Goal: Task Accomplishment & Management: Manage account settings

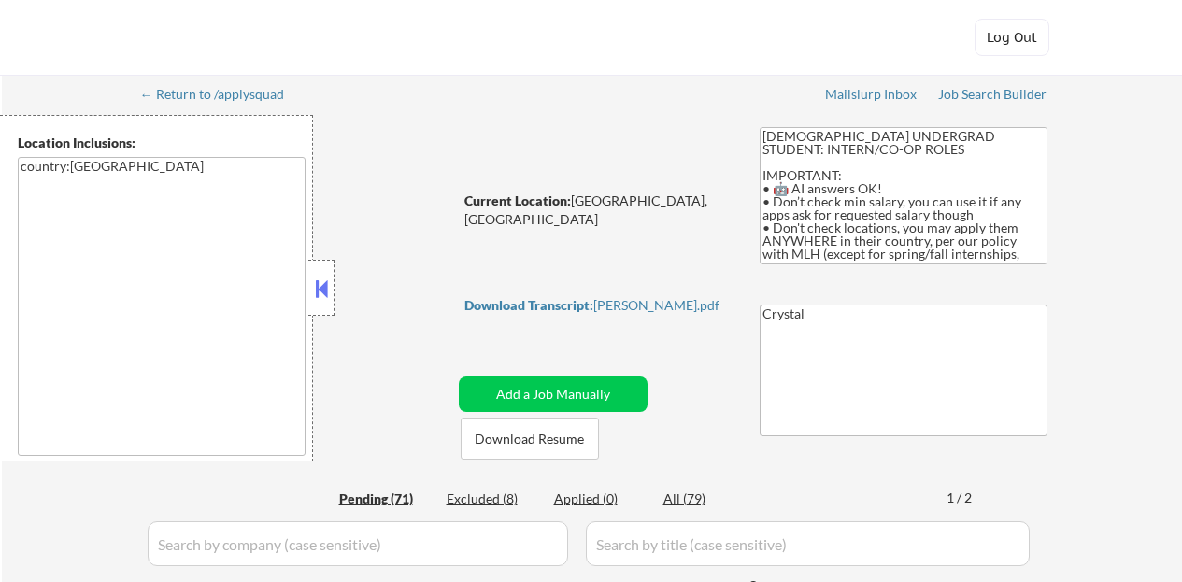
select select ""pending""
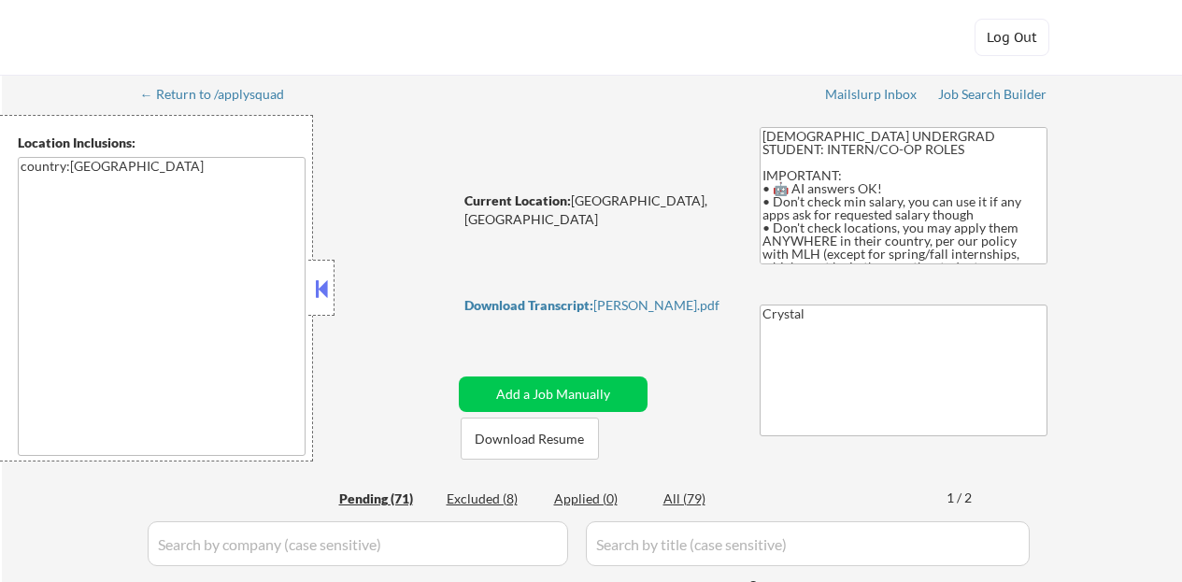
select select ""pending""
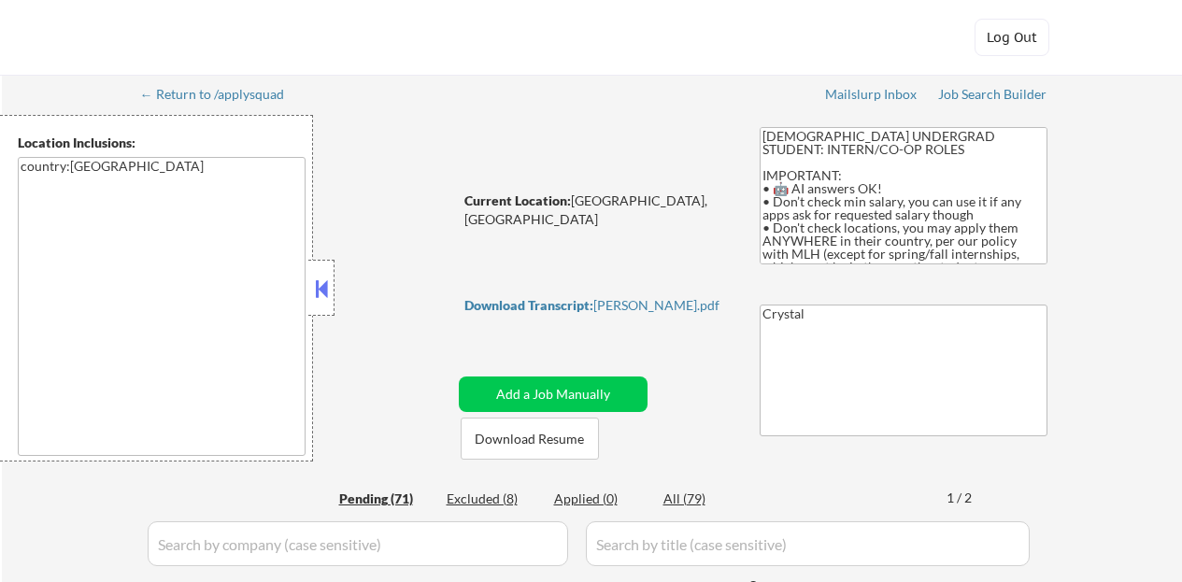
select select ""pending""
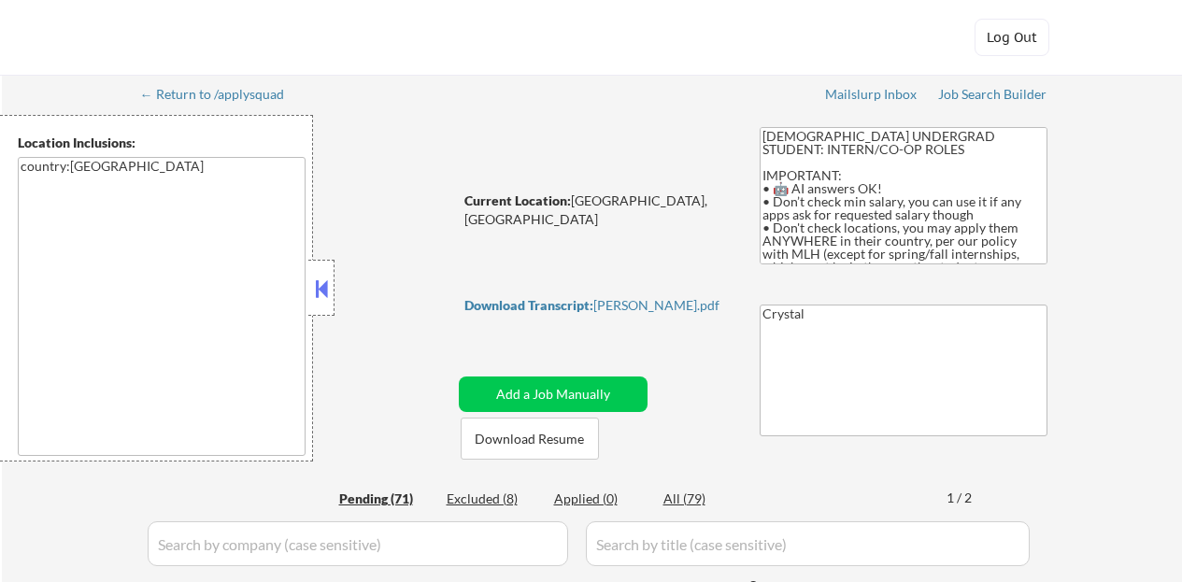
select select ""pending""
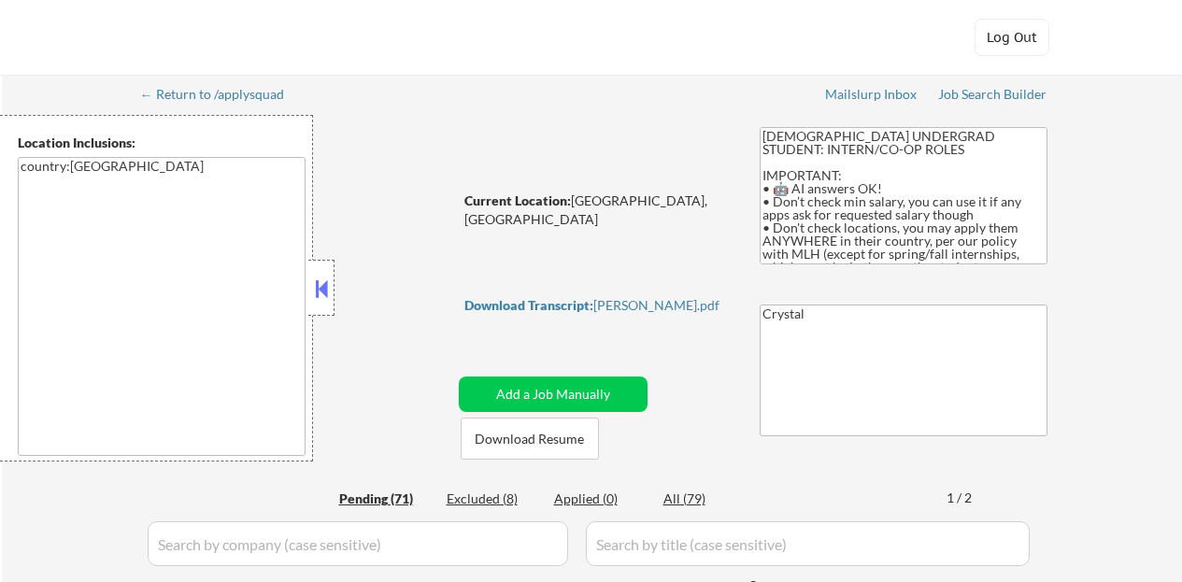
select select ""pending""
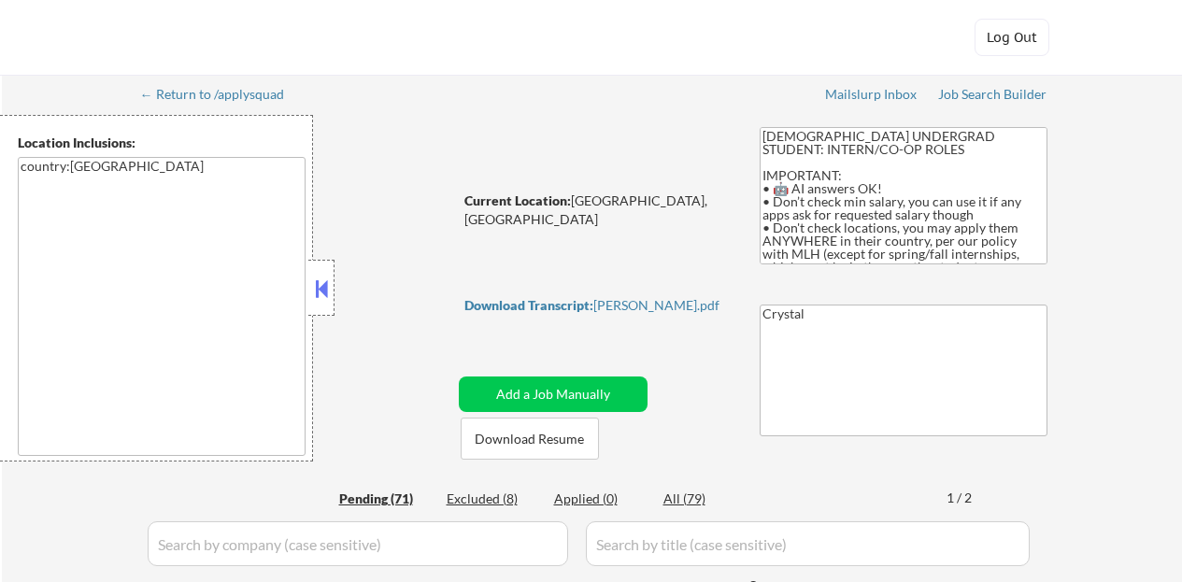
select select ""pending""
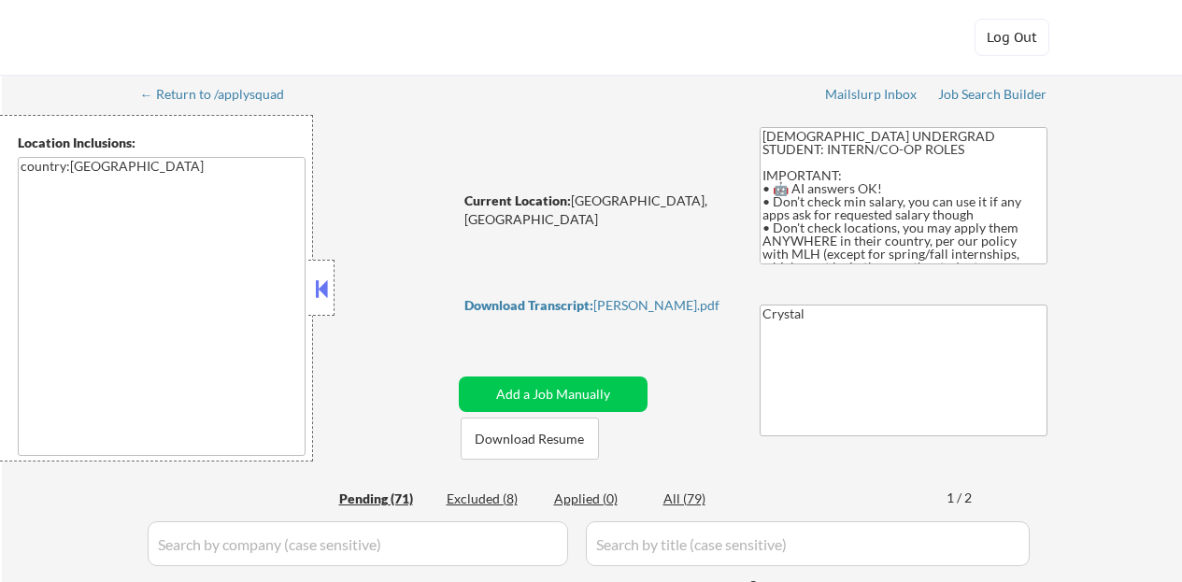
select select ""pending""
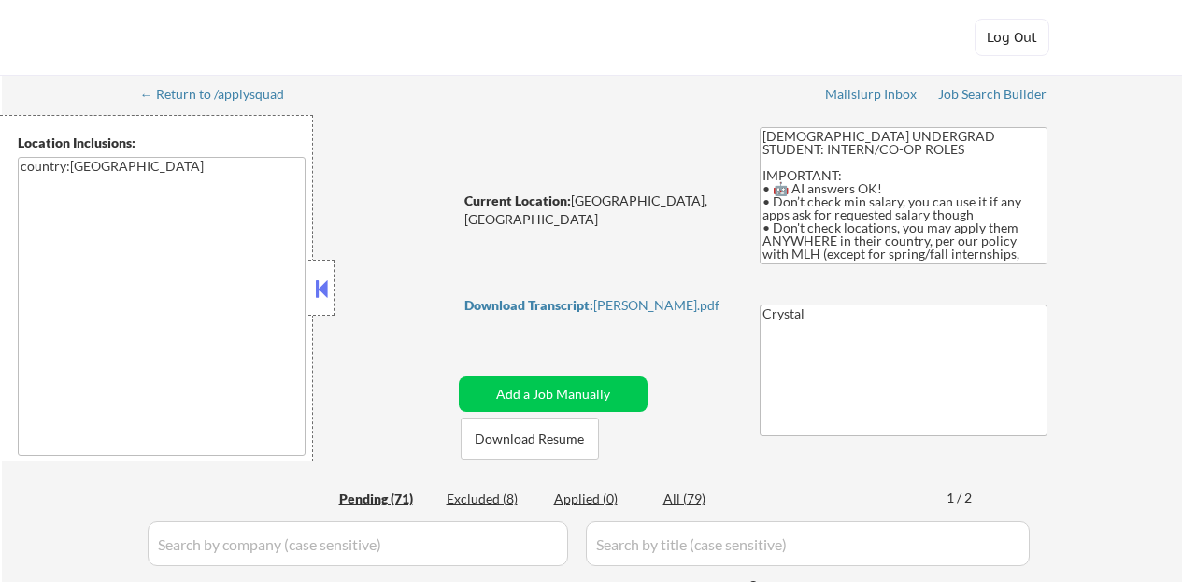
select select ""pending""
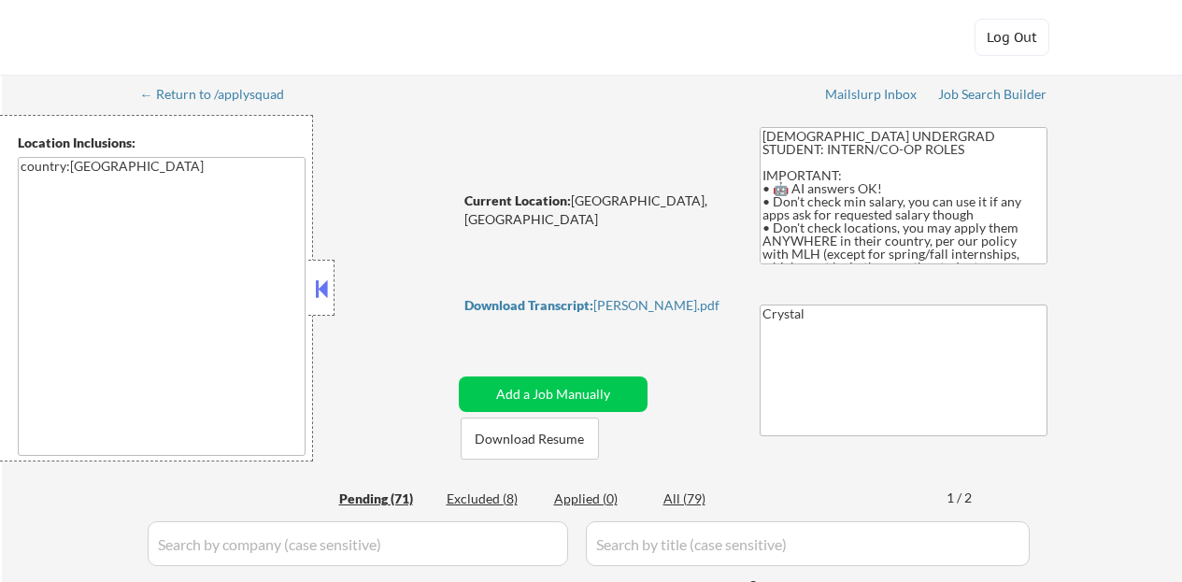
select select ""pending""
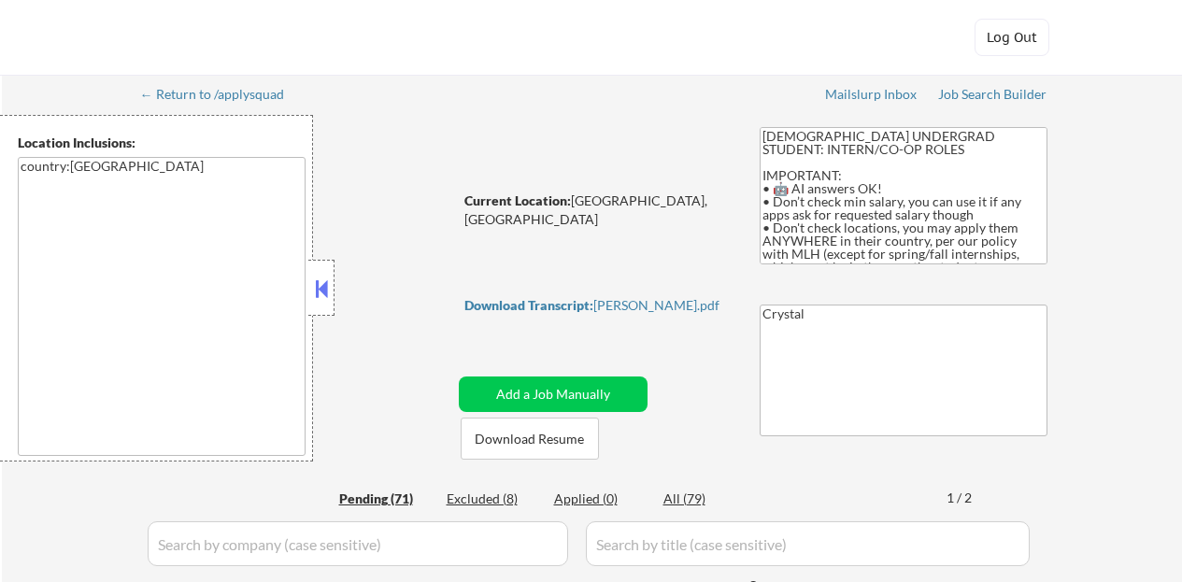
select select ""pending""
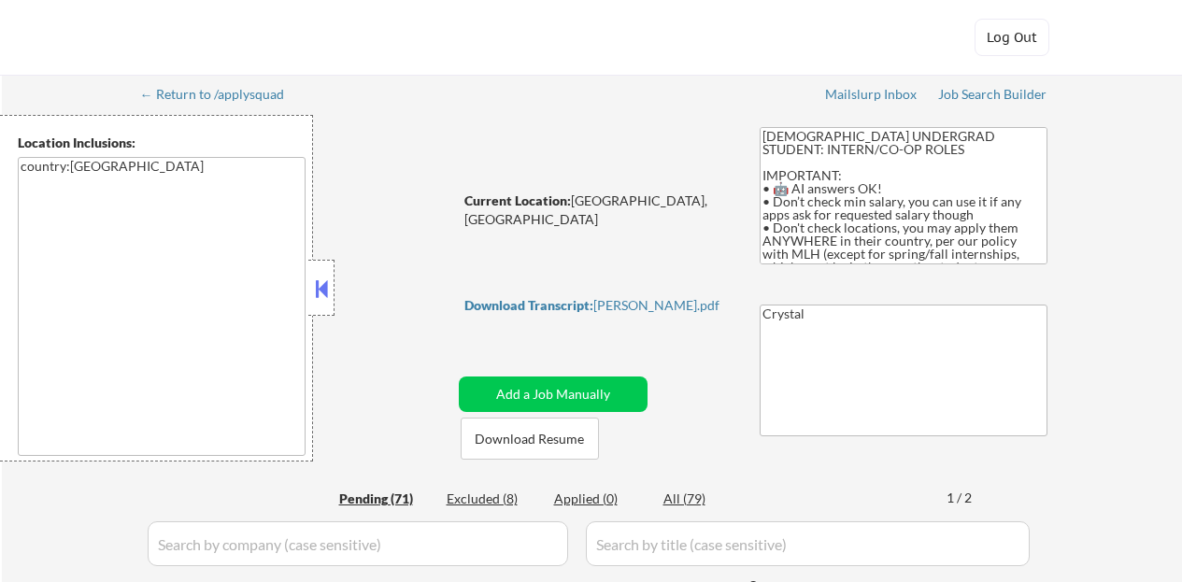
select select ""pending""
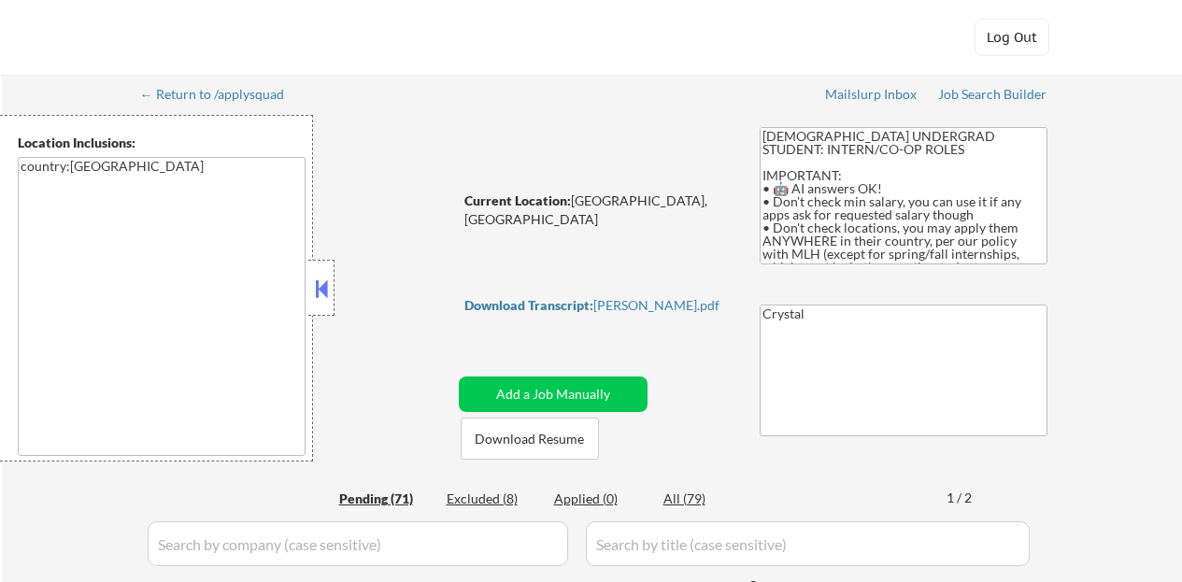
select select ""pending""
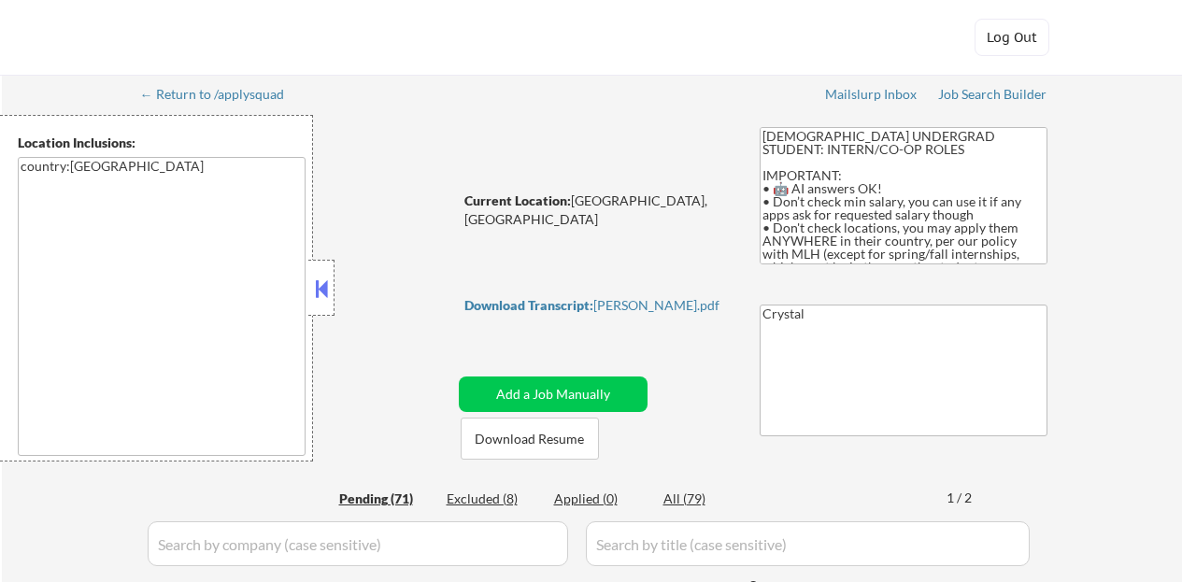
select select ""pending""
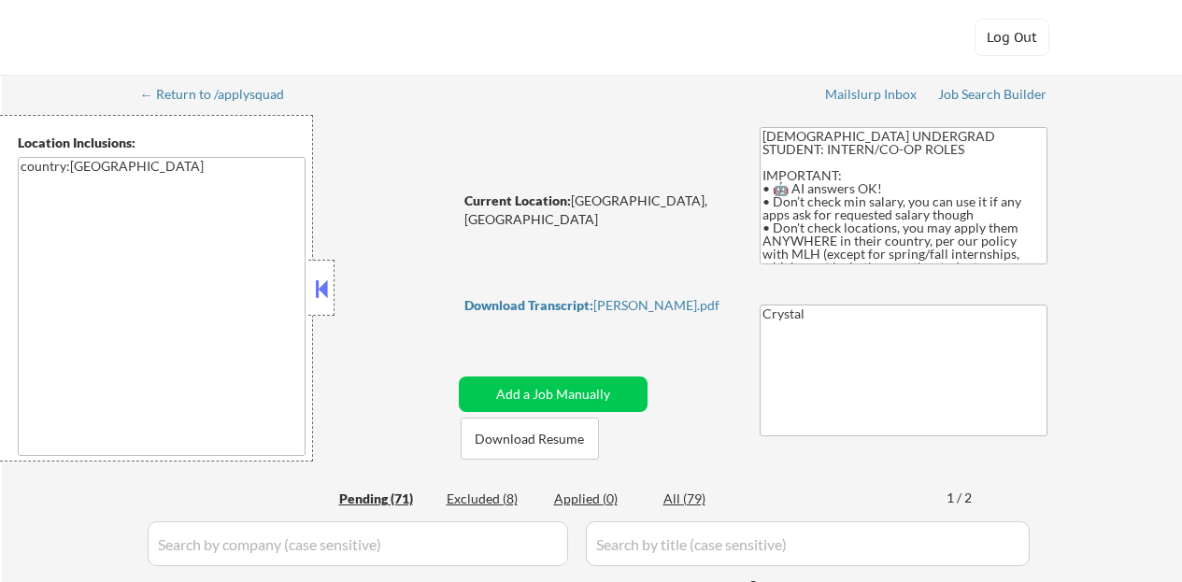
select select ""pending""
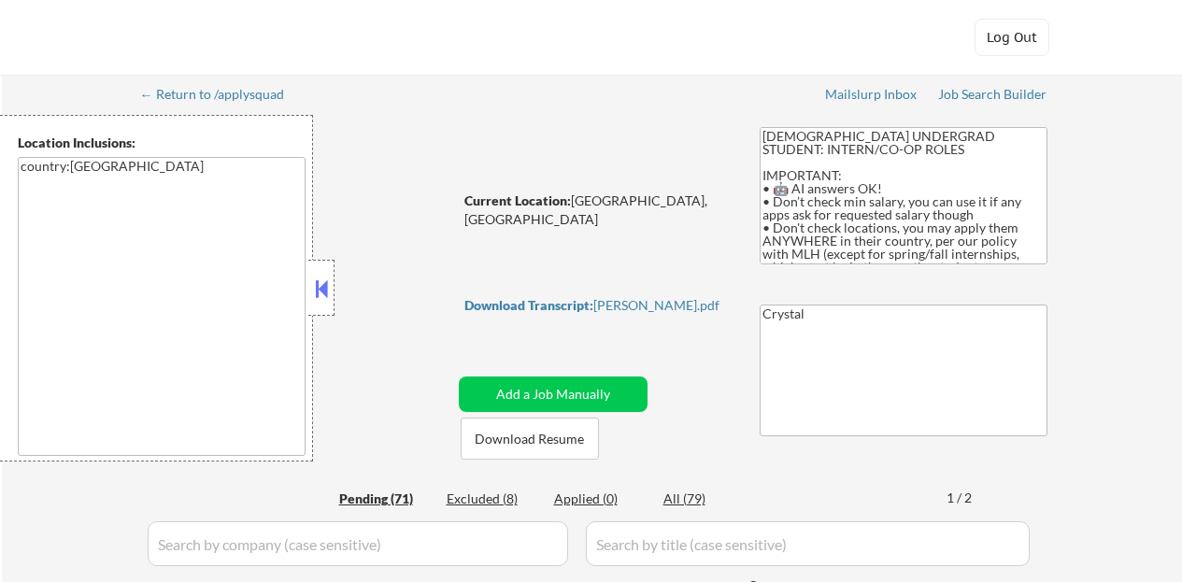
select select ""pending""
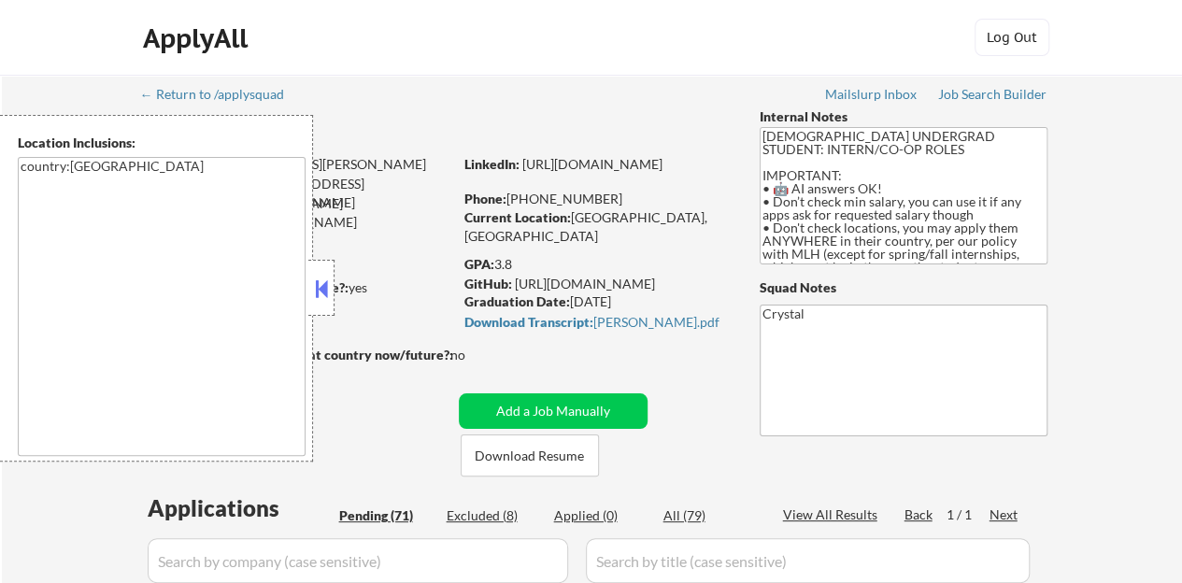
click at [322, 291] on button at bounding box center [321, 289] width 21 height 28
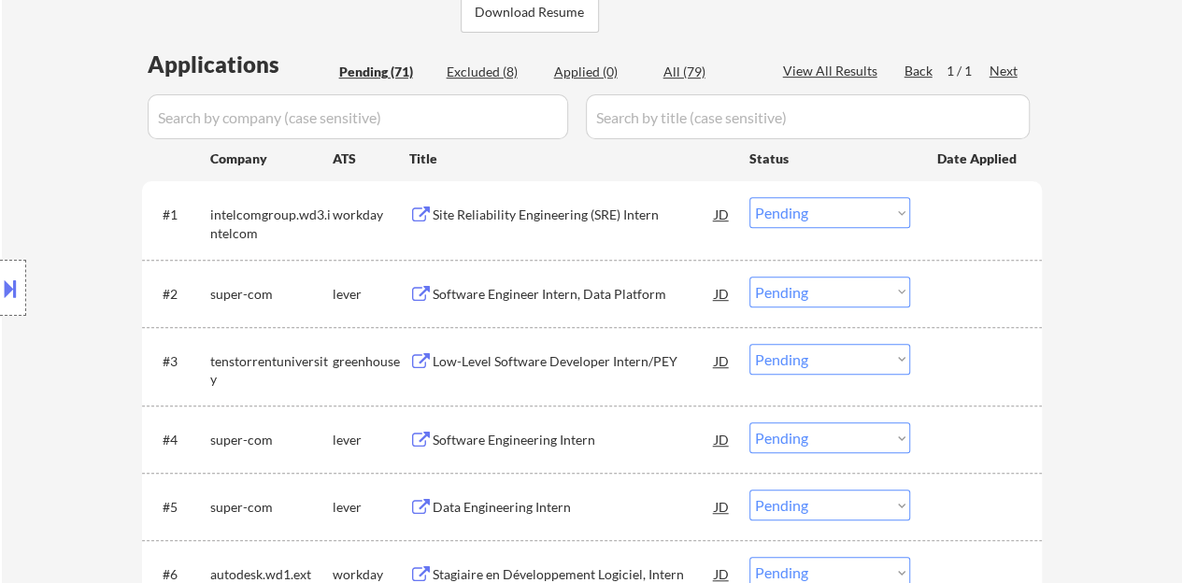
scroll to position [467, 0]
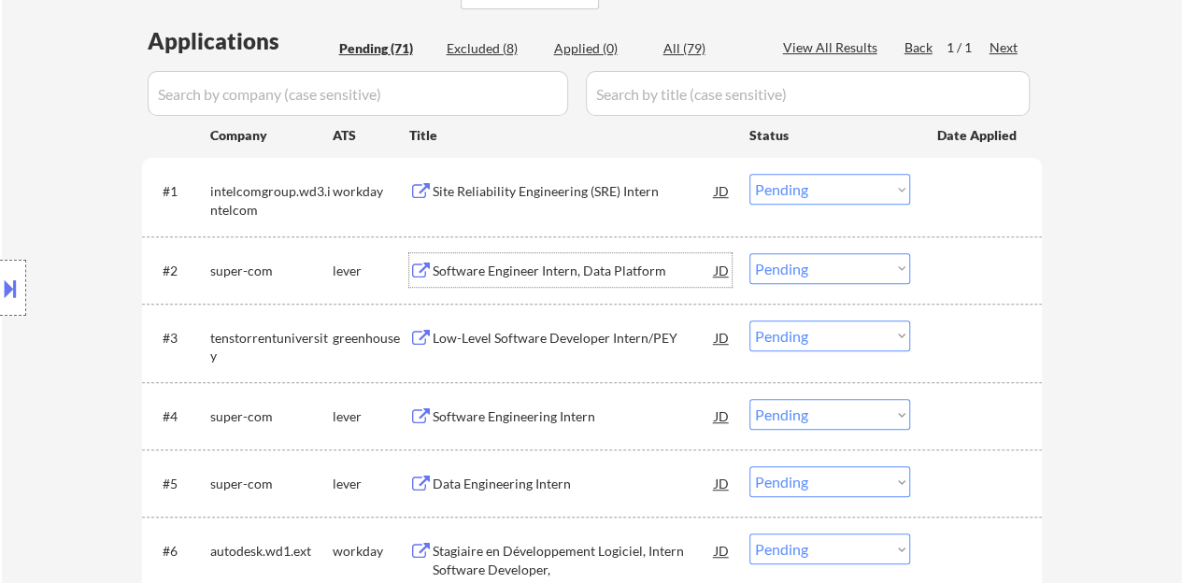
click at [521, 268] on div "Software Engineer Intern, Data Platform" at bounding box center [574, 271] width 282 height 19
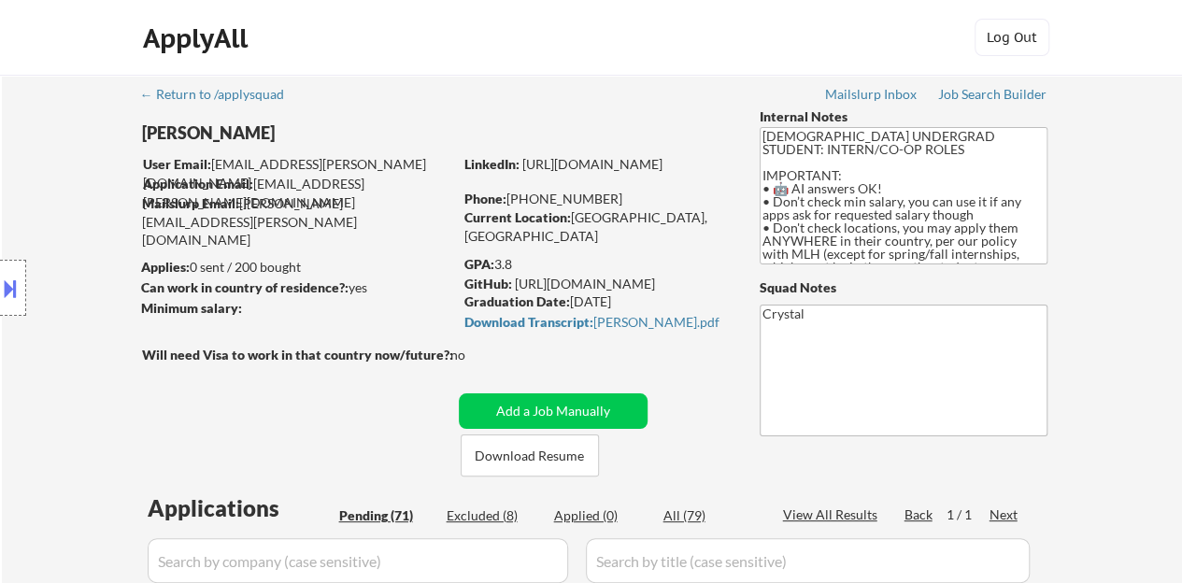
scroll to position [280, 0]
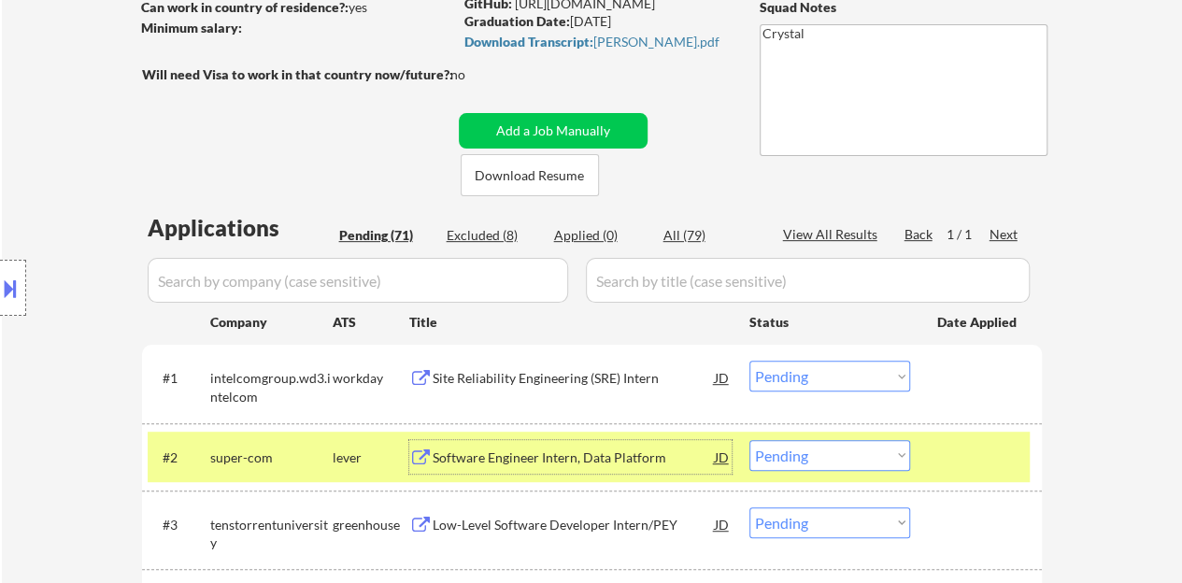
click at [813, 455] on select "Choose an option... Pending Applied Excluded (Questions) Excluded (Expired) Exc…" at bounding box center [829, 455] width 161 height 31
click at [749, 440] on select "Choose an option... Pending Applied Excluded (Questions) Excluded (Expired) Exc…" at bounding box center [829, 455] width 161 height 31
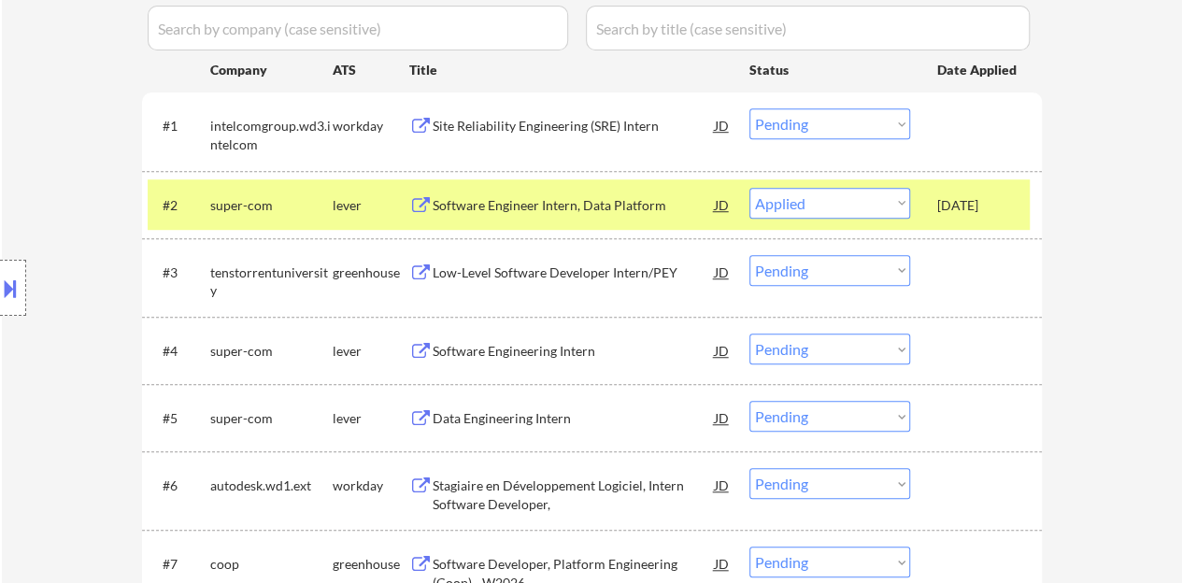
scroll to position [561, 0]
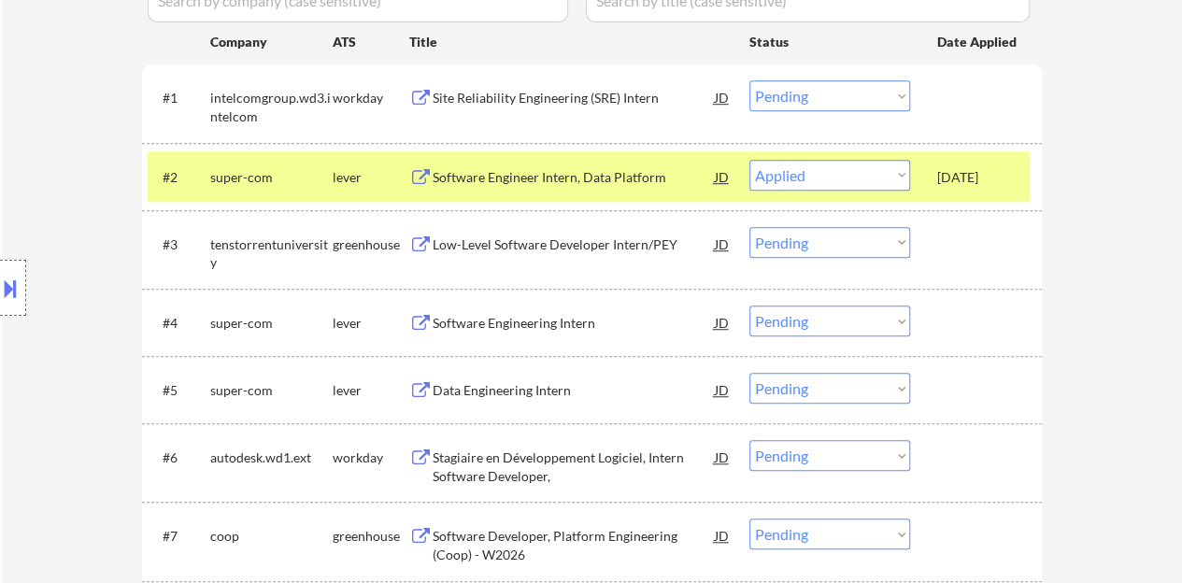
select select ""pending""
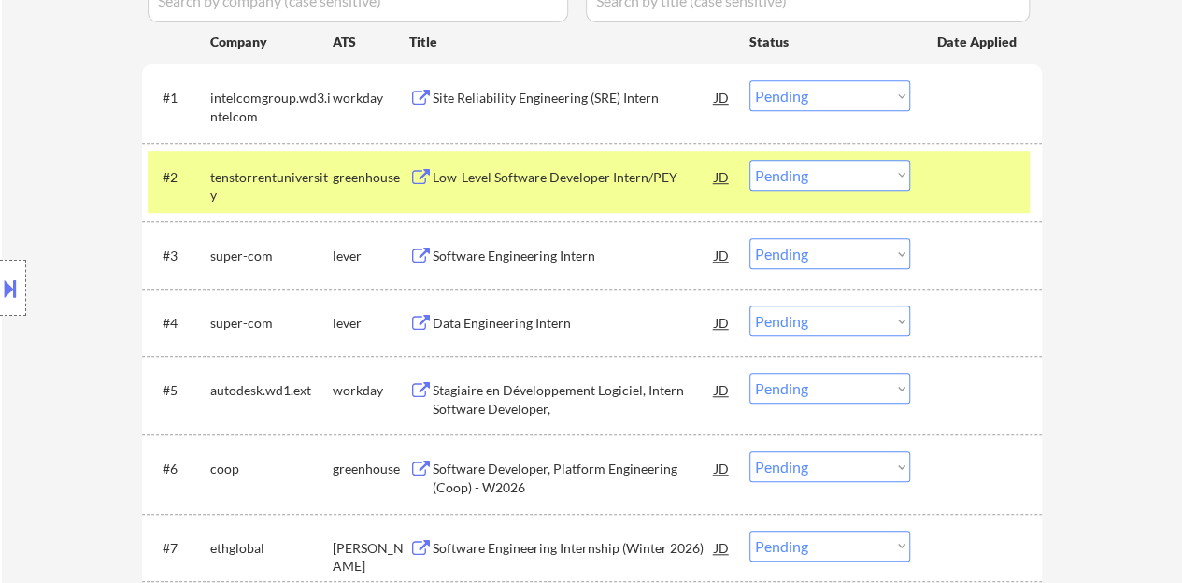
drag, startPoint x: 1021, startPoint y: 186, endPoint x: 1001, endPoint y: 187, distance: 19.6
click at [1020, 186] on div "#2 tenstorrentuniversity greenhouse Low-Level Software Developer Intern/PEY JD …" at bounding box center [589, 182] width 882 height 62
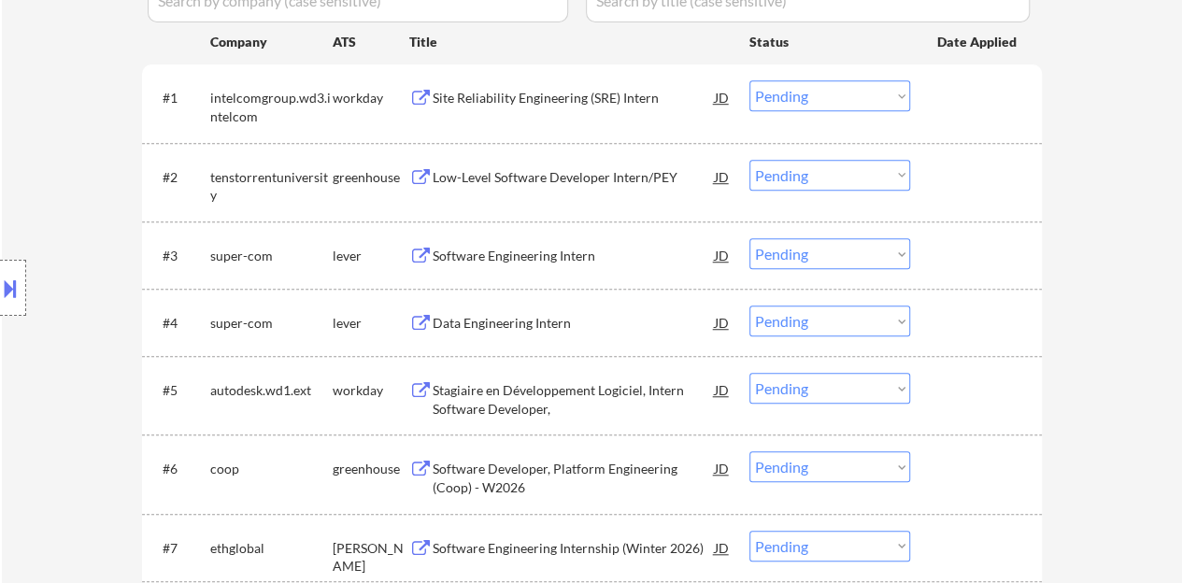
click at [531, 253] on div "Software Engineering Intern" at bounding box center [574, 256] width 282 height 19
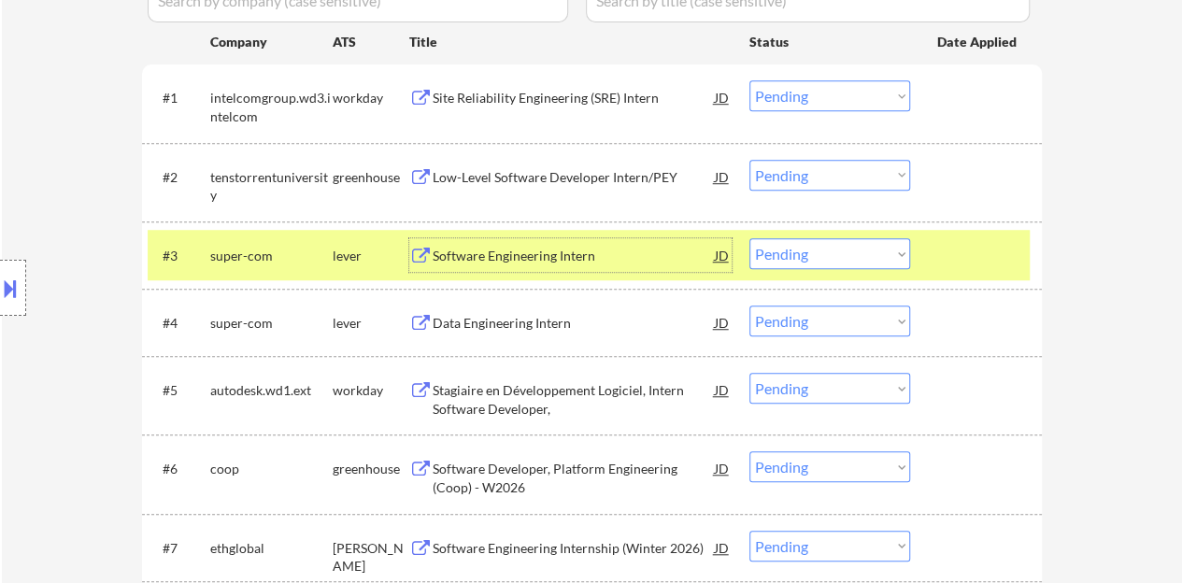
click at [827, 261] on select "Choose an option... Pending Applied Excluded (Questions) Excluded (Expired) Exc…" at bounding box center [829, 253] width 161 height 31
click at [749, 238] on select "Choose an option... Pending Applied Excluded (Questions) Excluded (Expired) Exc…" at bounding box center [829, 253] width 161 height 31
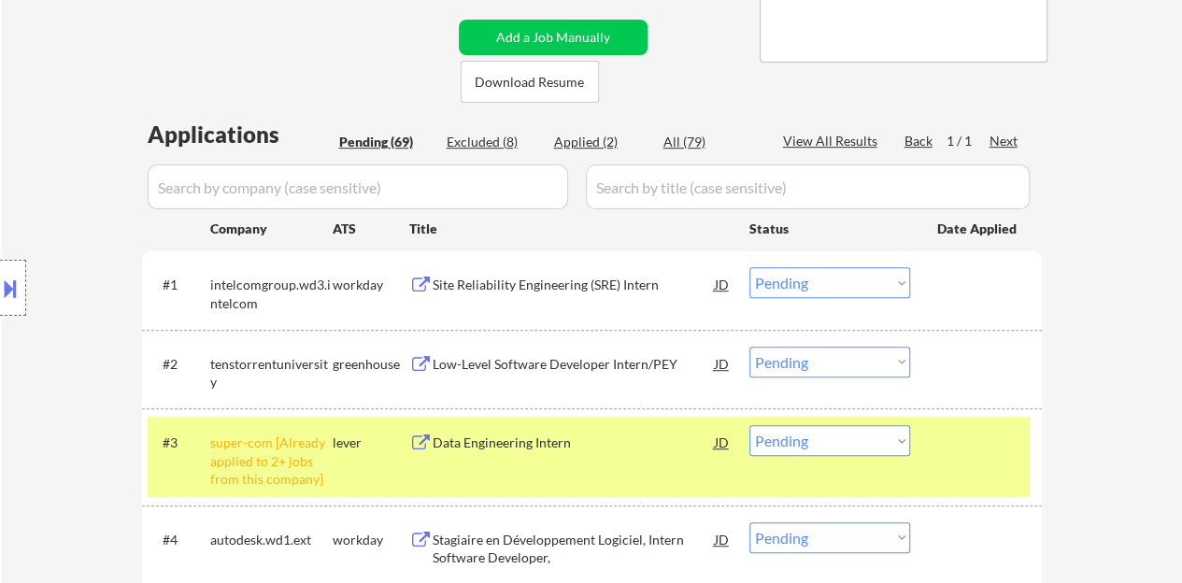
scroll to position [654, 0]
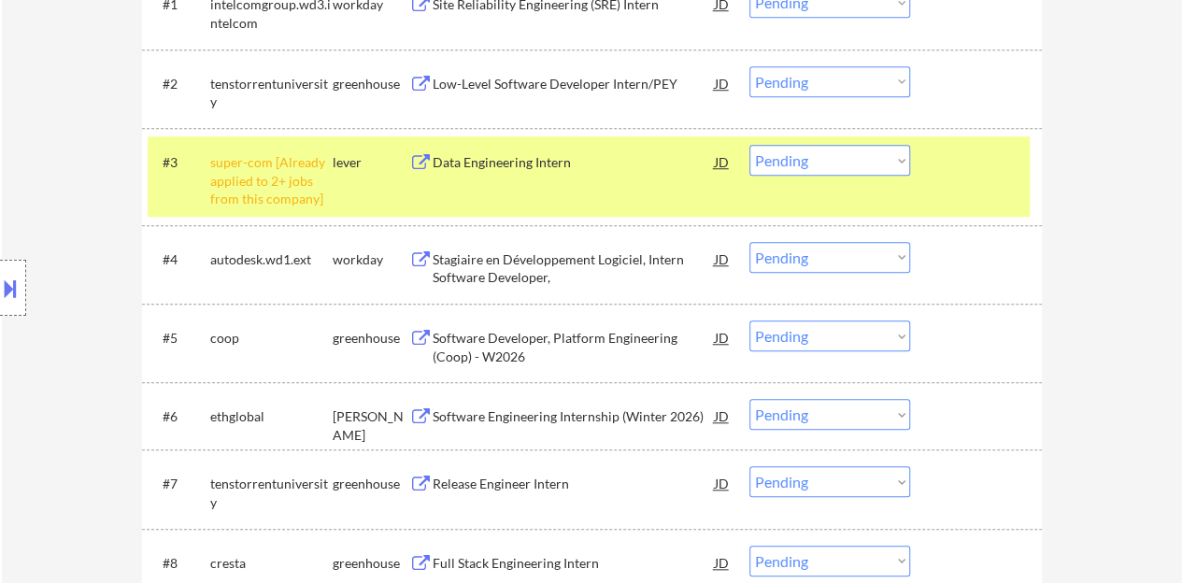
click at [821, 167] on select "Choose an option... Pending Applied Excluded (Questions) Excluded (Expired) Exc…" at bounding box center [829, 160] width 161 height 31
click at [749, 145] on select "Choose an option... Pending Applied Excluded (Questions) Excluded (Expired) Exc…" at bounding box center [829, 160] width 161 height 31
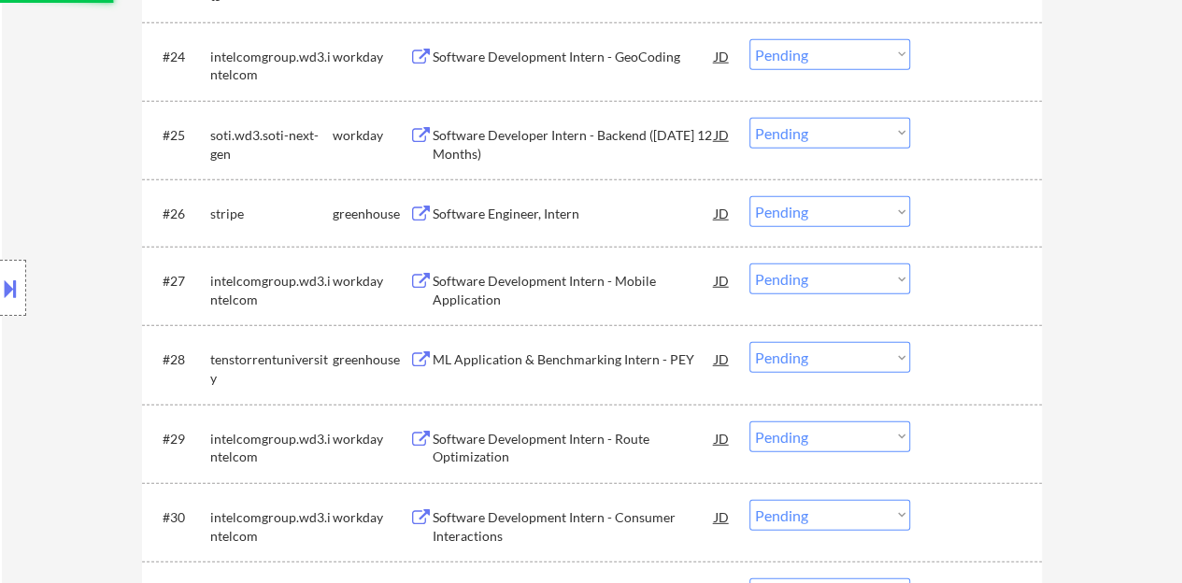
select select ""pending""
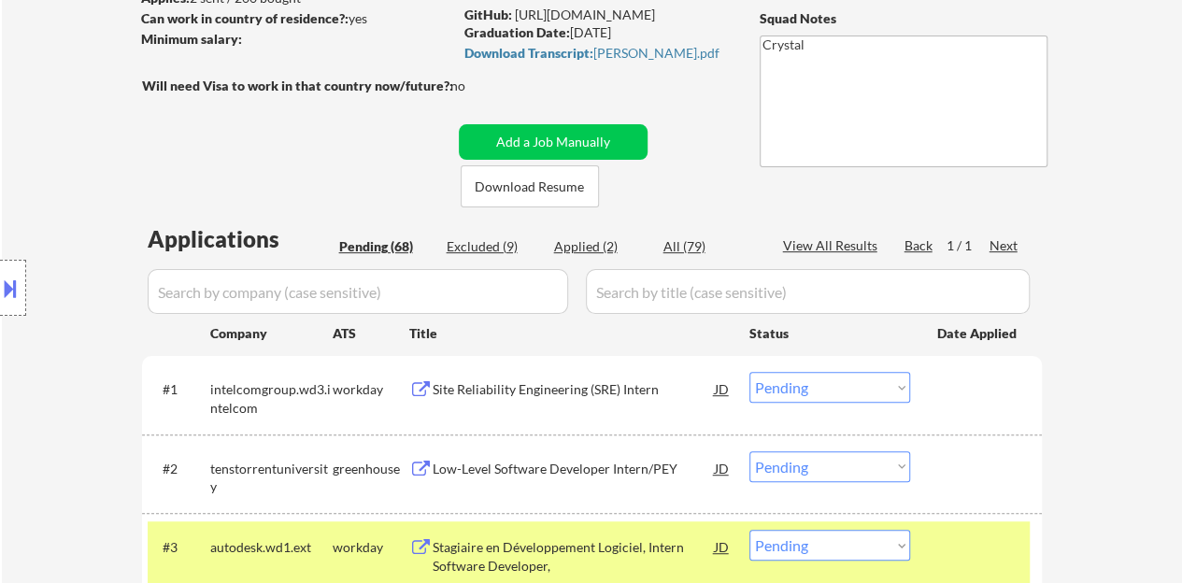
scroll to position [187, 0]
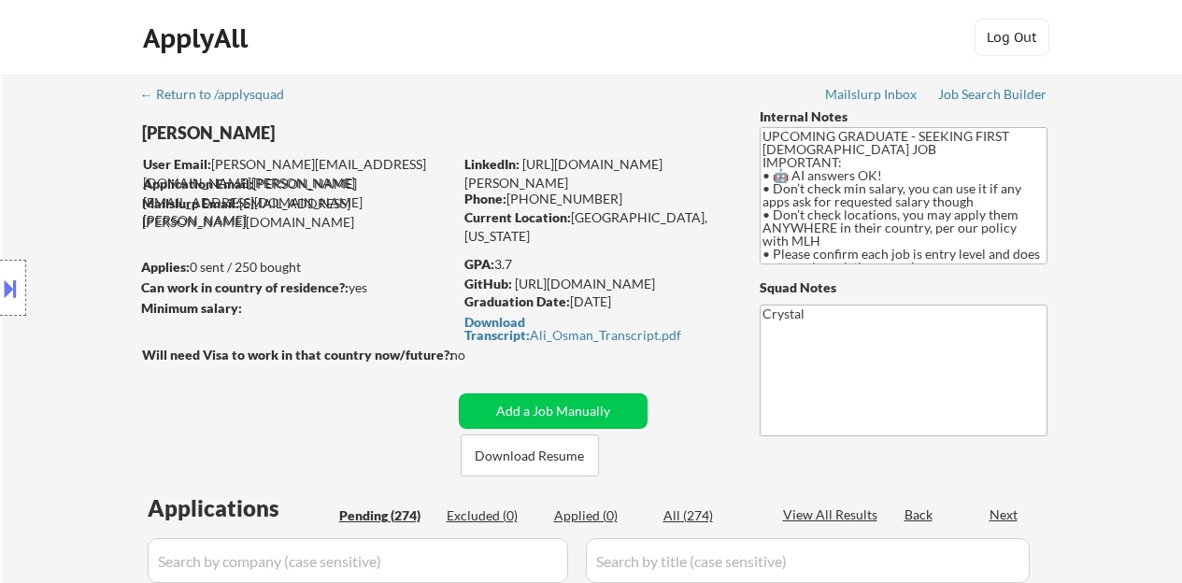
select select ""pending""
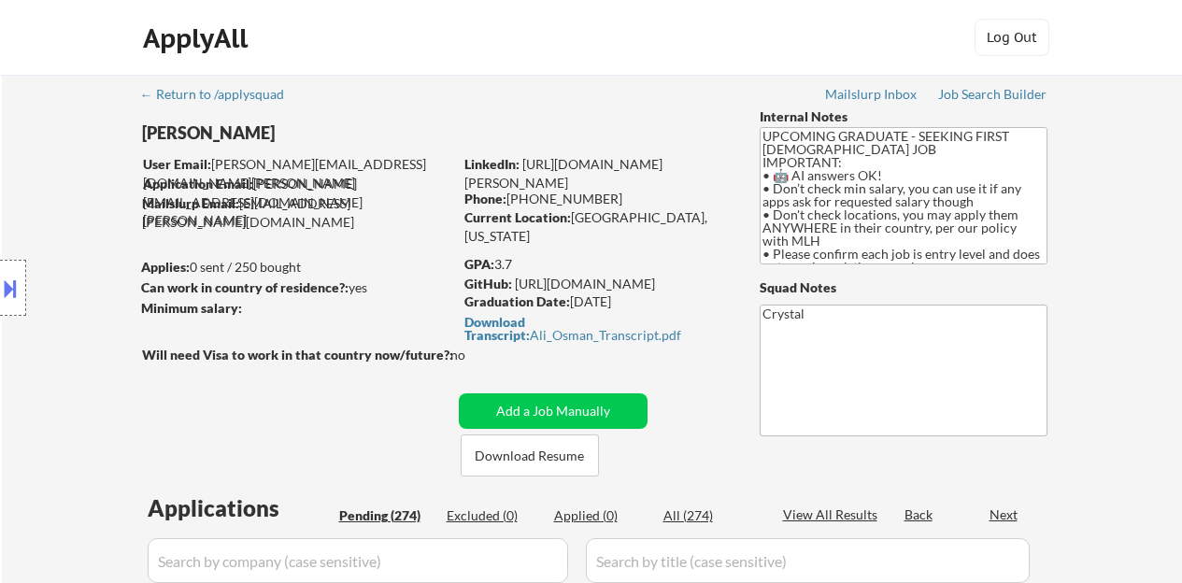
select select ""pending""
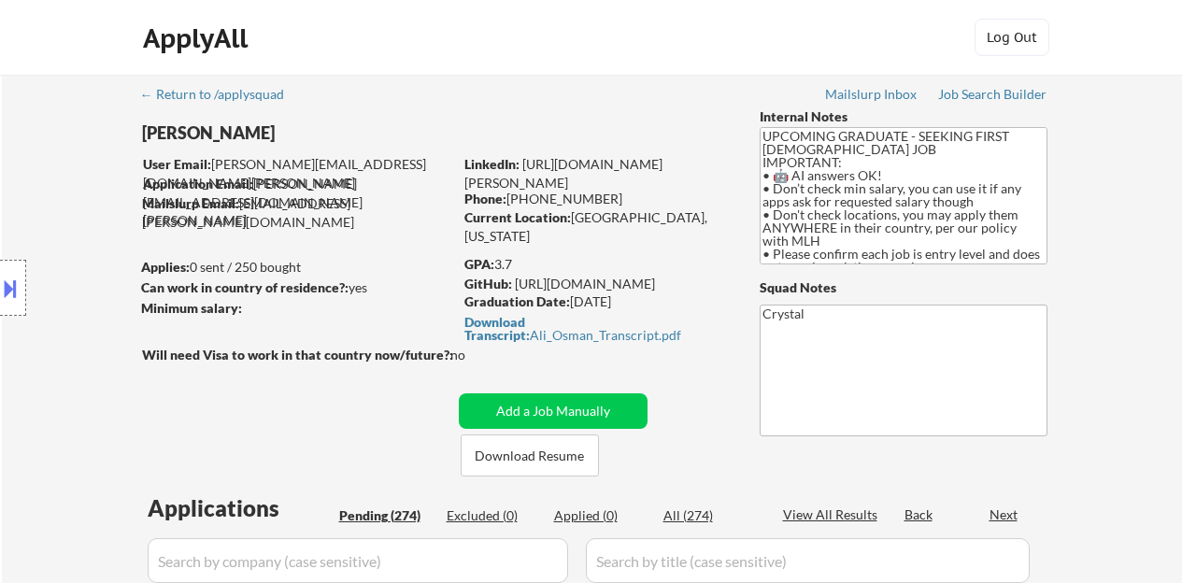
select select ""pending""
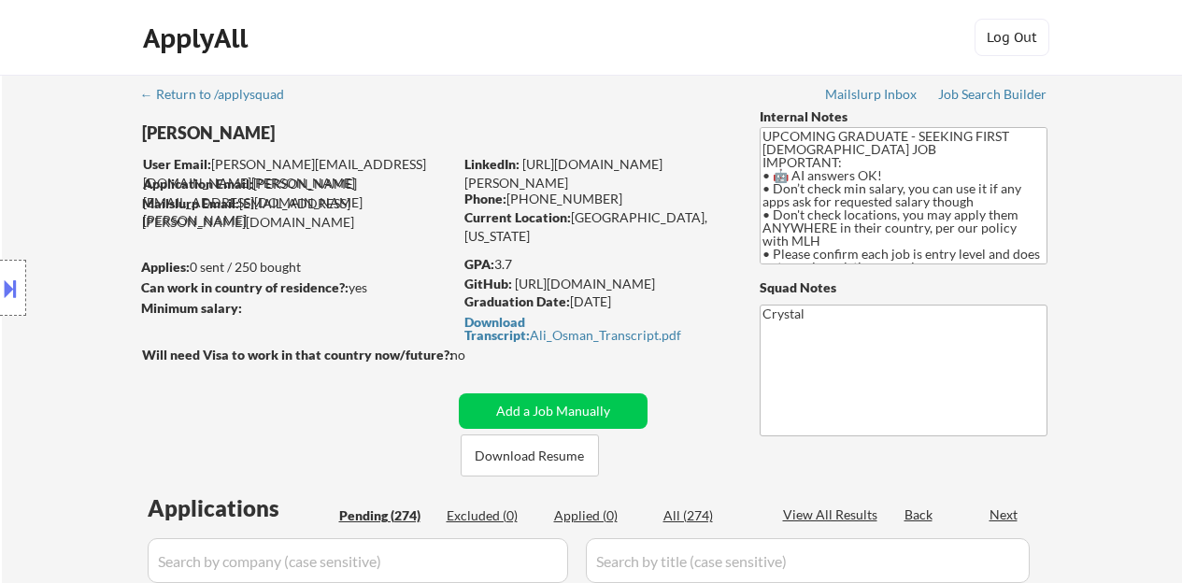
select select ""pending""
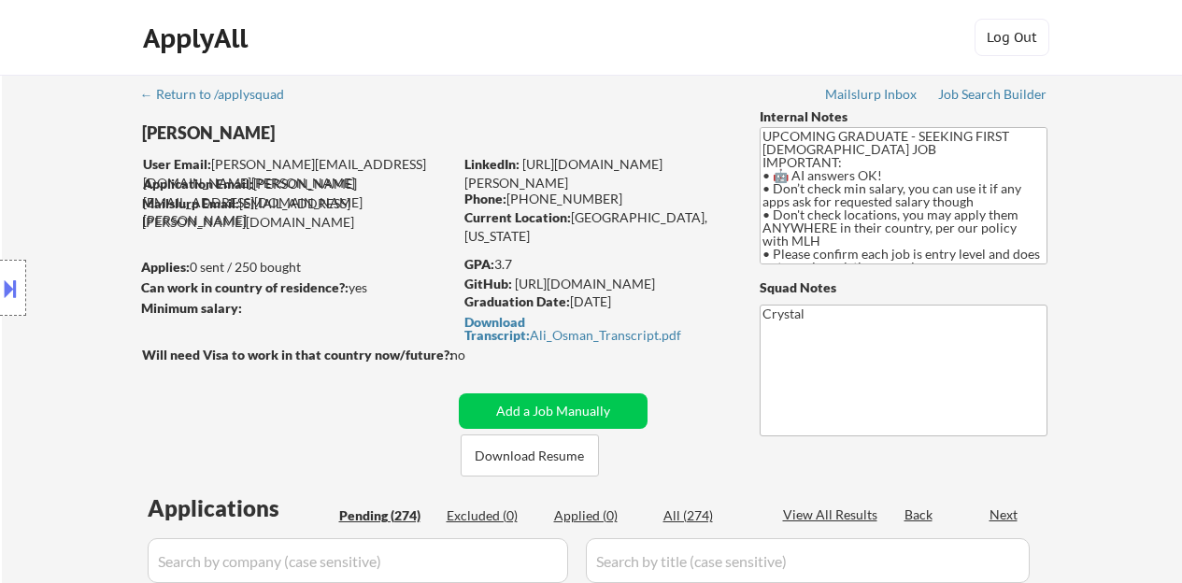
select select ""pending""
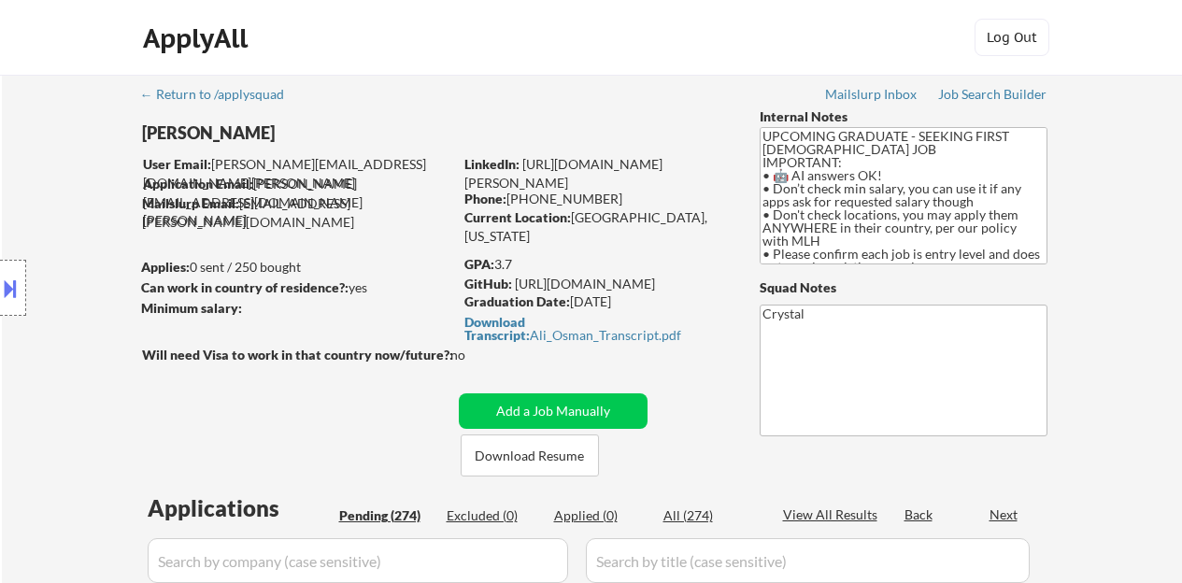
select select ""pending""
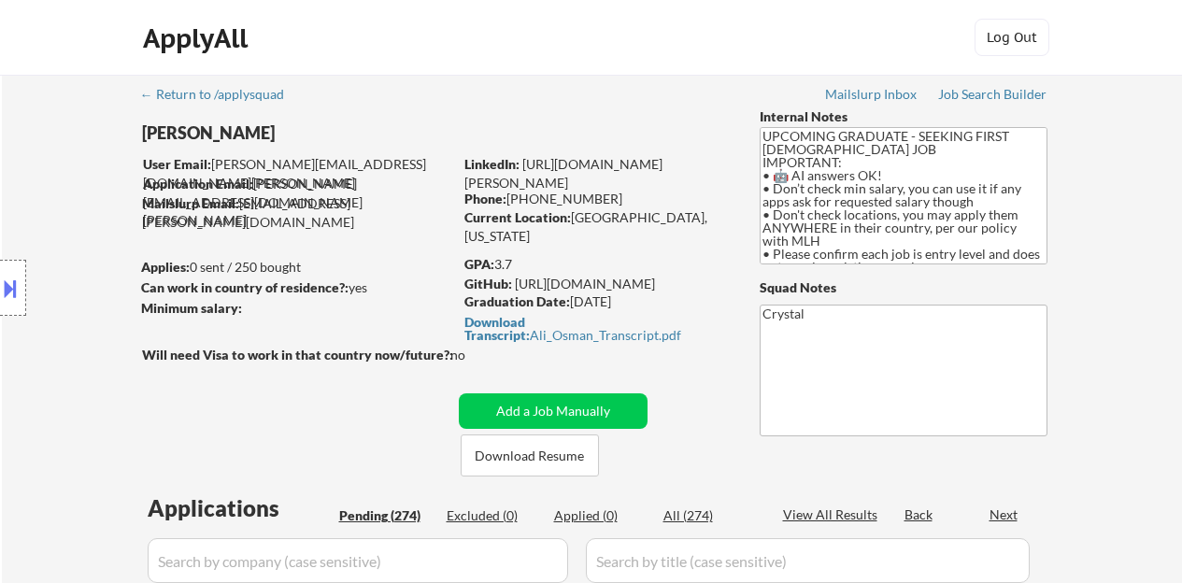
select select ""pending""
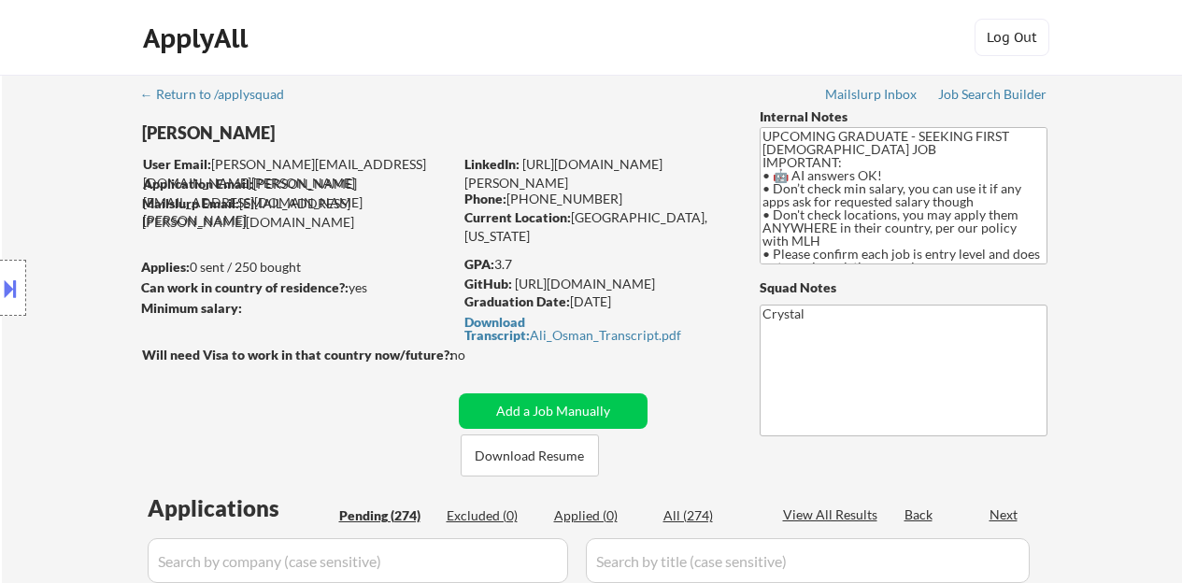
select select ""pending""
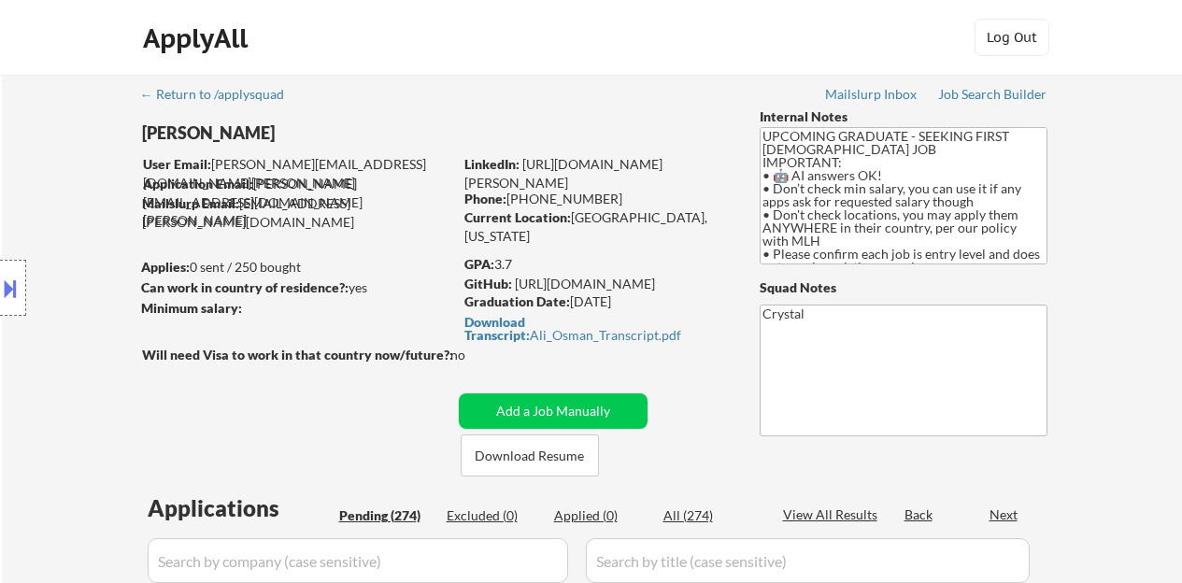
select select ""pending""
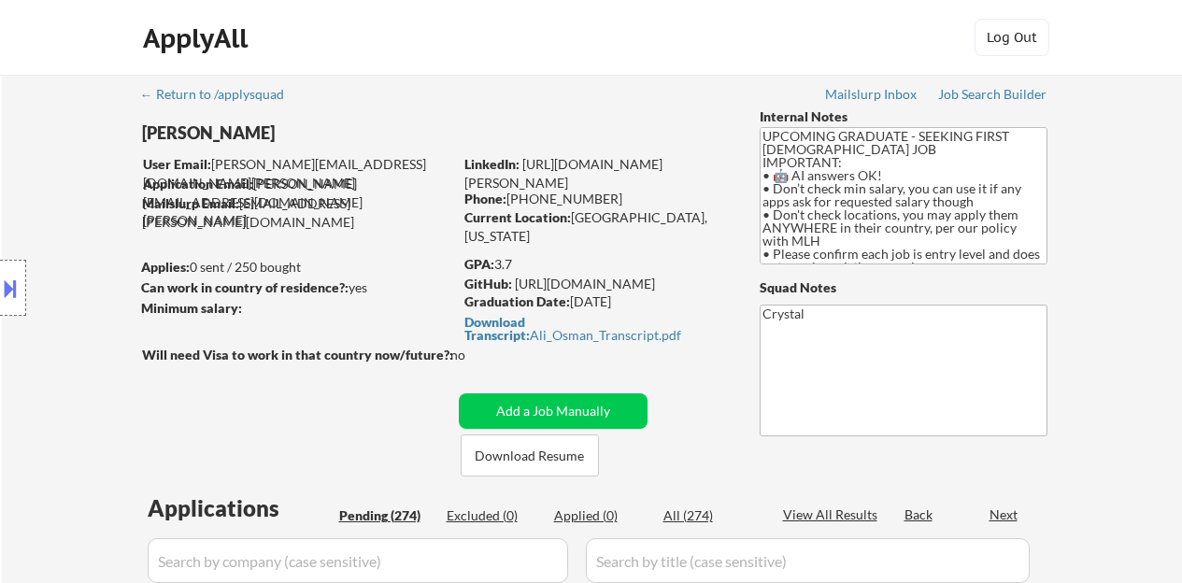
select select ""pending""
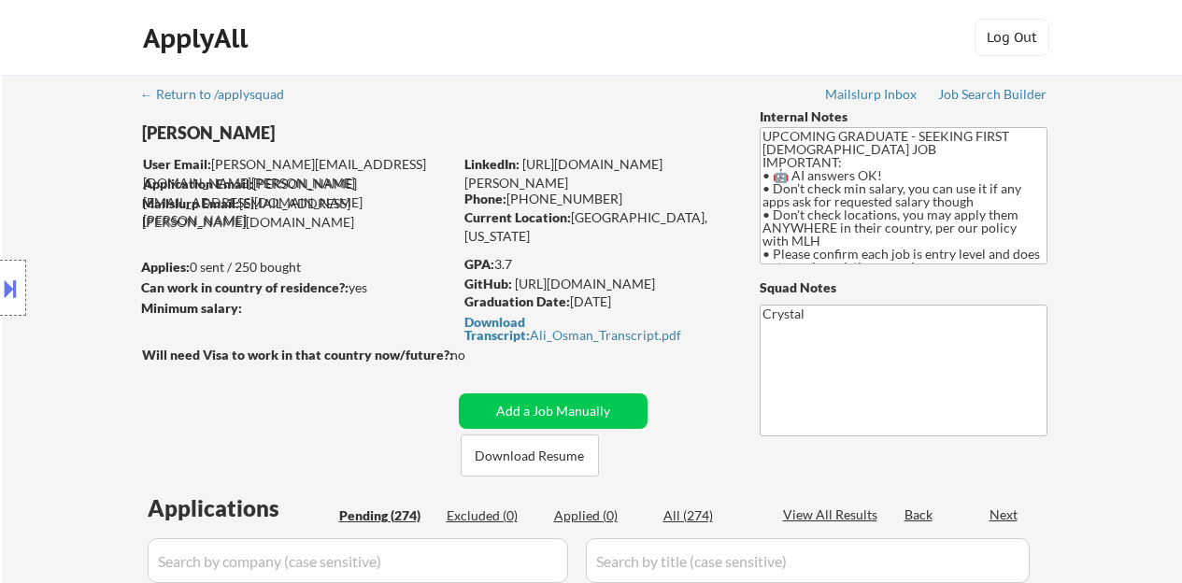
select select ""pending""
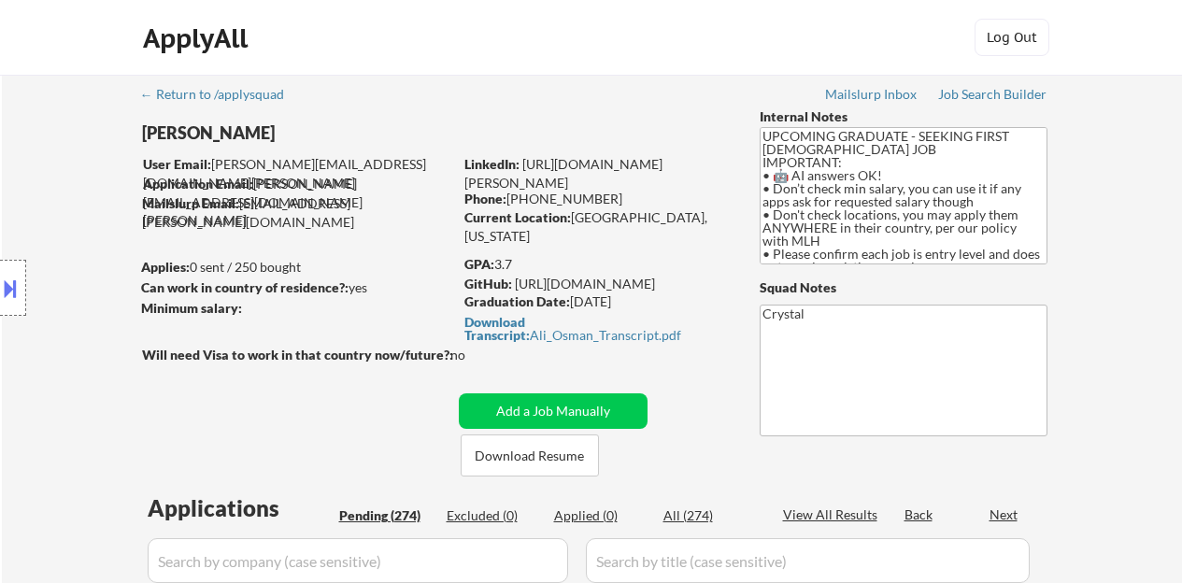
select select ""pending""
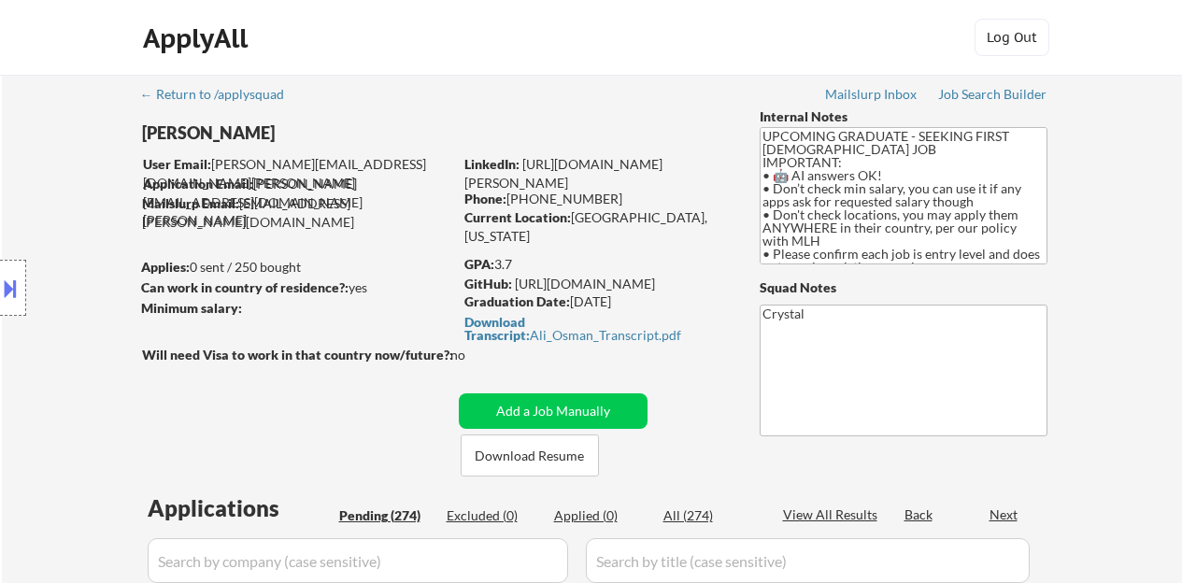
select select ""pending""
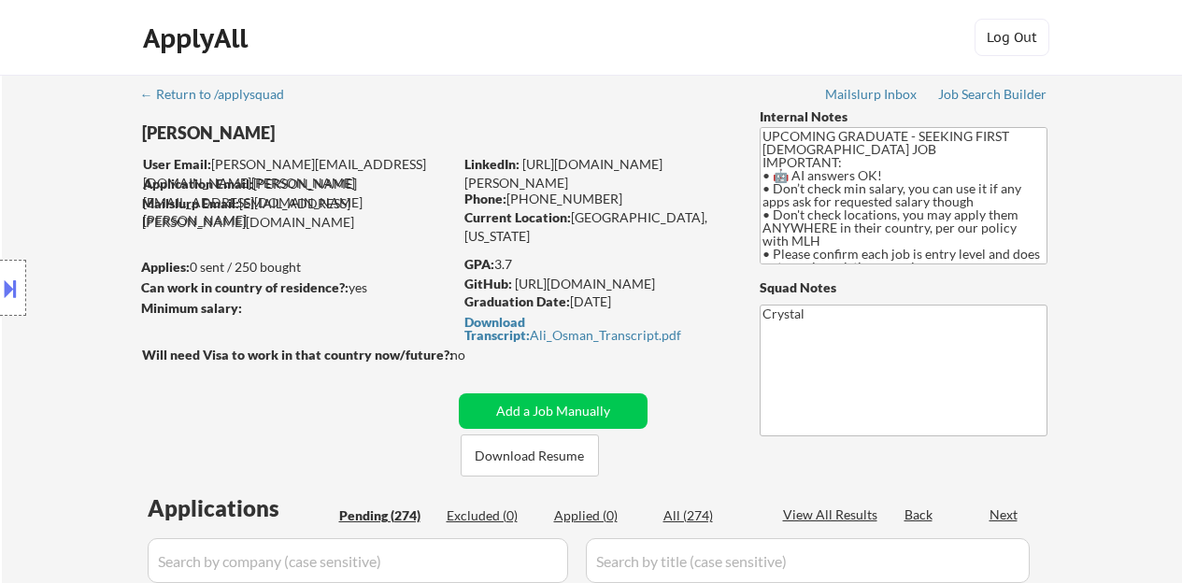
select select ""pending""
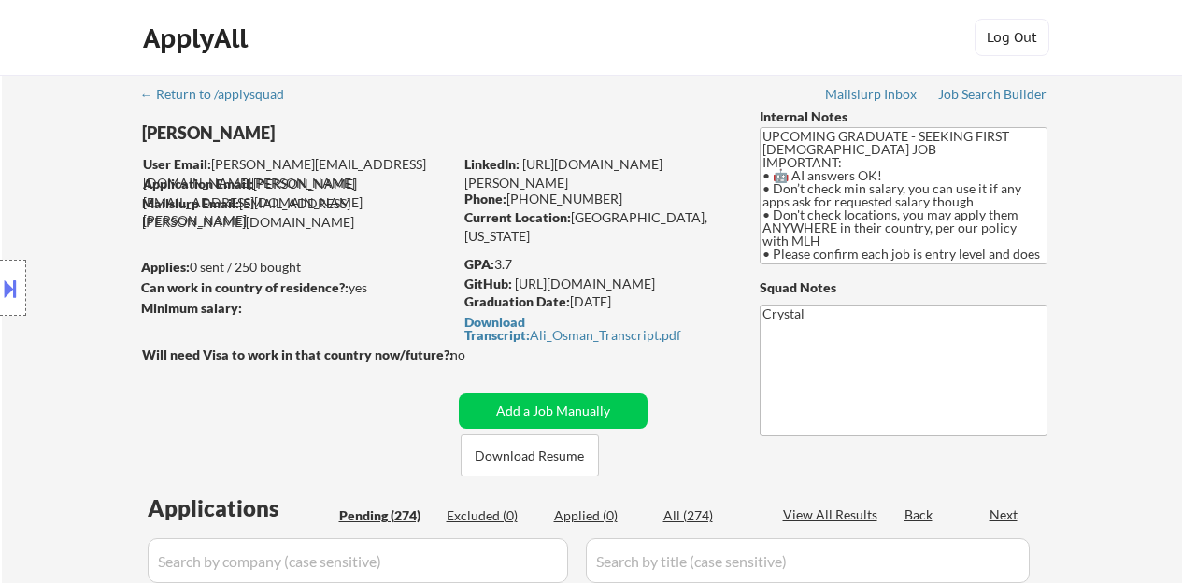
select select ""pending""
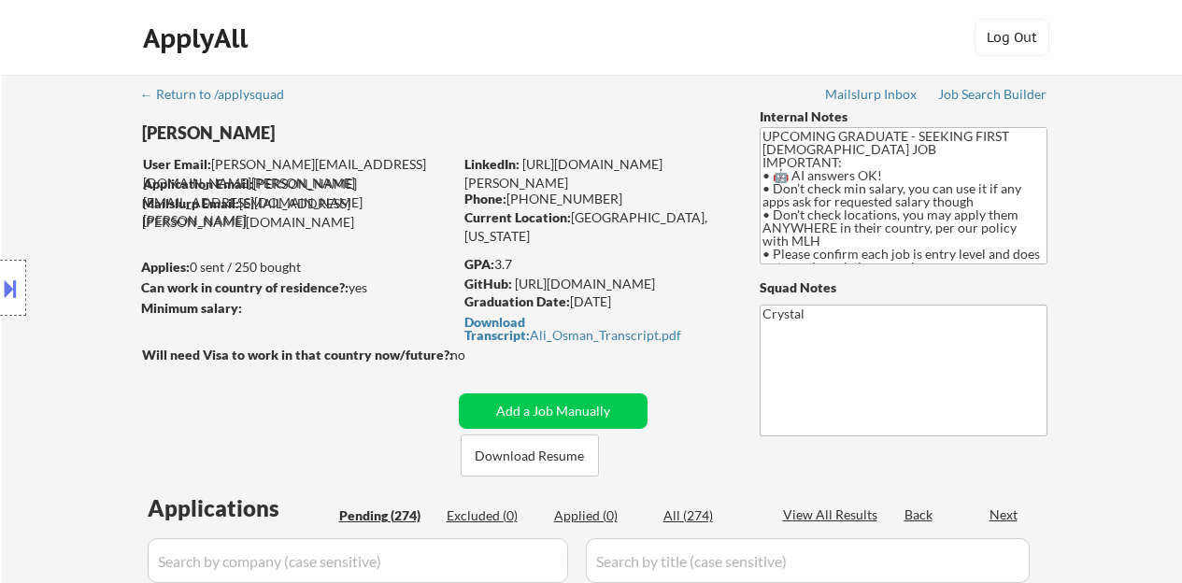
select select ""pending""
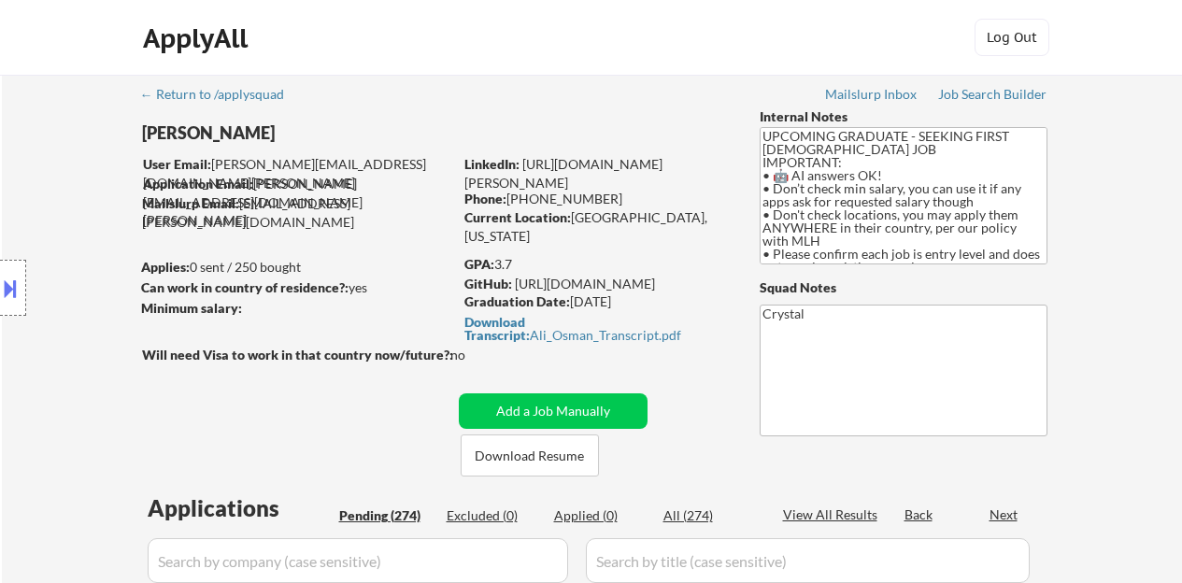
select select ""pending""
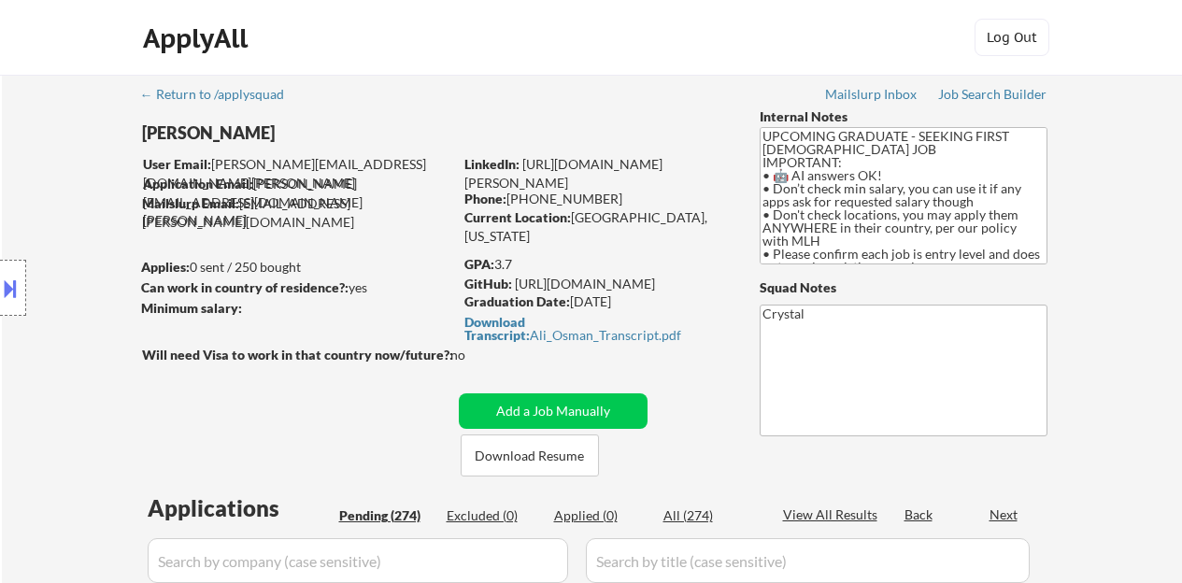
select select ""pending""
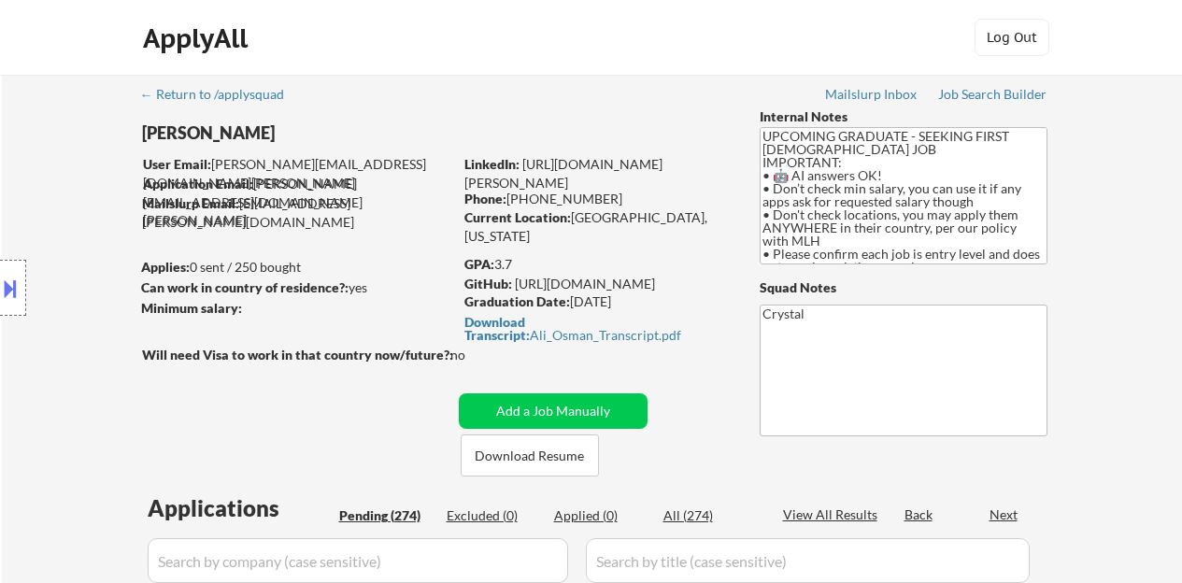
select select ""pending""
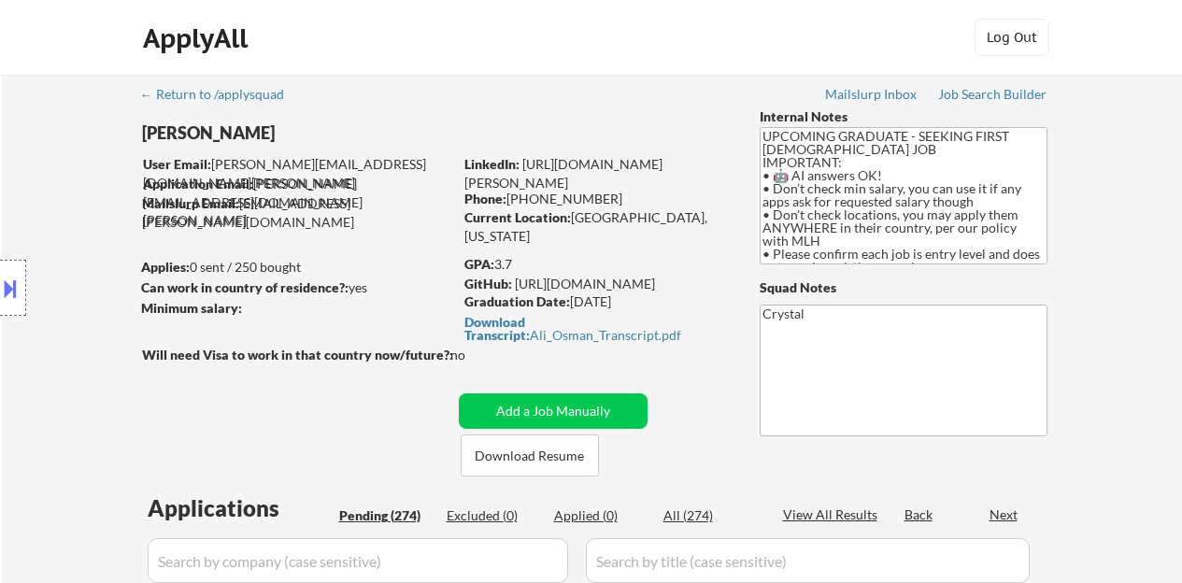
select select ""pending""
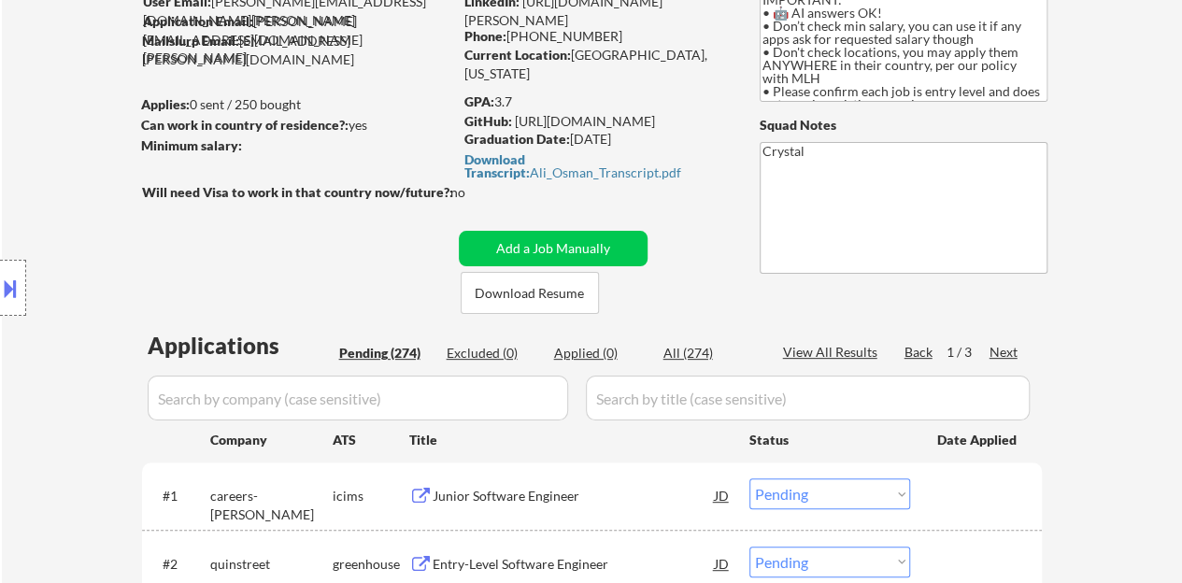
scroll to position [187, 0]
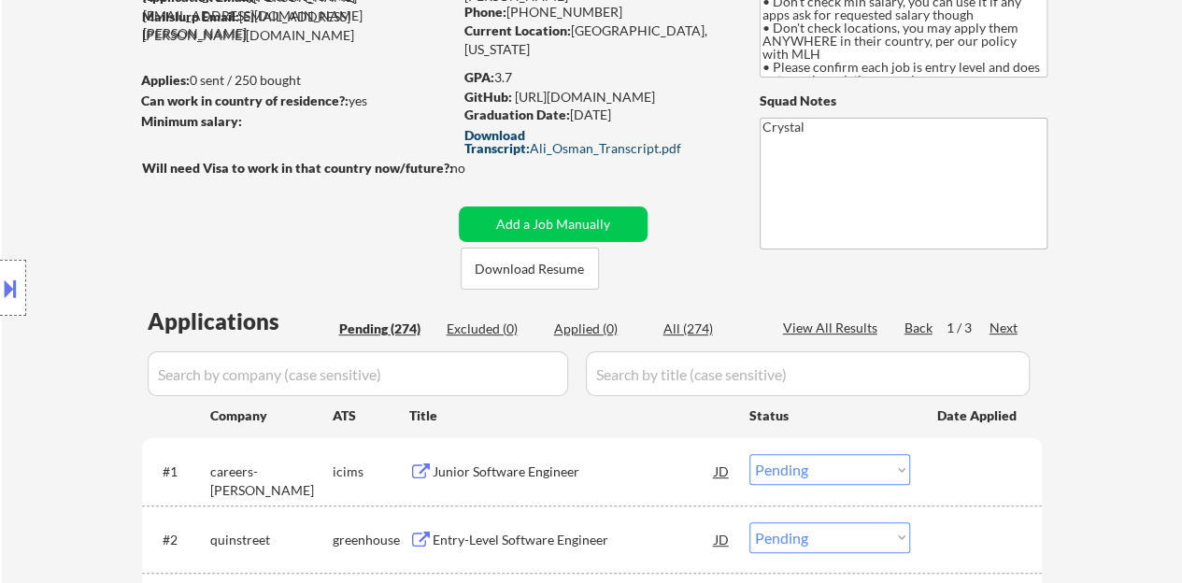
click at [509, 143] on div "Download Transcript: [PERSON_NAME].pdf" at bounding box center [594, 142] width 260 height 26
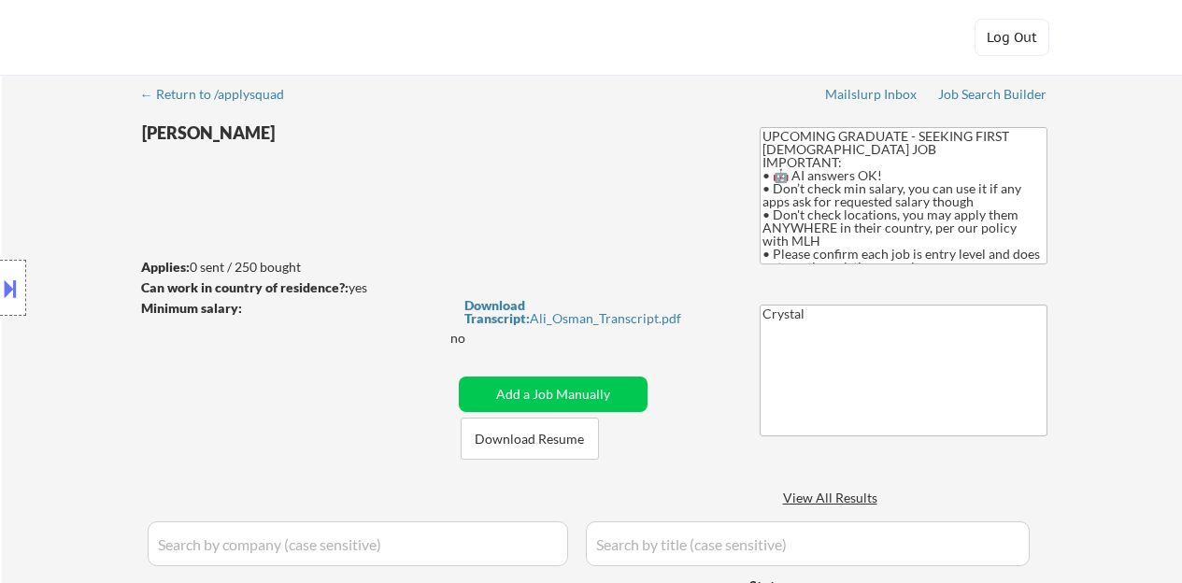
select select ""pending""
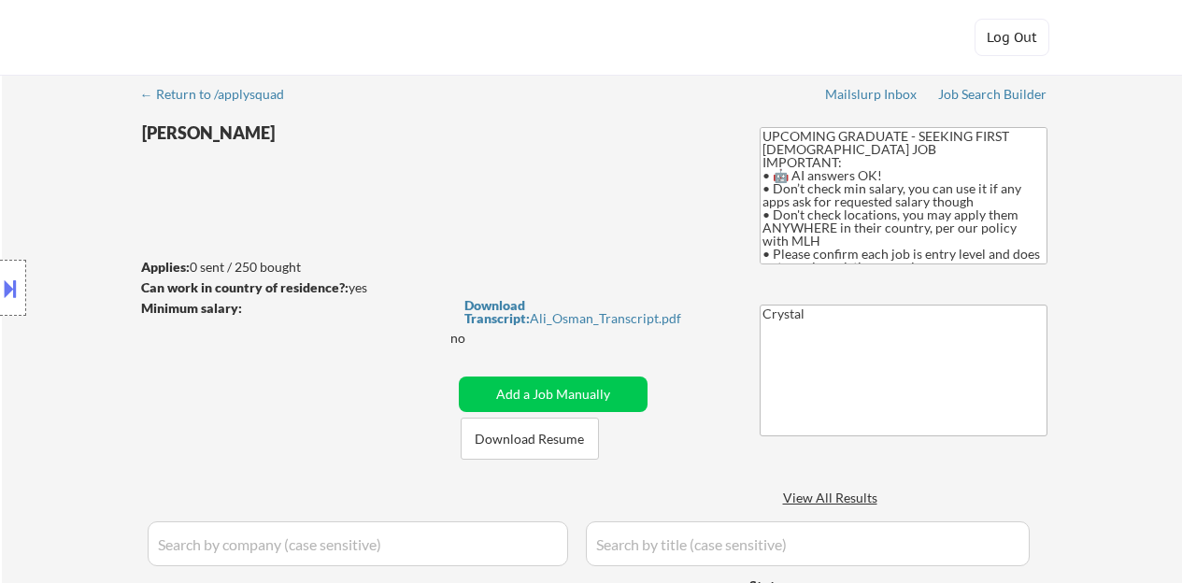
select select ""pending""
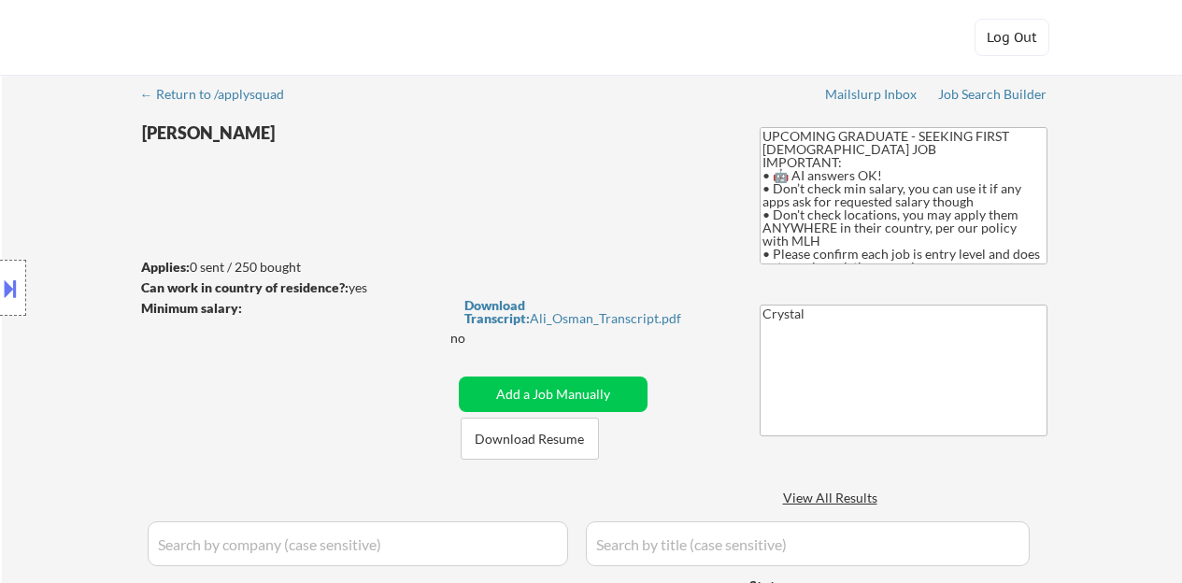
select select ""pending""
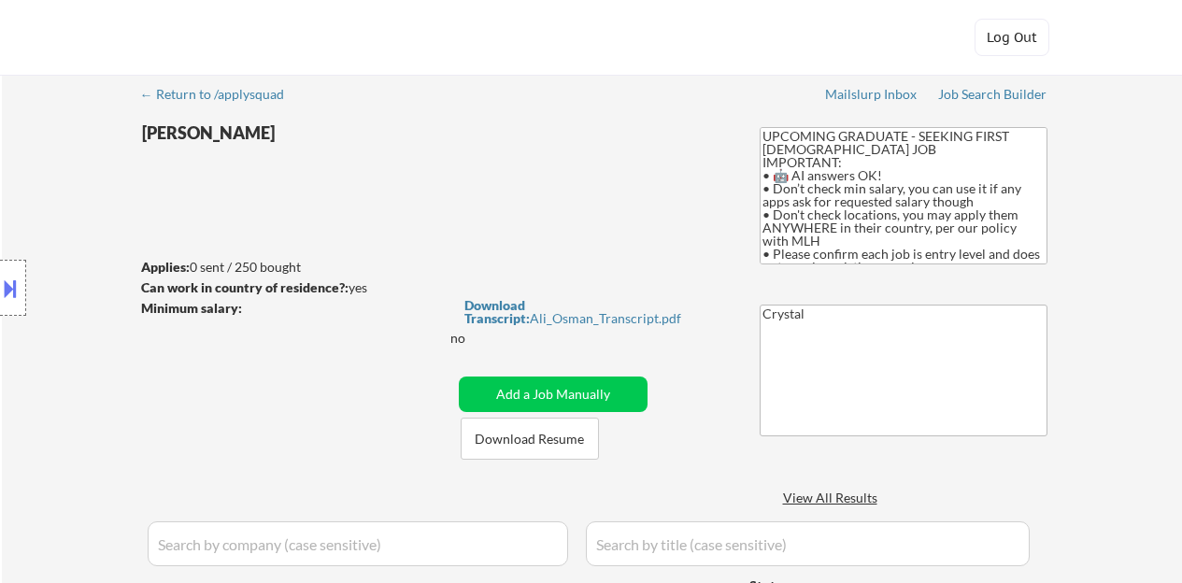
select select ""pending""
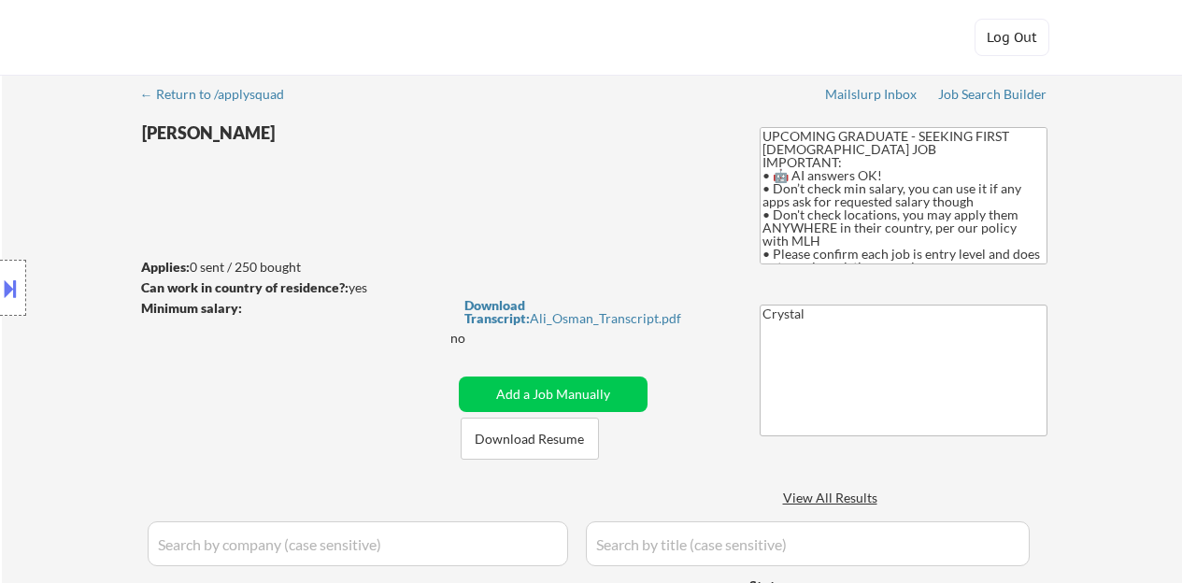
select select ""pending""
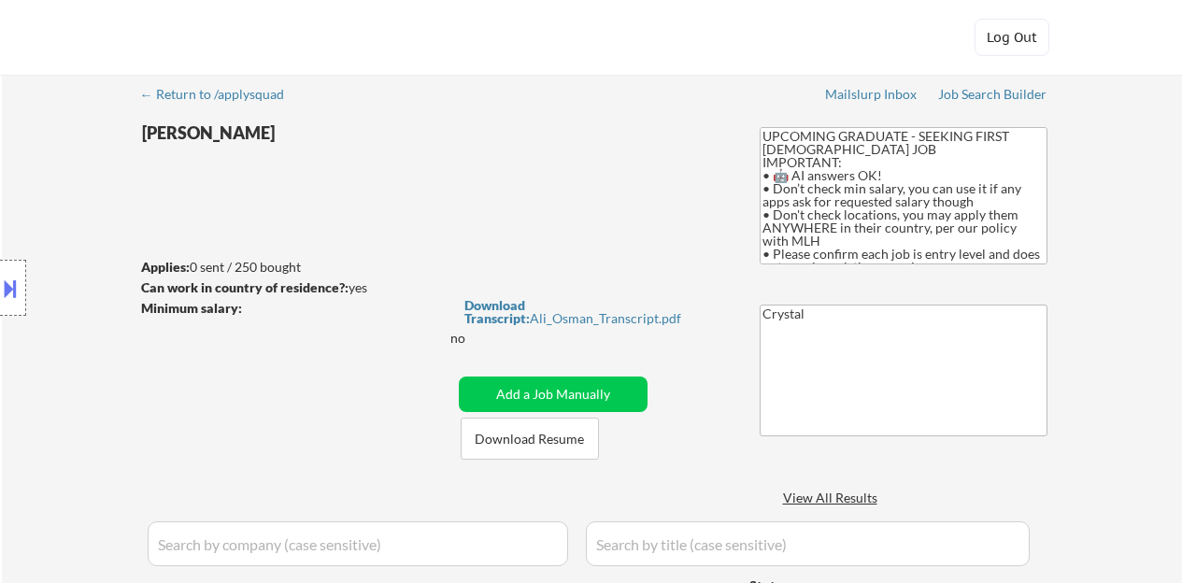
select select ""pending""
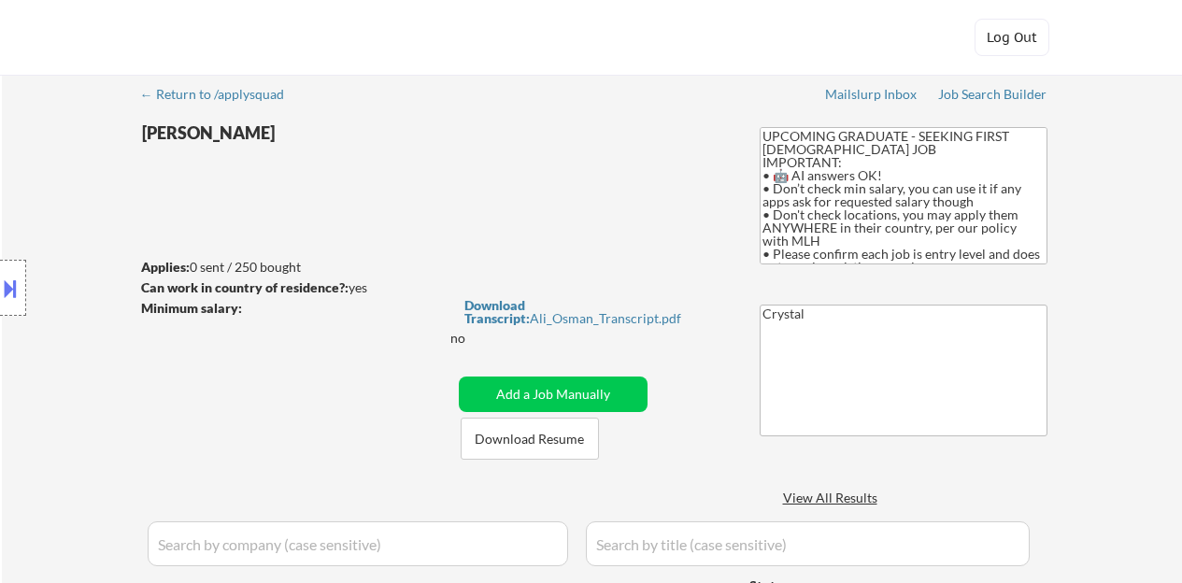
select select ""pending""
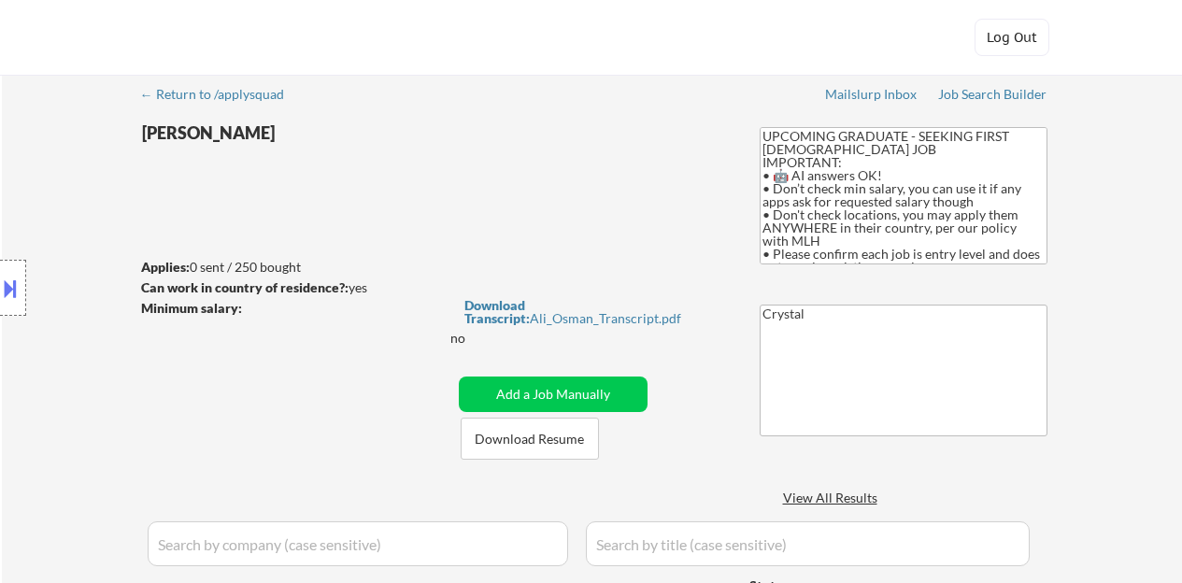
select select ""pending""
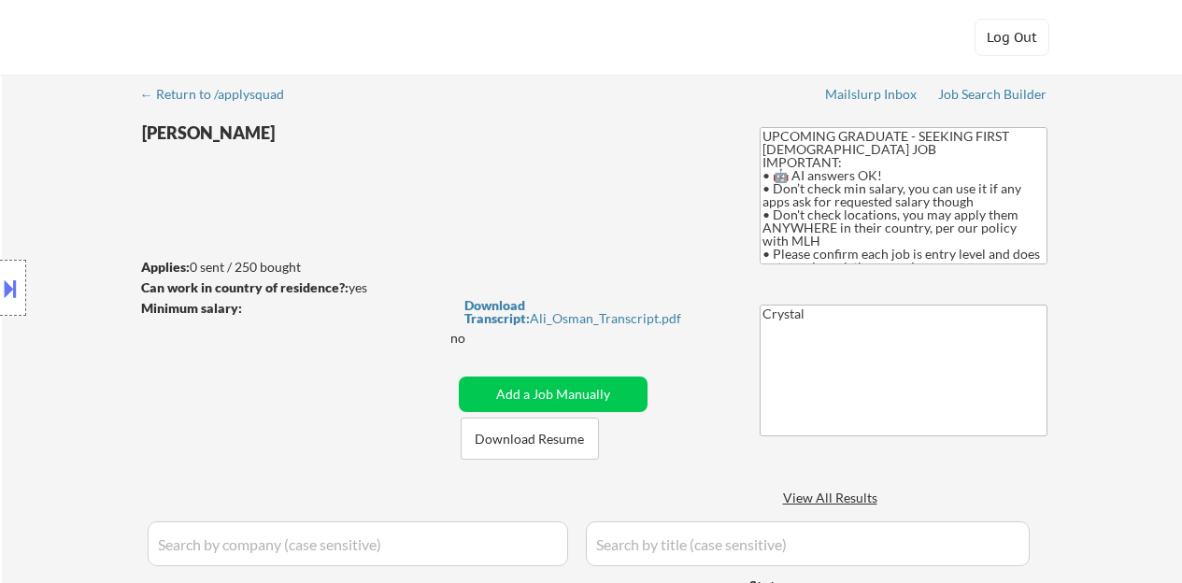
select select ""pending""
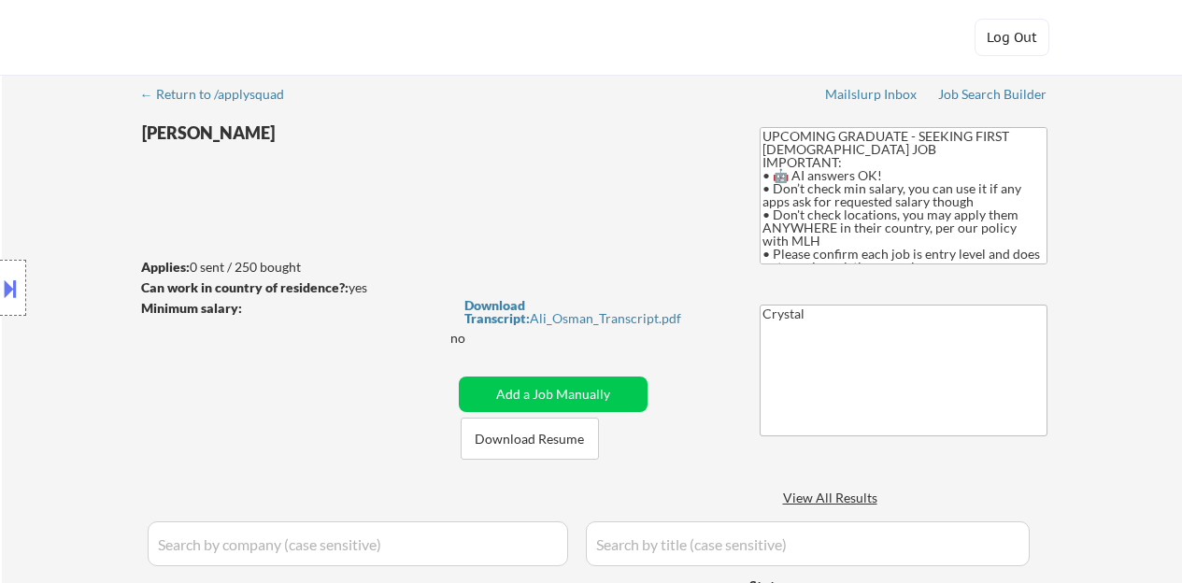
select select ""pending""
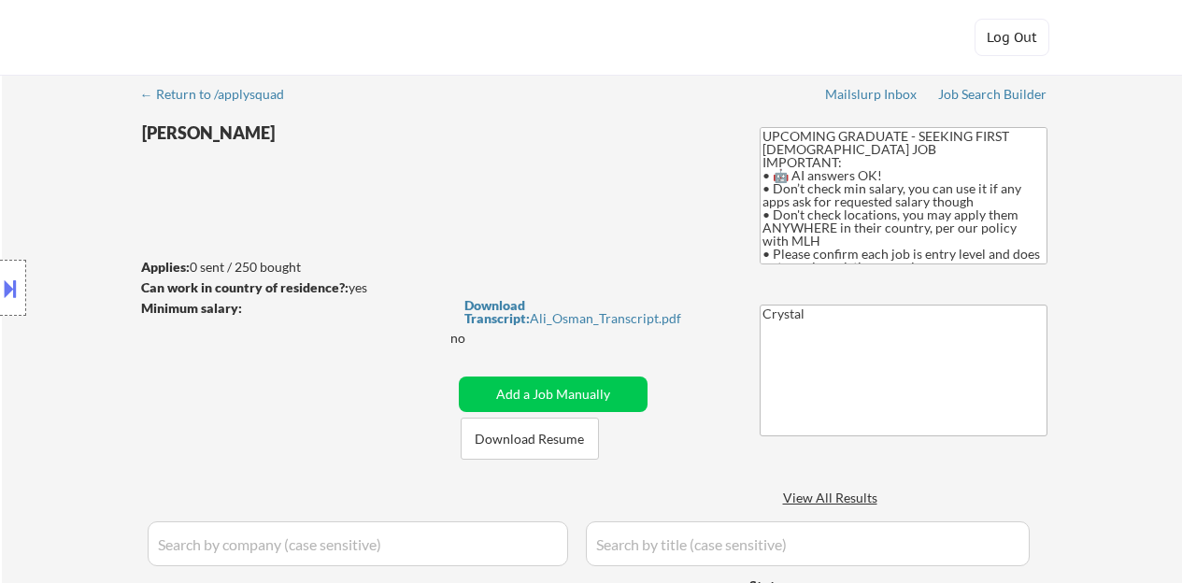
select select ""pending""
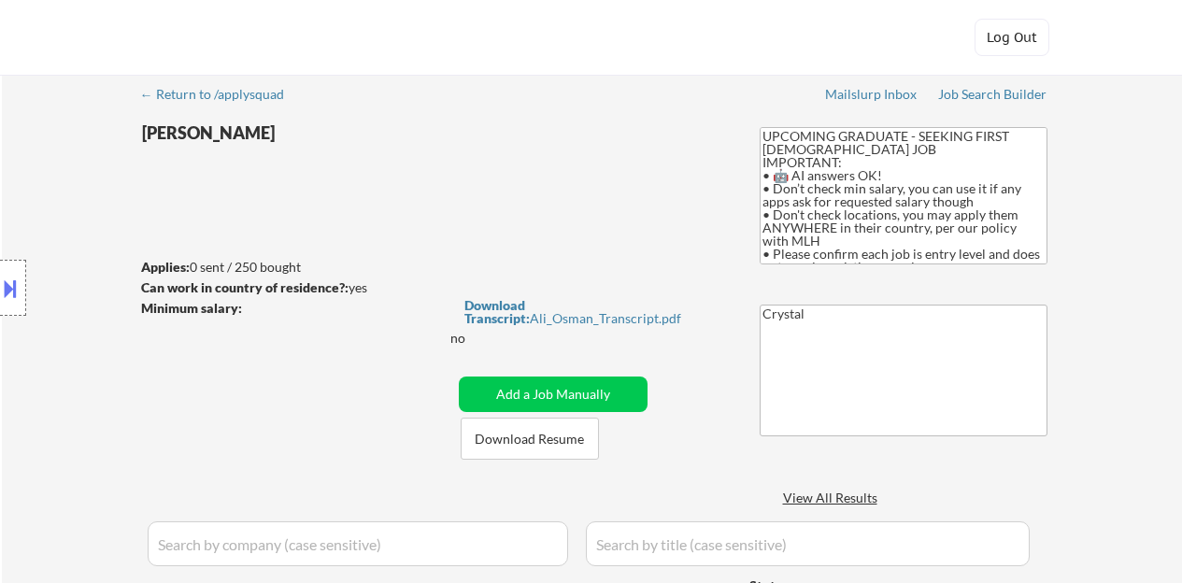
select select ""pending""
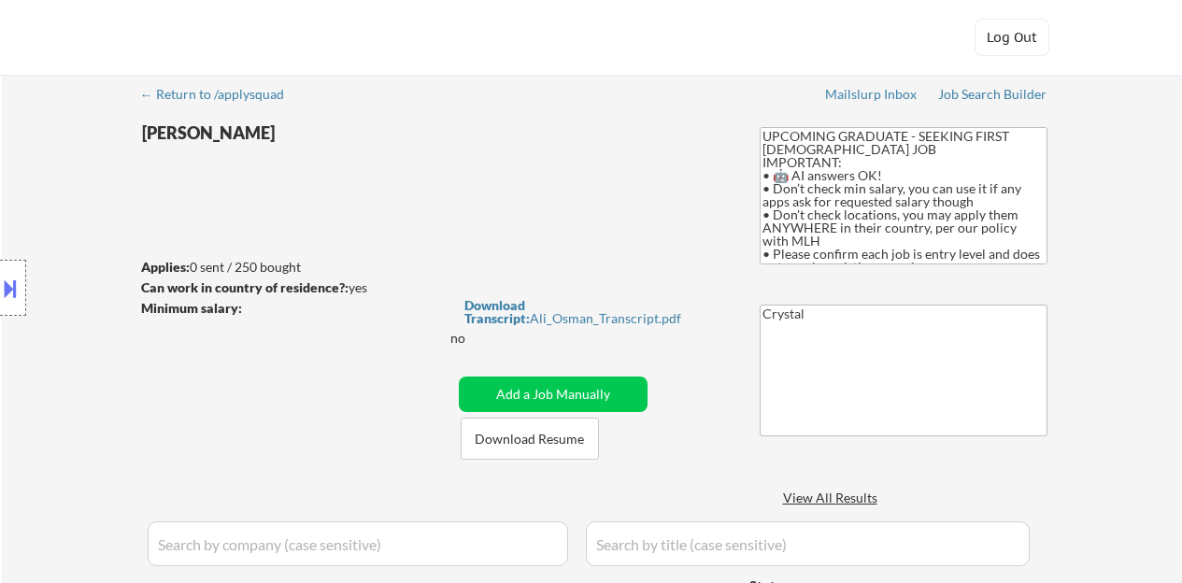
select select ""pending""
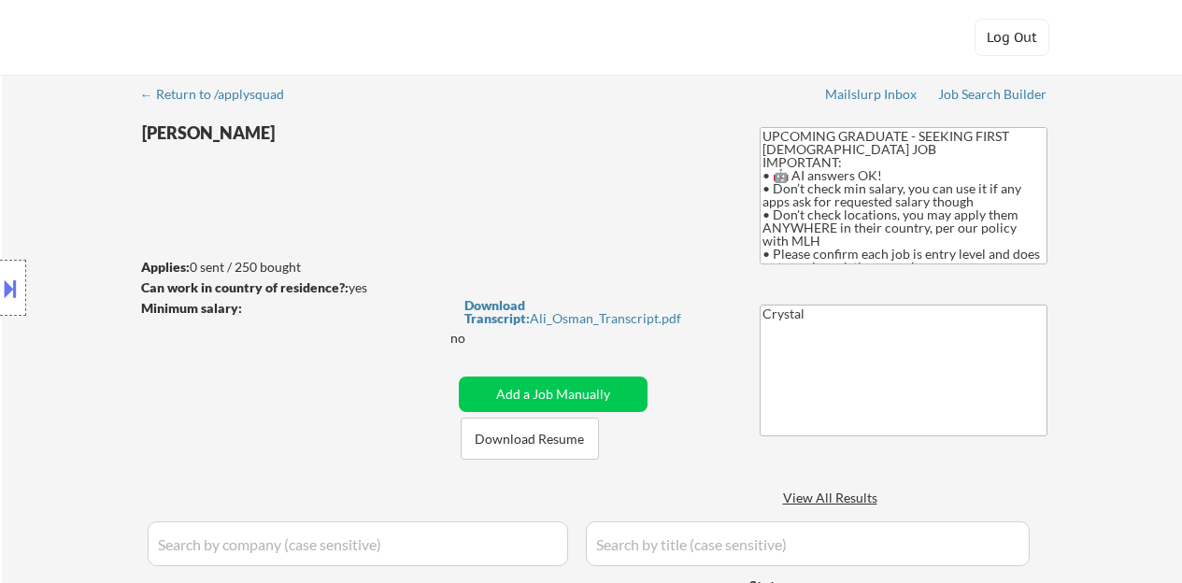
select select ""pending""
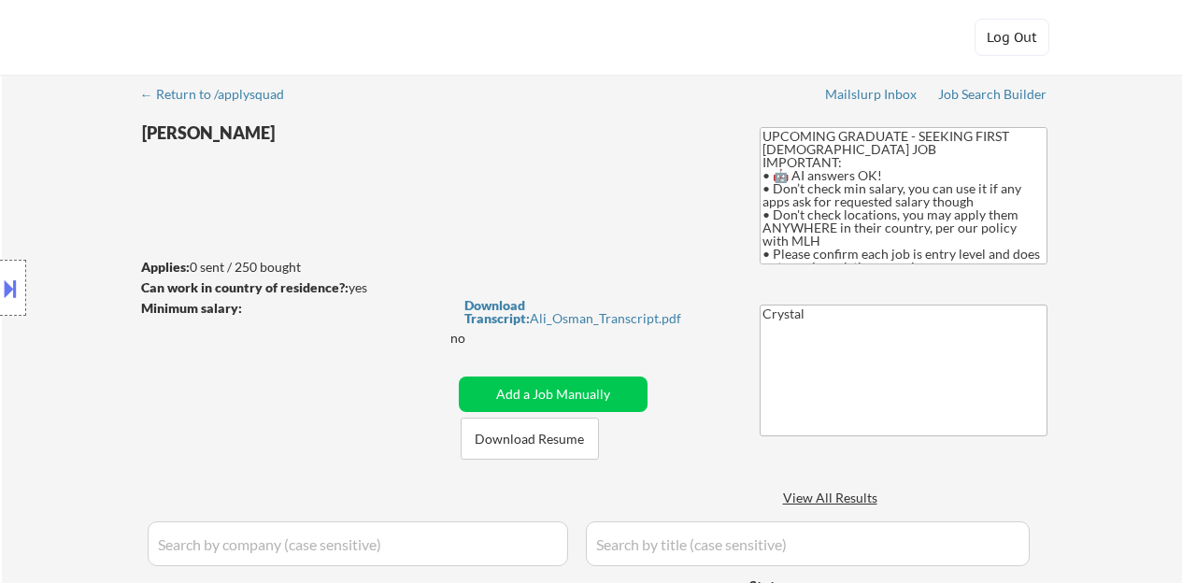
select select ""pending""
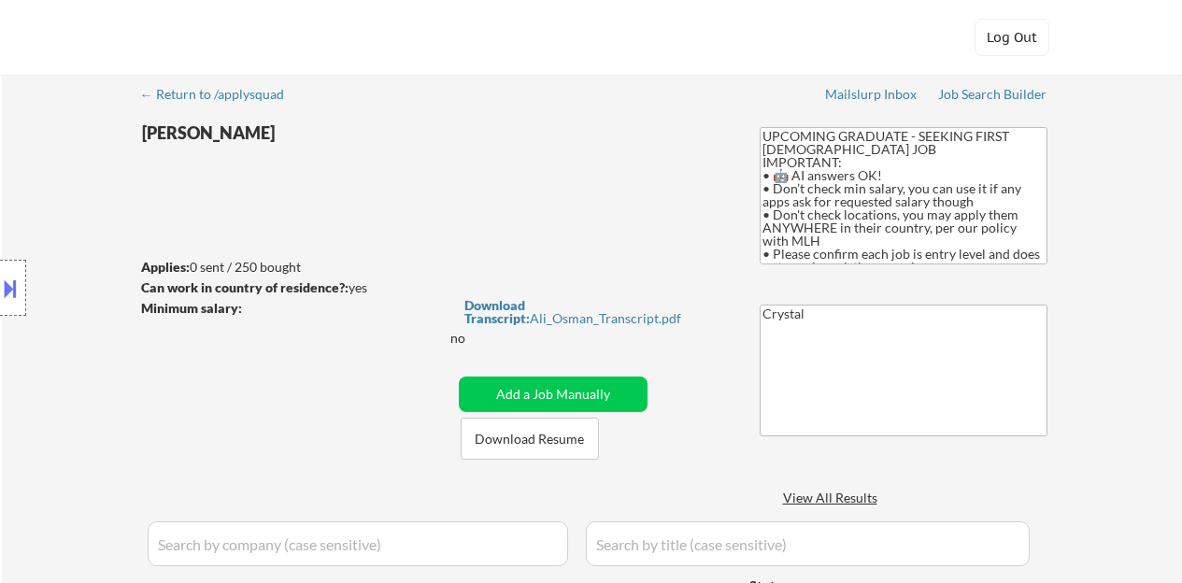
select select ""pending""
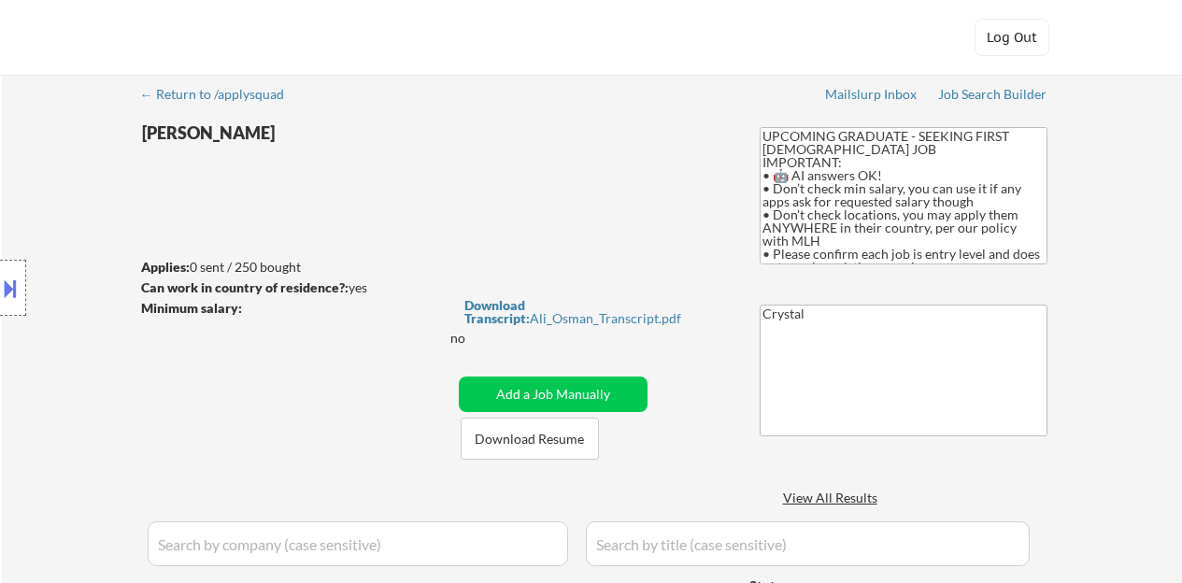
select select ""pending""
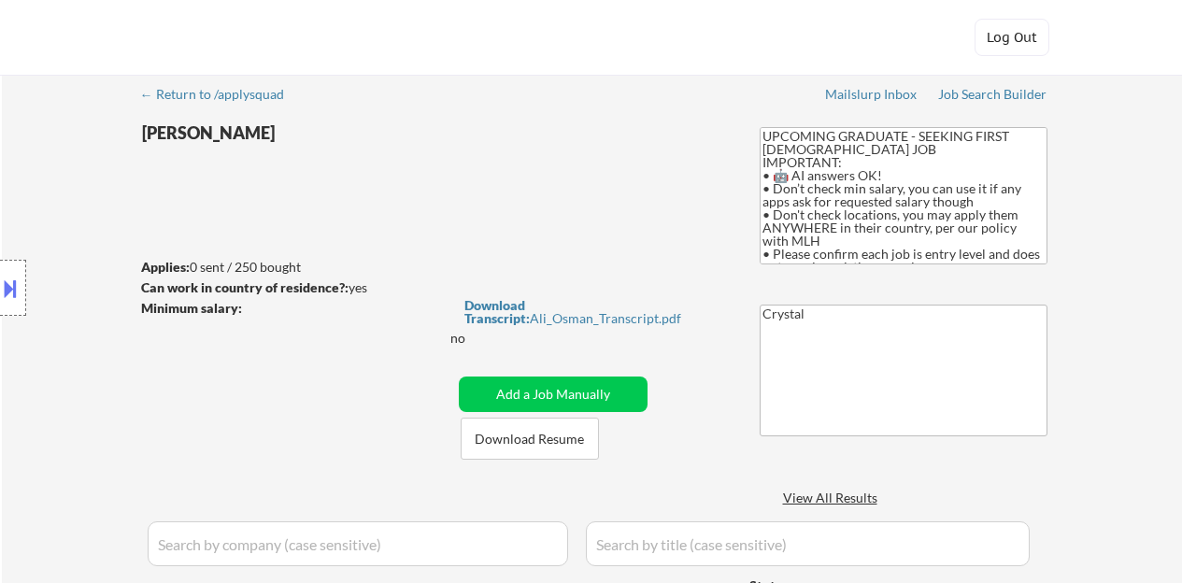
select select ""pending""
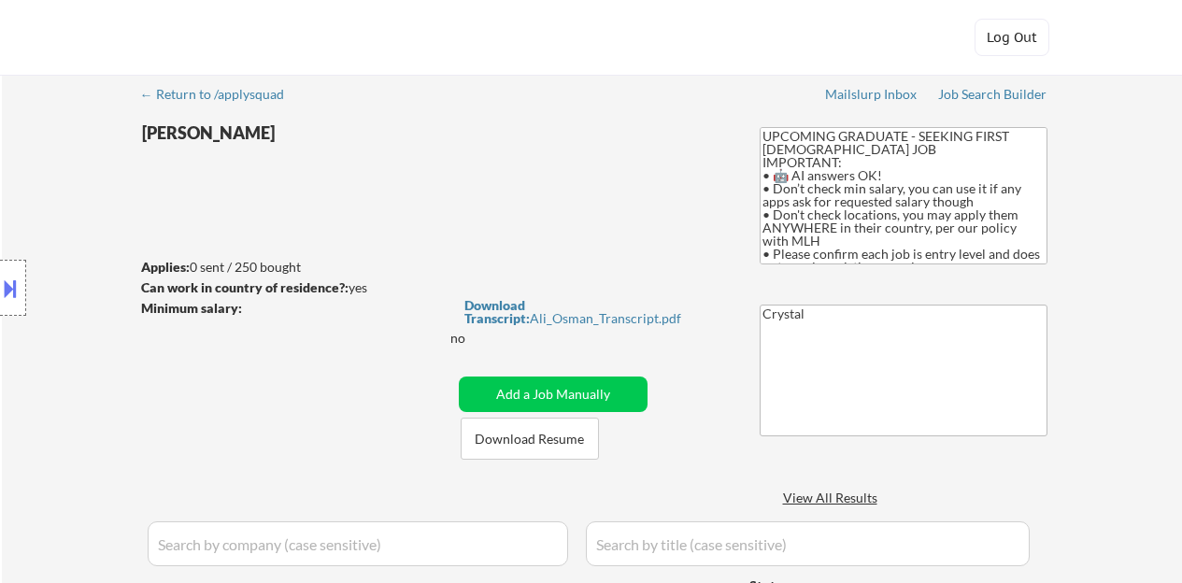
select select ""pending""
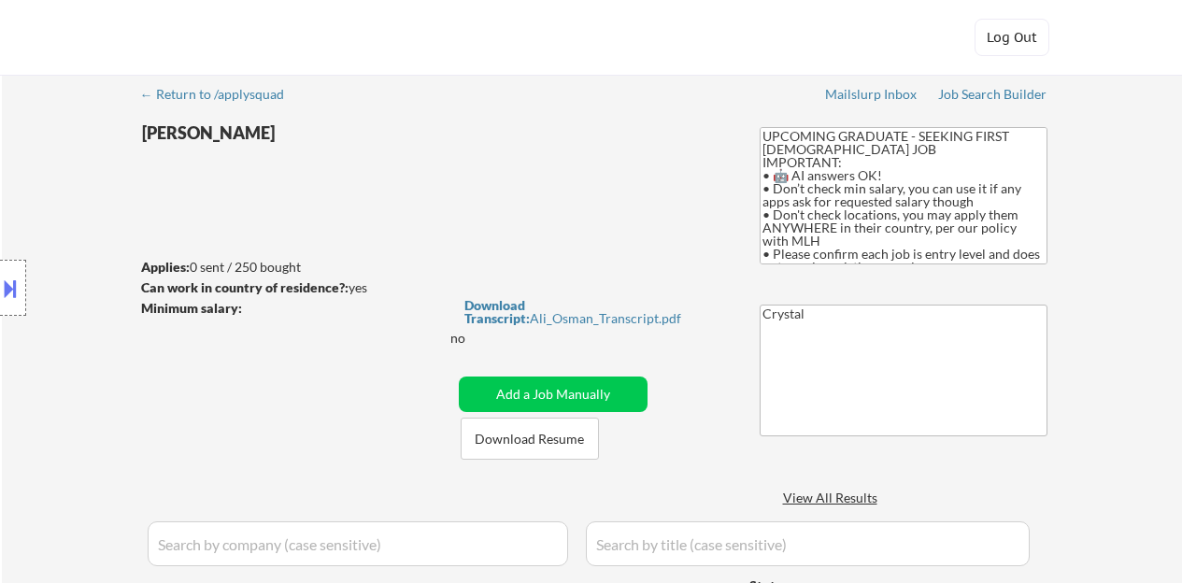
select select ""pending""
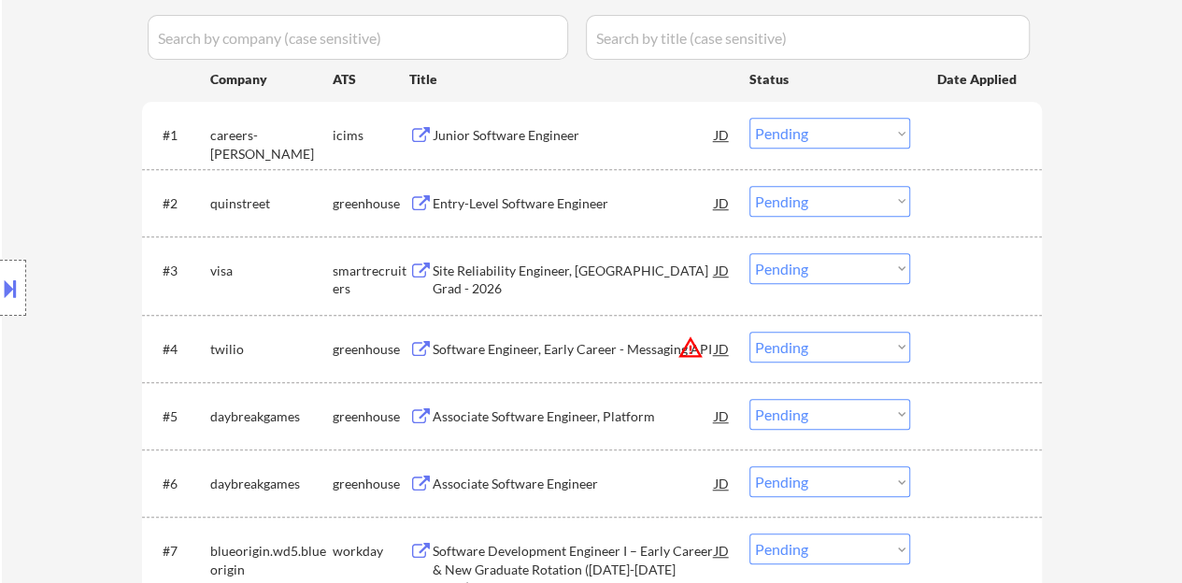
scroll to position [467, 0]
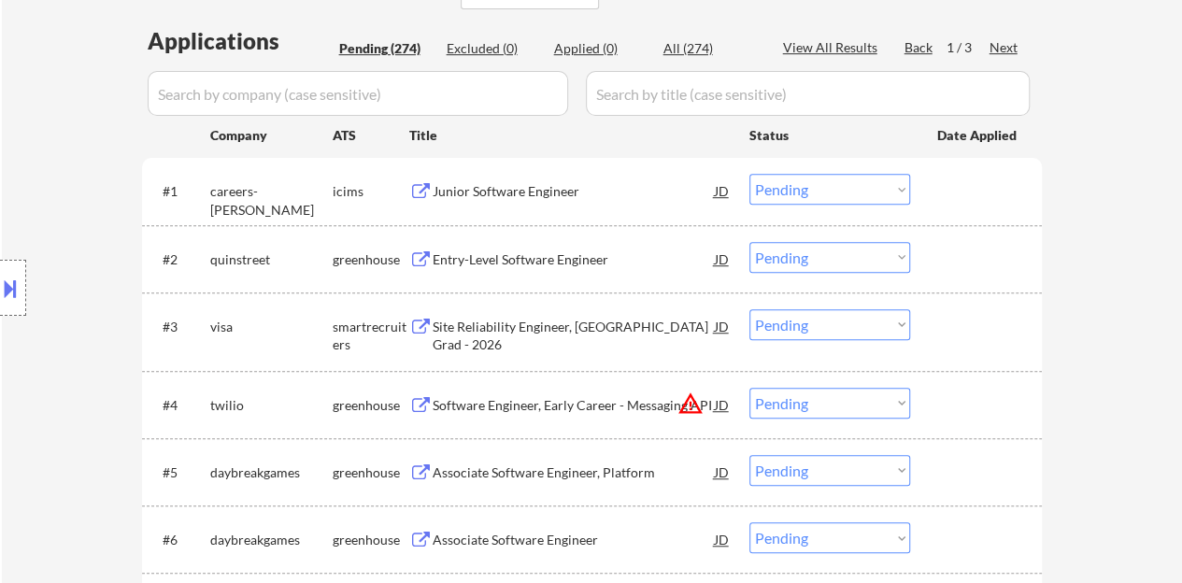
click at [548, 257] on div "Entry-Level Software Engineer" at bounding box center [574, 259] width 282 height 19
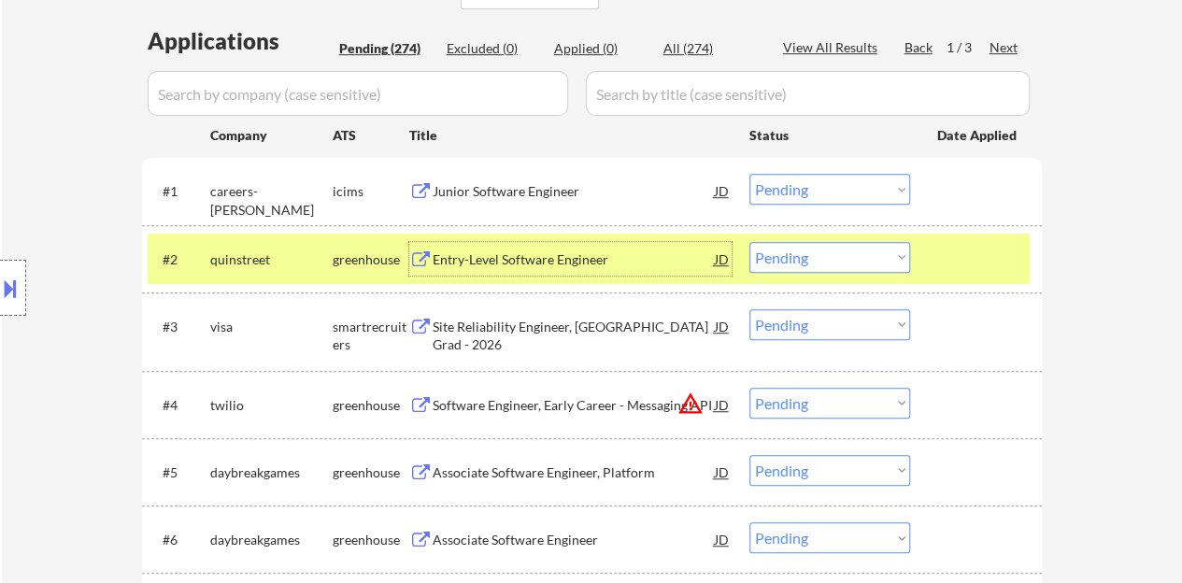
click at [821, 255] on select "Choose an option... Pending Applied Excluded (Questions) Excluded (Expired) Exc…" at bounding box center [829, 257] width 161 height 31
click at [749, 242] on select "Choose an option... Pending Applied Excluded (Questions) Excluded (Expired) Exc…" at bounding box center [829, 257] width 161 height 31
click at [960, 255] on div at bounding box center [978, 259] width 82 height 34
select select ""pending""
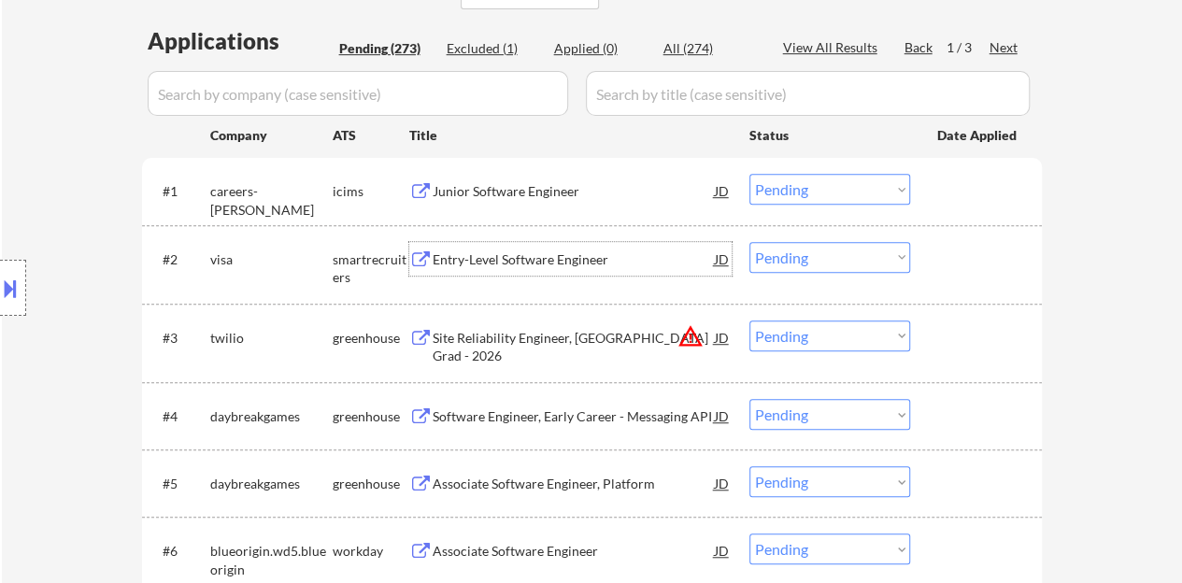
click at [534, 263] on div "Entry-Level Software Engineer" at bounding box center [574, 259] width 282 height 19
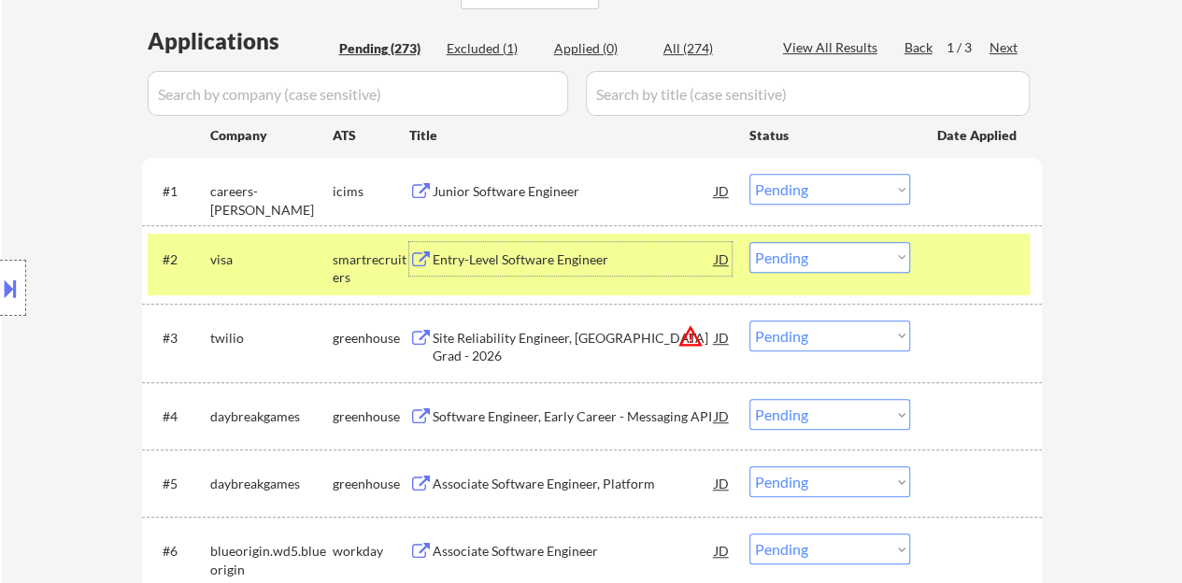
click at [961, 259] on div at bounding box center [978, 259] width 82 height 34
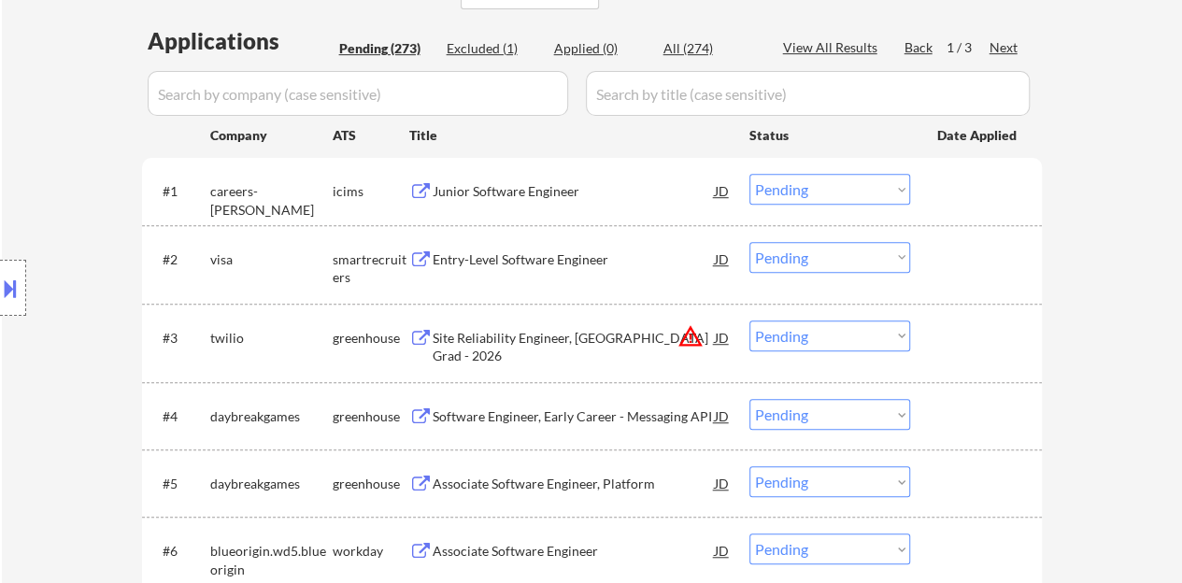
scroll to position [654, 0]
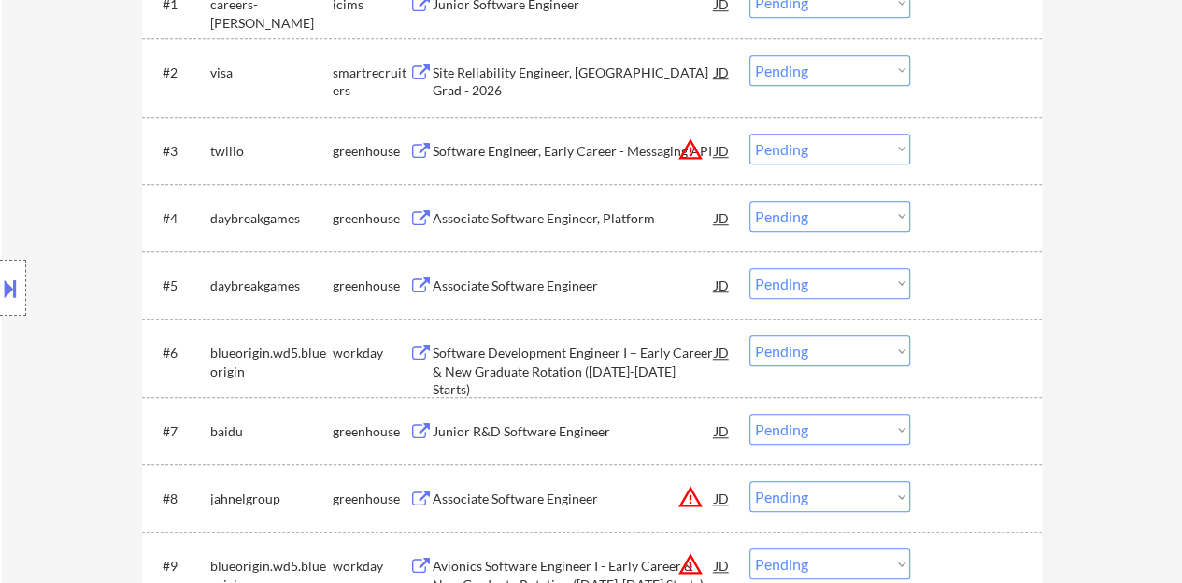
click at [499, 224] on div "Associate Software Engineer, Platform" at bounding box center [574, 218] width 282 height 19
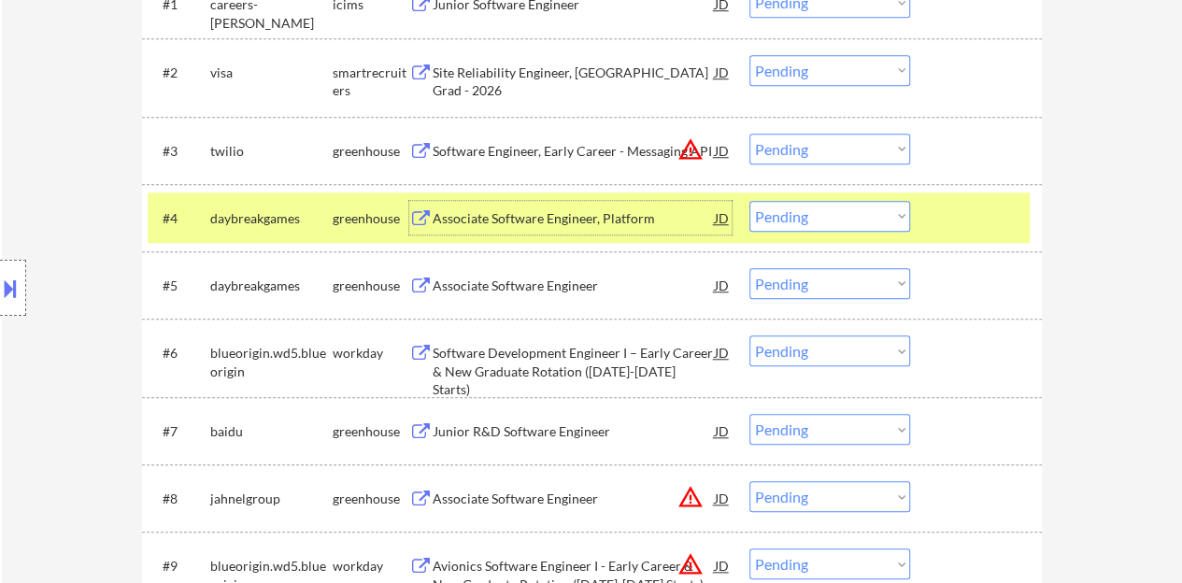
click at [886, 204] on select "Choose an option... Pending Applied Excluded (Questions) Excluded (Expired) Exc…" at bounding box center [829, 216] width 161 height 31
click at [749, 201] on select "Choose an option... Pending Applied Excluded (Questions) Excluded (Expired) Exc…" at bounding box center [829, 216] width 161 height 31
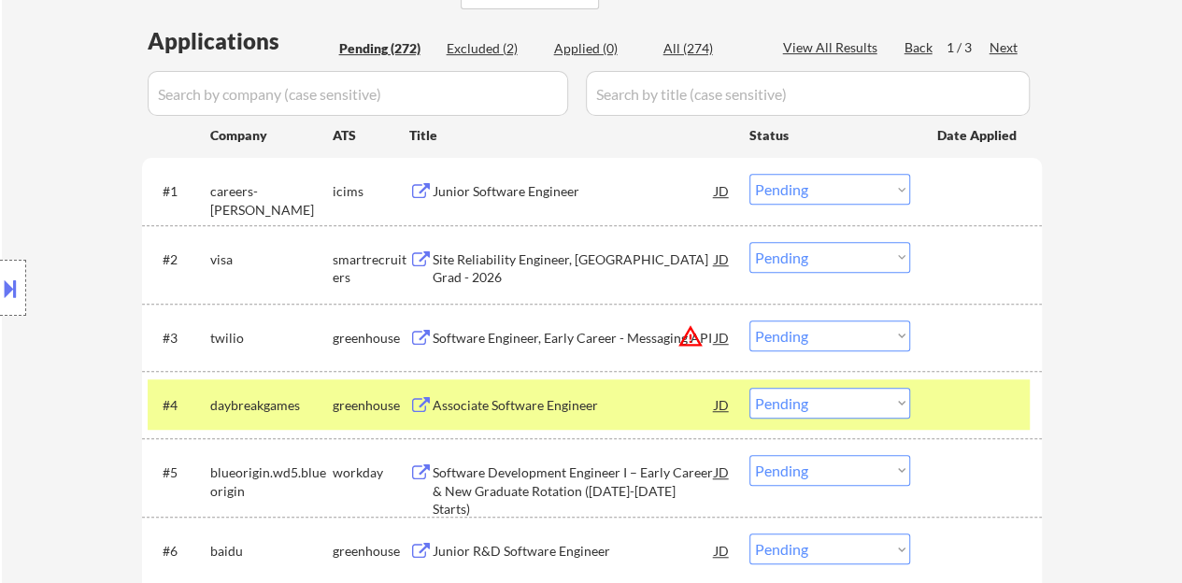
scroll to position [561, 0]
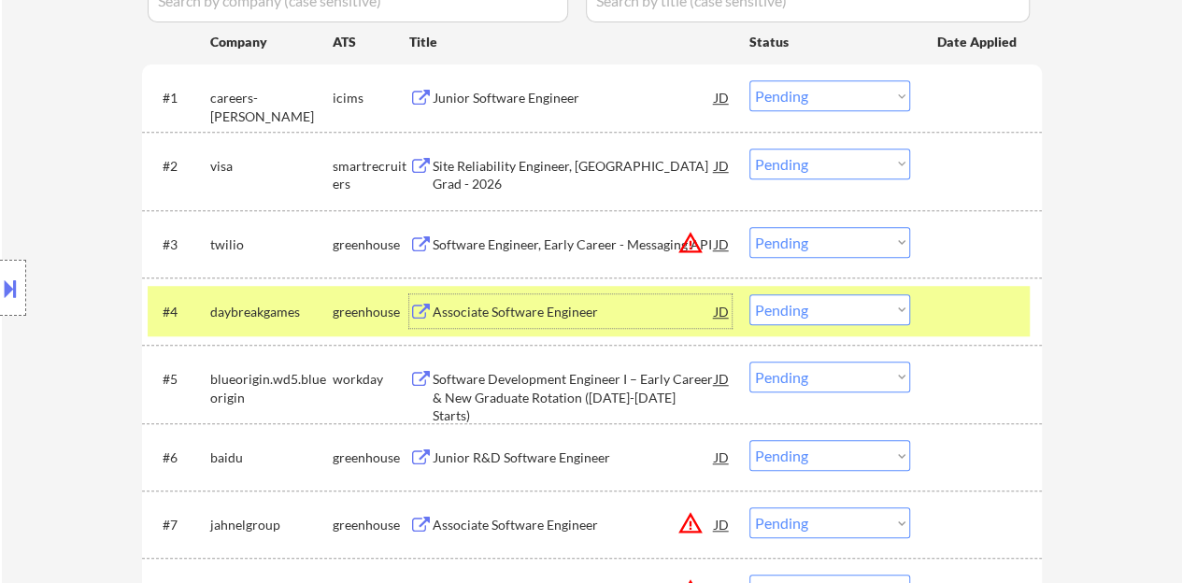
click at [544, 325] on div "Associate Software Engineer" at bounding box center [574, 311] width 282 height 34
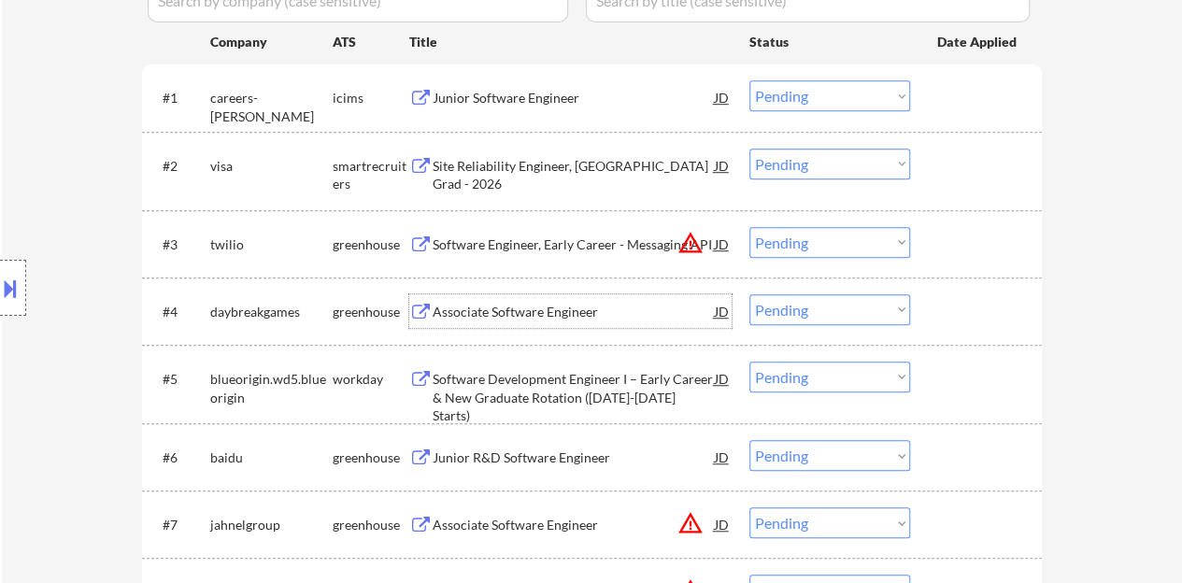
click at [940, 320] on div at bounding box center [978, 311] width 82 height 34
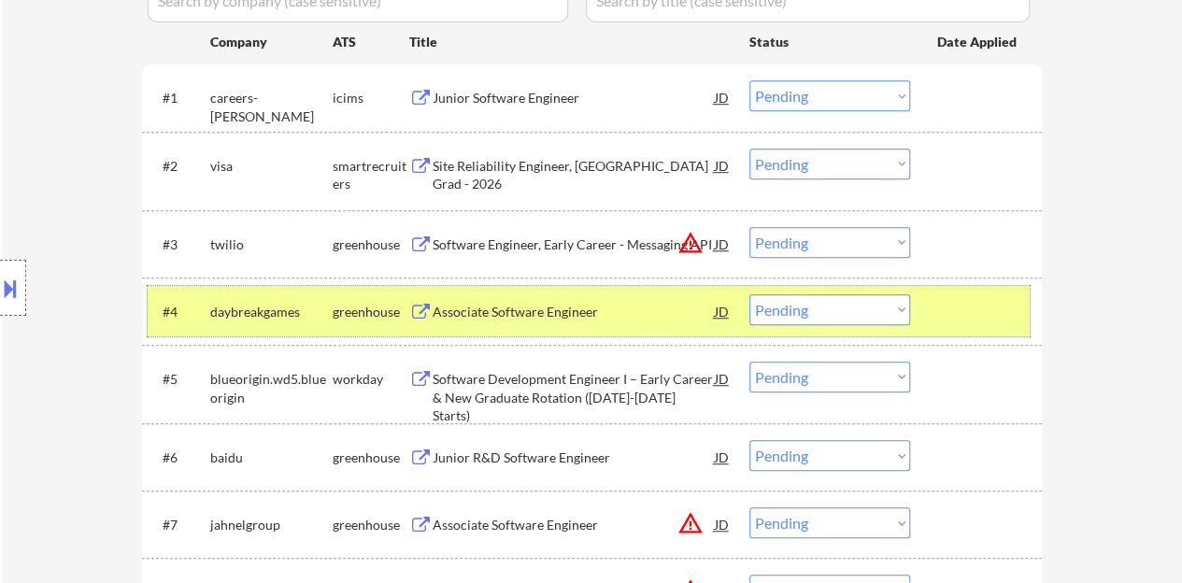
click at [820, 305] on select "Choose an option... Pending Applied Excluded (Questions) Excluded (Expired) Exc…" at bounding box center [829, 309] width 161 height 31
click at [749, 294] on select "Choose an option... Pending Applied Excluded (Questions) Excluded (Expired) Exc…" at bounding box center [829, 309] width 161 height 31
select select ""pending""
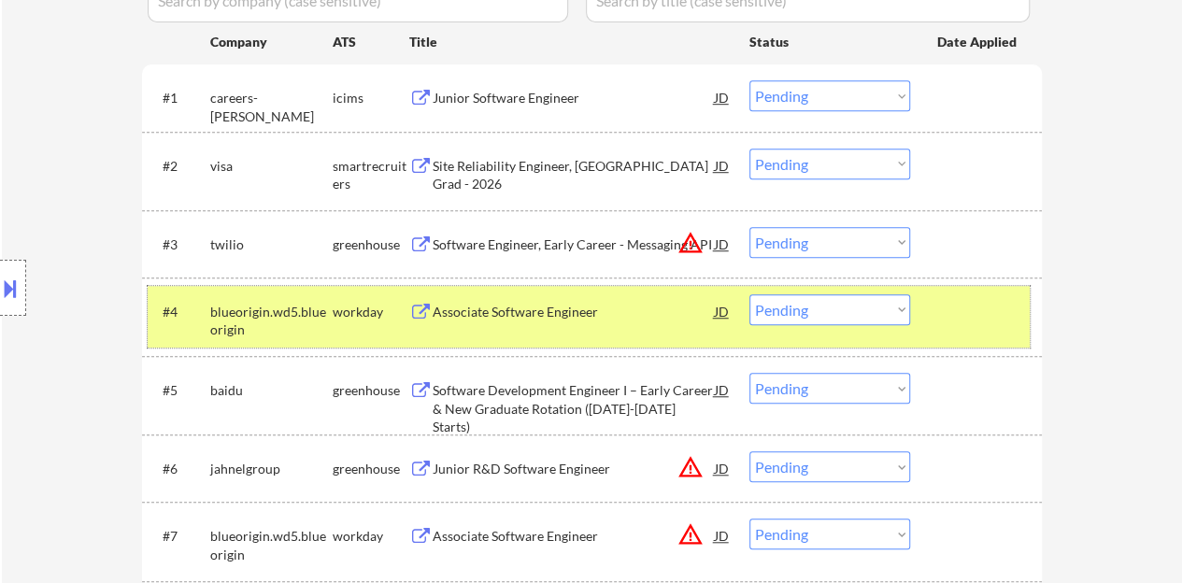
click at [966, 318] on div at bounding box center [978, 311] width 82 height 34
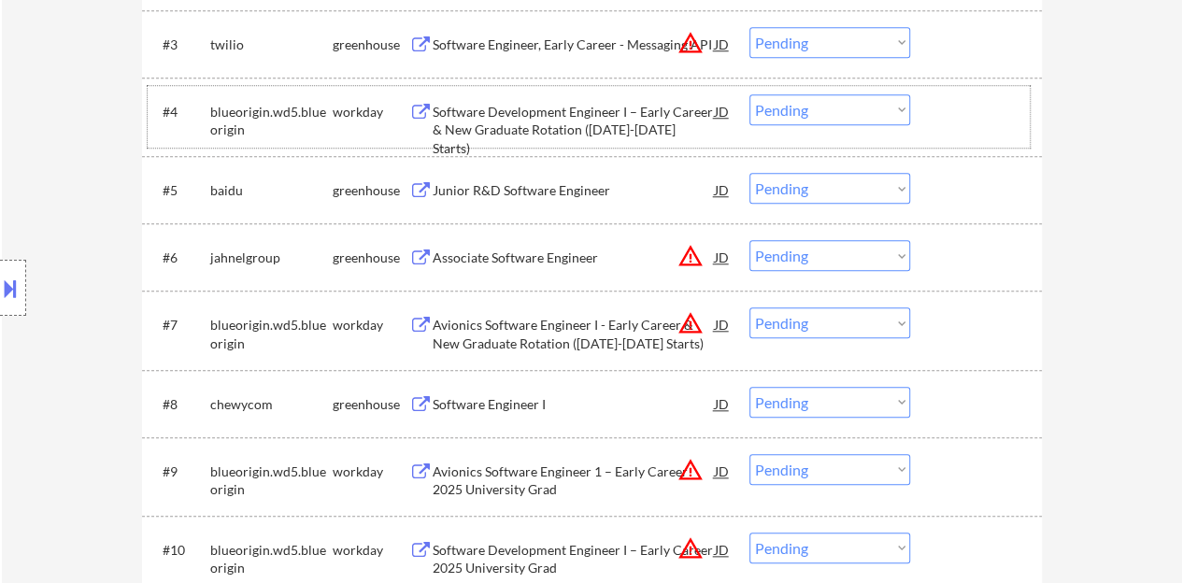
scroll to position [747, 0]
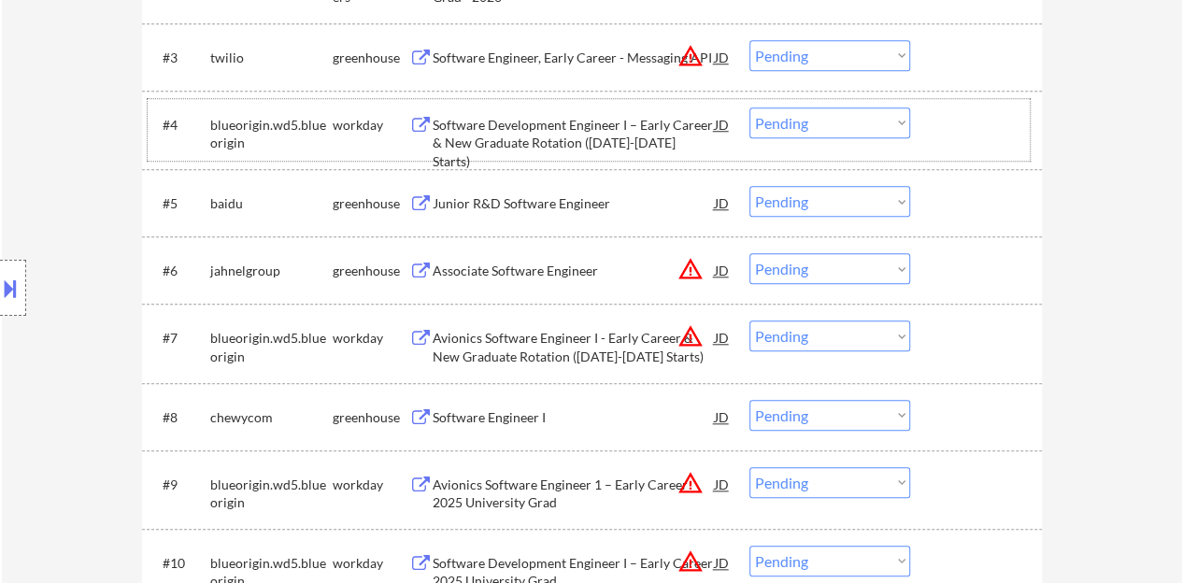
click at [507, 202] on div "Junior R&D Software Engineer" at bounding box center [574, 203] width 282 height 19
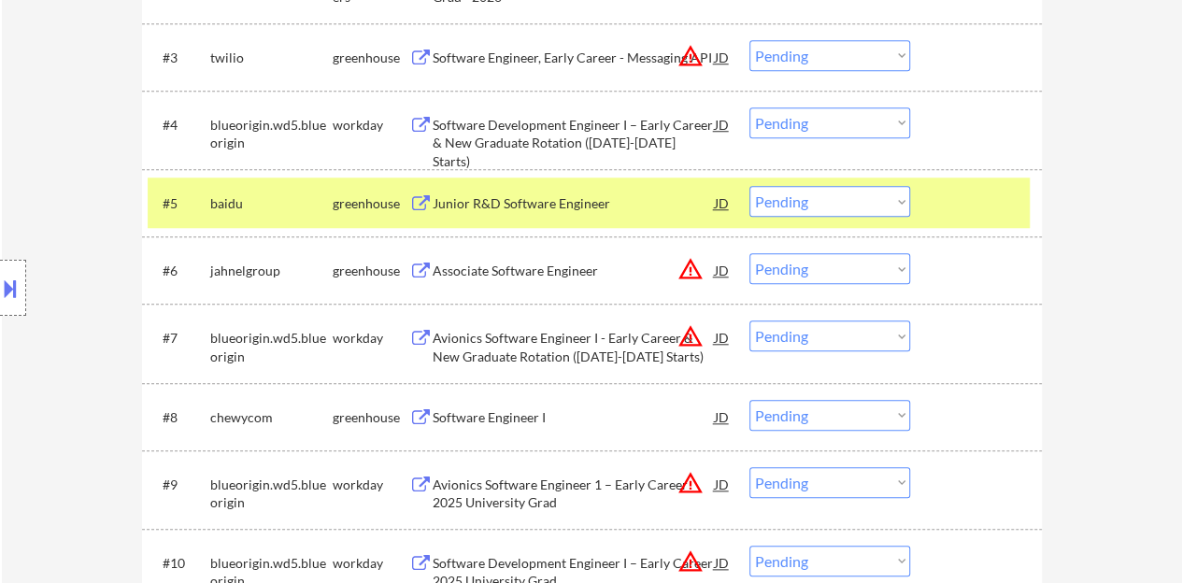
click at [0, 279] on button at bounding box center [10, 288] width 21 height 31
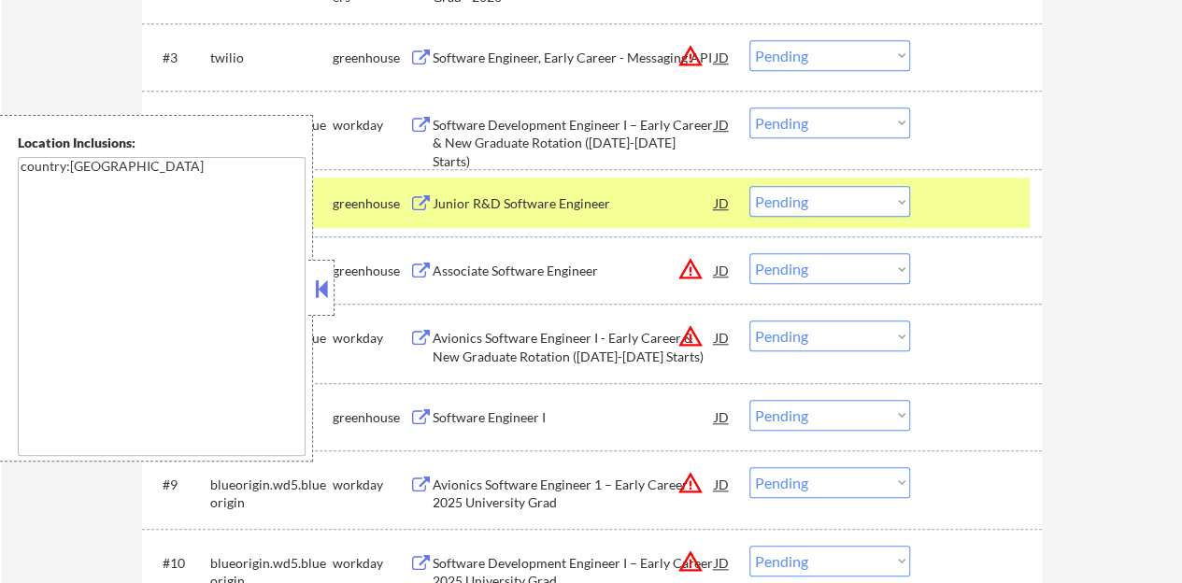
click at [320, 277] on button at bounding box center [321, 289] width 21 height 28
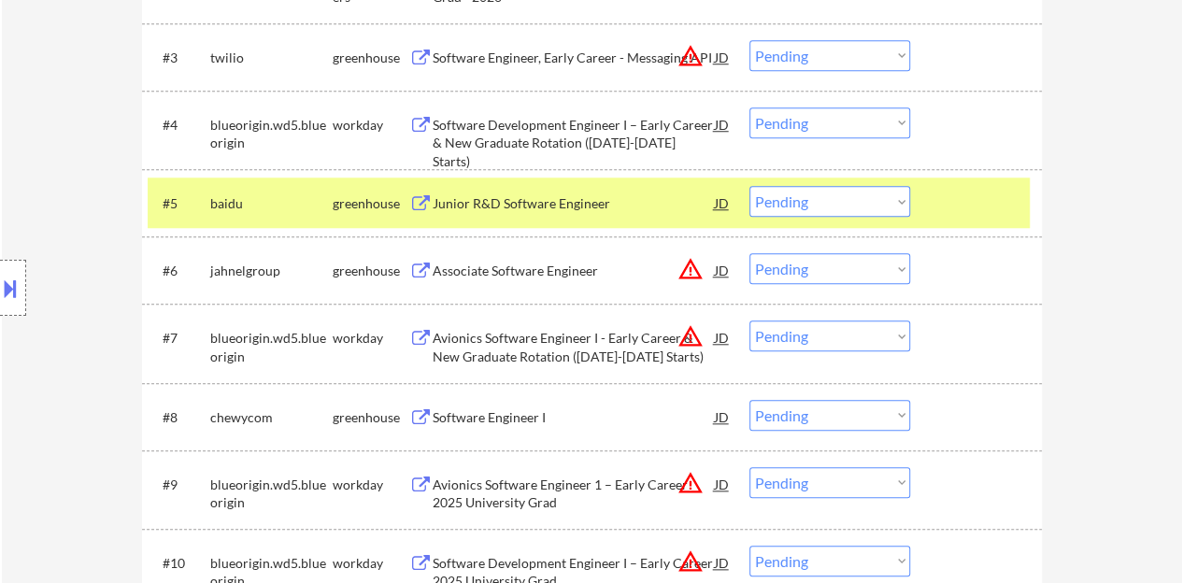
click at [787, 188] on select "Choose an option... Pending Applied Excluded (Questions) Excluded (Expired) Exc…" at bounding box center [829, 201] width 161 height 31
click at [749, 186] on select "Choose an option... Pending Applied Excluded (Questions) Excluded (Expired) Exc…" at bounding box center [829, 201] width 161 height 31
select select ""pending""
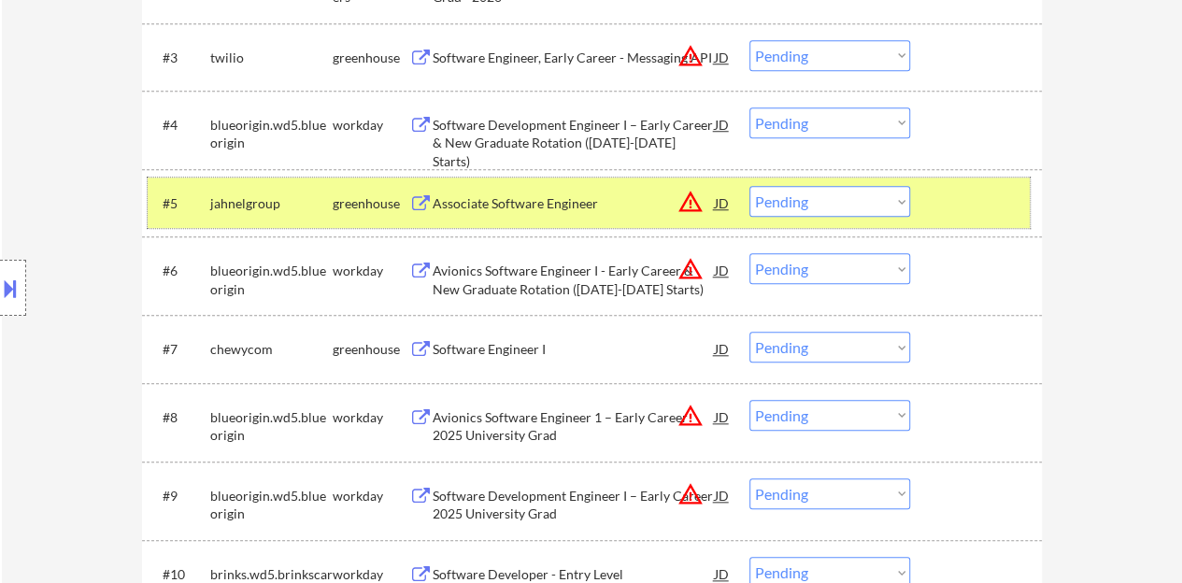
click at [1013, 224] on div "#5 jahnelgroup greenhouse Associate Software Engineer JD warning_amber Choose a…" at bounding box center [589, 203] width 882 height 50
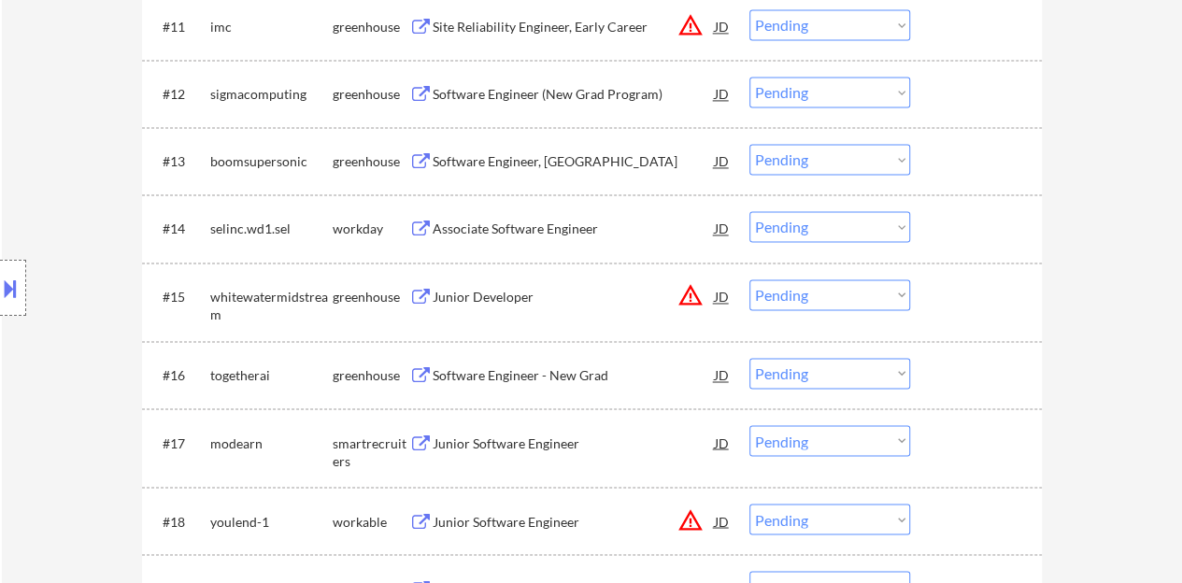
scroll to position [1401, 0]
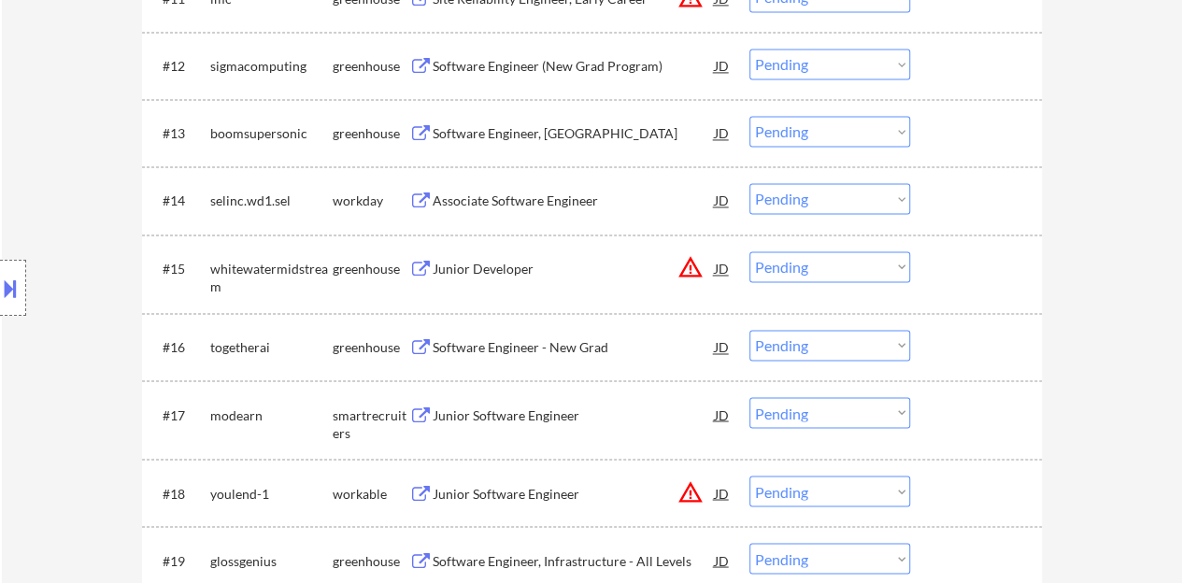
click at [542, 201] on div "Associate Software Engineer" at bounding box center [574, 201] width 282 height 19
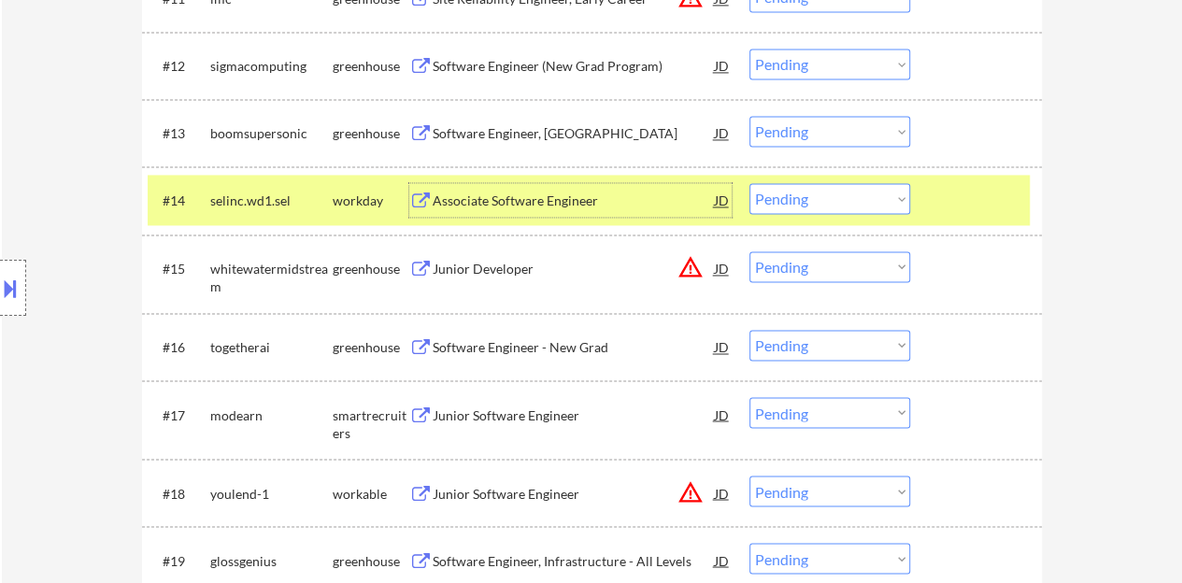
click at [833, 196] on select "Choose an option... Pending Applied Excluded (Questions) Excluded (Expired) Exc…" at bounding box center [829, 198] width 161 height 31
click at [749, 183] on select "Choose an option... Pending Applied Excluded (Questions) Excluded (Expired) Exc…" at bounding box center [829, 198] width 161 height 31
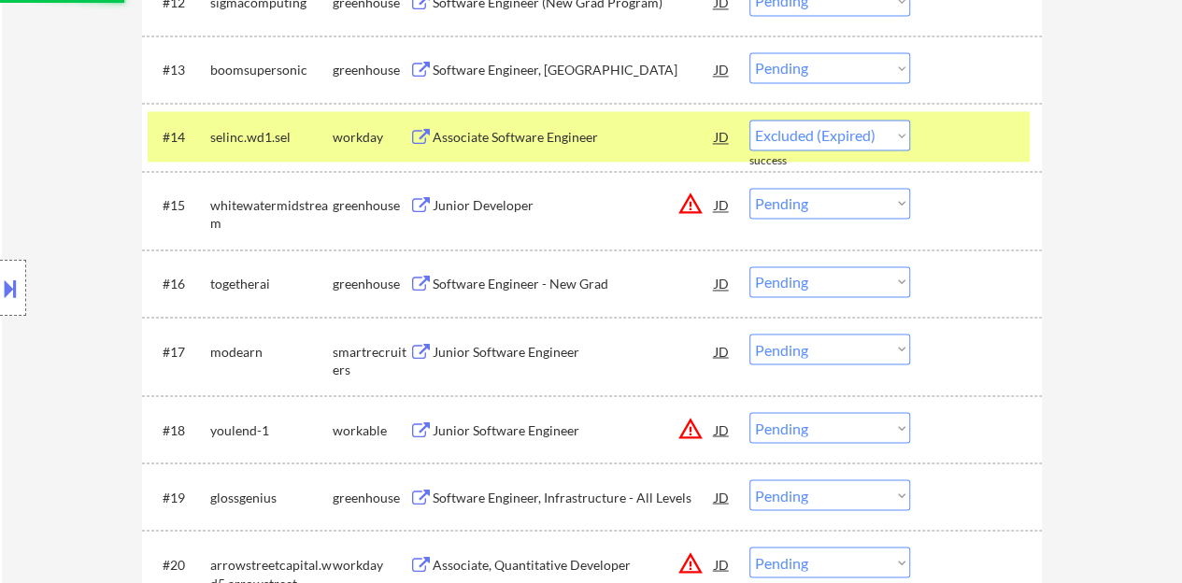
scroll to position [1495, 0]
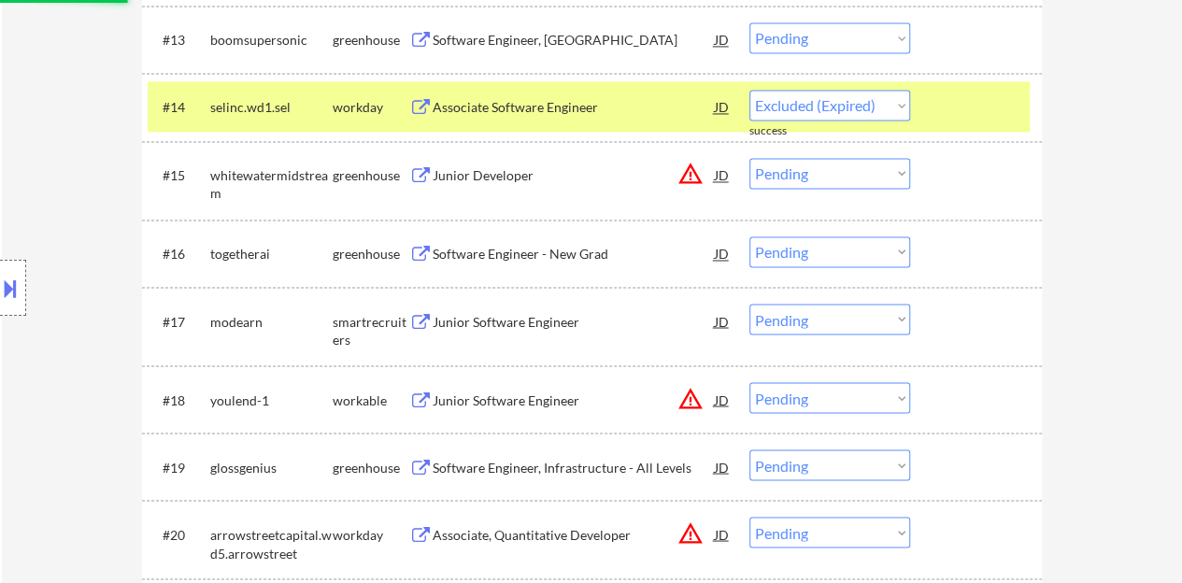
select select ""pending""
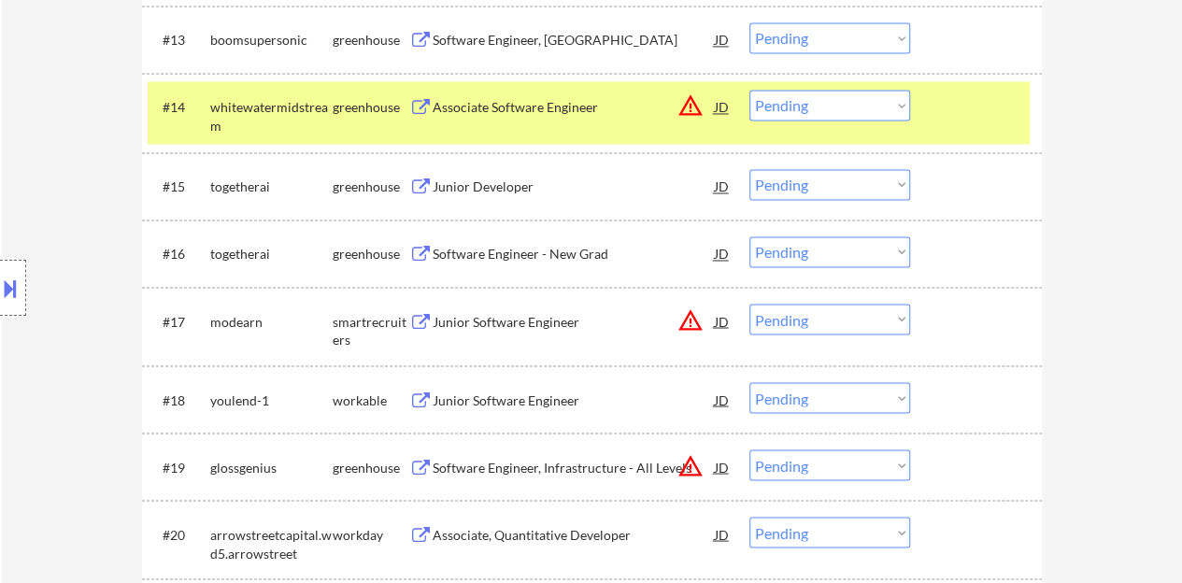
click at [972, 115] on div at bounding box center [978, 107] width 82 height 34
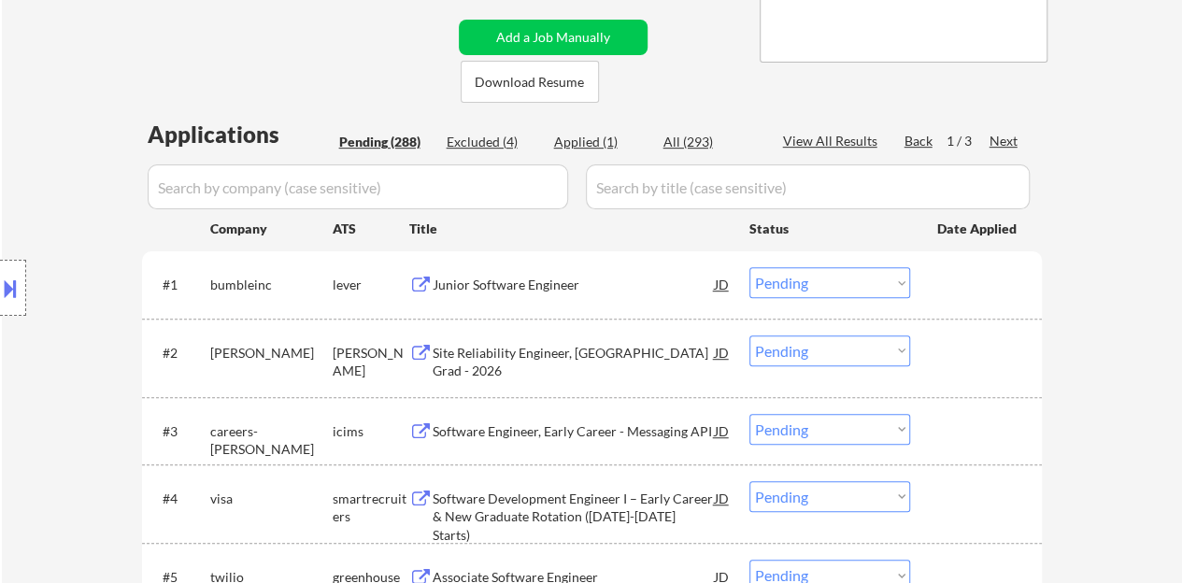
scroll to position [467, 0]
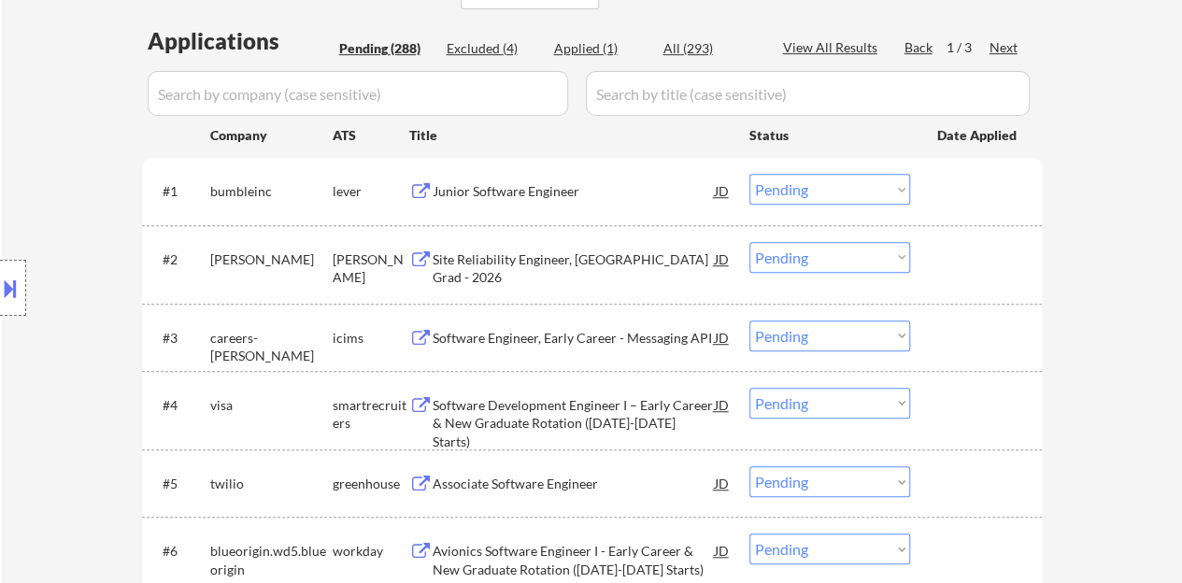
click at [499, 197] on div "Junior Software Engineer" at bounding box center [574, 191] width 282 height 19
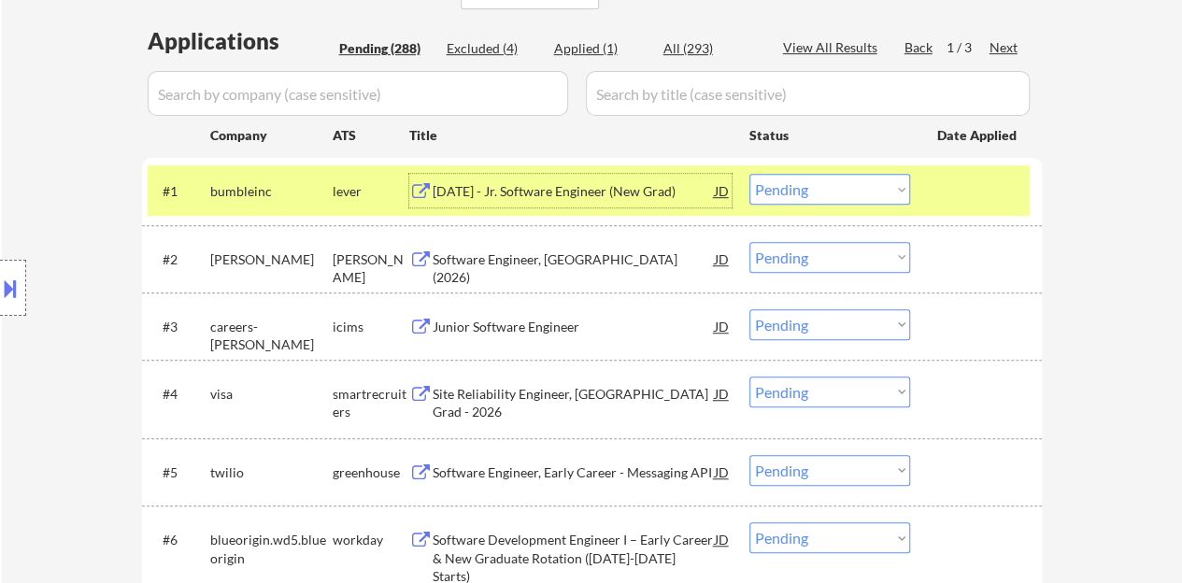
click at [962, 192] on div at bounding box center [978, 191] width 82 height 34
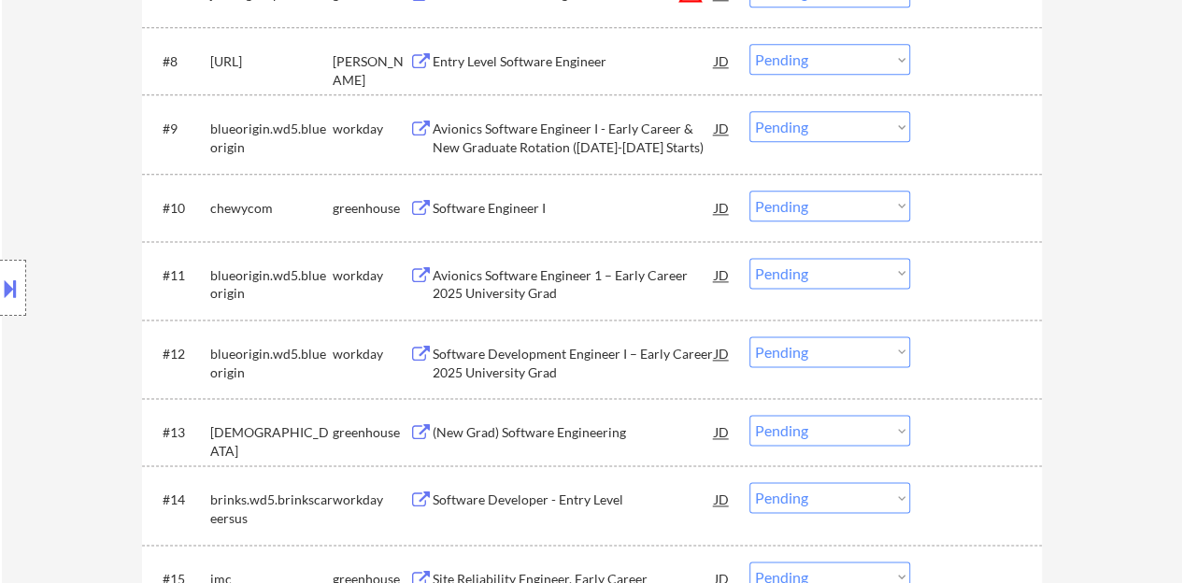
scroll to position [1121, 0]
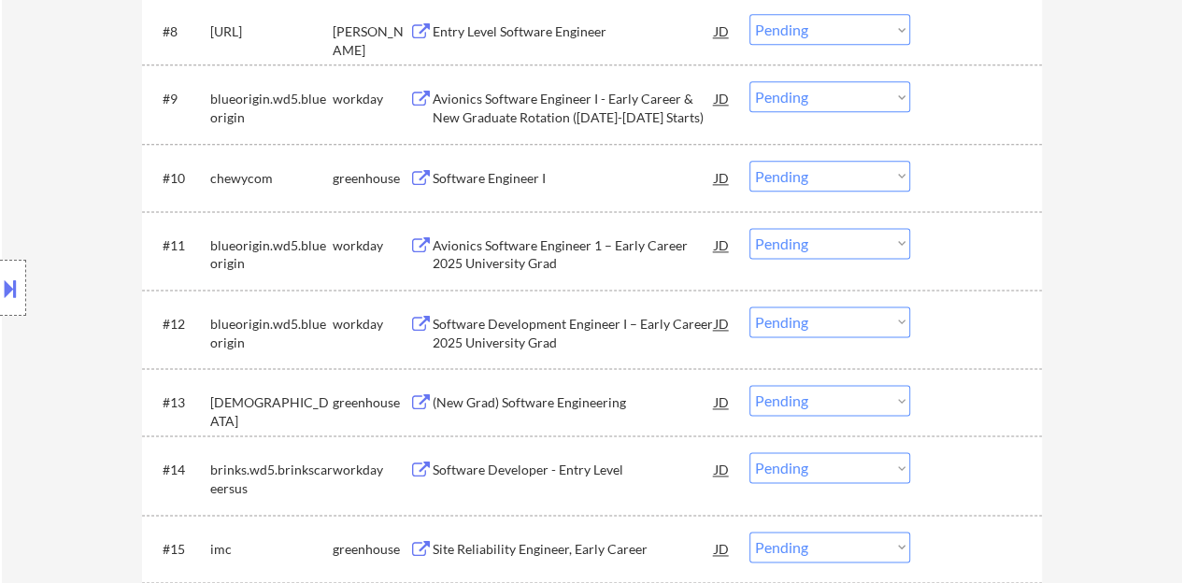
click at [512, 180] on div "Software Engineer I" at bounding box center [574, 178] width 282 height 19
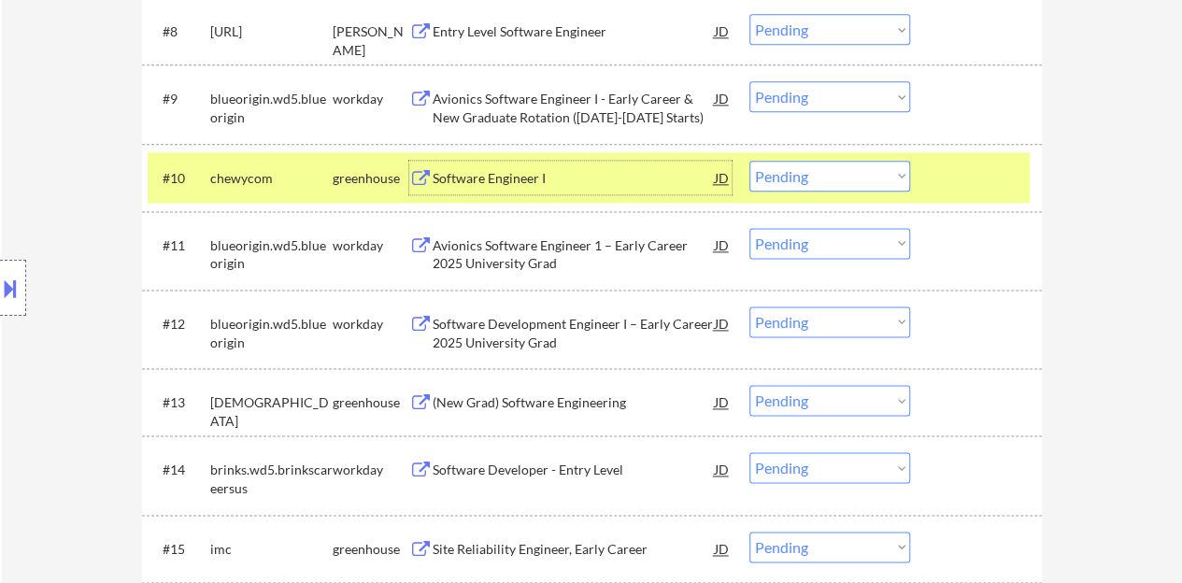
click at [819, 184] on select "Choose an option... Pending Applied Excluded (Questions) Excluded (Expired) Exc…" at bounding box center [829, 176] width 161 height 31
click at [749, 161] on select "Choose an option... Pending Applied Excluded (Questions) Excluded (Expired) Exc…" at bounding box center [829, 176] width 161 height 31
select select ""pending""
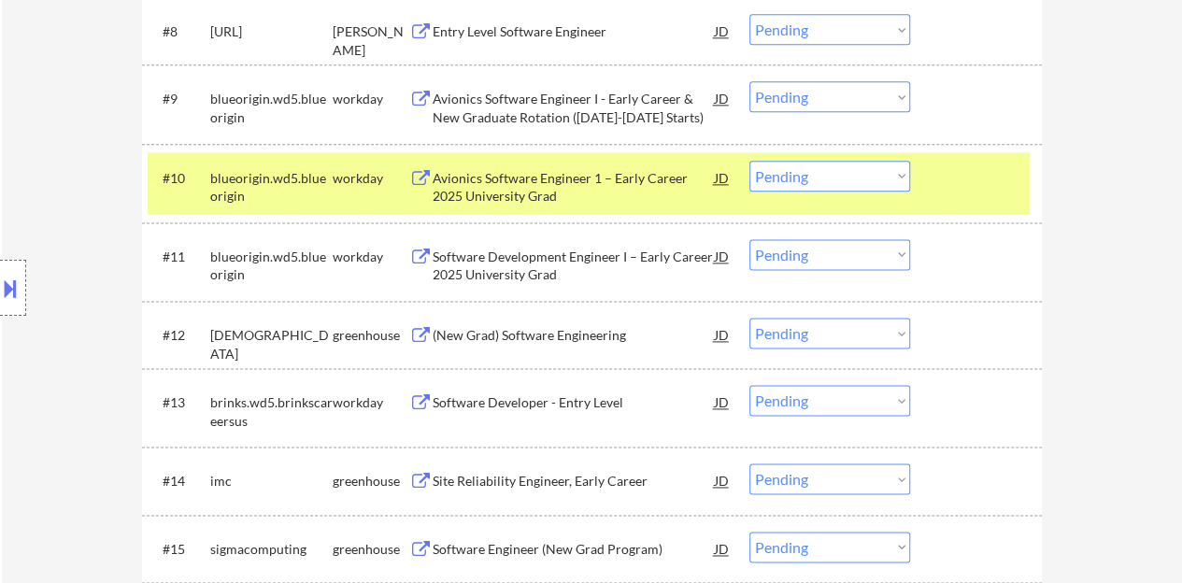
scroll to position [1214, 0]
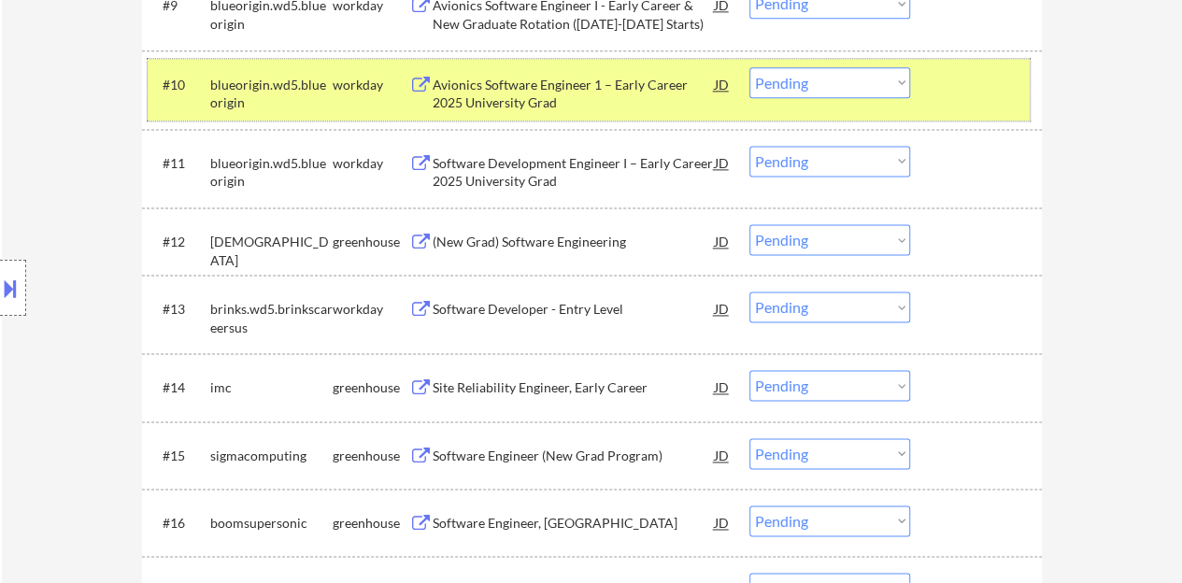
click at [971, 85] on div at bounding box center [978, 84] width 82 height 34
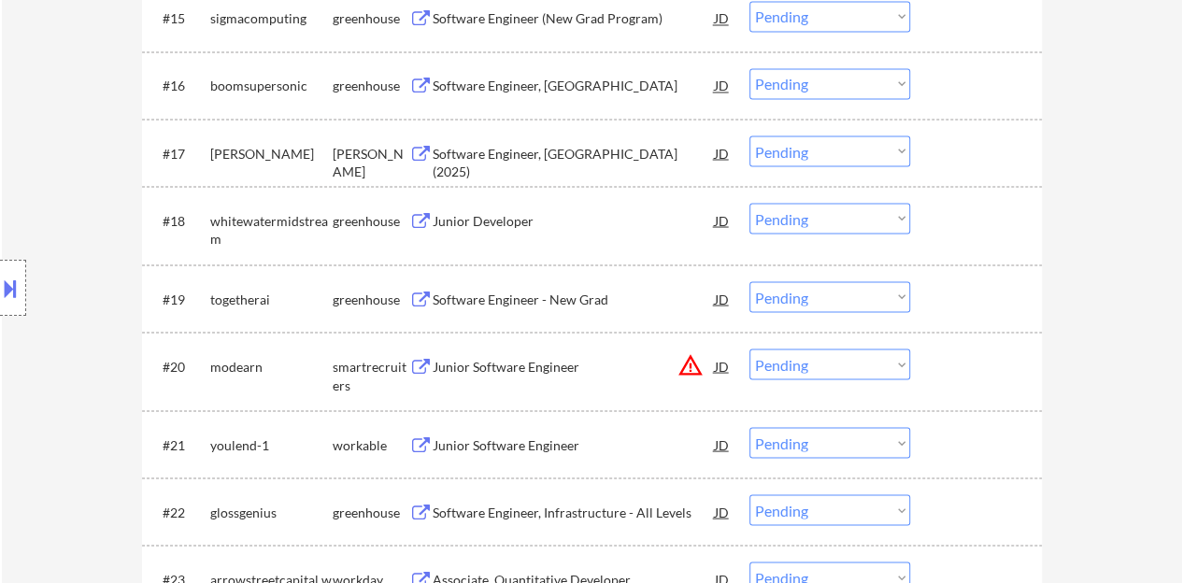
scroll to position [1682, 0]
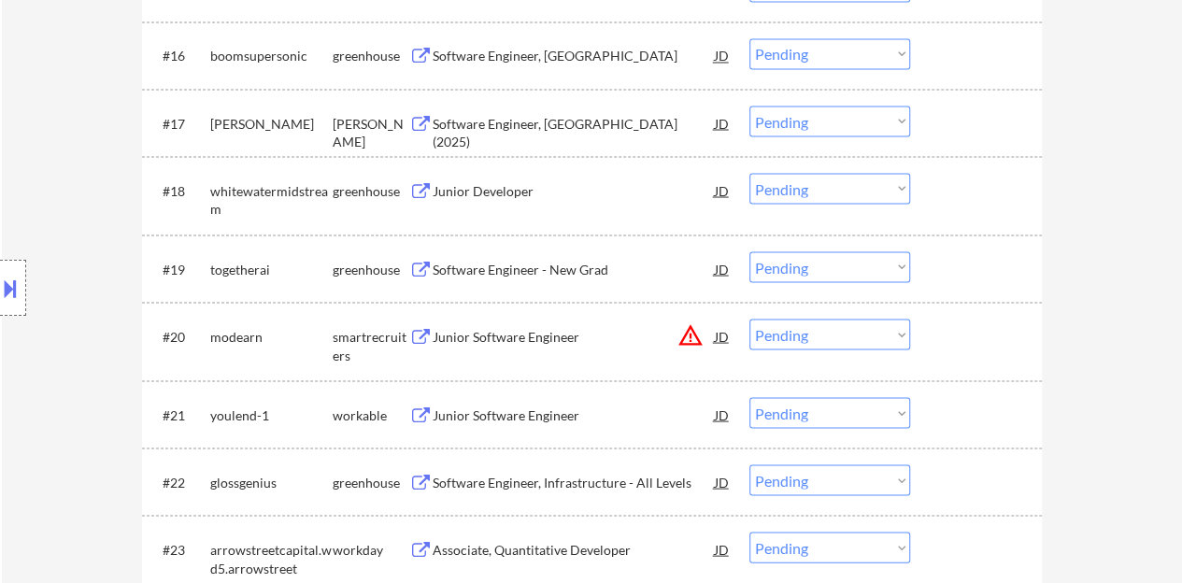
click at [525, 189] on div "Junior Developer" at bounding box center [574, 190] width 282 height 19
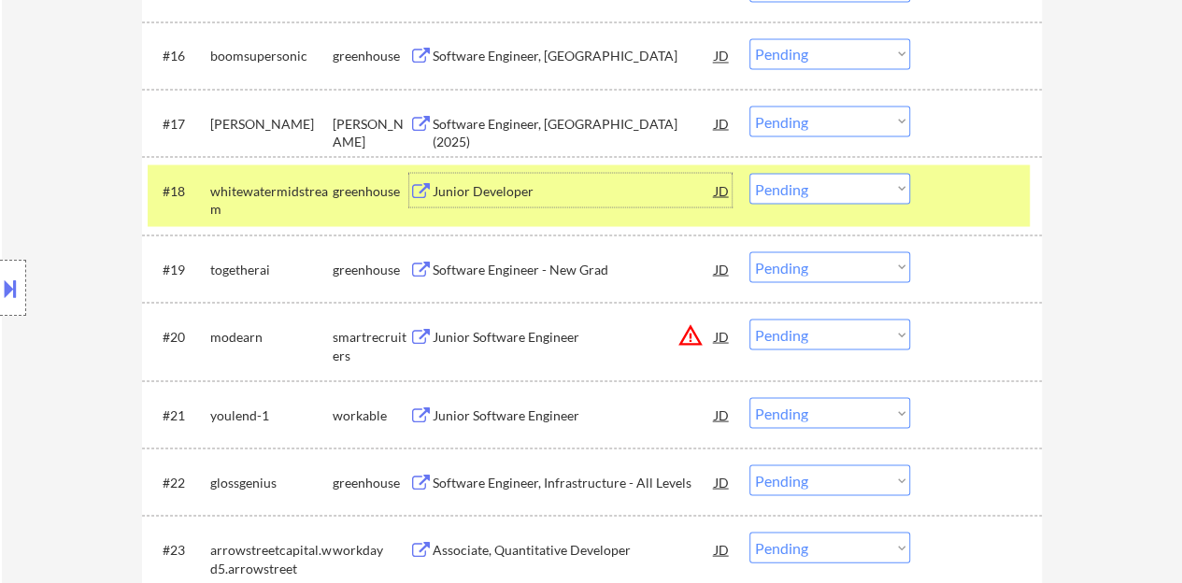
click at [813, 184] on select "Choose an option... Pending Applied Excluded (Questions) Excluded (Expired) Exc…" at bounding box center [829, 188] width 161 height 31
click at [749, 173] on select "Choose an option... Pending Applied Excluded (Questions) Excluded (Expired) Exc…" at bounding box center [829, 188] width 161 height 31
select select ""pending""
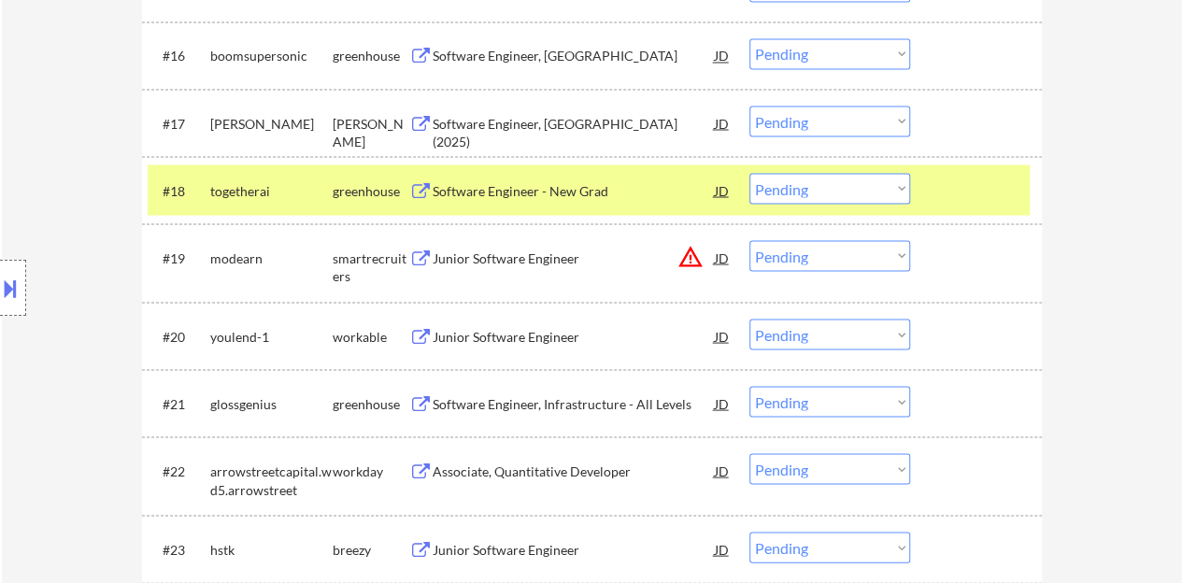
click at [1022, 199] on div "#18 togetherai greenhouse Software Engineer - New Grad JD warning_amber Choose …" at bounding box center [589, 189] width 882 height 50
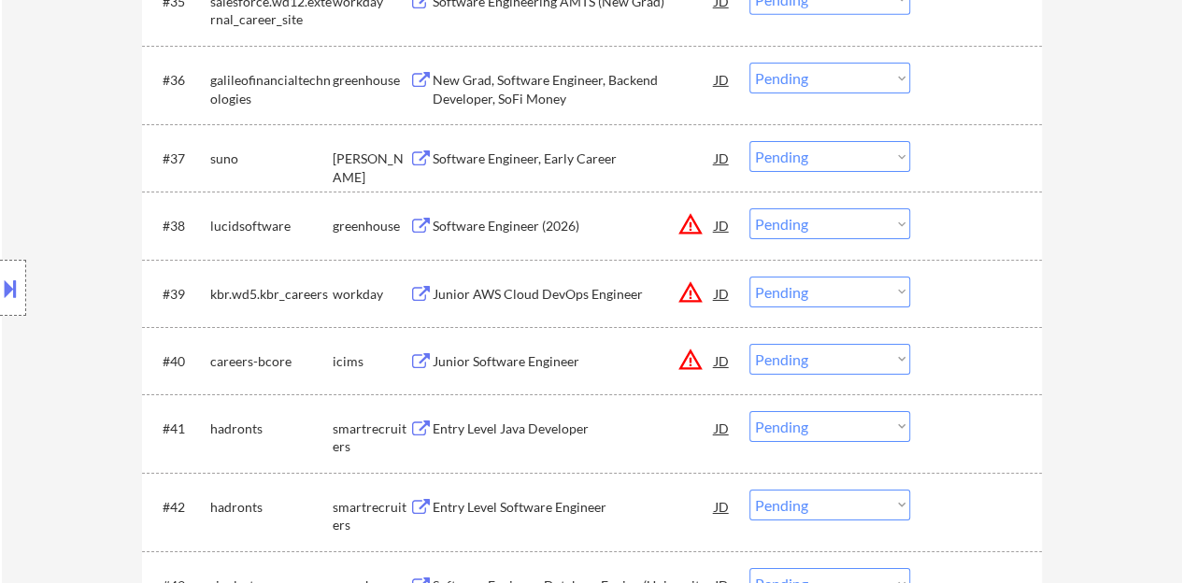
scroll to position [3550, 0]
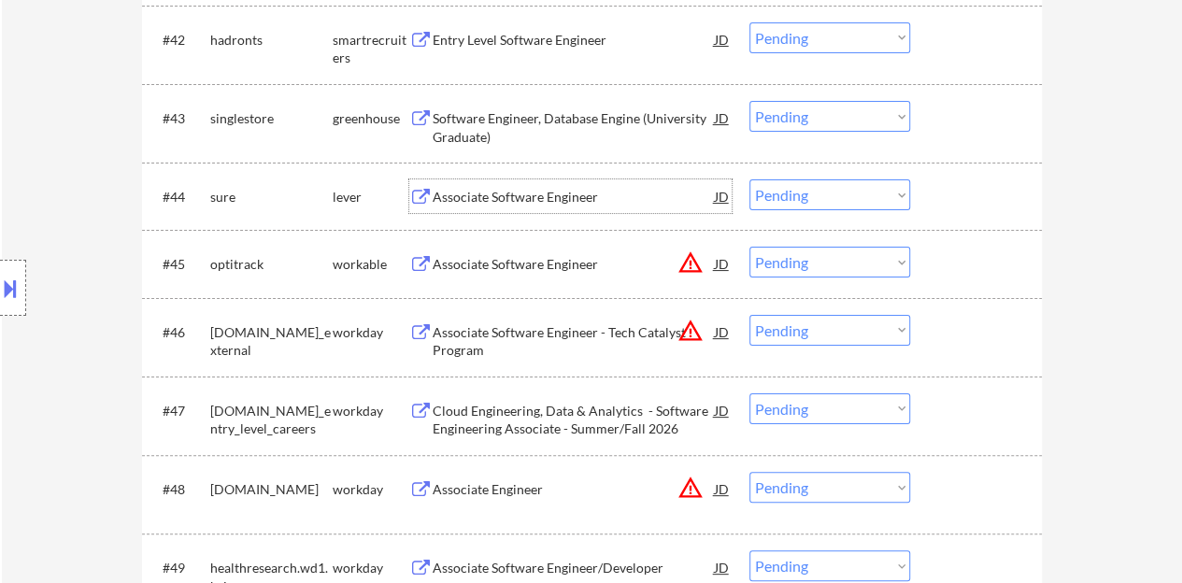
click at [551, 207] on div "Associate Software Engineer" at bounding box center [574, 196] width 282 height 34
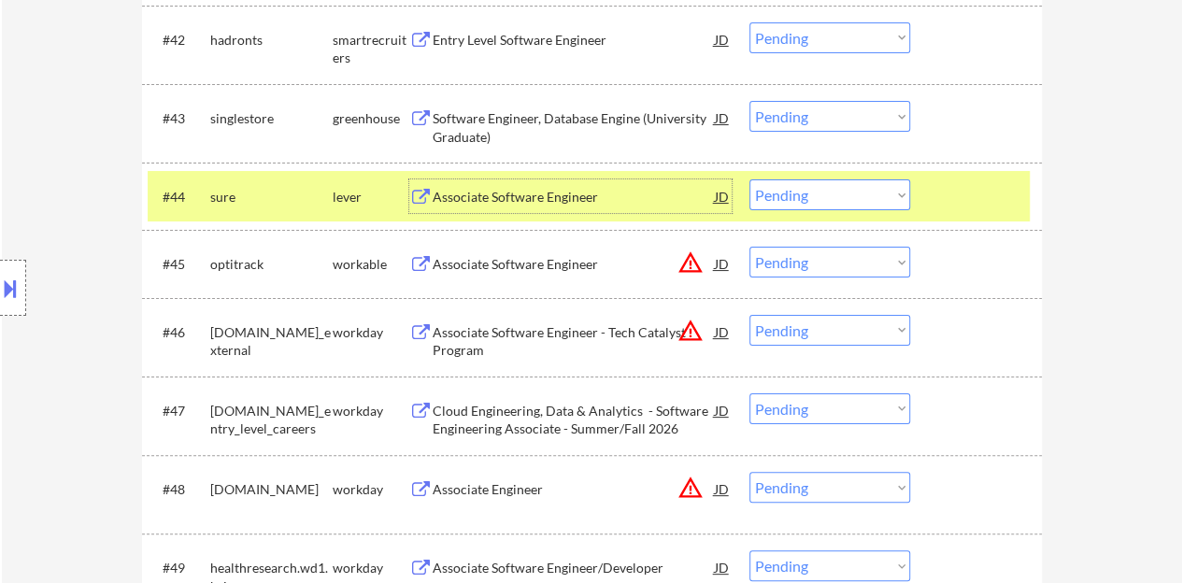
click at [811, 193] on select "Choose an option... Pending Applied Excluded (Questions) Excluded (Expired) Exc…" at bounding box center [829, 194] width 161 height 31
click at [749, 179] on select "Choose an option... Pending Applied Excluded (Questions) Excluded (Expired) Exc…" at bounding box center [829, 194] width 161 height 31
select select ""pending""
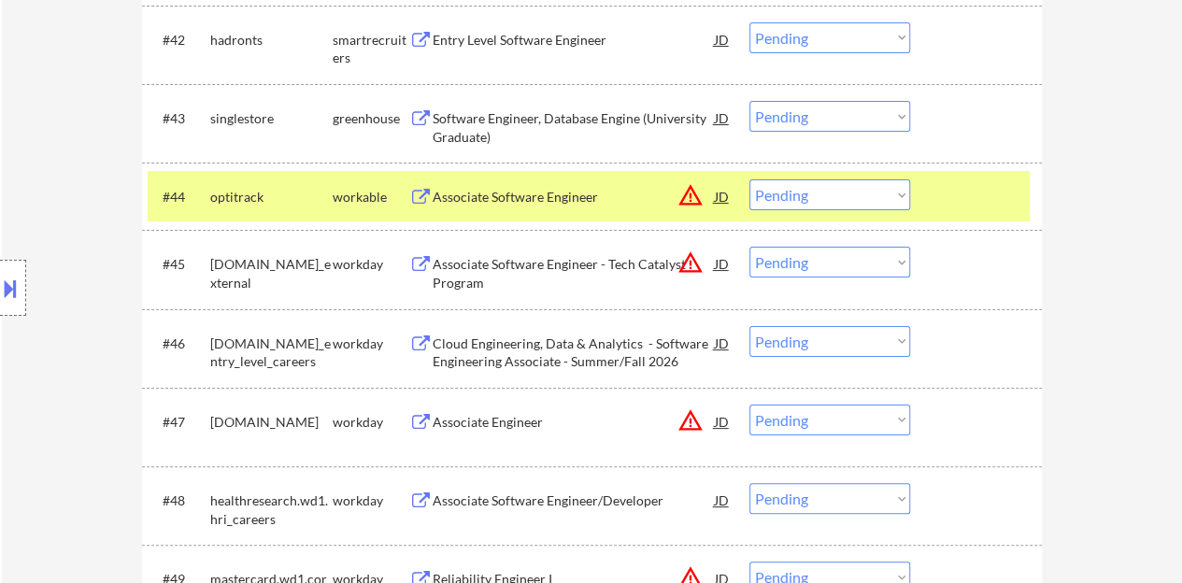
click at [941, 202] on div at bounding box center [978, 196] width 82 height 34
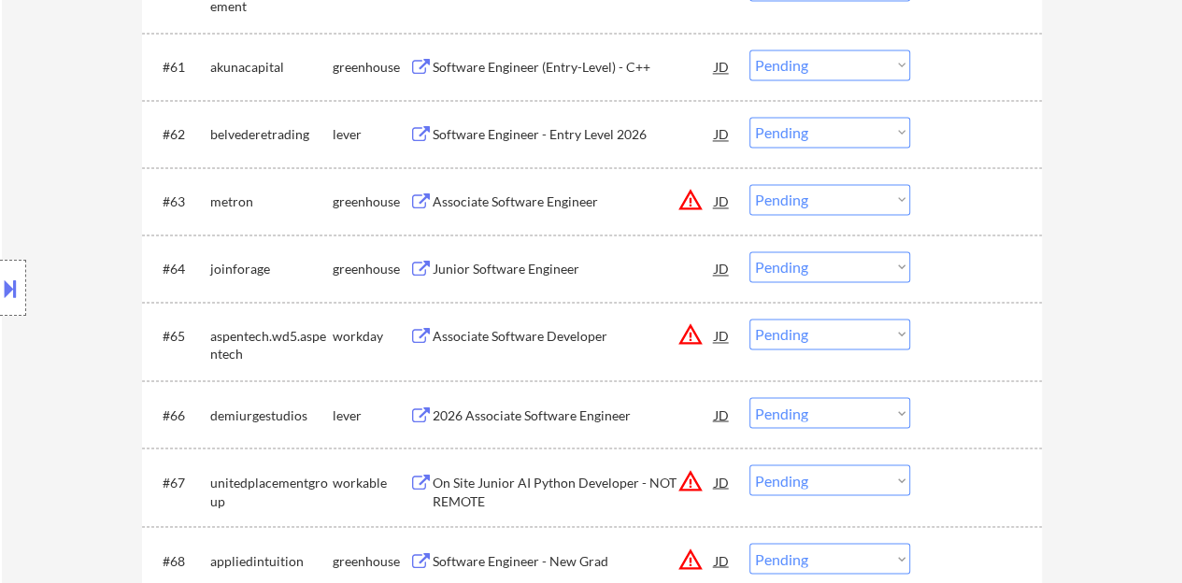
scroll to position [4951, 0]
click at [527, 262] on div "Junior Software Engineer" at bounding box center [574, 268] width 282 height 19
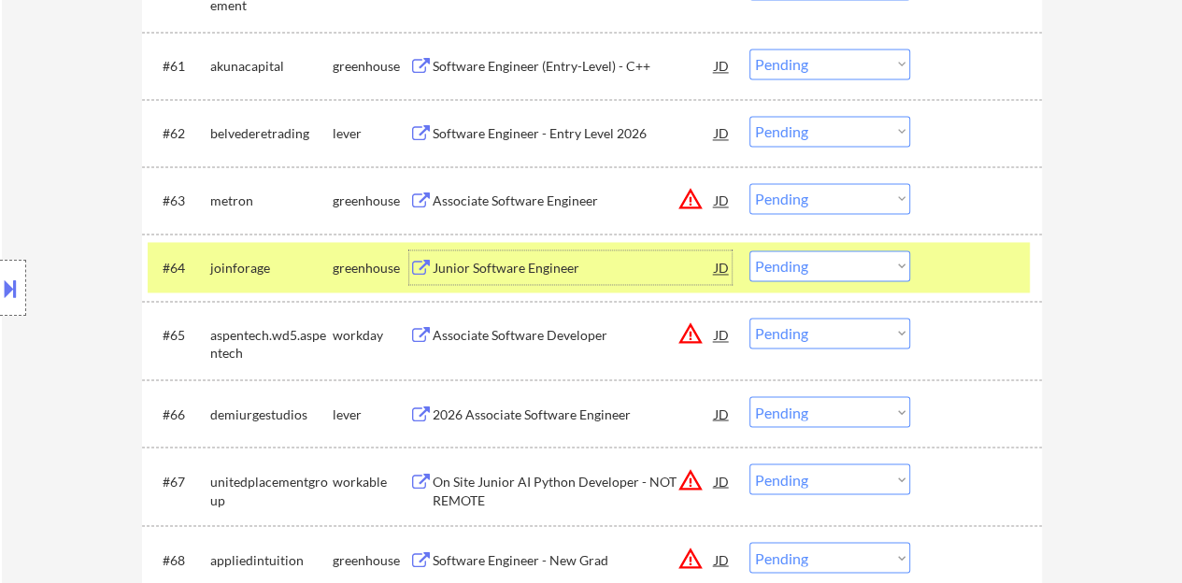
click at [805, 253] on select "Choose an option... Pending Applied Excluded (Questions) Excluded (Expired) Exc…" at bounding box center [829, 265] width 161 height 31
click at [749, 250] on select "Choose an option... Pending Applied Excluded (Questions) Excluded (Expired) Exc…" at bounding box center [829, 265] width 161 height 31
select select ""pending""
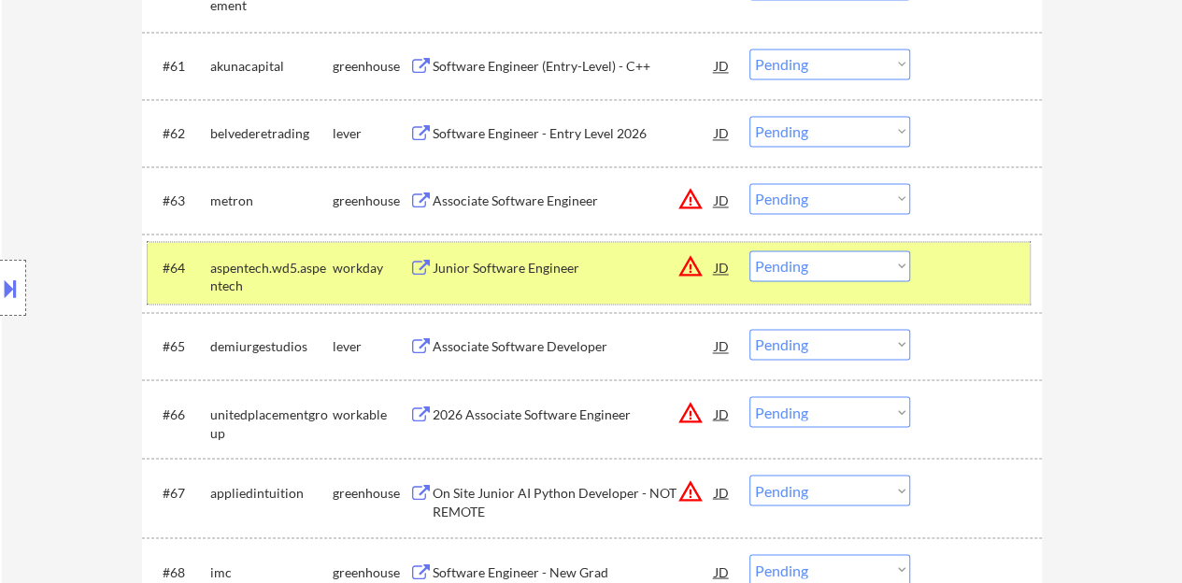
click at [1005, 279] on div at bounding box center [978, 267] width 82 height 34
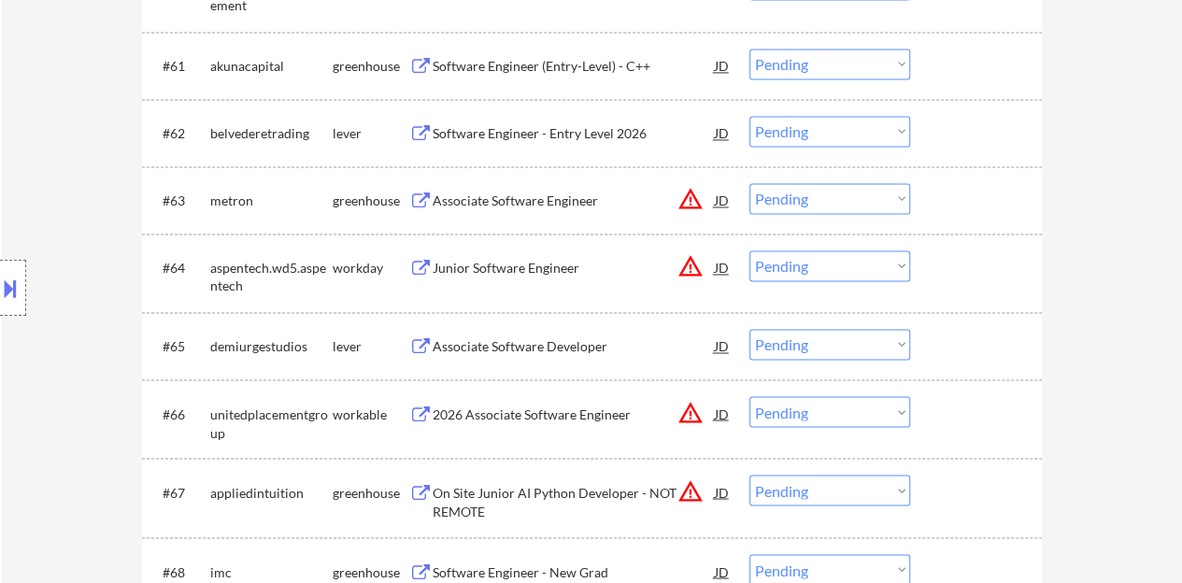
scroll to position [5045, 0]
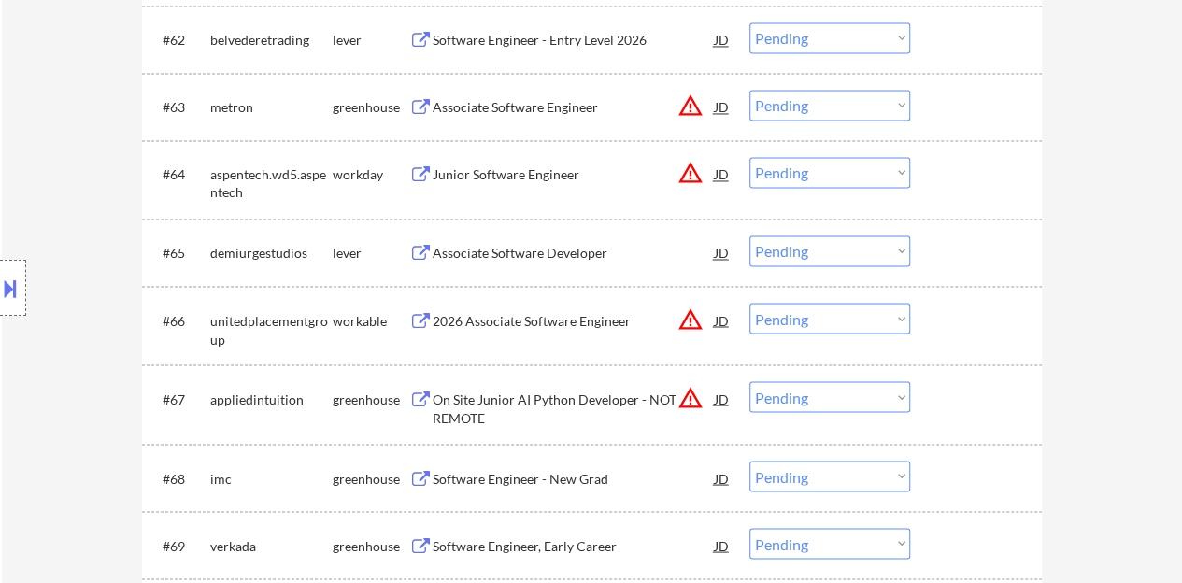
click at [567, 263] on div "Associate Software Developer" at bounding box center [574, 252] width 282 height 34
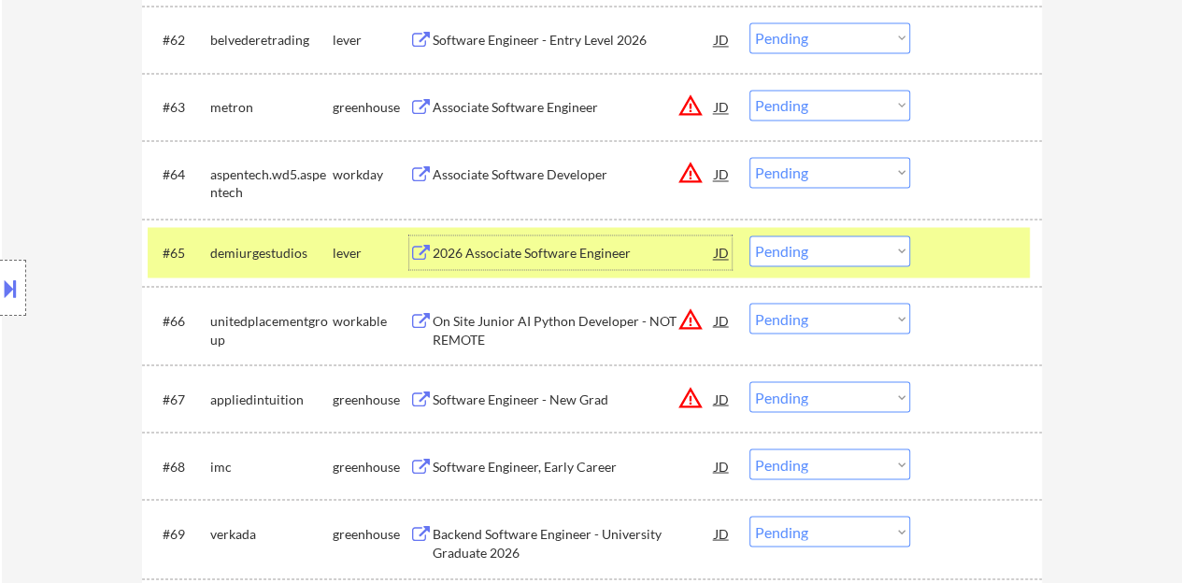
click at [947, 266] on div at bounding box center [978, 252] width 82 height 34
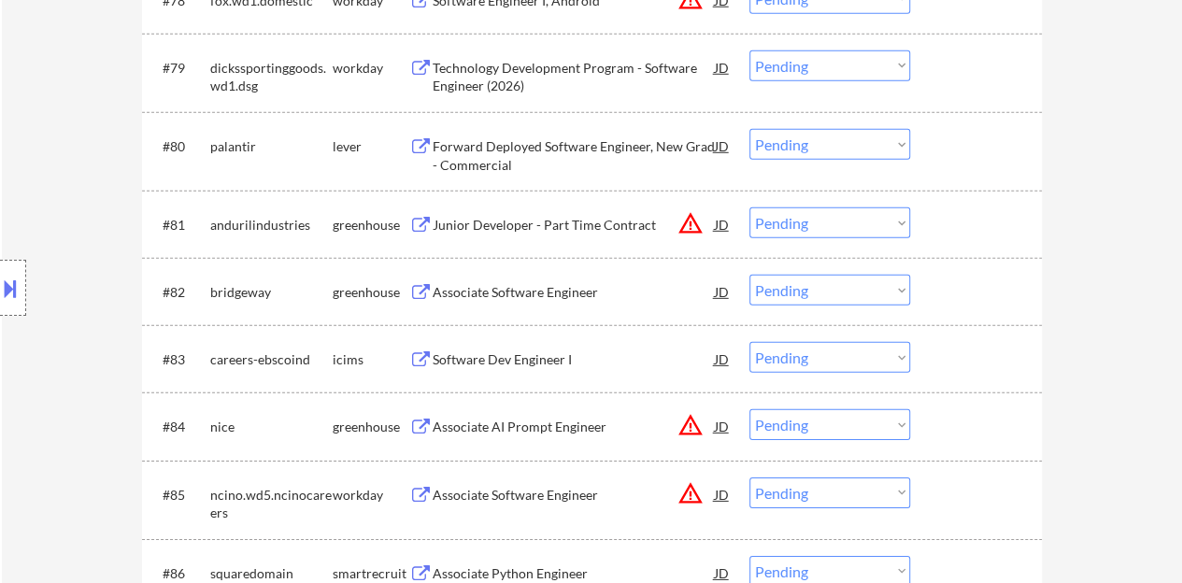
scroll to position [6259, 0]
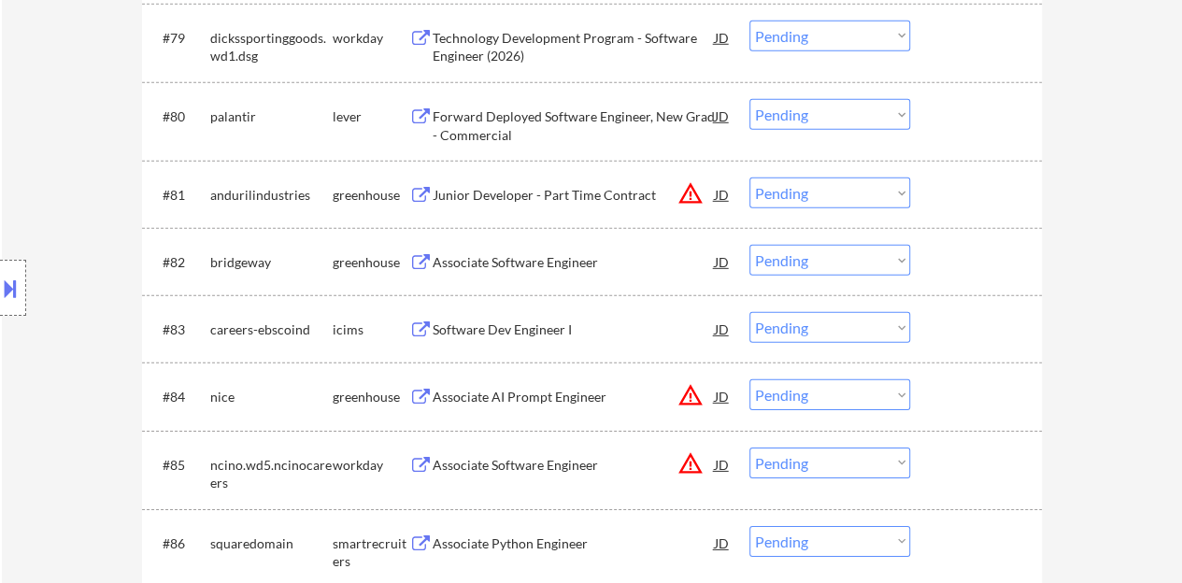
click at [546, 251] on div "Associate Software Engineer" at bounding box center [574, 262] width 282 height 34
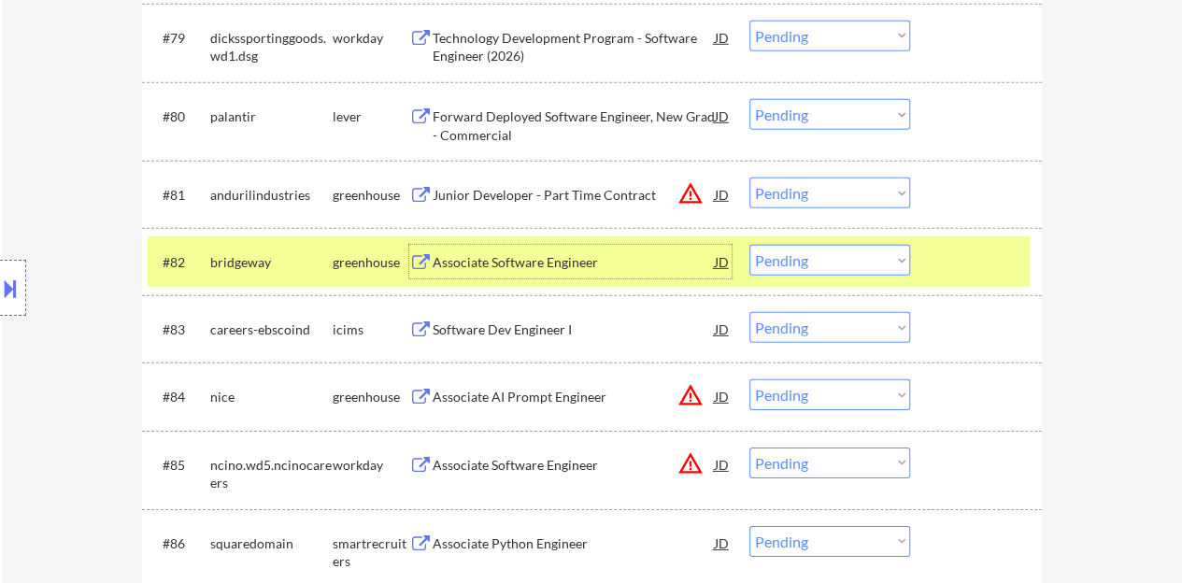
click at [760, 262] on select "Choose an option... Pending Applied Excluded (Questions) Excluded (Expired) Exc…" at bounding box center [829, 260] width 161 height 31
click at [749, 245] on select "Choose an option... Pending Applied Excluded (Questions) Excluded (Expired) Exc…" at bounding box center [829, 260] width 161 height 31
select select ""pending""
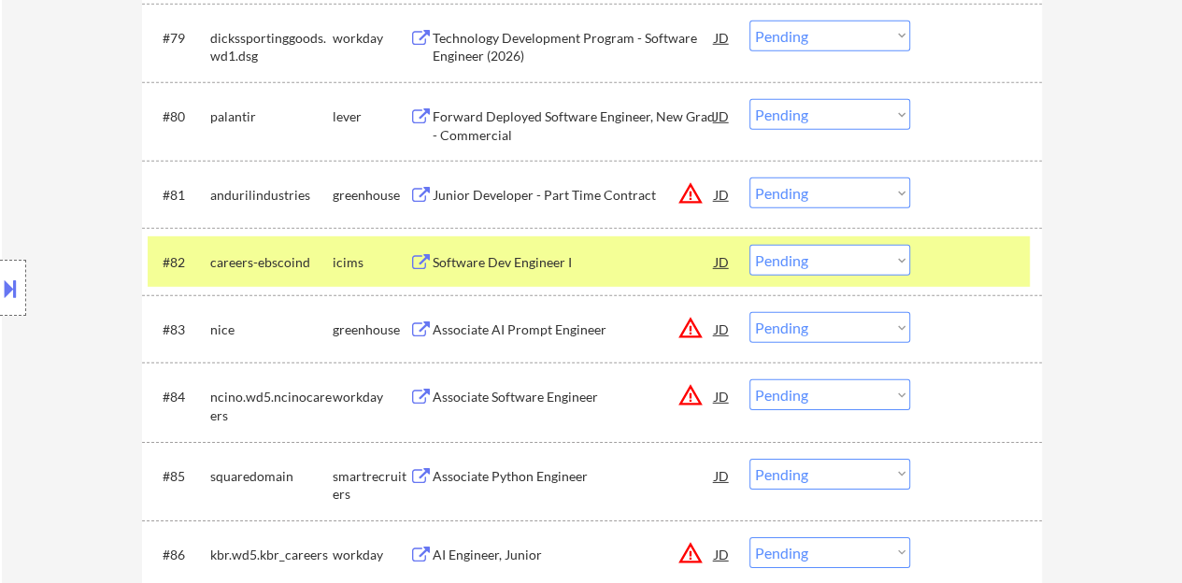
click at [1007, 266] on div at bounding box center [978, 262] width 82 height 34
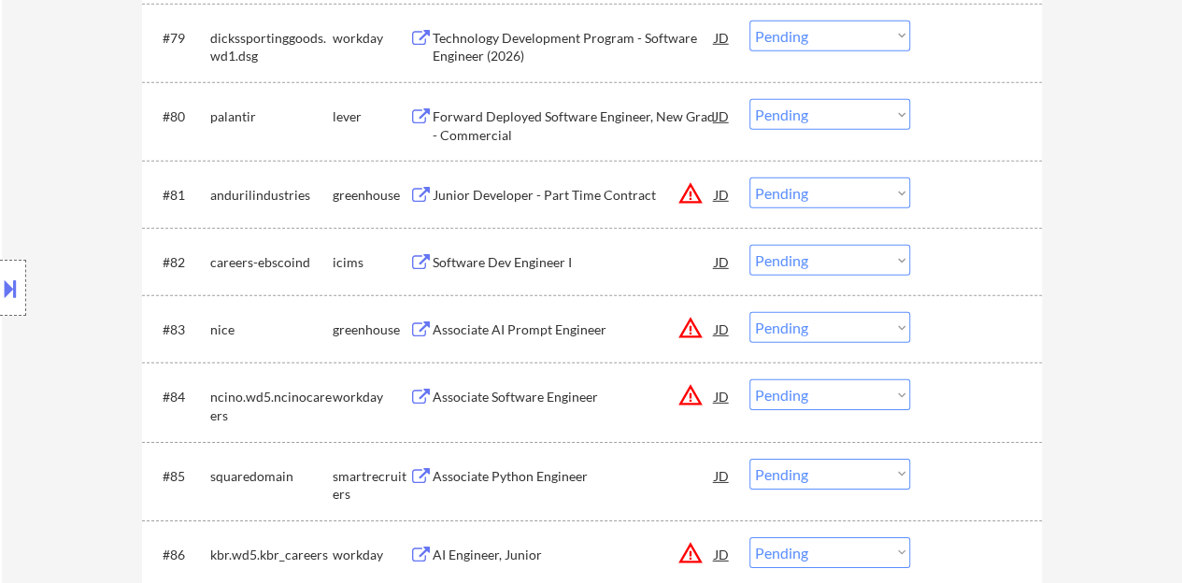
click at [841, 181] on select "Choose an option... Pending Applied Excluded (Questions) Excluded (Expired) Exc…" at bounding box center [829, 193] width 161 height 31
click at [749, 178] on select "Choose an option... Pending Applied Excluded (Questions) Excluded (Expired) Exc…" at bounding box center [829, 193] width 161 height 31
select select ""pending""
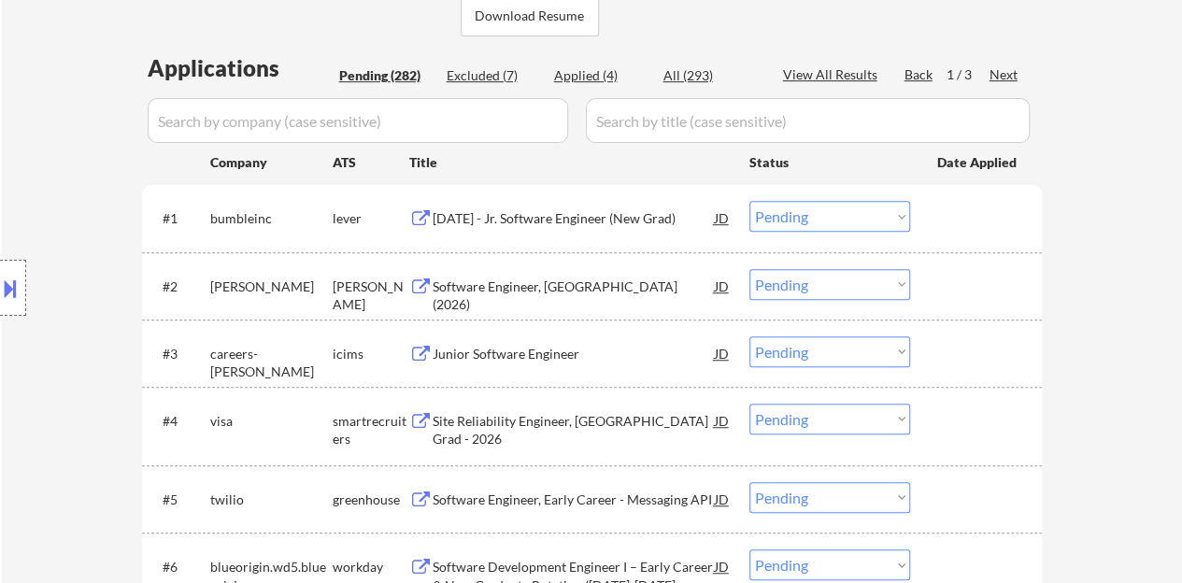
scroll to position [467, 0]
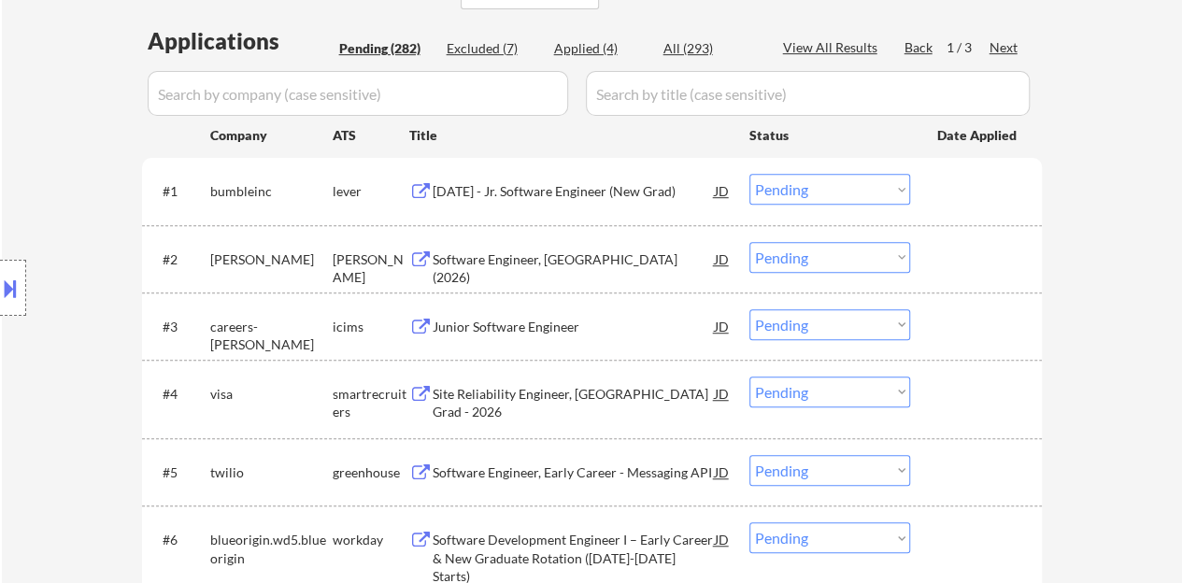
click at [541, 276] on div "#2 harvey ashby Software Engineer, New Grad (2026) JD Choose an option... Pendi…" at bounding box center [589, 259] width 882 height 50
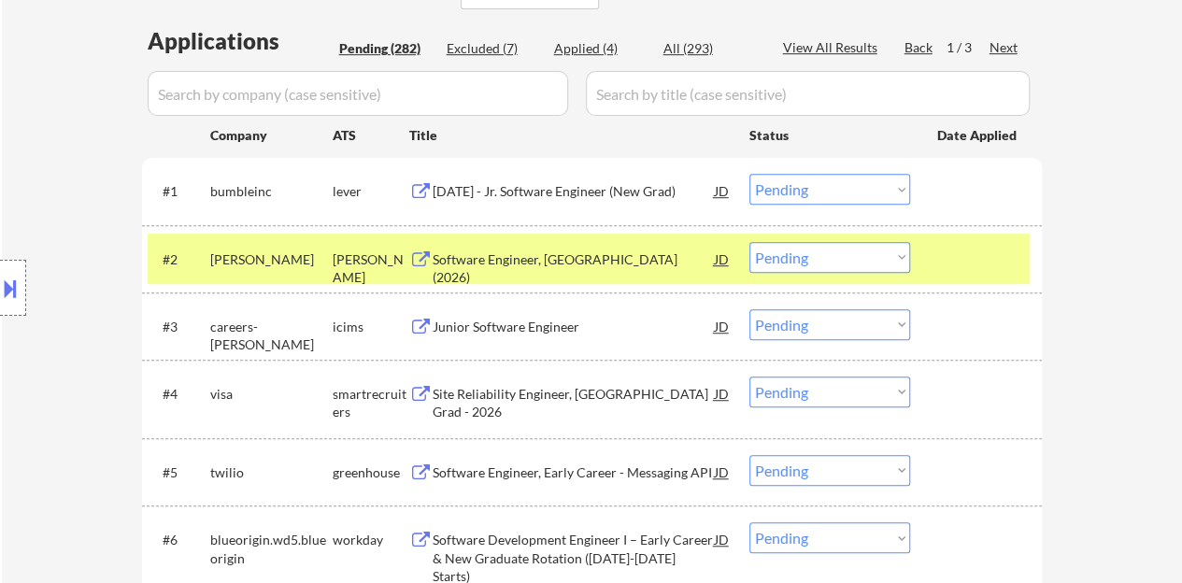
click at [937, 263] on div at bounding box center [978, 259] width 82 height 34
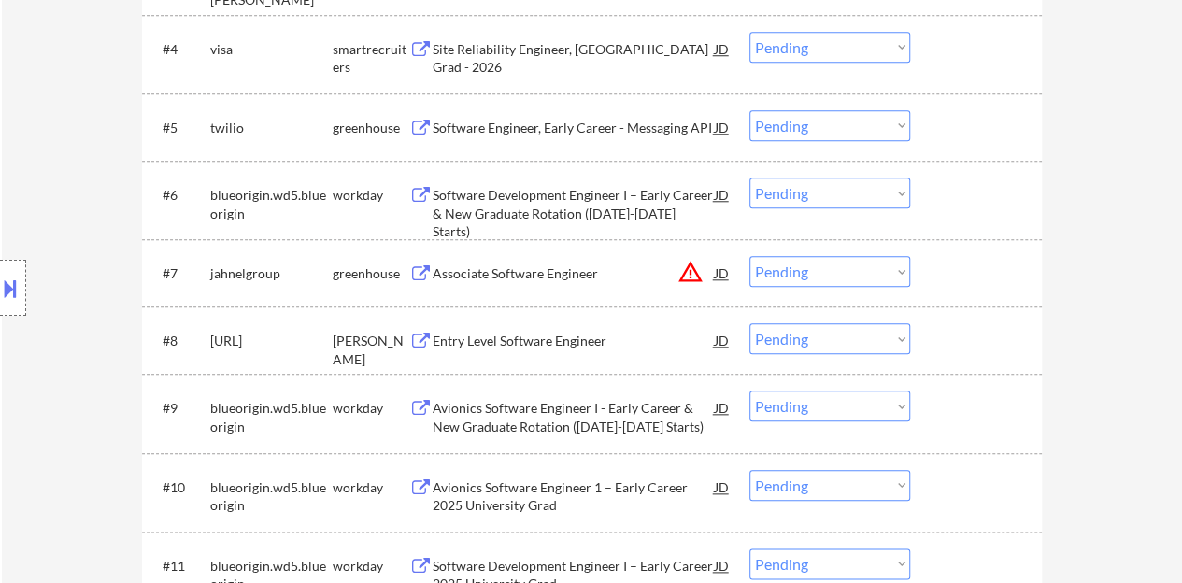
scroll to position [841, 0]
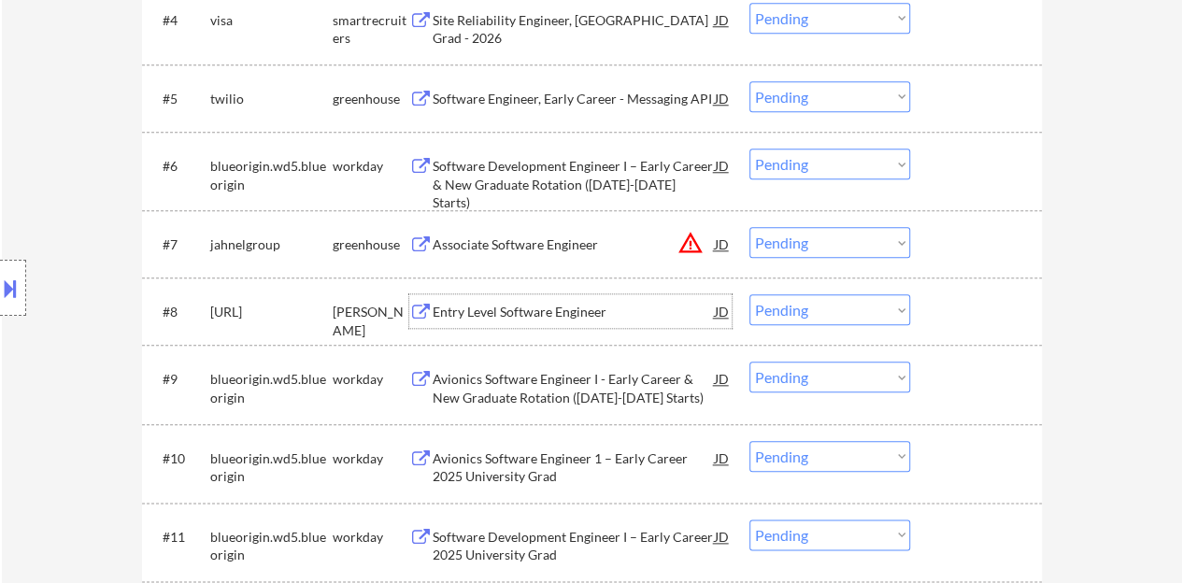
click at [495, 317] on div "Entry Level Software Engineer" at bounding box center [574, 312] width 282 height 19
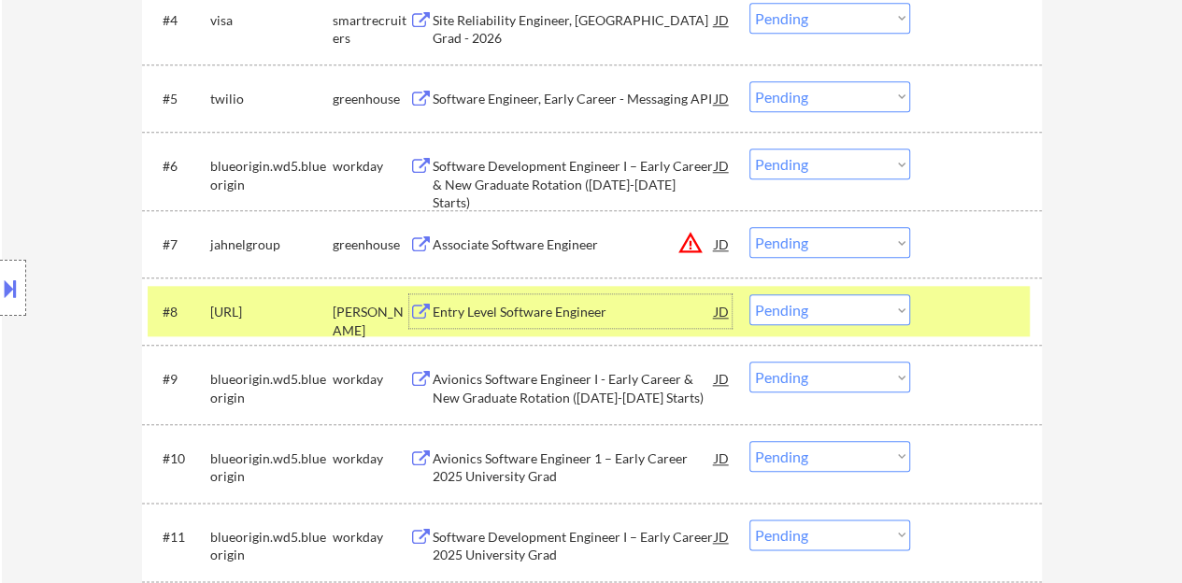
click at [987, 282] on div "#8 brm.ai ashby Entry Level Software Engineer JD warning_amber Choose an option…" at bounding box center [592, 310] width 900 height 67
click at [931, 300] on div "#8 brm.ai ashby Entry Level Software Engineer JD warning_amber Choose an option…" at bounding box center [589, 311] width 882 height 50
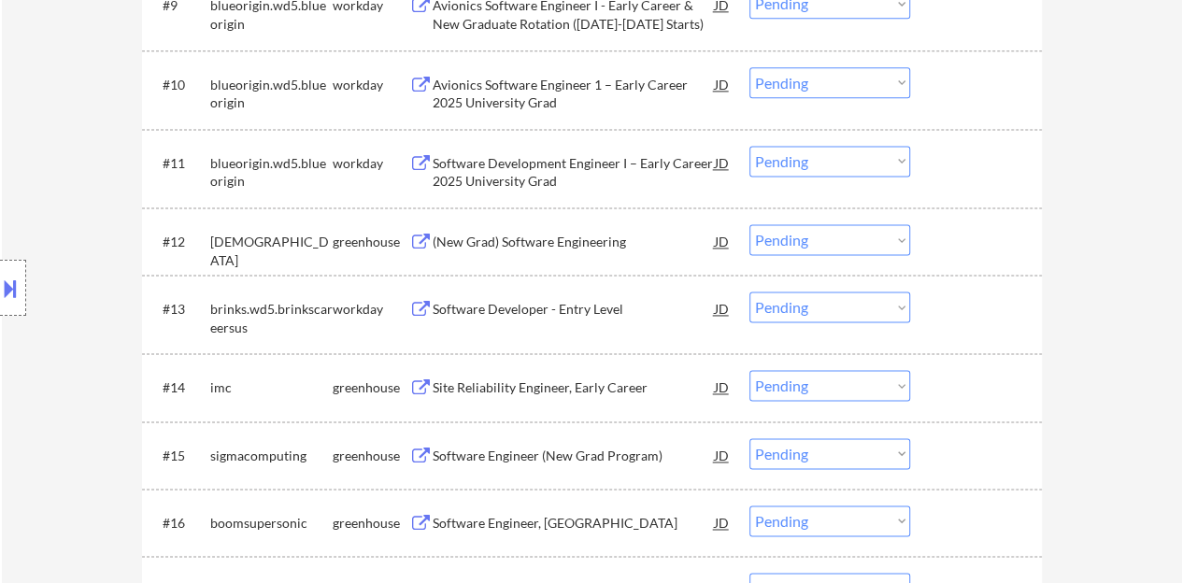
scroll to position [1308, 0]
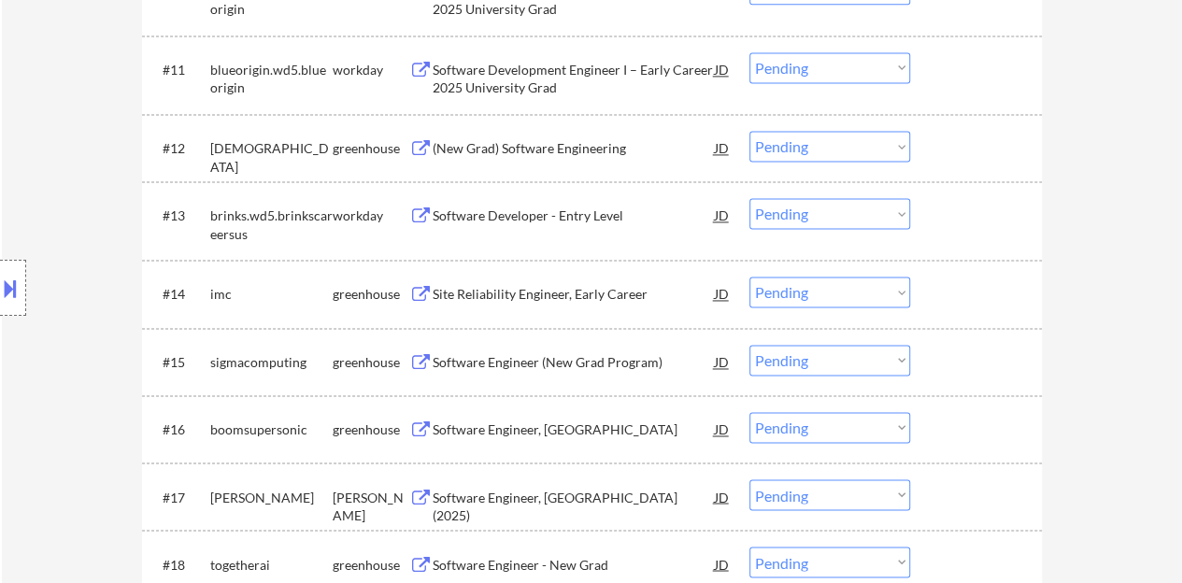
click at [514, 204] on div "Software Developer - Entry Level" at bounding box center [574, 215] width 282 height 34
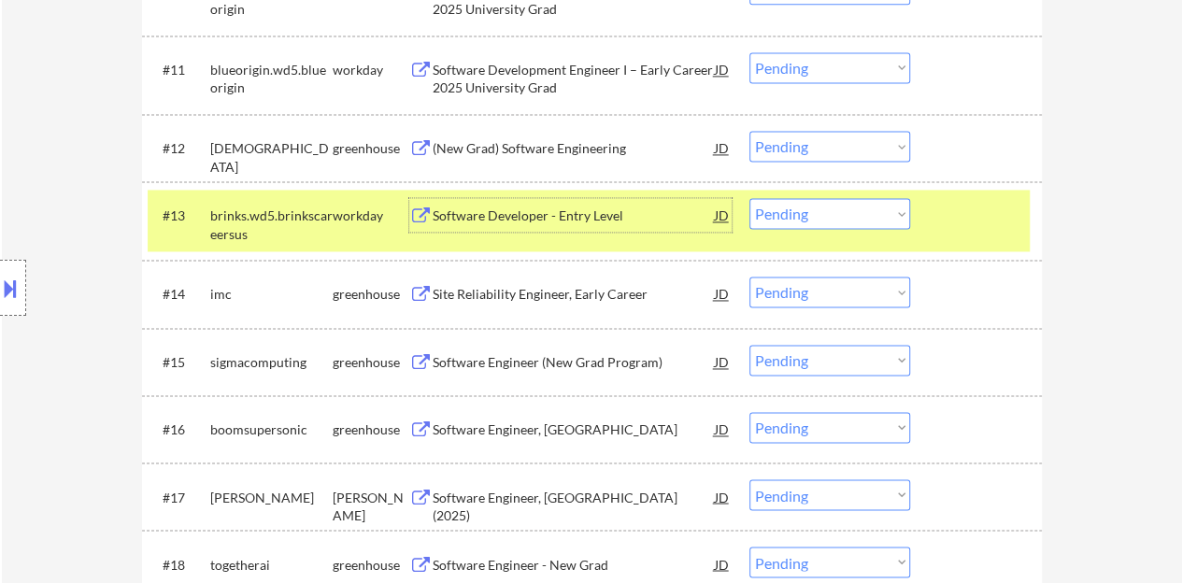
click at [820, 203] on select "Choose an option... Pending Applied Excluded (Questions) Excluded (Expired) Exc…" at bounding box center [829, 213] width 161 height 31
click at [749, 198] on select "Choose an option... Pending Applied Excluded (Questions) Excluded (Expired) Exc…" at bounding box center [829, 213] width 161 height 31
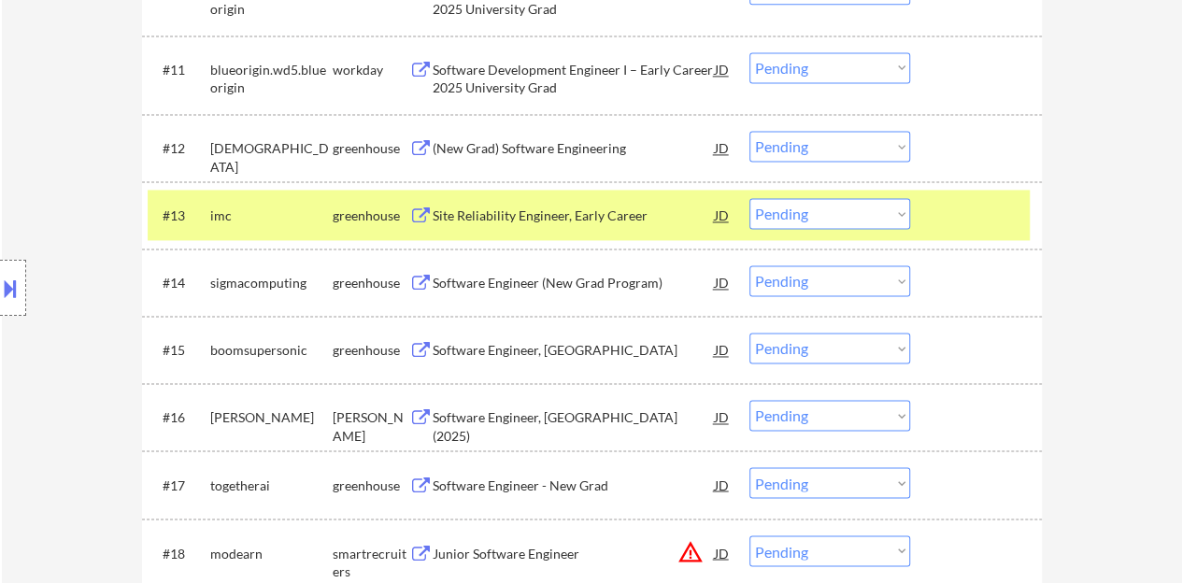
click at [611, 214] on div "Site Reliability Engineer, Early Career" at bounding box center [574, 215] width 282 height 19
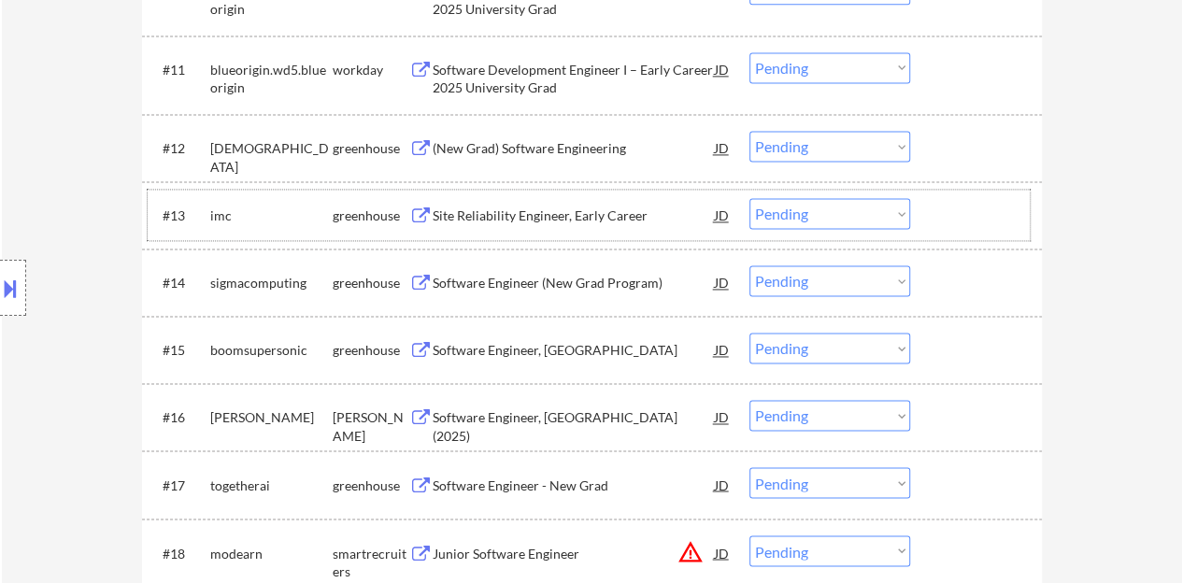
click at [977, 212] on div at bounding box center [978, 215] width 82 height 34
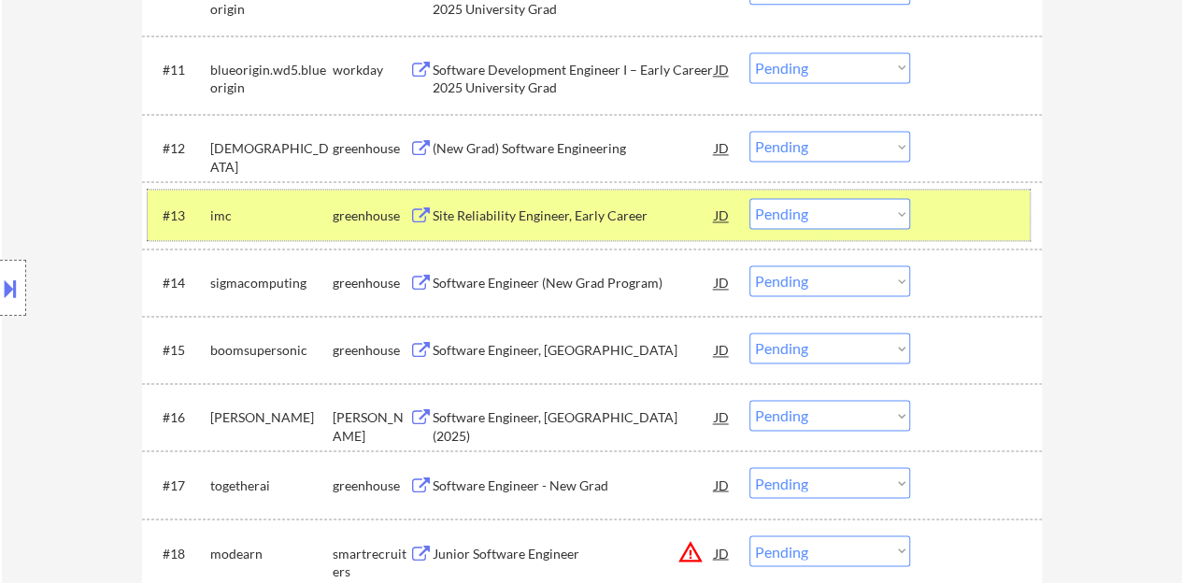
click at [874, 221] on select "Choose an option... Pending Applied Excluded (Questions) Excluded (Expired) Exc…" at bounding box center [829, 213] width 161 height 31
click at [749, 198] on select "Choose an option... Pending Applied Excluded (Questions) Excluded (Expired) Exc…" at bounding box center [829, 213] width 161 height 31
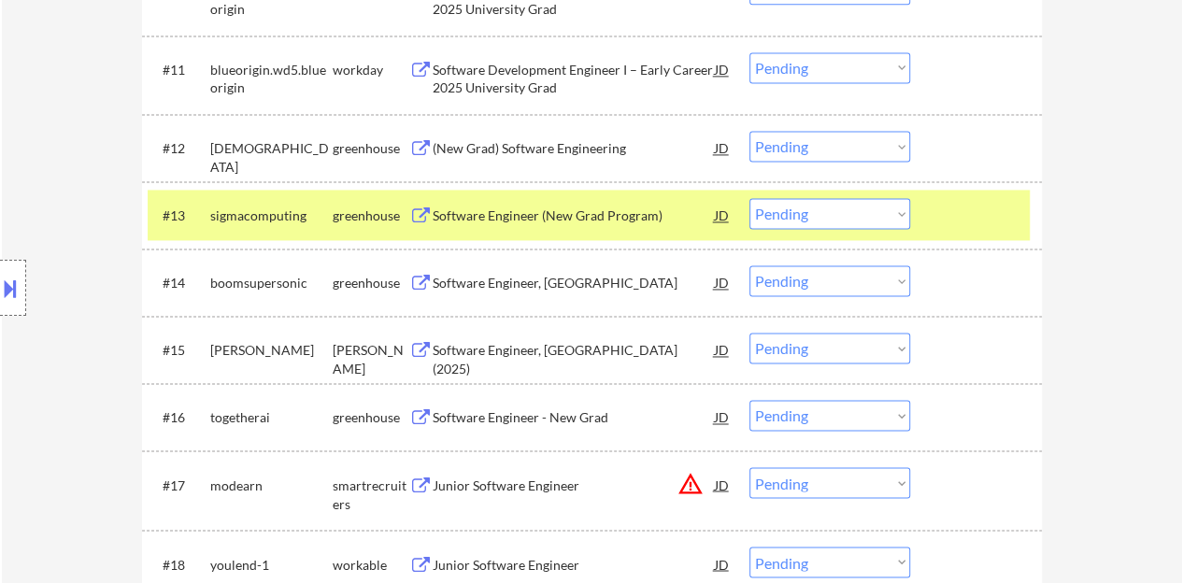
click at [1015, 246] on div "#13 sigmacomputing greenhouse Software Engineer (New Grad Program) JD warning_a…" at bounding box center [592, 214] width 900 height 67
click at [966, 225] on div at bounding box center [978, 215] width 82 height 34
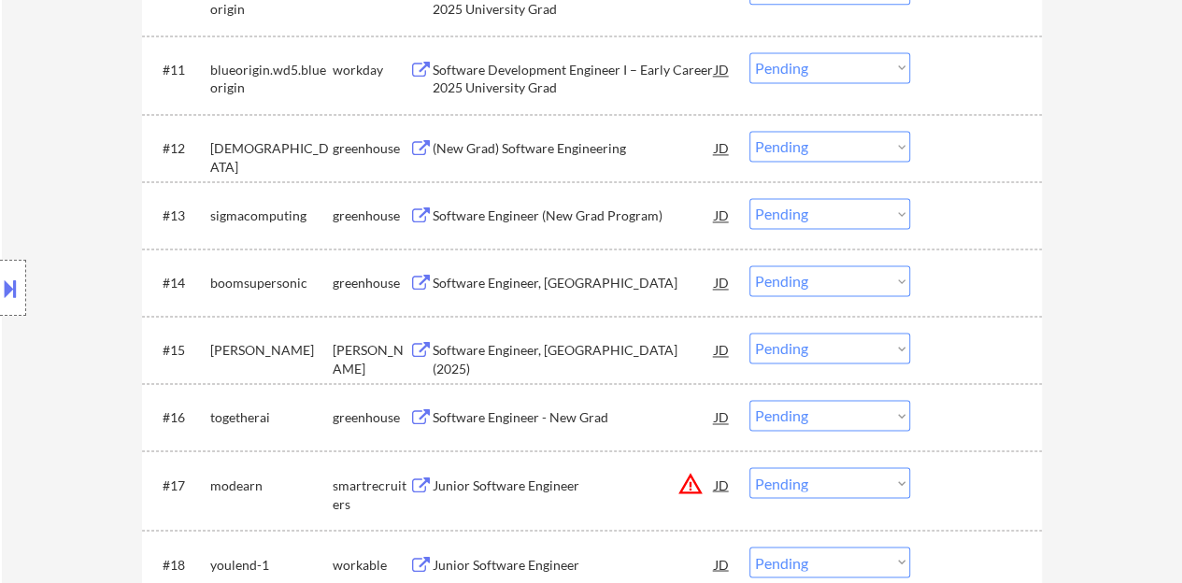
click at [593, 137] on div "(New Grad) Software Engineering" at bounding box center [574, 148] width 282 height 34
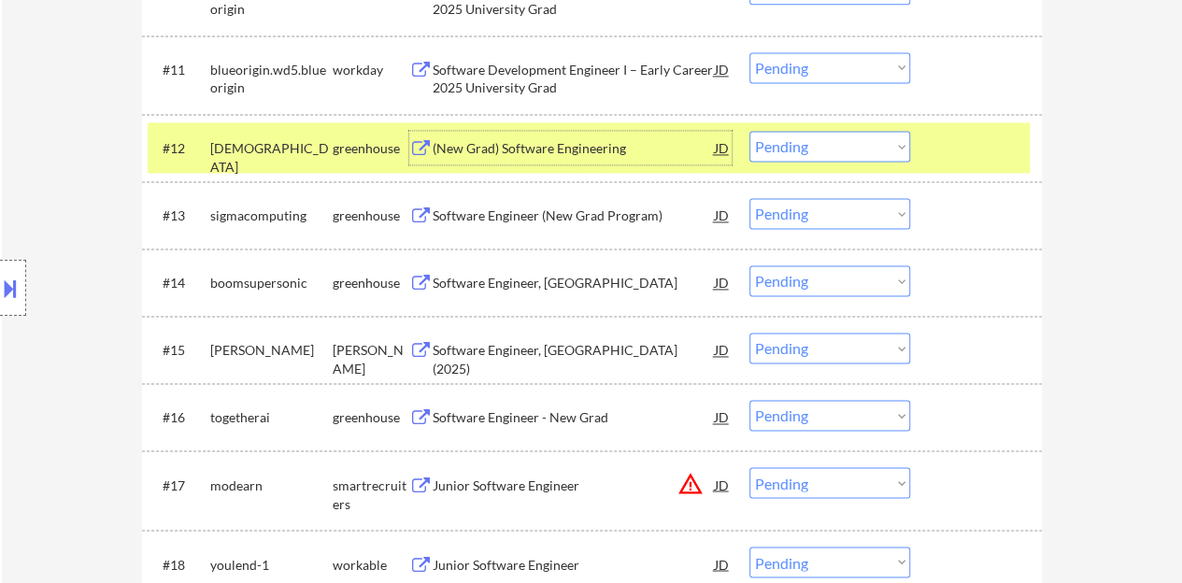
click at [937, 137] on div at bounding box center [978, 148] width 82 height 34
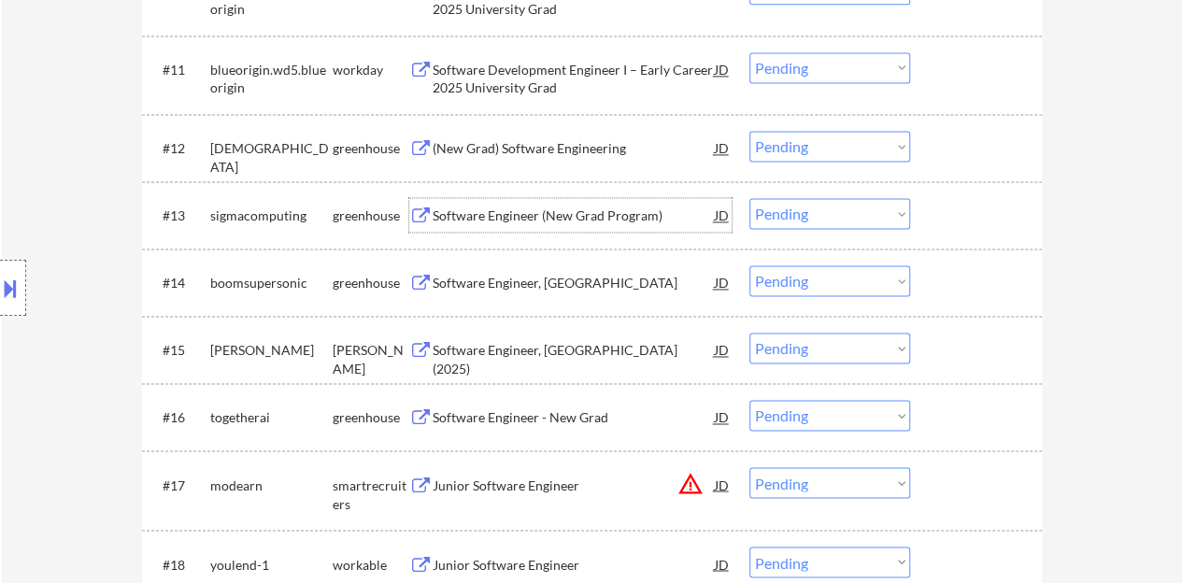
click at [601, 218] on div "Software Engineer (New Grad Program)" at bounding box center [574, 215] width 282 height 19
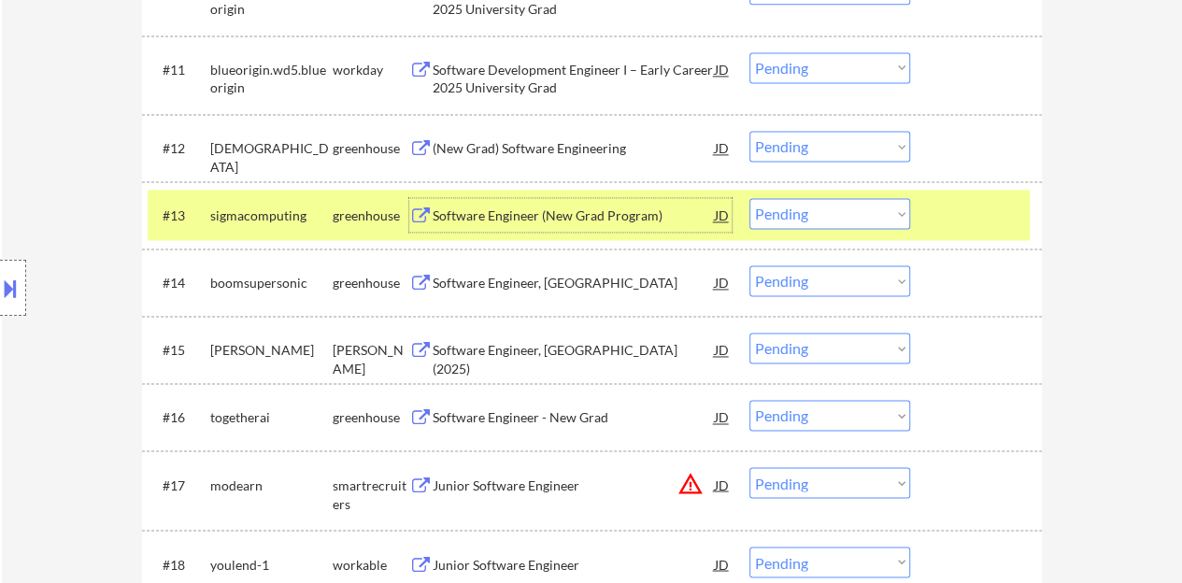
click at [807, 209] on select "Choose an option... Pending Applied Excluded (Questions) Excluded (Expired) Exc…" at bounding box center [829, 213] width 161 height 31
click at [749, 198] on select "Choose an option... Pending Applied Excluded (Questions) Excluded (Expired) Exc…" at bounding box center [829, 213] width 161 height 31
select select ""pending""
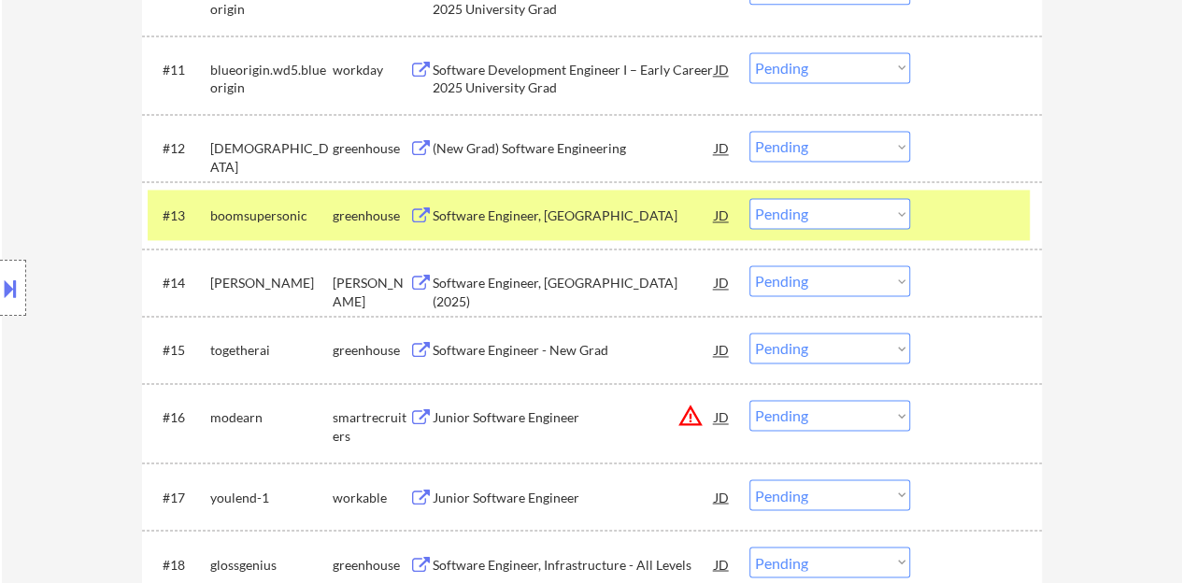
click at [944, 220] on div at bounding box center [978, 215] width 82 height 34
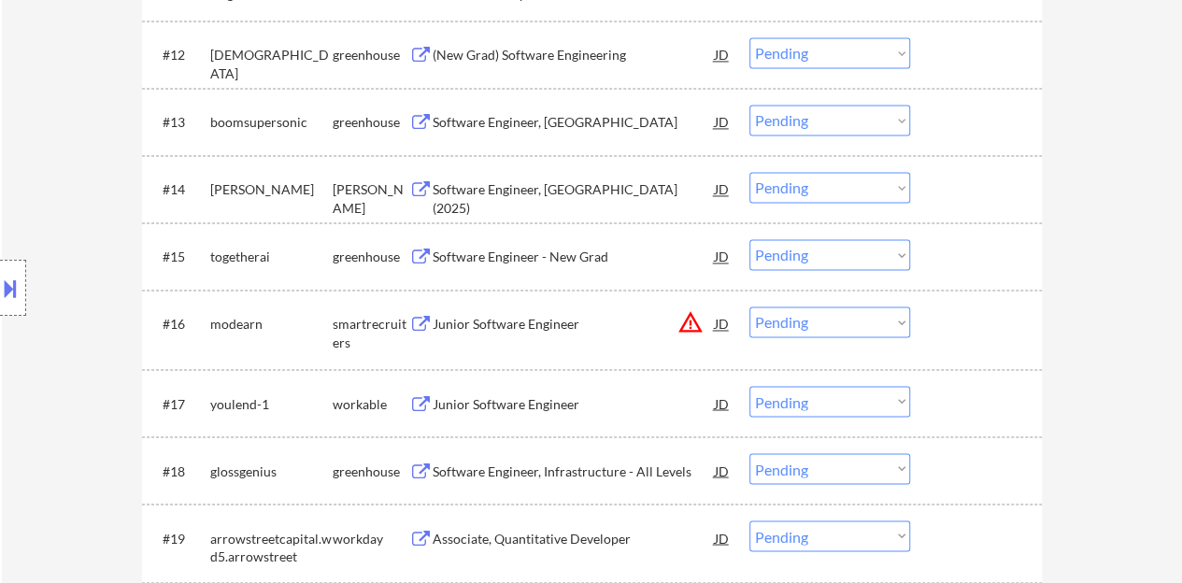
scroll to position [1495, 0]
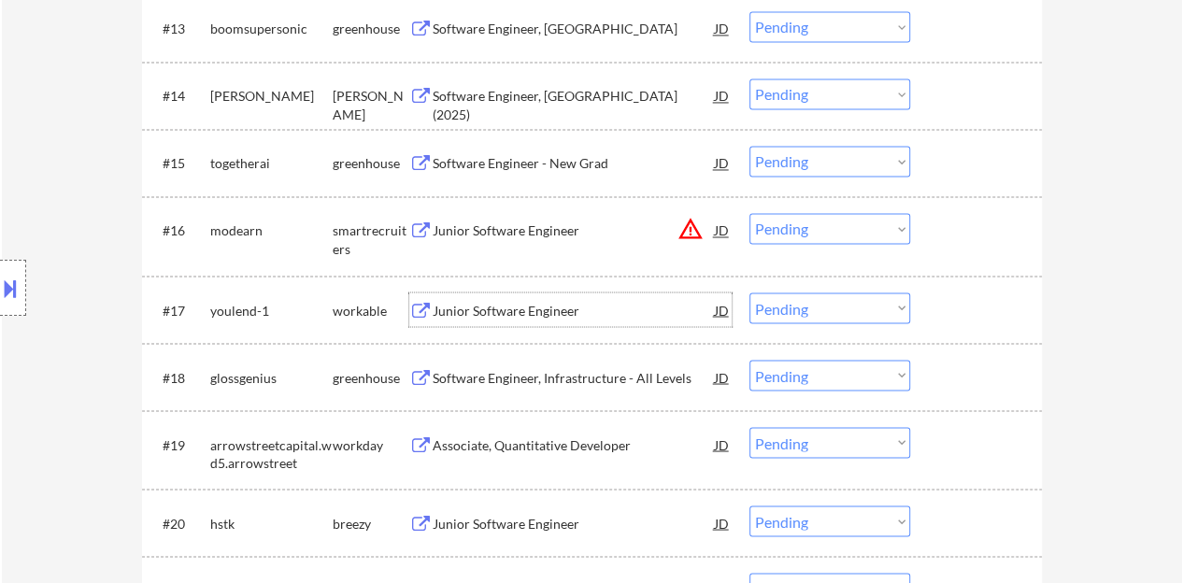
click at [529, 304] on div "Junior Software Engineer" at bounding box center [574, 310] width 282 height 19
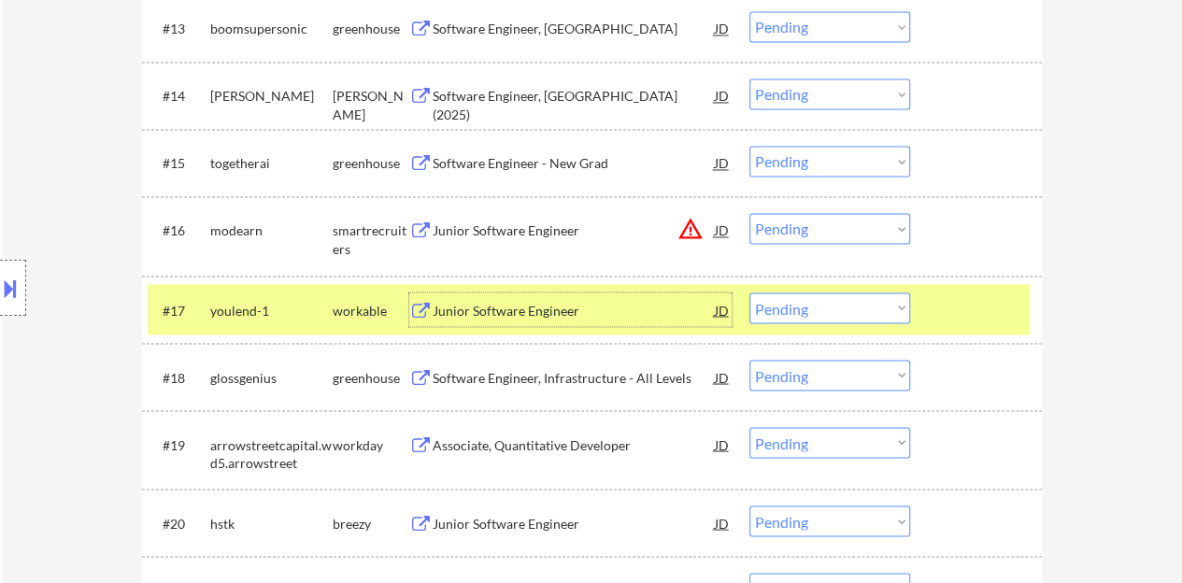
click at [806, 305] on select "Choose an option... Pending Applied Excluded (Questions) Excluded (Expired) Exc…" at bounding box center [829, 307] width 161 height 31
click at [749, 292] on select "Choose an option... Pending Applied Excluded (Questions) Excluded (Expired) Exc…" at bounding box center [829, 307] width 161 height 31
select select ""pending""
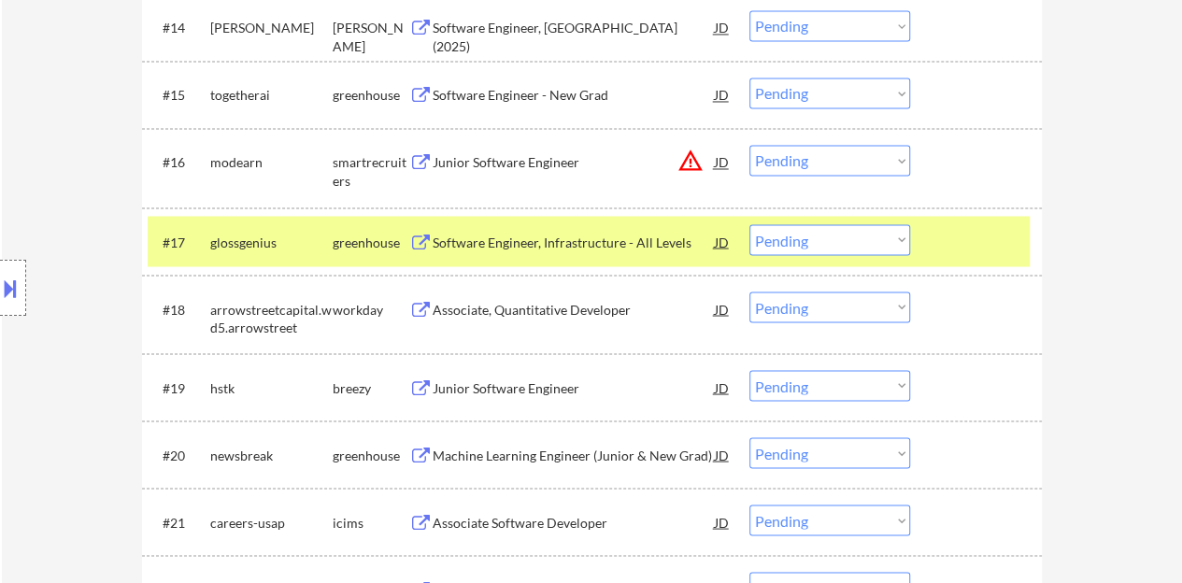
scroll to position [1588, 0]
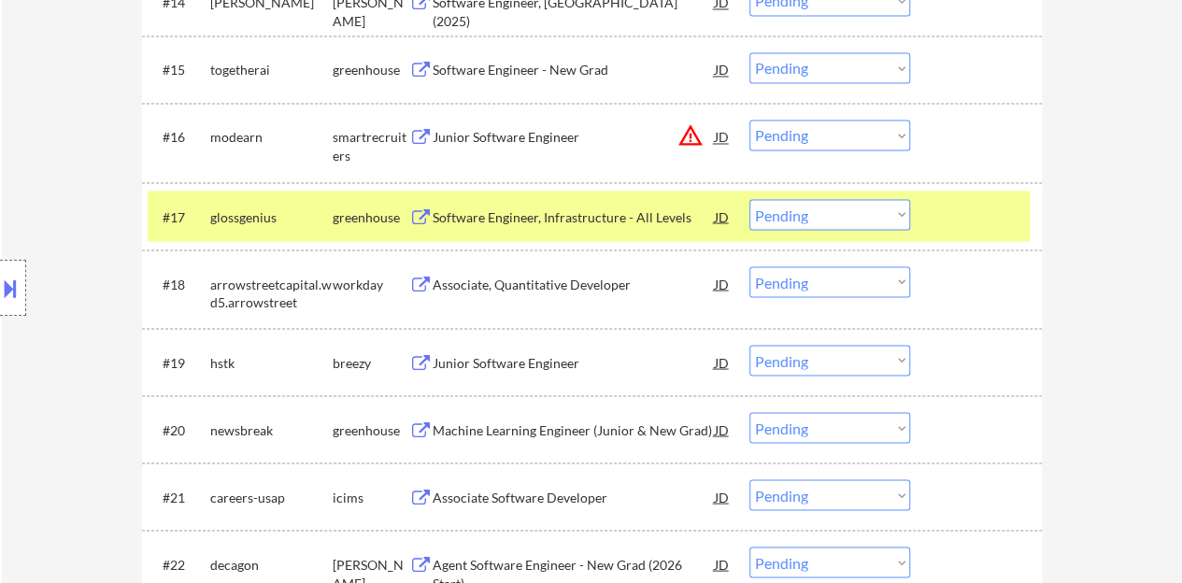
click at [985, 206] on div at bounding box center [978, 216] width 82 height 34
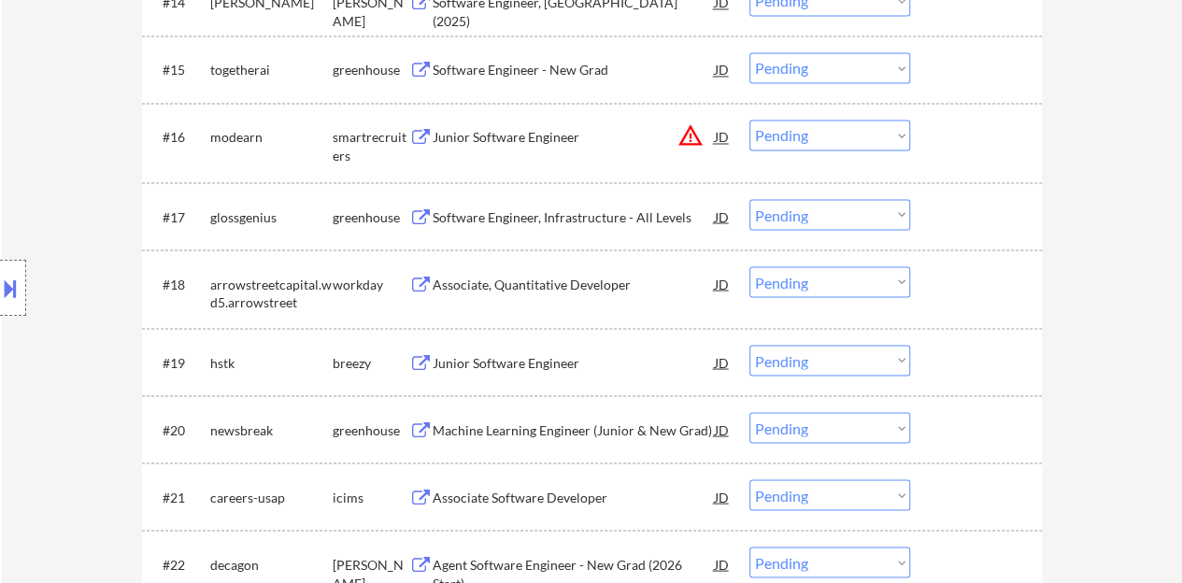
scroll to position [1682, 0]
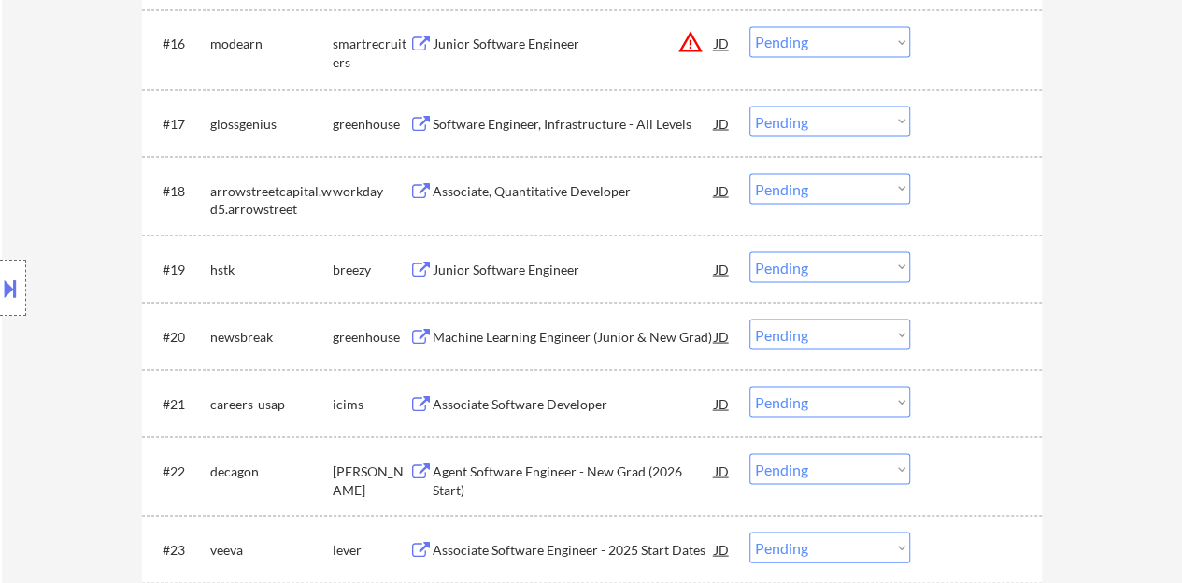
click at [559, 184] on div "Associate, Quantitative Developer" at bounding box center [574, 190] width 282 height 19
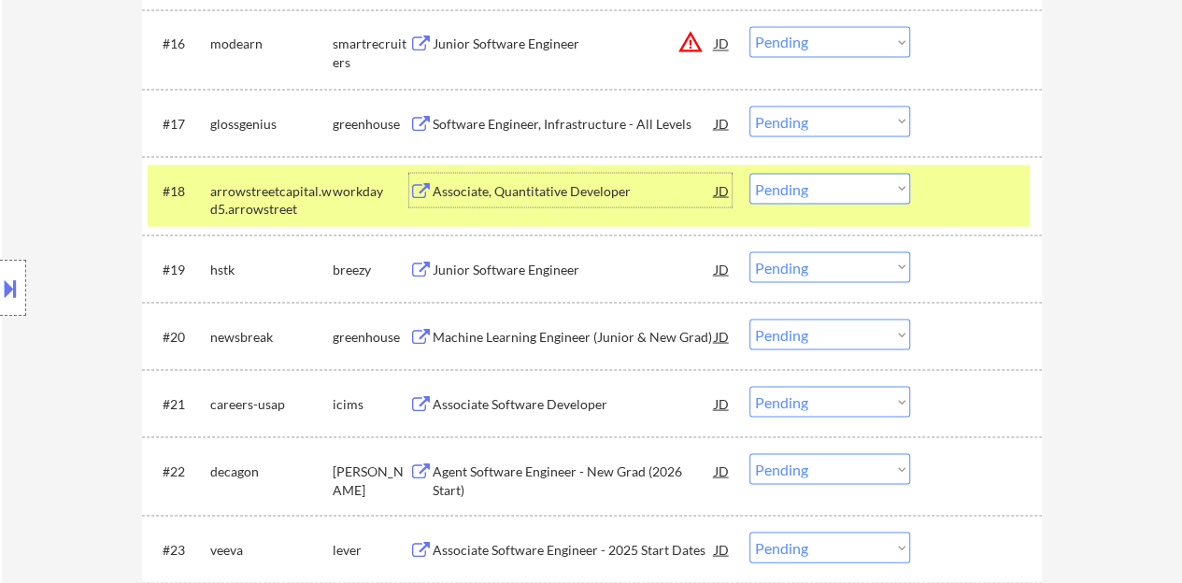
click at [826, 182] on select "Choose an option... Pending Applied Excluded (Questions) Excluded (Expired) Exc…" at bounding box center [829, 188] width 161 height 31
click at [801, 184] on select "Choose an option... Pending Applied Excluded (Questions) Excluded (Expired) Exc…" at bounding box center [829, 188] width 161 height 31
click at [840, 182] on select "Choose an option... Pending Applied Excluded (Questions) Excluded (Expired) Exc…" at bounding box center [829, 188] width 161 height 31
click at [749, 173] on select "Choose an option... Pending Applied Excluded (Questions) Excluded (Expired) Exc…" at bounding box center [829, 188] width 161 height 31
select select ""pending""
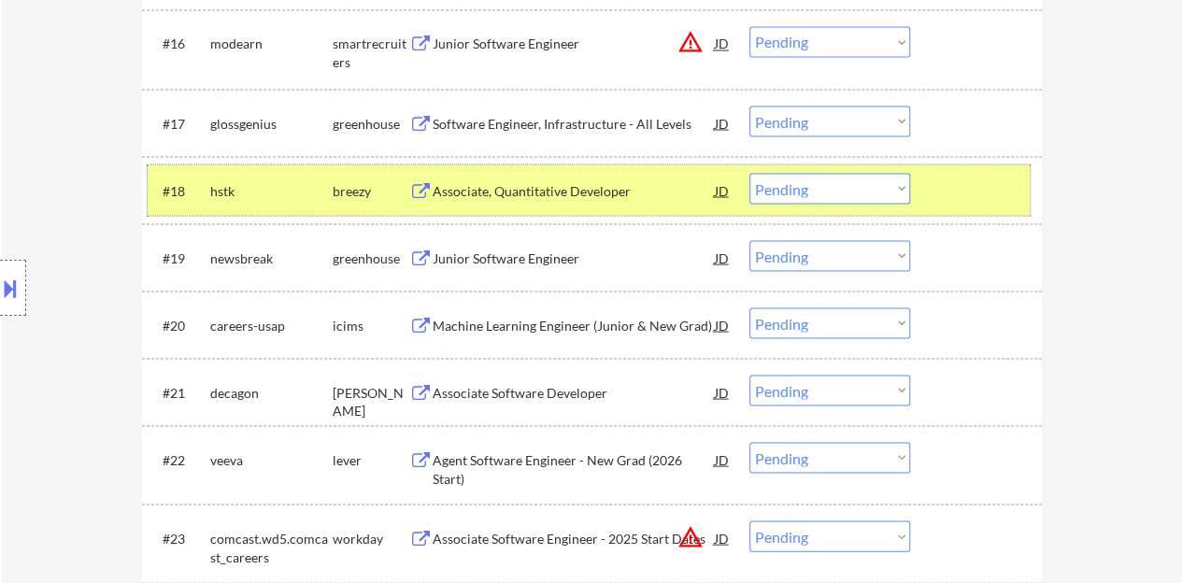
click at [958, 197] on div at bounding box center [978, 190] width 82 height 34
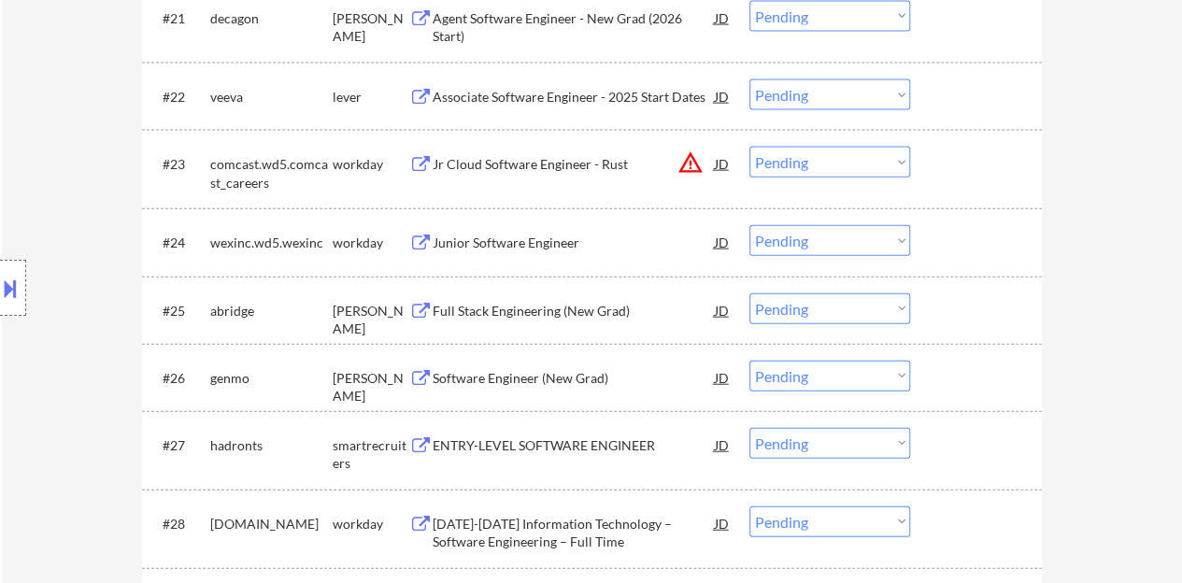
scroll to position [2149, 0]
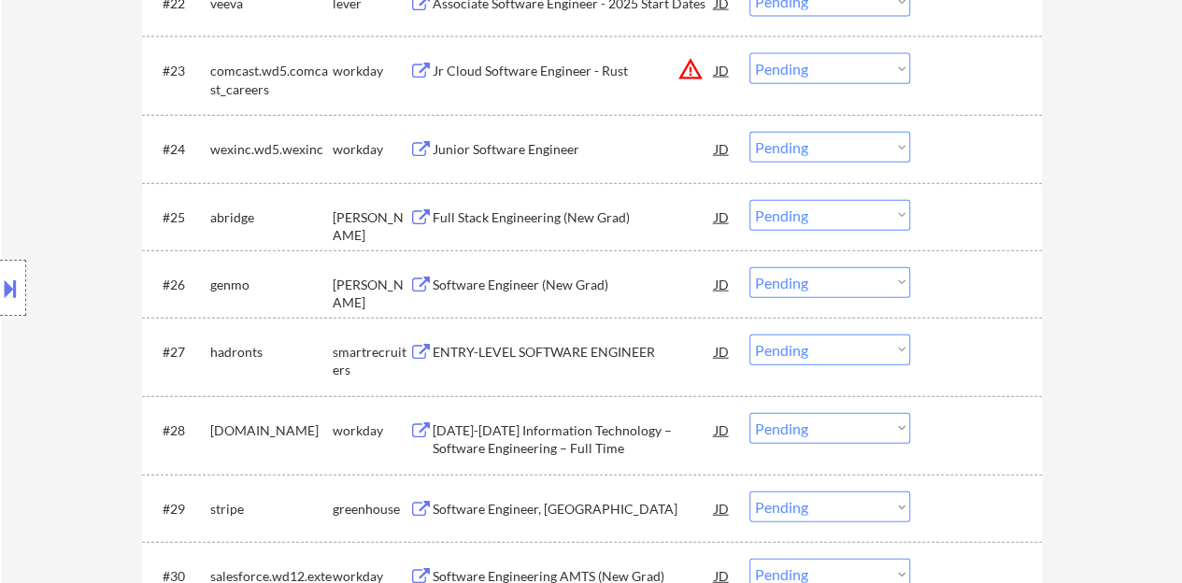
click at [522, 219] on div "Full Stack Engineering (New Grad)" at bounding box center [574, 217] width 282 height 19
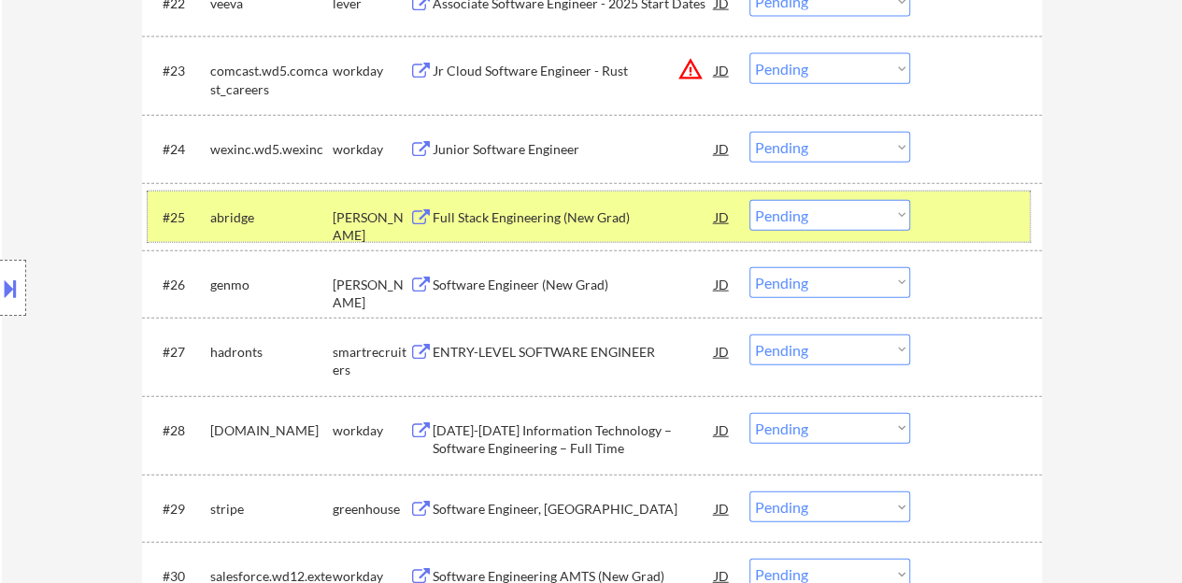
click at [989, 203] on div at bounding box center [978, 217] width 82 height 34
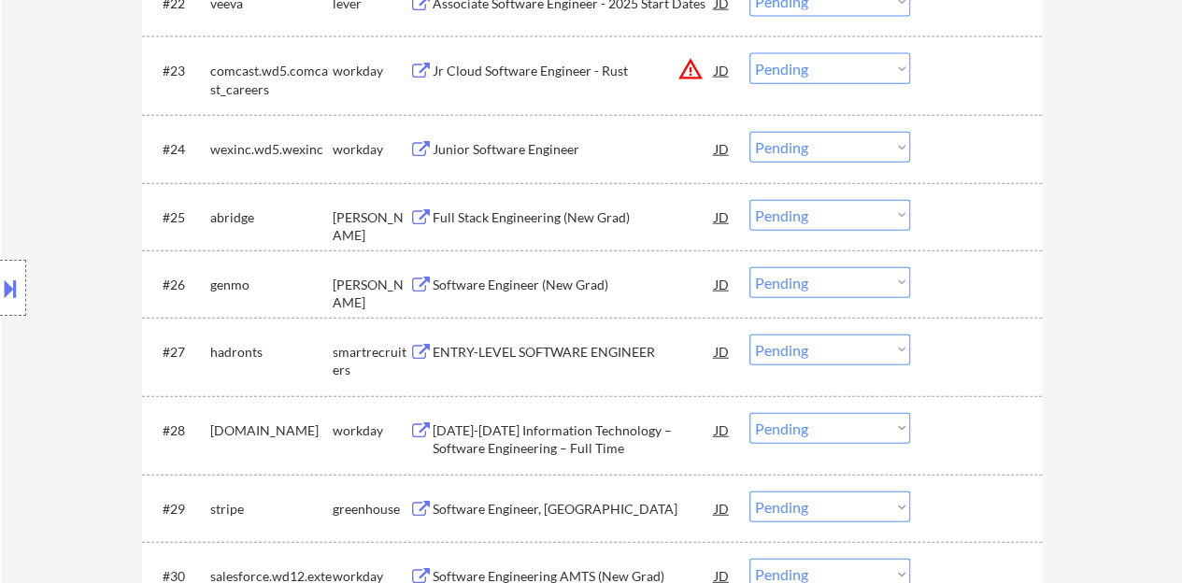
click at [554, 278] on div "Software Engineer (New Grad)" at bounding box center [574, 285] width 282 height 19
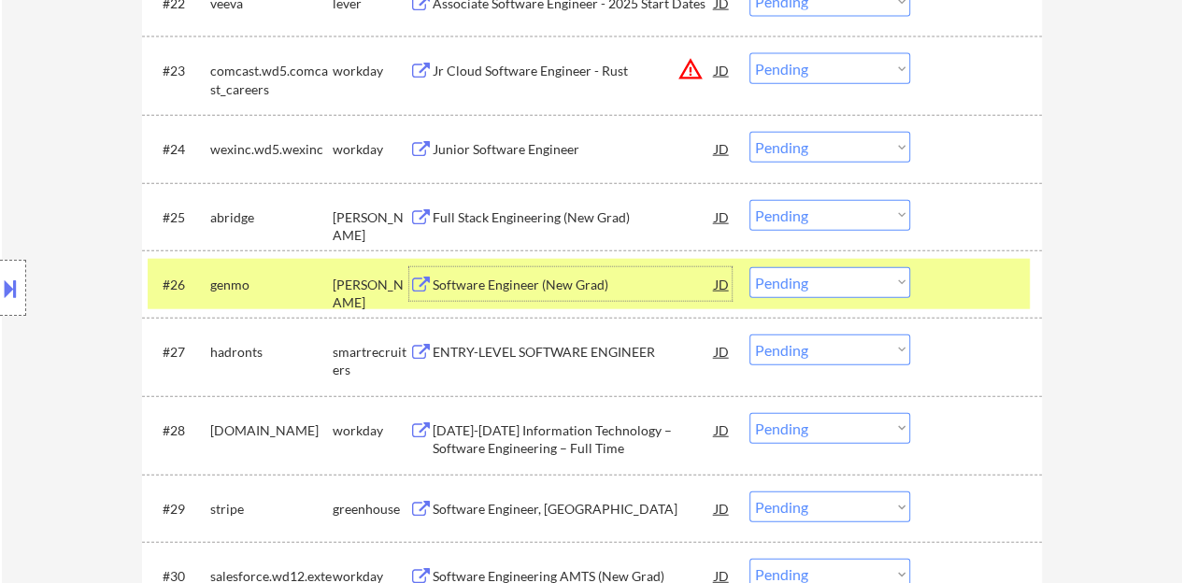
click at [827, 289] on select "Choose an option... Pending Applied Excluded (Questions) Excluded (Expired) Exc…" at bounding box center [829, 282] width 161 height 31
click at [749, 267] on select "Choose an option... Pending Applied Excluded (Questions) Excluded (Expired) Exc…" at bounding box center [829, 282] width 161 height 31
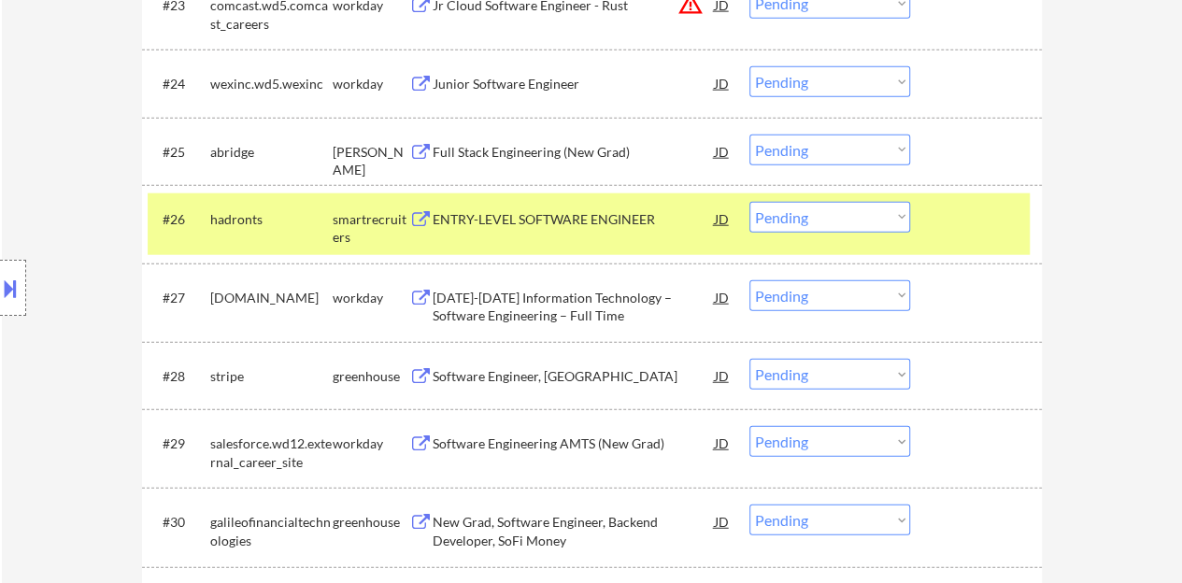
scroll to position [2242, 0]
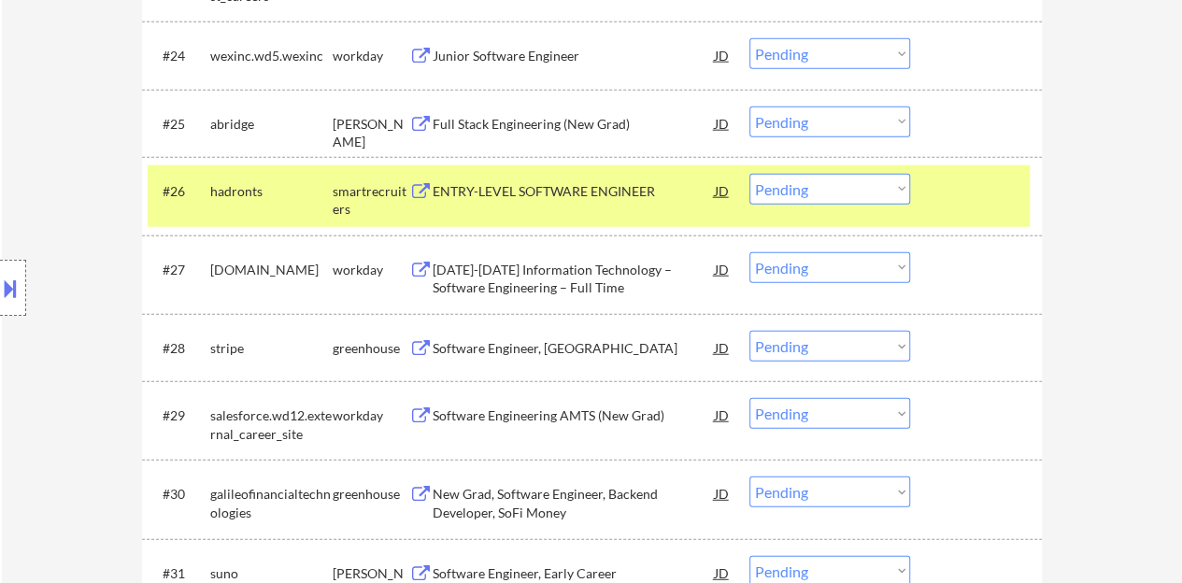
click at [547, 192] on div "ENTRY-LEVEL SOFTWARE ENGINEER" at bounding box center [574, 191] width 282 height 19
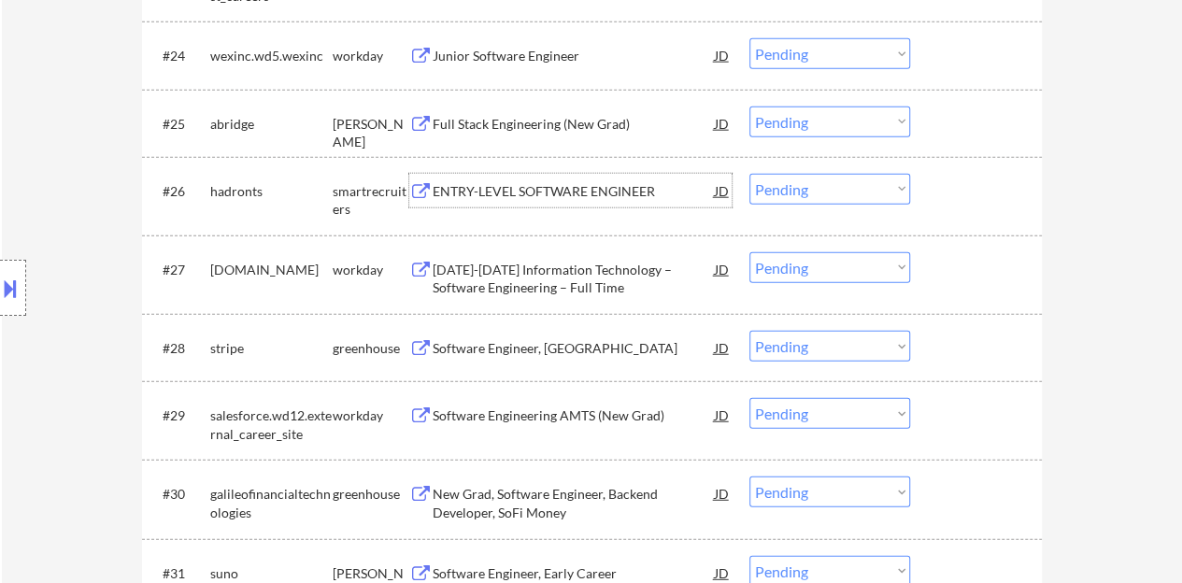
click at [966, 189] on div at bounding box center [978, 191] width 82 height 34
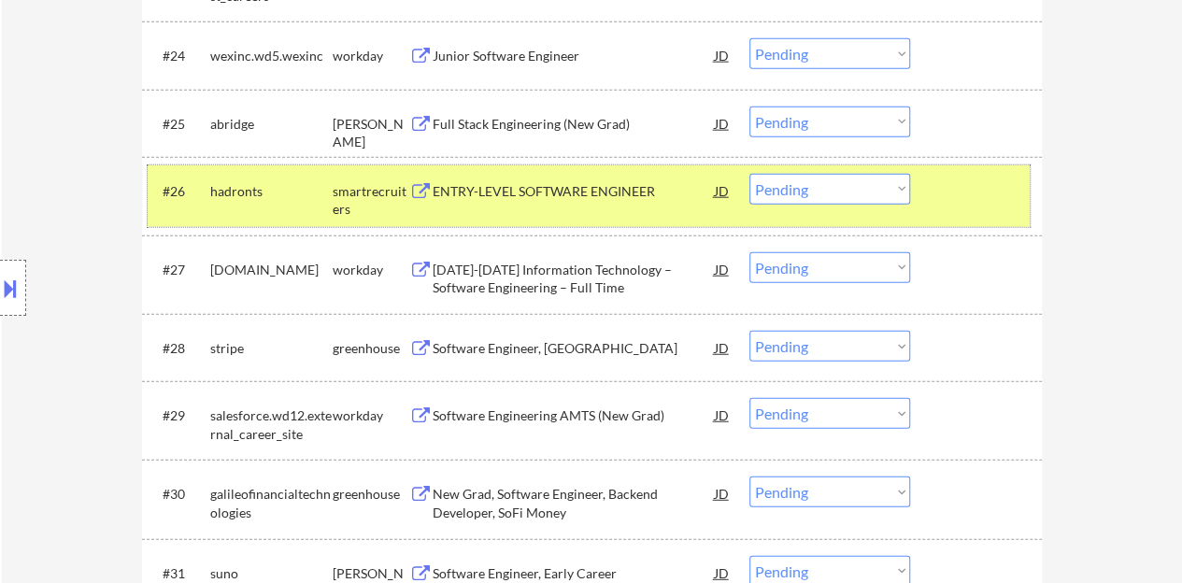
click at [802, 176] on select "Choose an option... Pending Applied Excluded (Questions) Excluded (Expired) Exc…" at bounding box center [829, 189] width 161 height 31
click at [749, 174] on select "Choose an option... Pending Applied Excluded (Questions) Excluded (Expired) Exc…" at bounding box center [829, 189] width 161 height 31
select select ""pending""
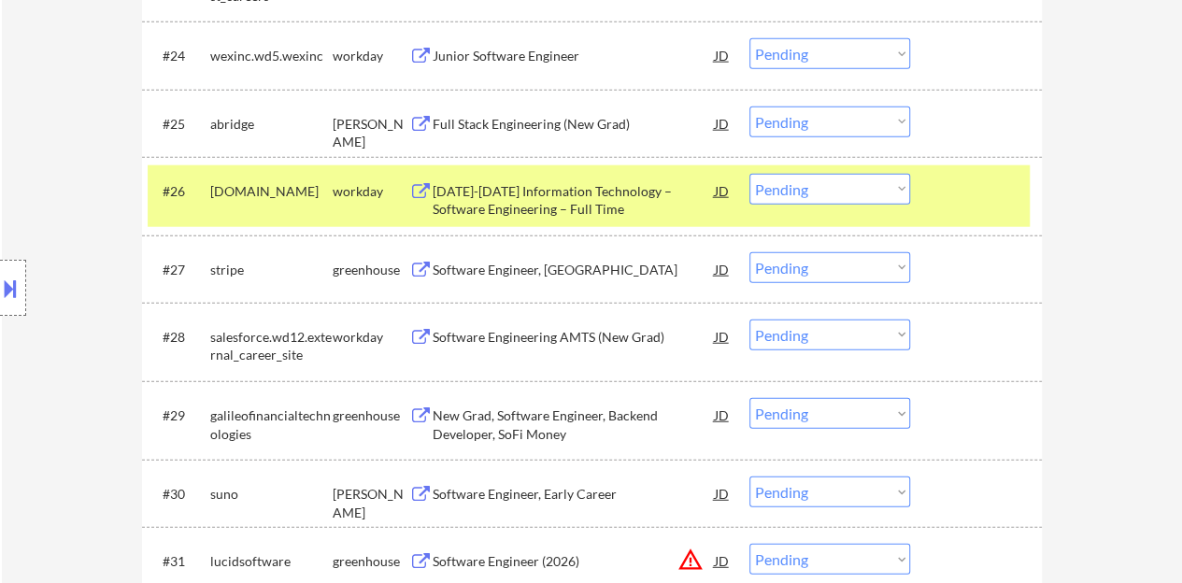
click at [976, 195] on div at bounding box center [978, 191] width 82 height 34
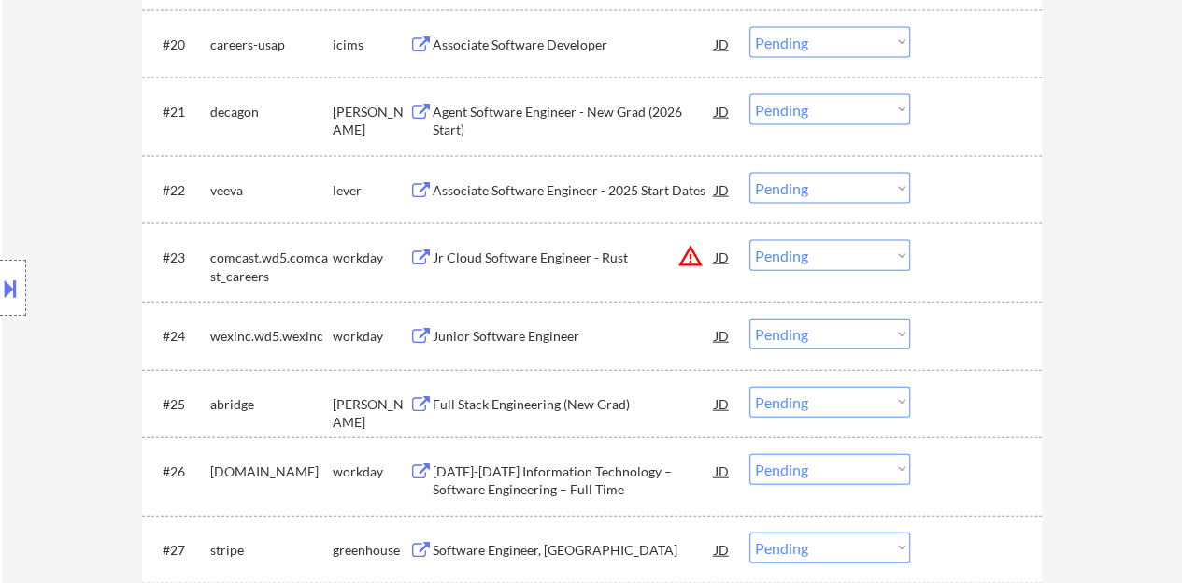
scroll to position [2055, 0]
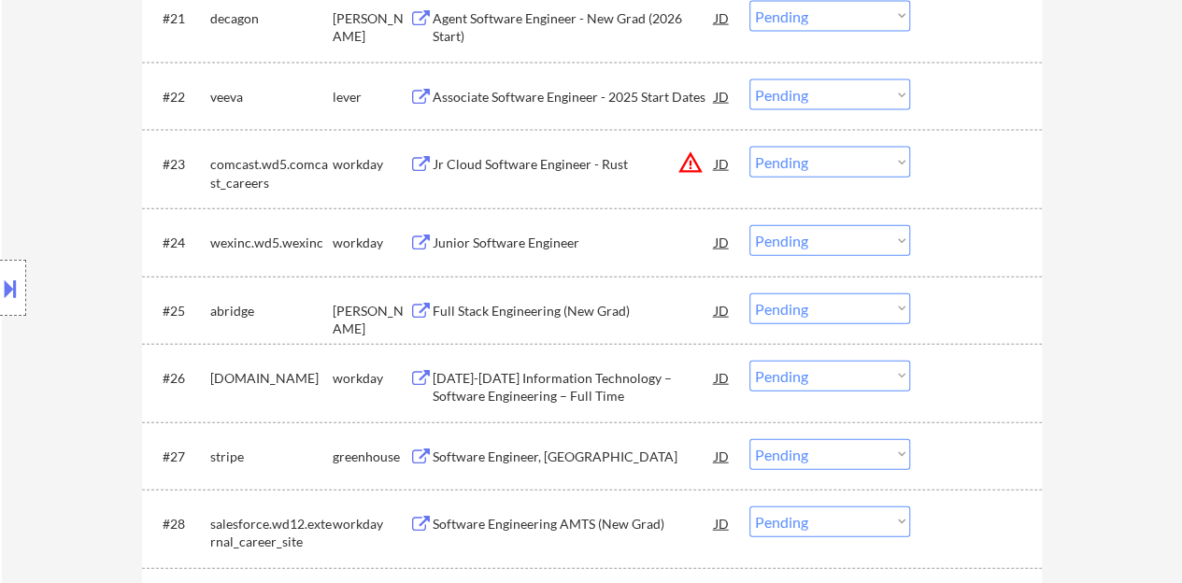
click at [493, 249] on div "Junior Software Engineer" at bounding box center [574, 243] width 282 height 19
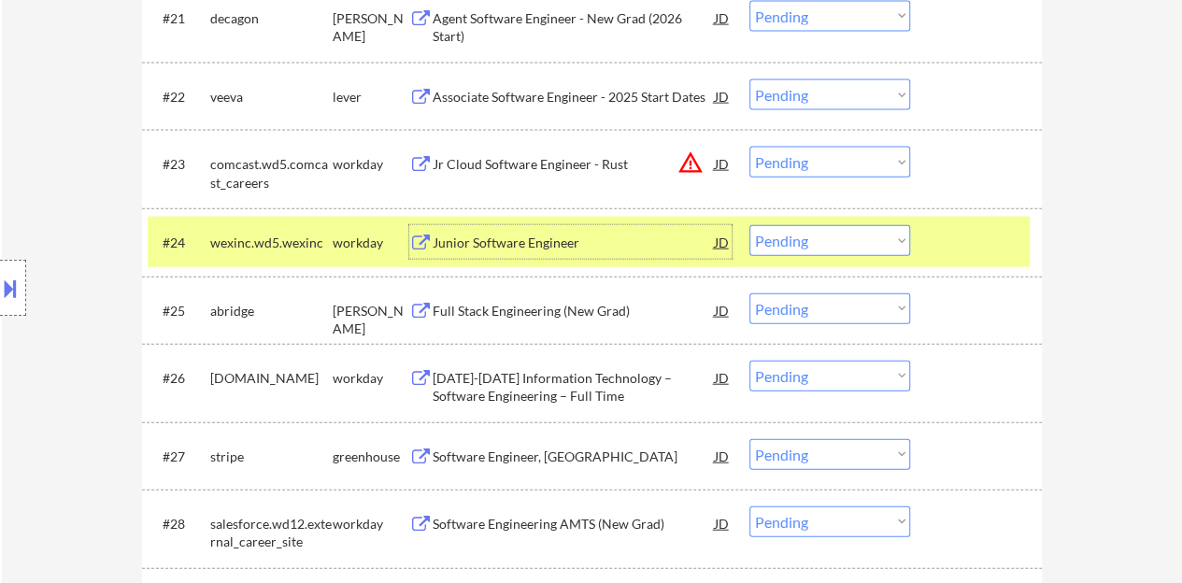
click at [795, 240] on select "Choose an option... Pending Applied Excluded (Questions) Excluded (Expired) Exc…" at bounding box center [829, 240] width 161 height 31
click at [749, 225] on select "Choose an option... Pending Applied Excluded (Questions) Excluded (Expired) Exc…" at bounding box center [829, 240] width 161 height 31
select select ""pending""
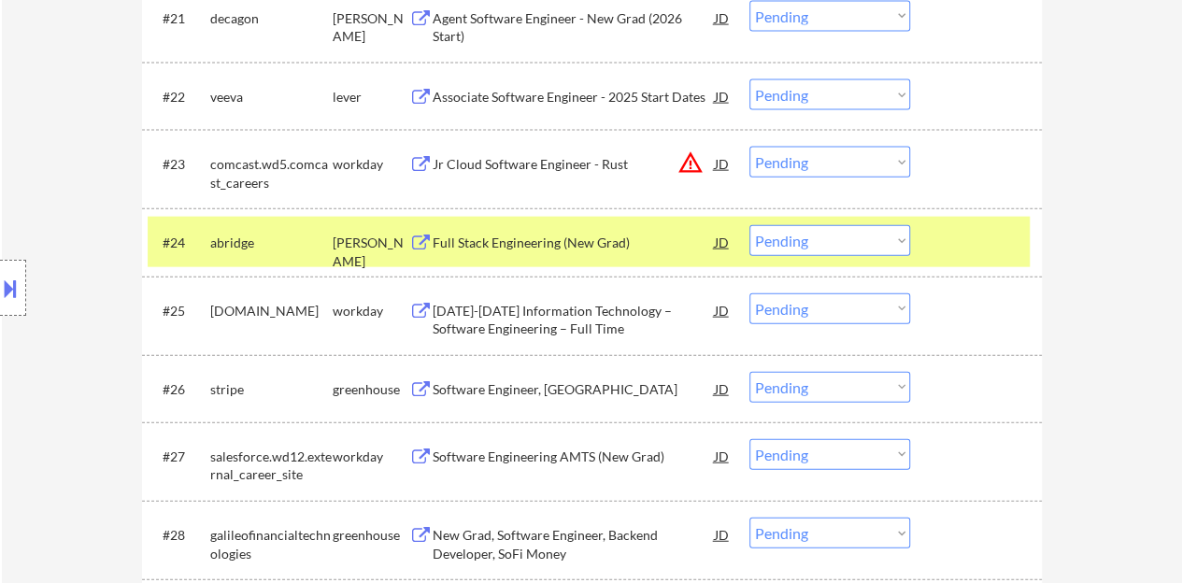
click at [582, 247] on div "Full Stack Engineering (New Grad)" at bounding box center [574, 243] width 282 height 19
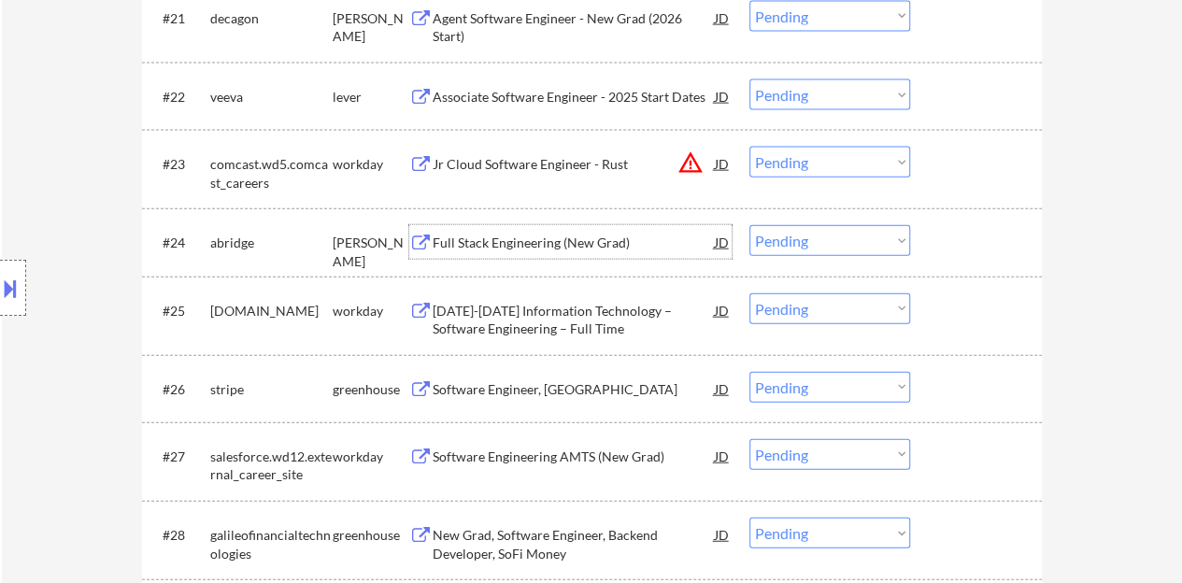
click at [1009, 251] on div at bounding box center [978, 242] width 82 height 34
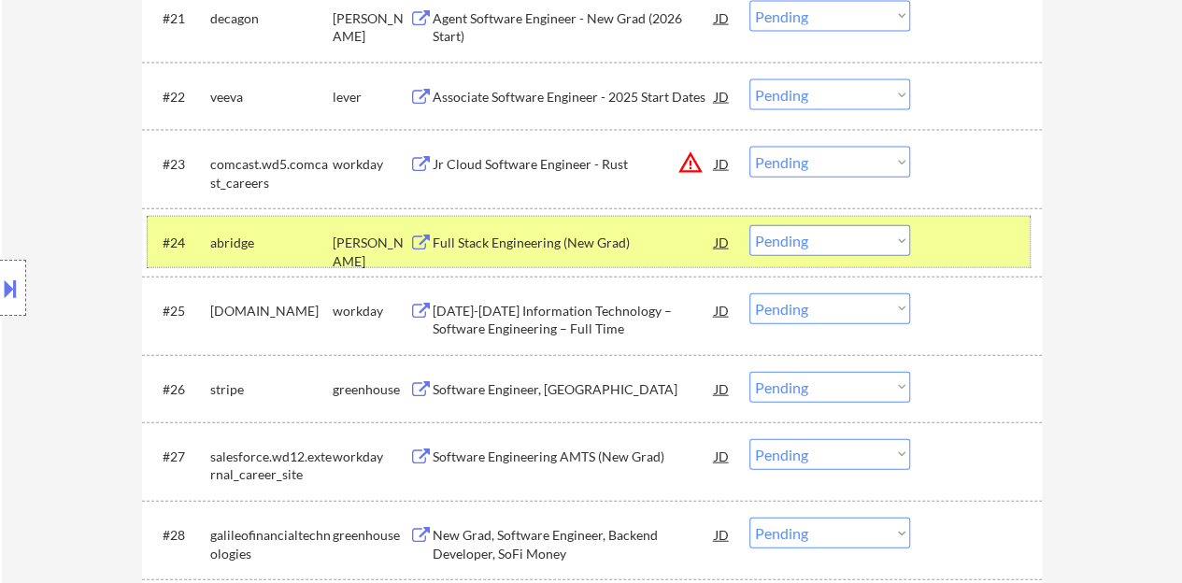
click at [934, 249] on div "#24 abridge ashby Full Stack Engineering (New Grad) JD warning_amber Choose an …" at bounding box center [589, 242] width 882 height 50
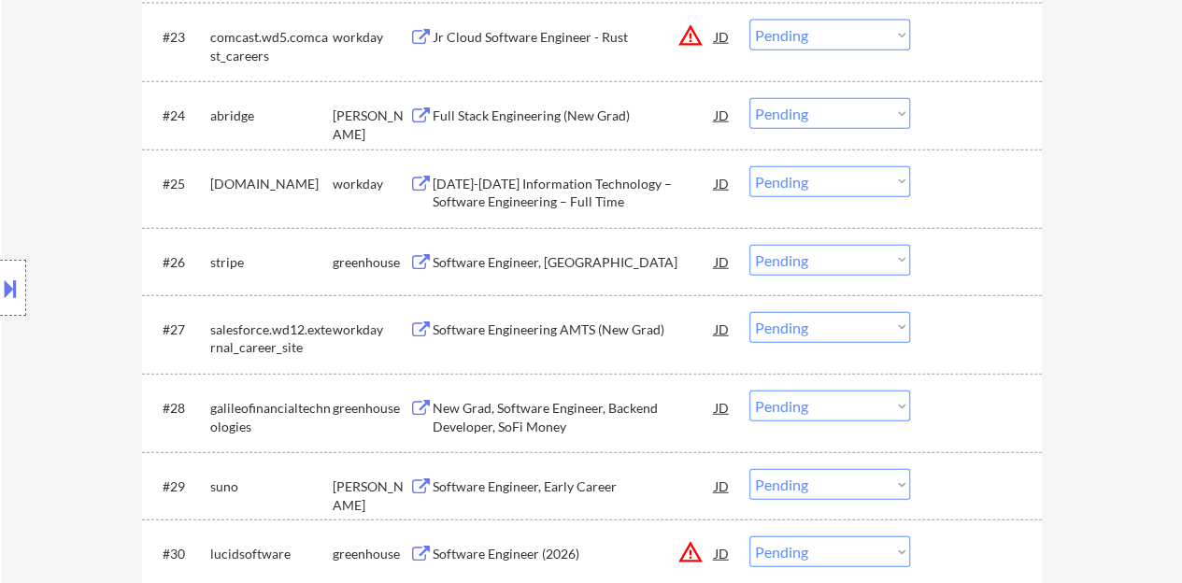
scroll to position [2242, 0]
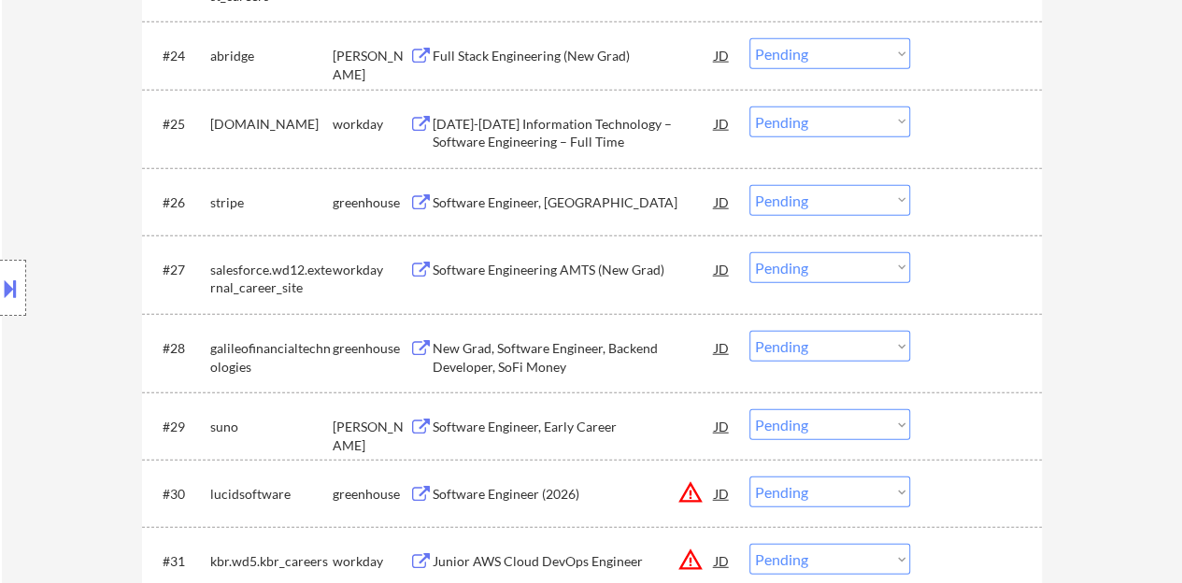
click at [524, 203] on div "Software Engineer, [GEOGRAPHIC_DATA]" at bounding box center [574, 202] width 282 height 19
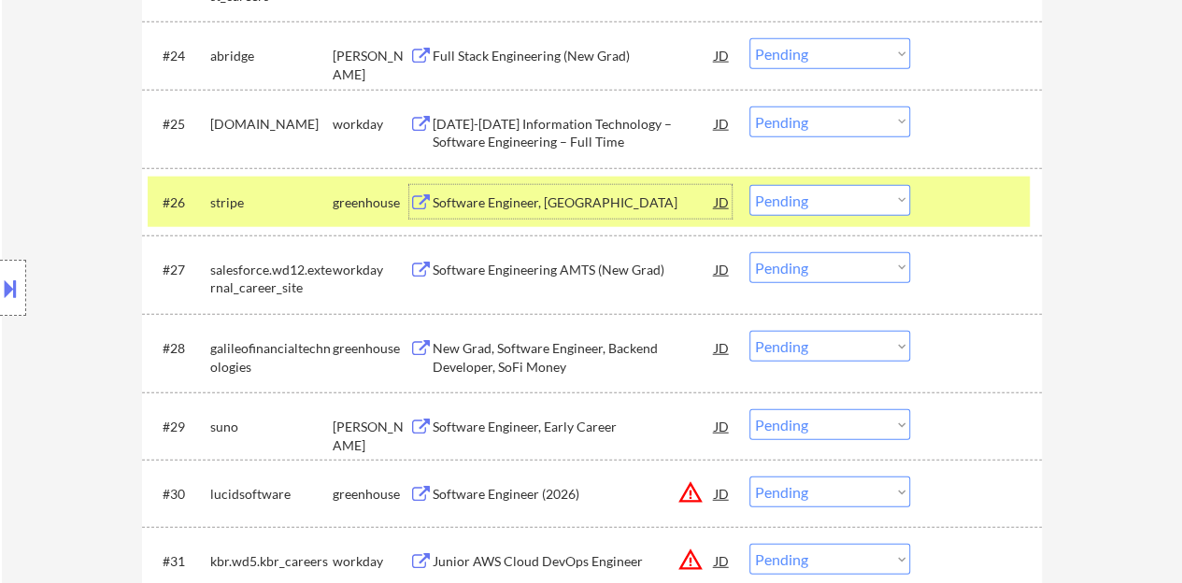
click at [958, 197] on div at bounding box center [978, 202] width 82 height 34
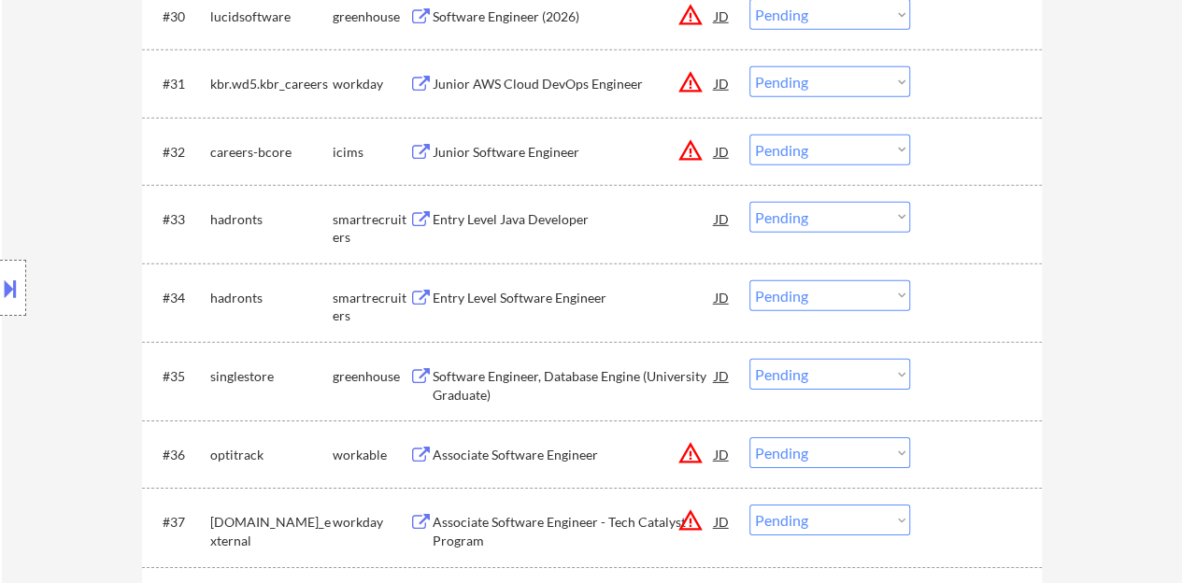
scroll to position [2803, 0]
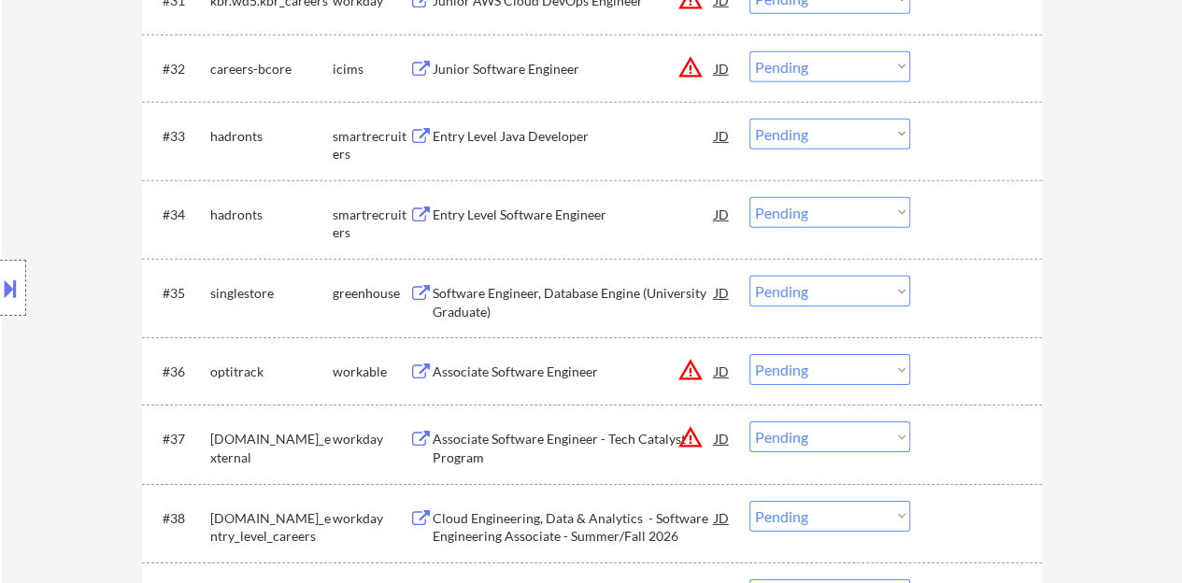
click at [527, 212] on div "Entry Level Software Engineer" at bounding box center [574, 215] width 282 height 19
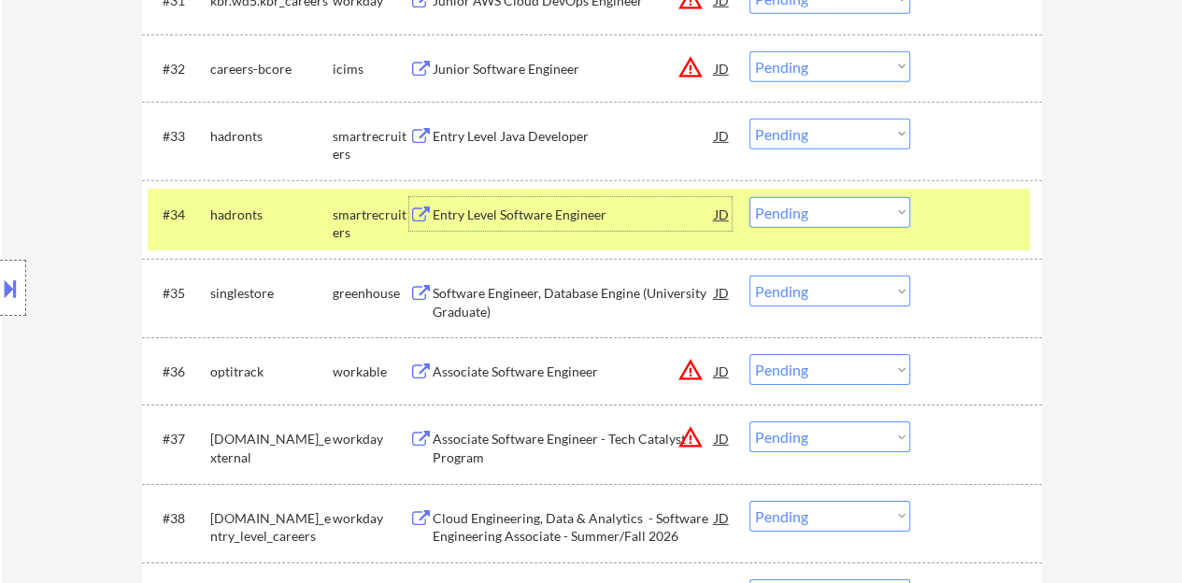
click at [814, 207] on select "Choose an option... Pending Applied Excluded (Questions) Excluded (Expired) Exc…" at bounding box center [829, 212] width 161 height 31
click at [749, 197] on select "Choose an option... Pending Applied Excluded (Questions) Excluded (Expired) Exc…" at bounding box center [829, 212] width 161 height 31
select select ""pending""
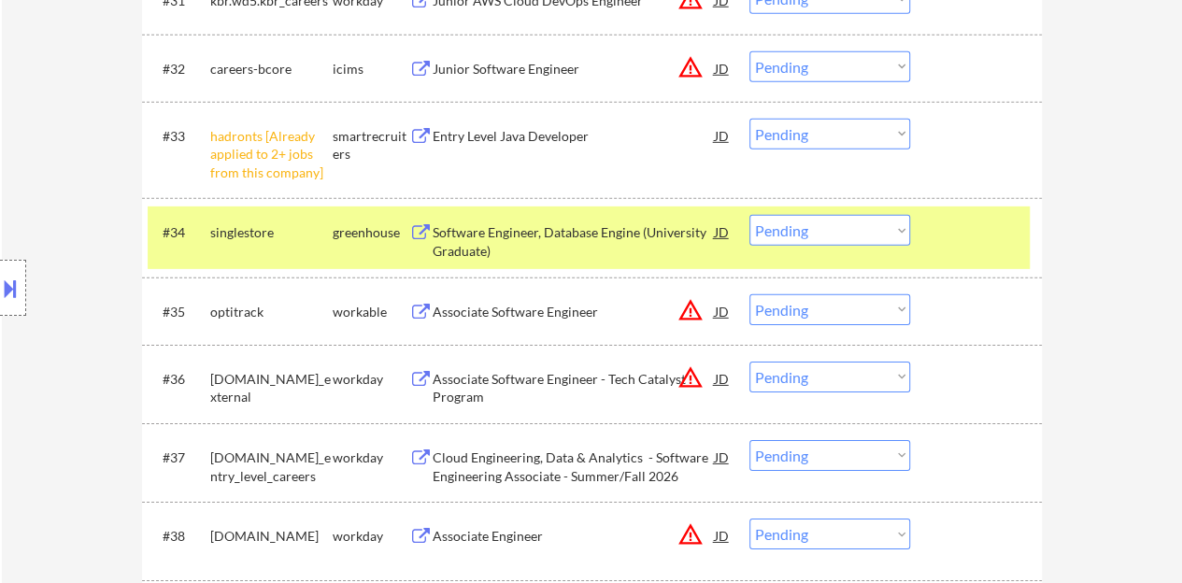
click at [818, 142] on select "Choose an option... Pending Applied Excluded (Questions) Excluded (Expired) Exc…" at bounding box center [829, 134] width 161 height 31
click at [749, 119] on select "Choose an option... Pending Applied Excluded (Questions) Excluded (Expired) Exc…" at bounding box center [829, 134] width 161 height 31
select select ""pending""
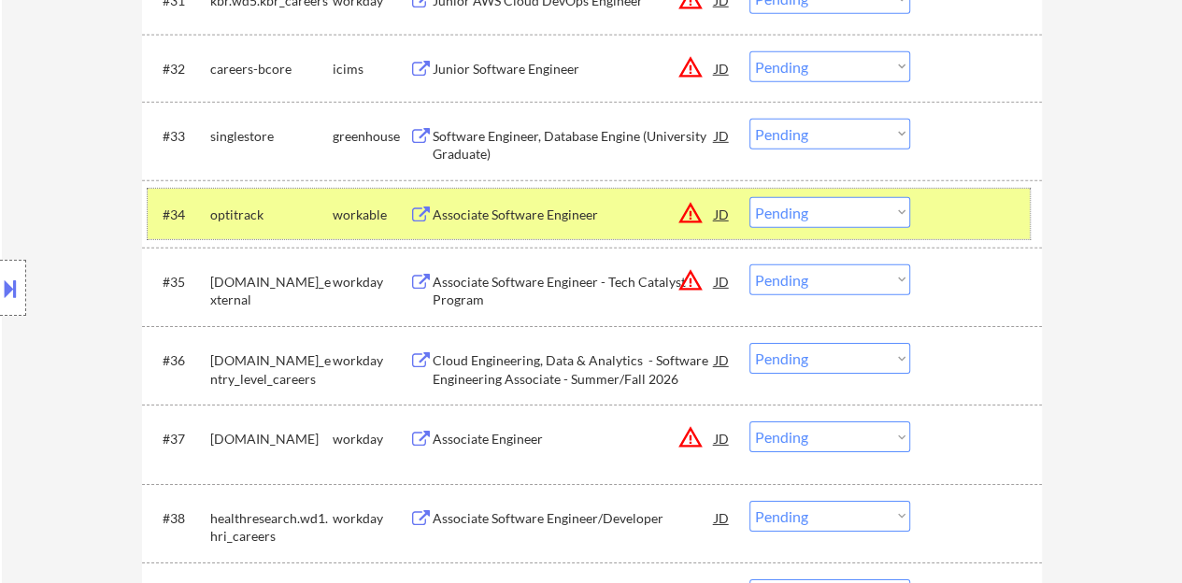
click at [1016, 221] on div at bounding box center [978, 214] width 82 height 34
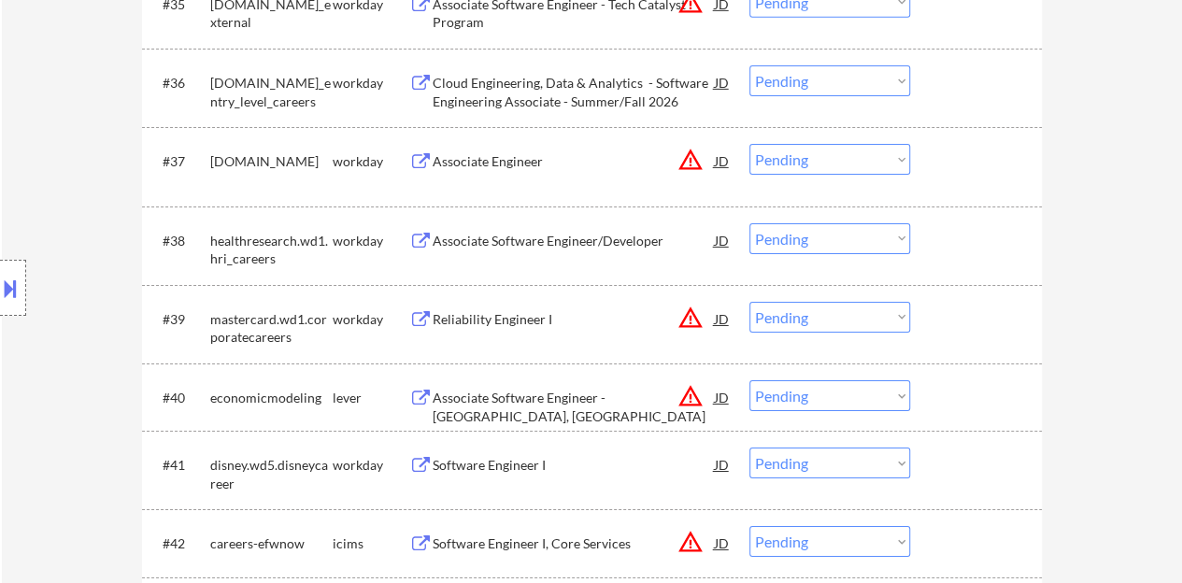
scroll to position [3083, 0]
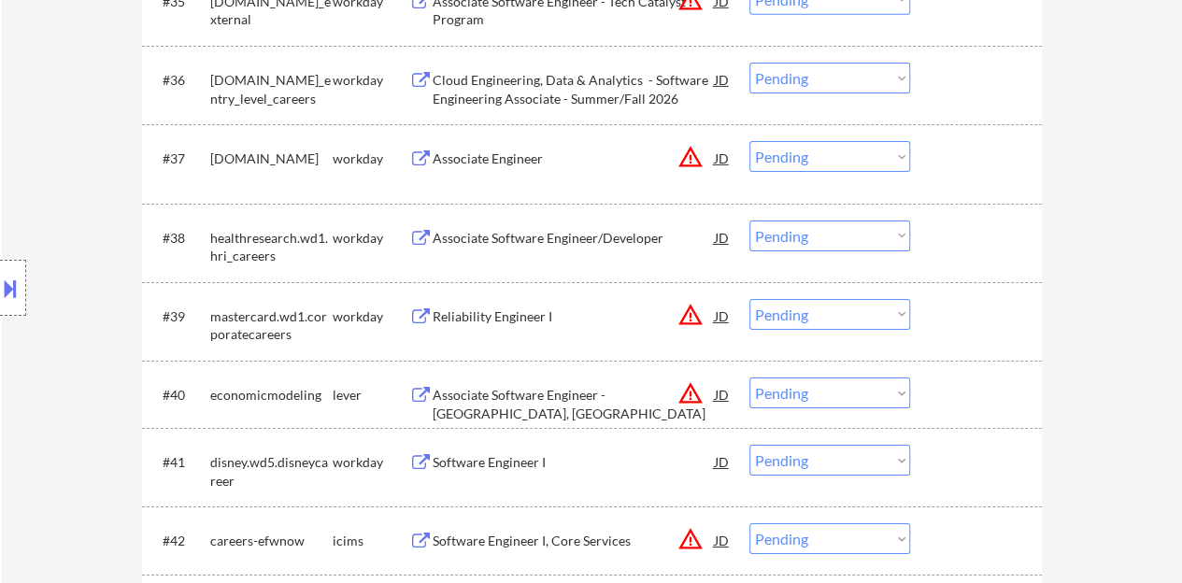
click at [570, 242] on div "Associate Software Engineer/Developer" at bounding box center [574, 238] width 282 height 19
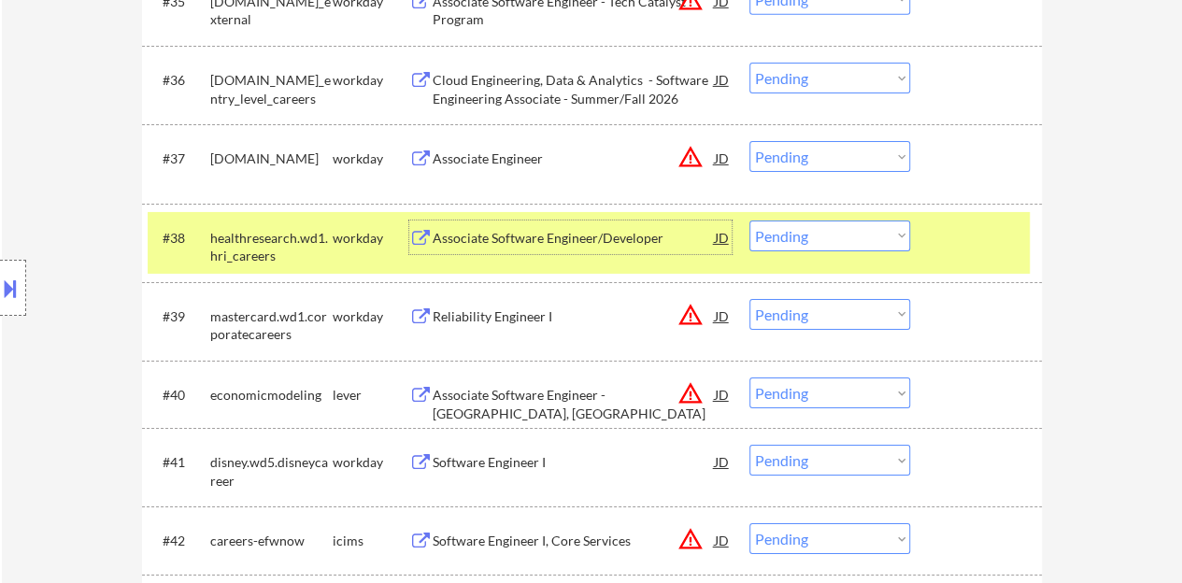
click at [935, 246] on div "#38 healthresearch.wd1.hri_careers workday Associate Software Engineer/Develope…" at bounding box center [589, 243] width 882 height 62
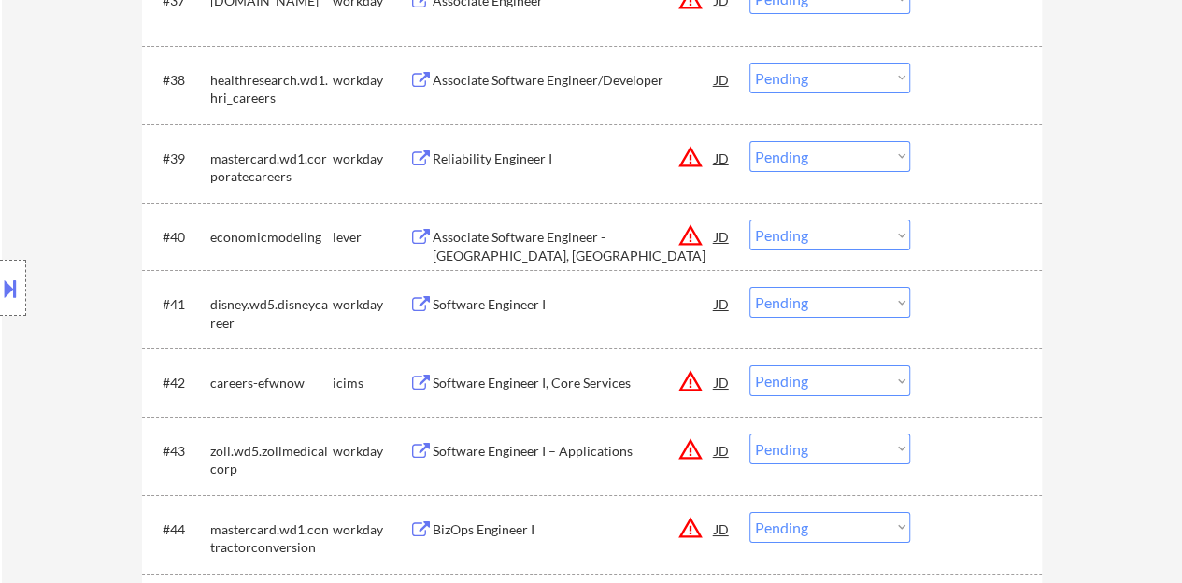
scroll to position [3270, 0]
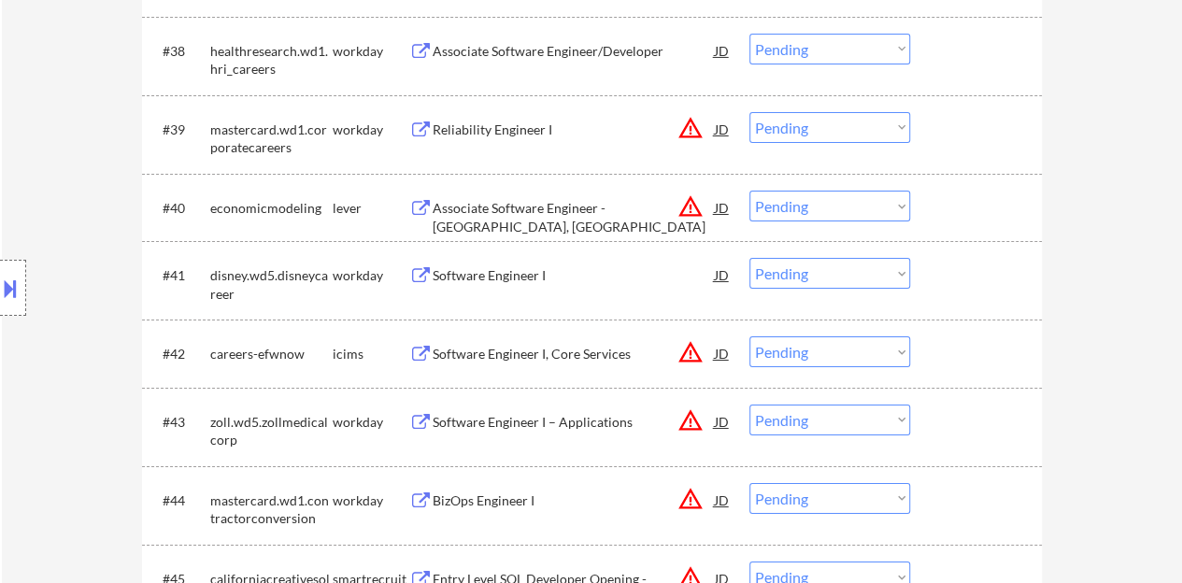
click at [498, 277] on div "Software Engineer I" at bounding box center [574, 275] width 282 height 19
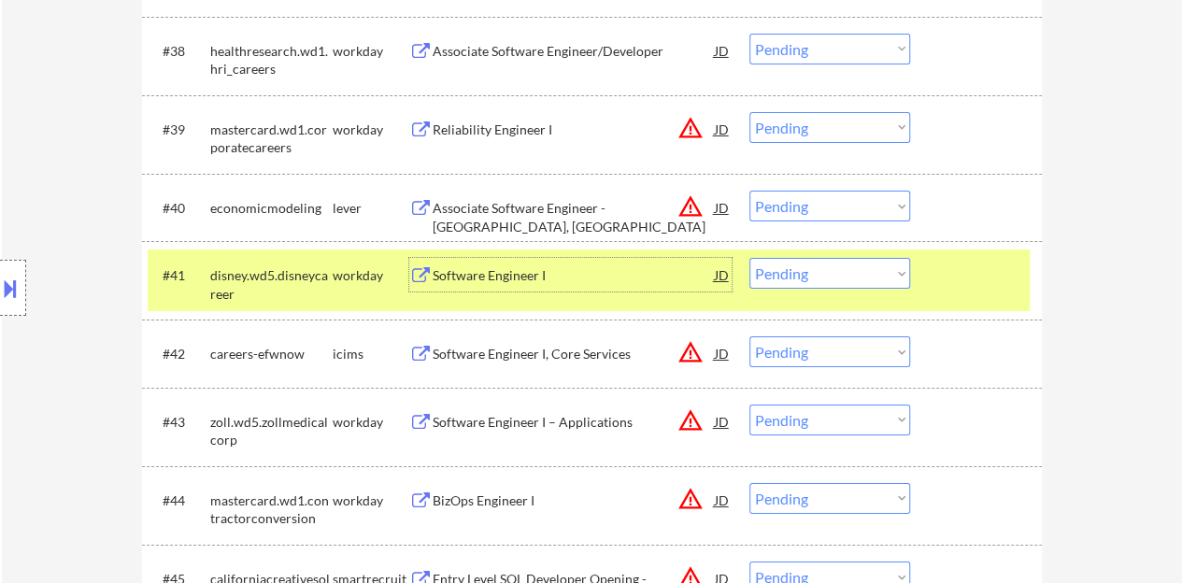
click at [941, 259] on div at bounding box center [978, 275] width 82 height 34
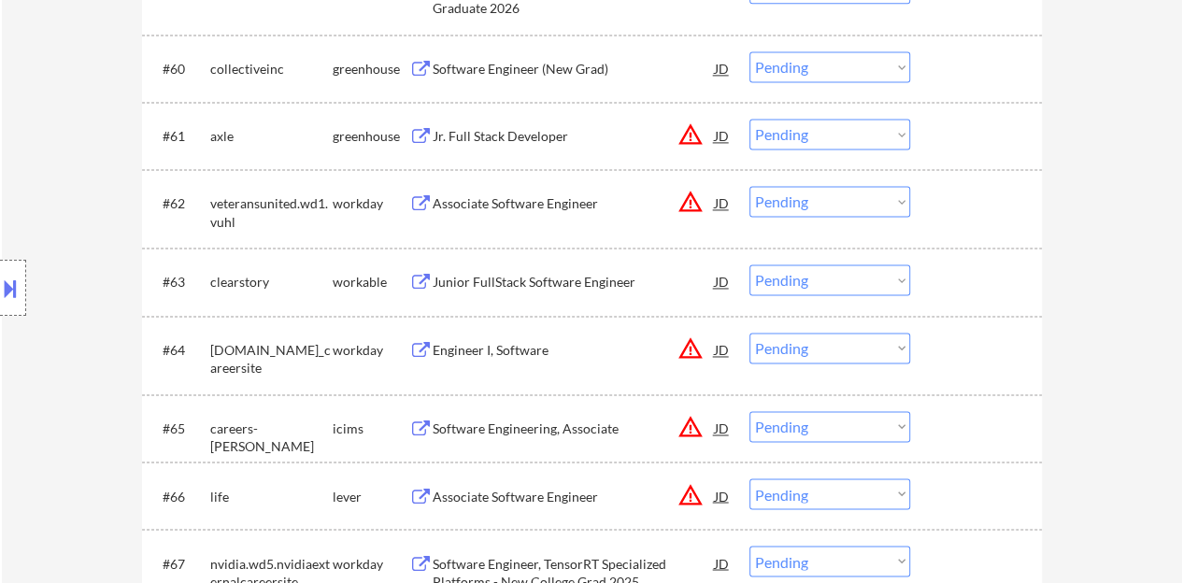
scroll to position [4951, 0]
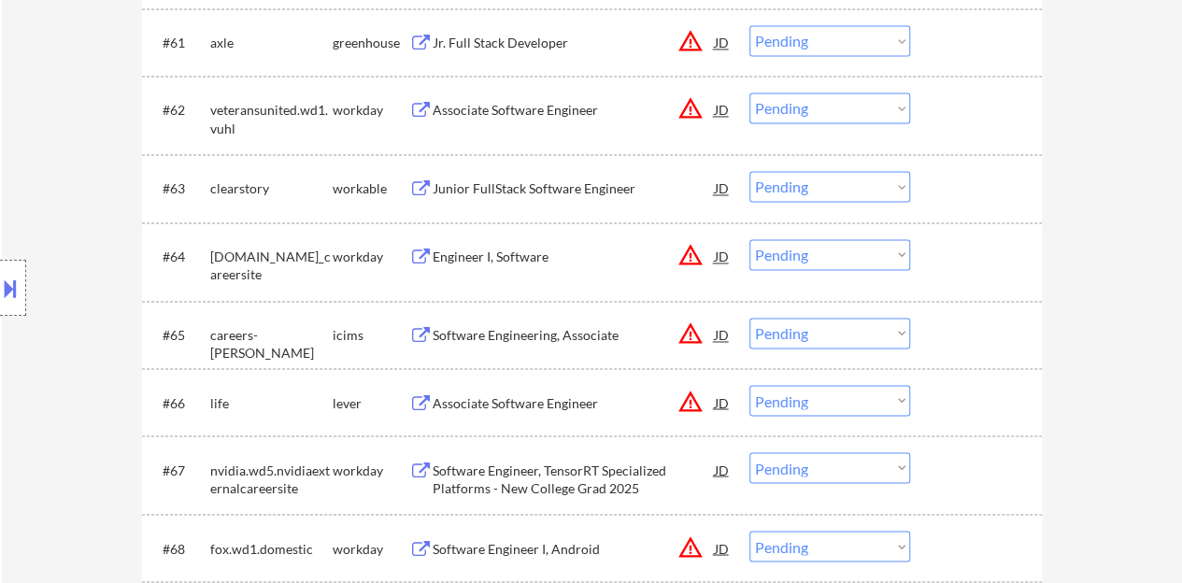
click at [574, 193] on div "Junior FullStack Software Engineer" at bounding box center [574, 188] width 282 height 19
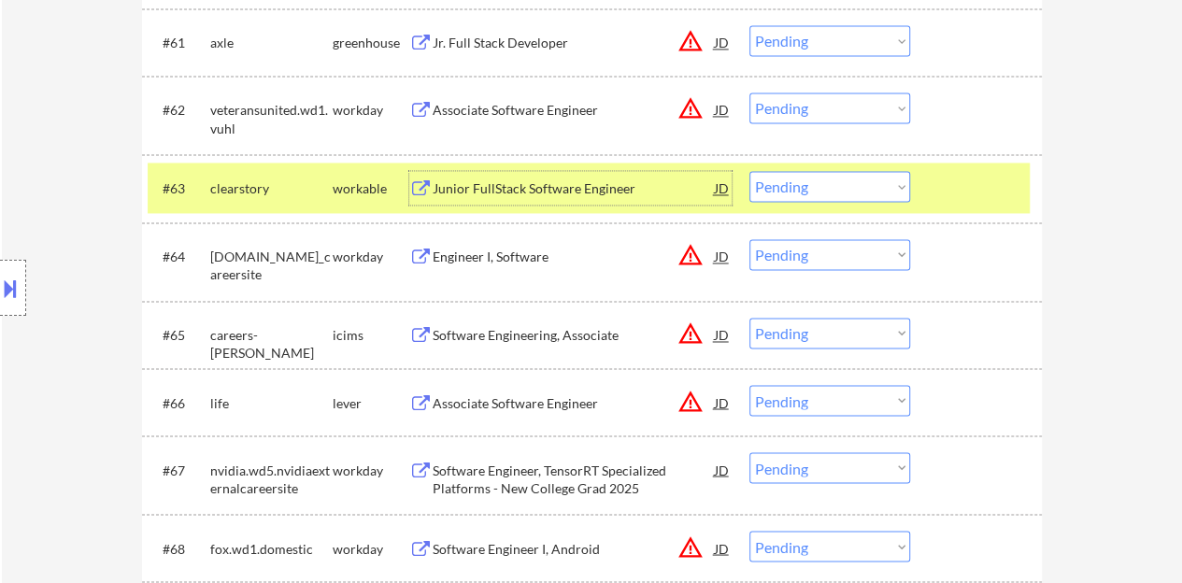
click at [835, 175] on select "Choose an option... Pending Applied Excluded (Questions) Excluded (Expired) Exc…" at bounding box center [829, 186] width 161 height 31
click at [749, 171] on select "Choose an option... Pending Applied Excluded (Questions) Excluded (Expired) Exc…" at bounding box center [829, 186] width 161 height 31
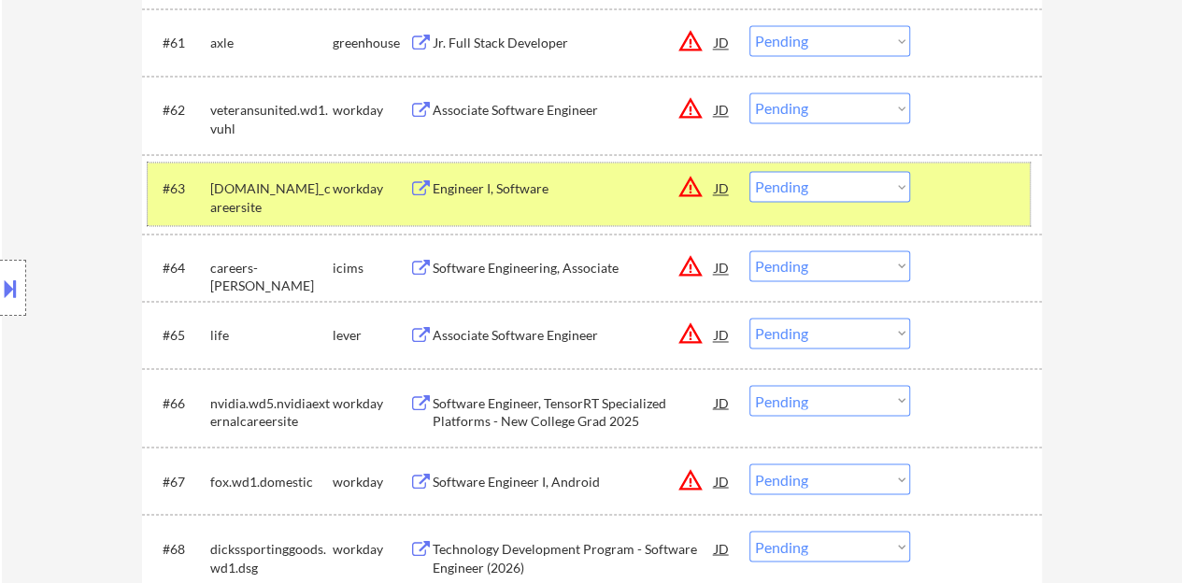
click at [1007, 197] on div at bounding box center [978, 188] width 82 height 34
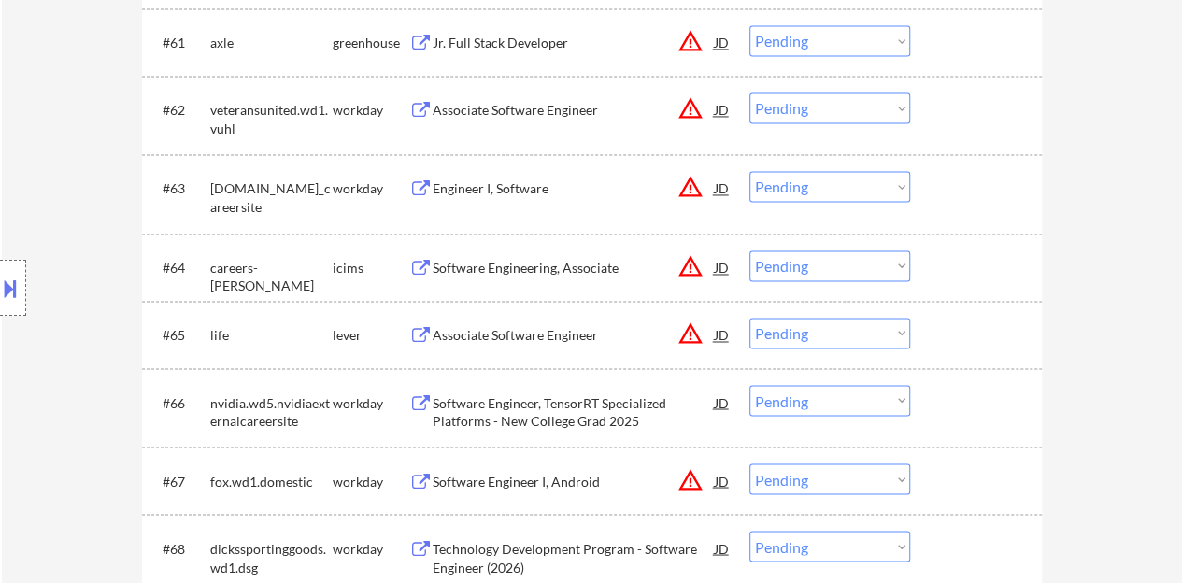
click at [723, 192] on div "JD" at bounding box center [722, 188] width 19 height 34
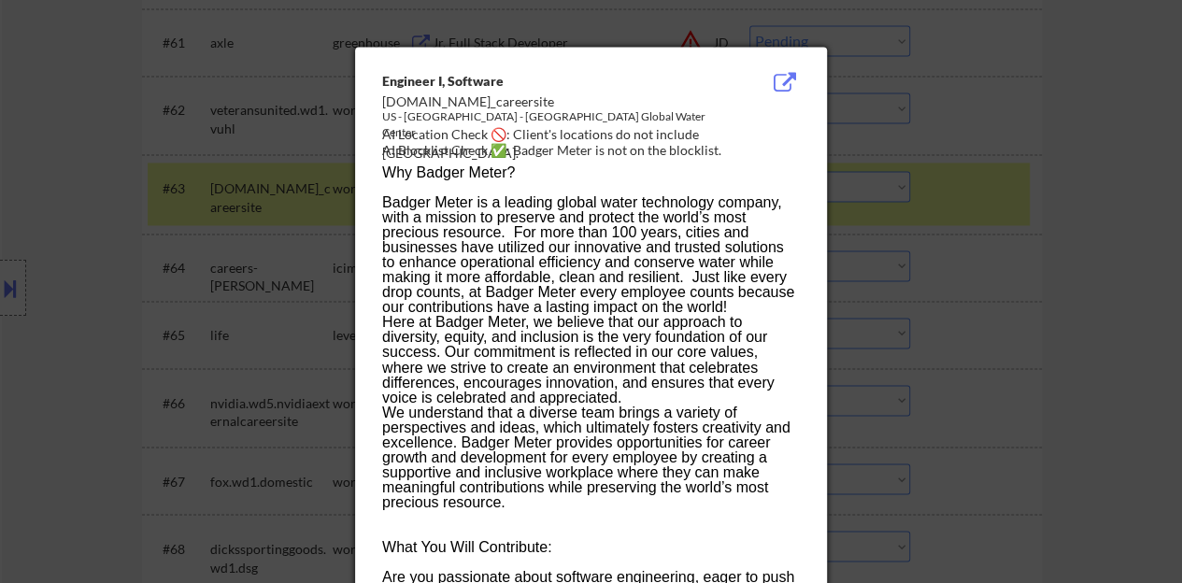
drag, startPoint x: 279, startPoint y: 195, endPoint x: 271, endPoint y: 190, distance: 10.1
click at [273, 190] on div at bounding box center [591, 291] width 1182 height 583
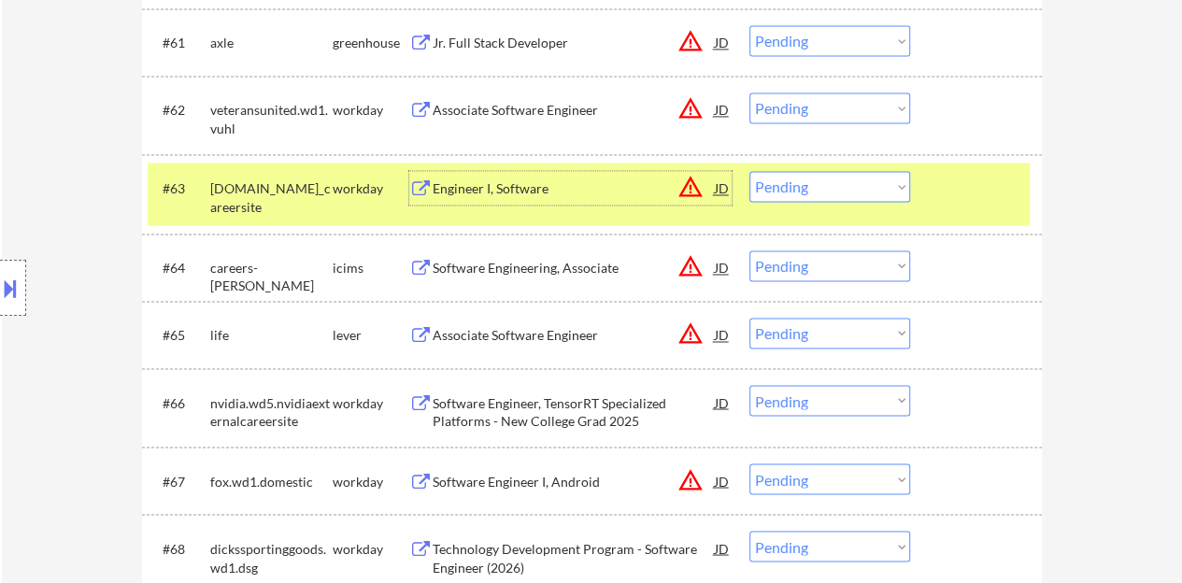
click at [505, 195] on div "Engineer I, Software" at bounding box center [574, 188] width 282 height 19
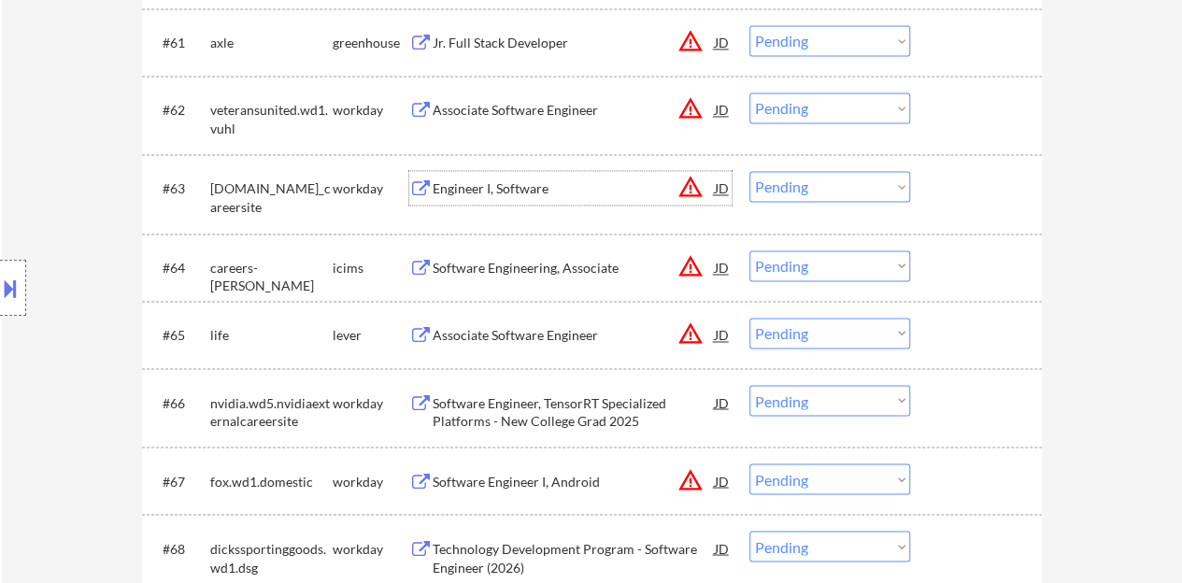
click at [984, 195] on div at bounding box center [978, 188] width 82 height 34
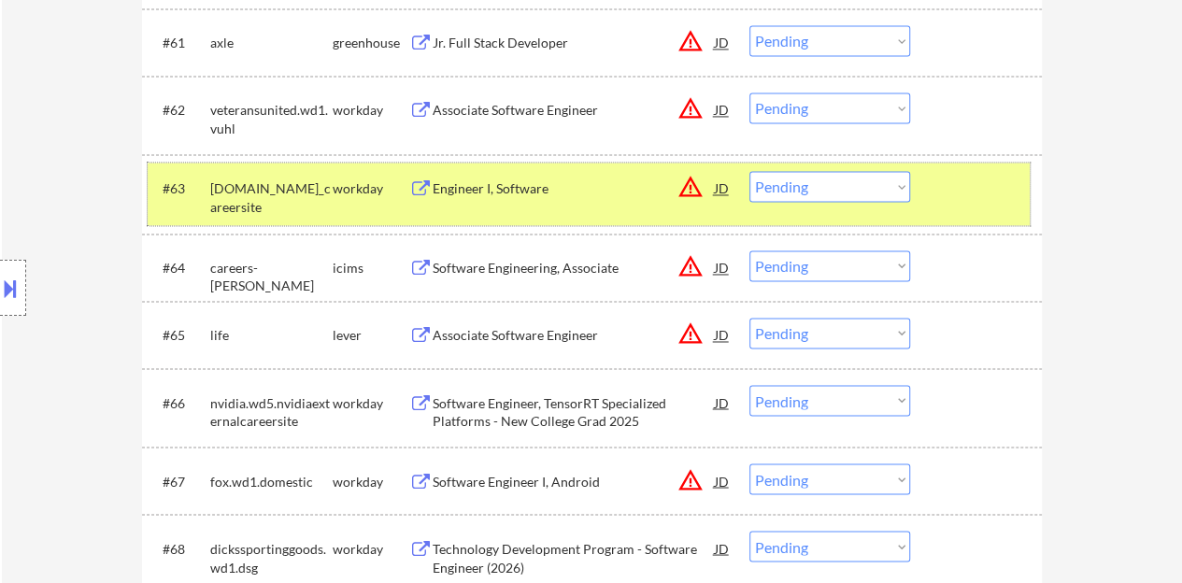
click at [878, 177] on select "Choose an option... Pending Applied Excluded (Questions) Excluded (Expired) Exc…" at bounding box center [829, 186] width 161 height 31
click at [749, 171] on select "Choose an option... Pending Applied Excluded (Questions) Excluded (Expired) Exc…" at bounding box center [829, 186] width 161 height 31
select select ""pending""
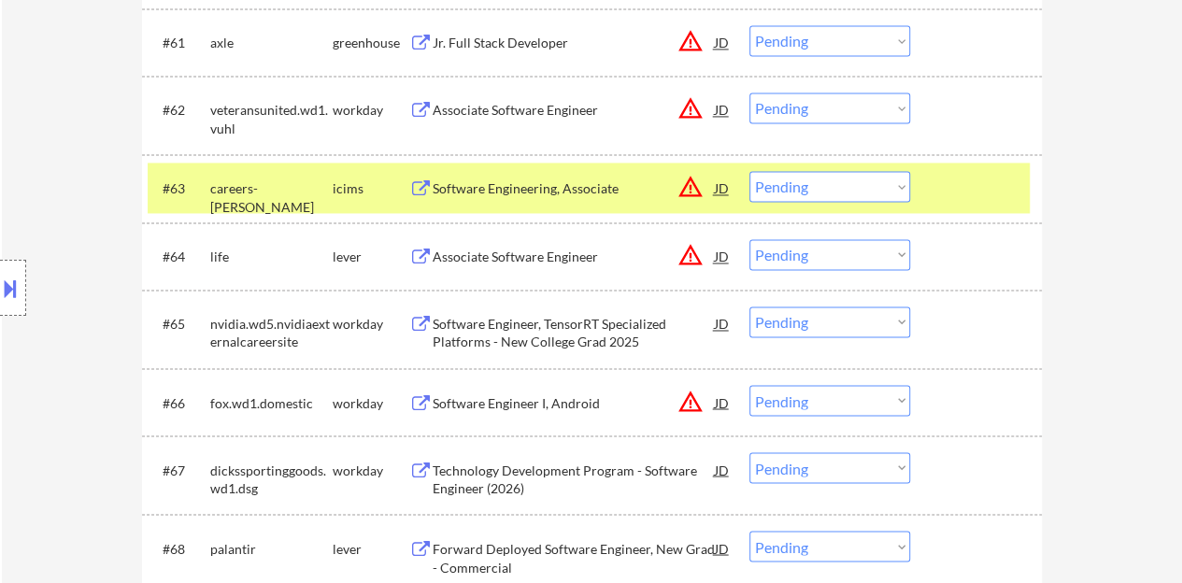
click at [729, 189] on div "JD" at bounding box center [722, 188] width 19 height 34
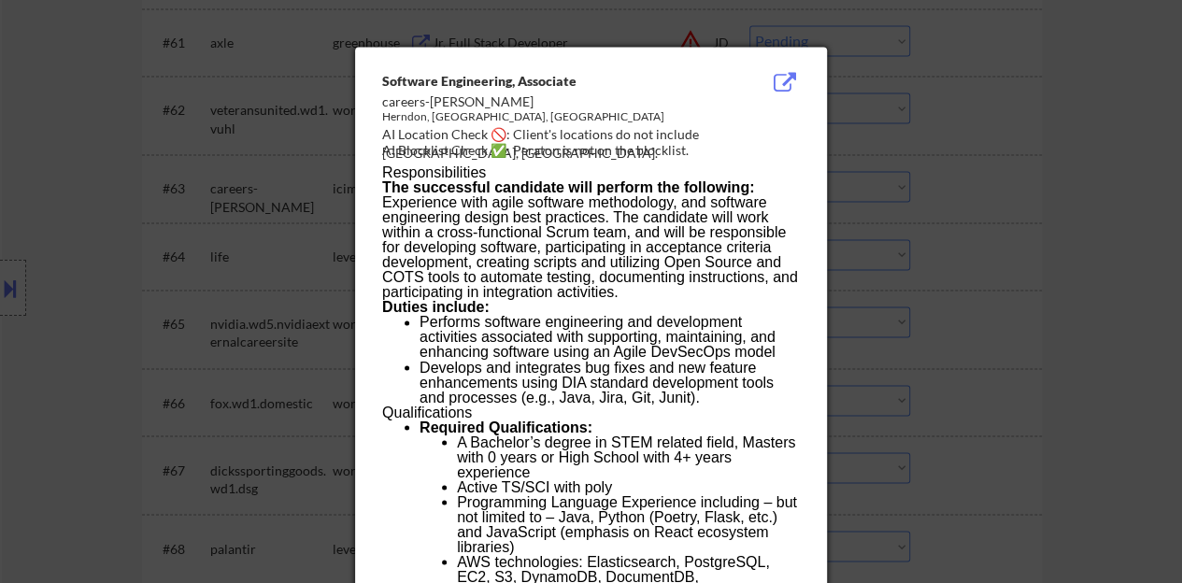
click at [286, 210] on div at bounding box center [591, 291] width 1182 height 583
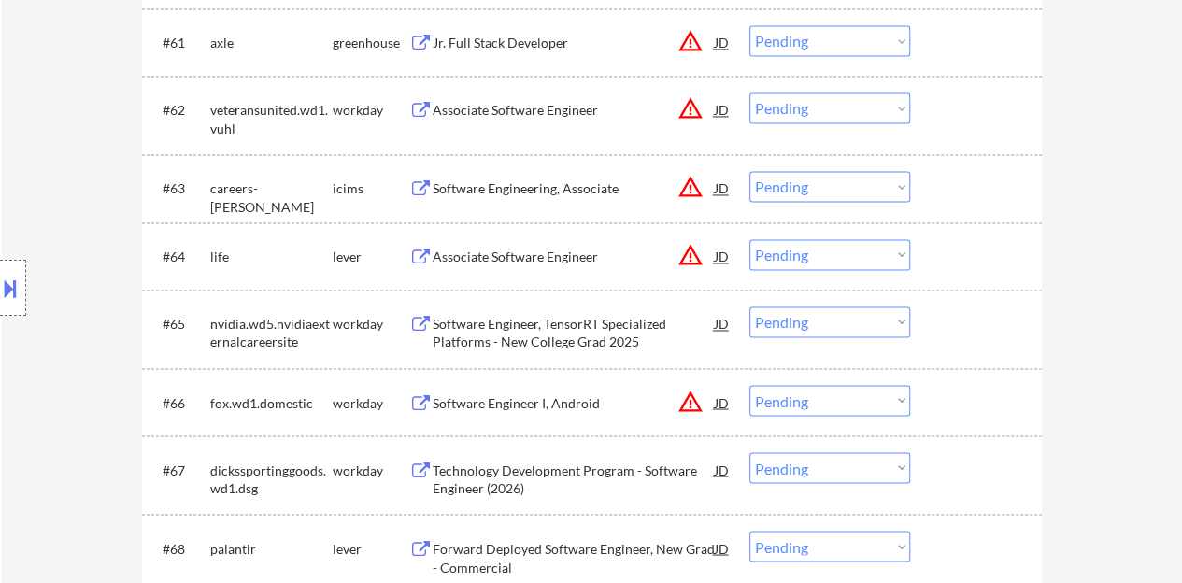
click at [540, 262] on div "Associate Software Engineer" at bounding box center [574, 257] width 282 height 19
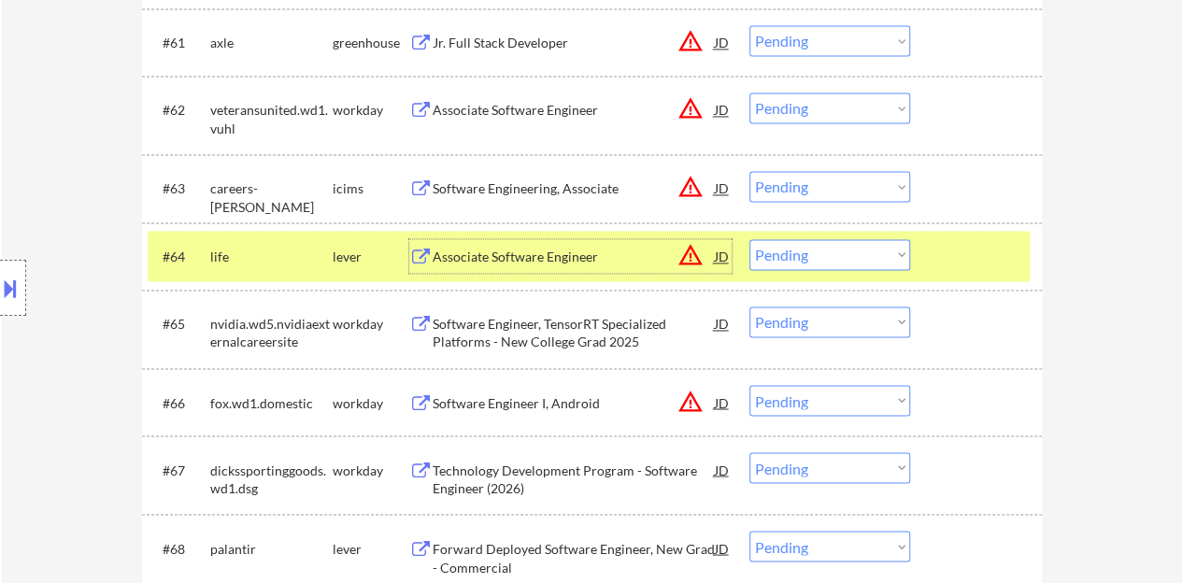
click at [816, 252] on select "Choose an option... Pending Applied Excluded (Questions) Excluded (Expired) Exc…" at bounding box center [829, 254] width 161 height 31
click at [749, 239] on select "Choose an option... Pending Applied Excluded (Questions) Excluded (Expired) Exc…" at bounding box center [829, 254] width 161 height 31
select select ""pending""
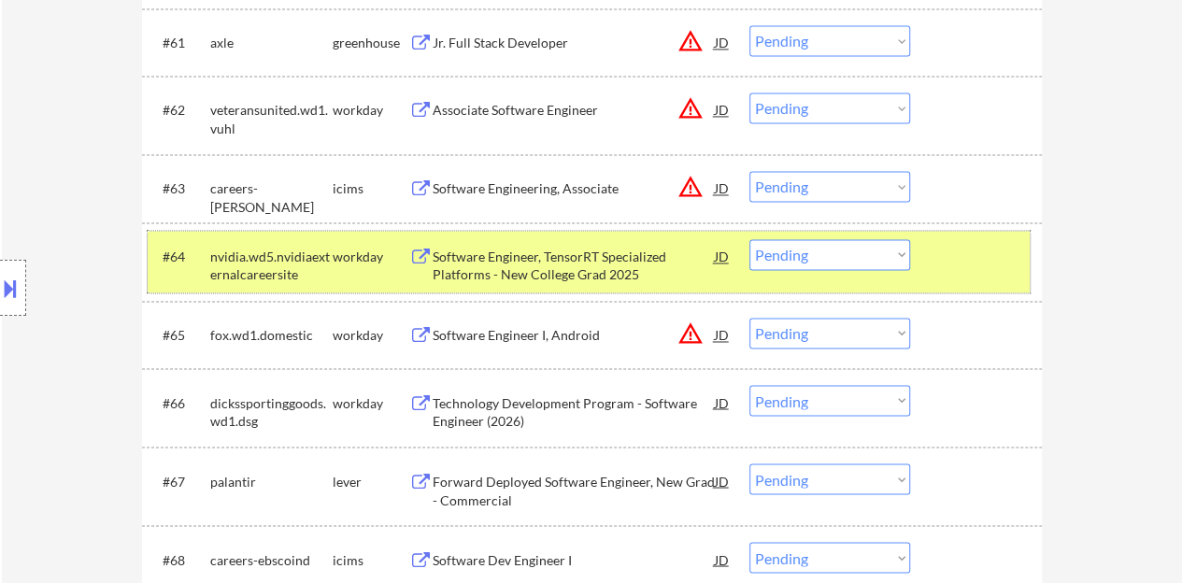
click at [952, 263] on div at bounding box center [978, 256] width 82 height 34
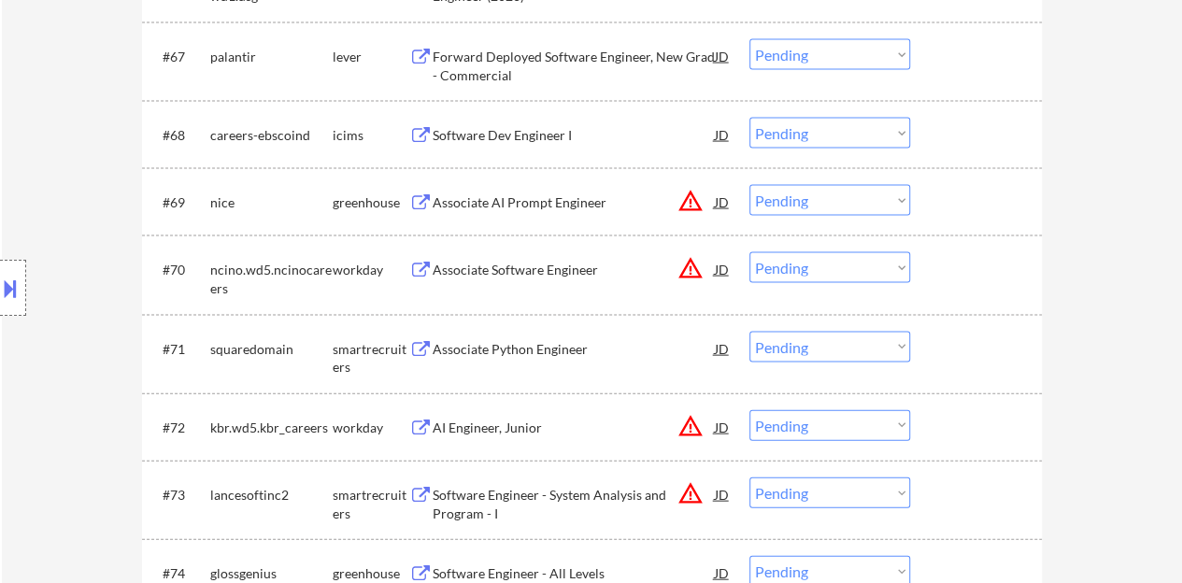
scroll to position [5418, 0]
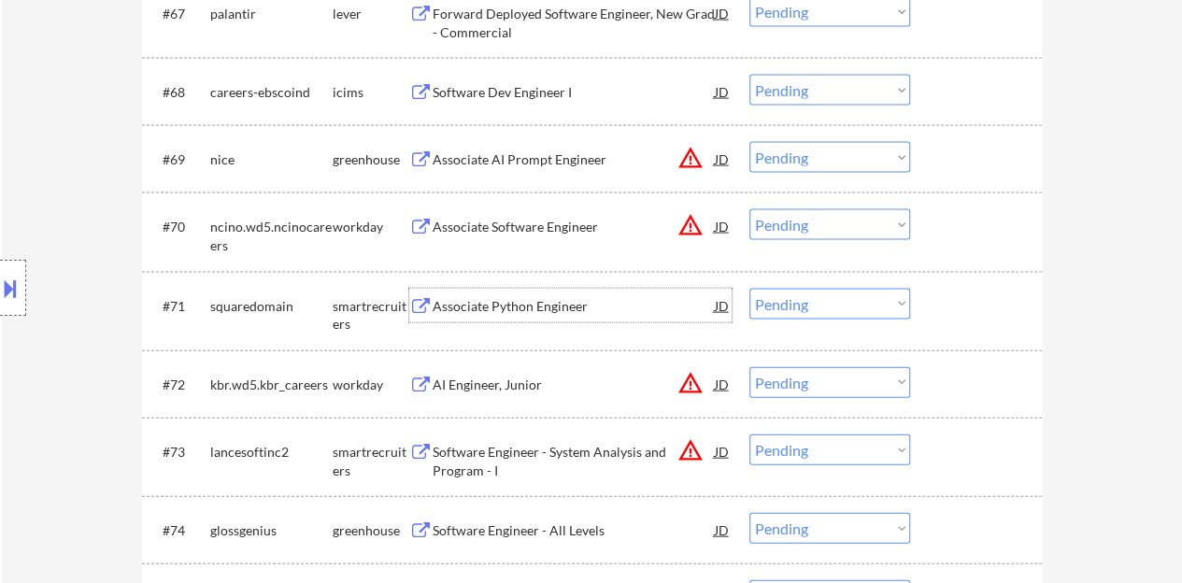
click at [533, 304] on div "Associate Python Engineer" at bounding box center [574, 306] width 282 height 19
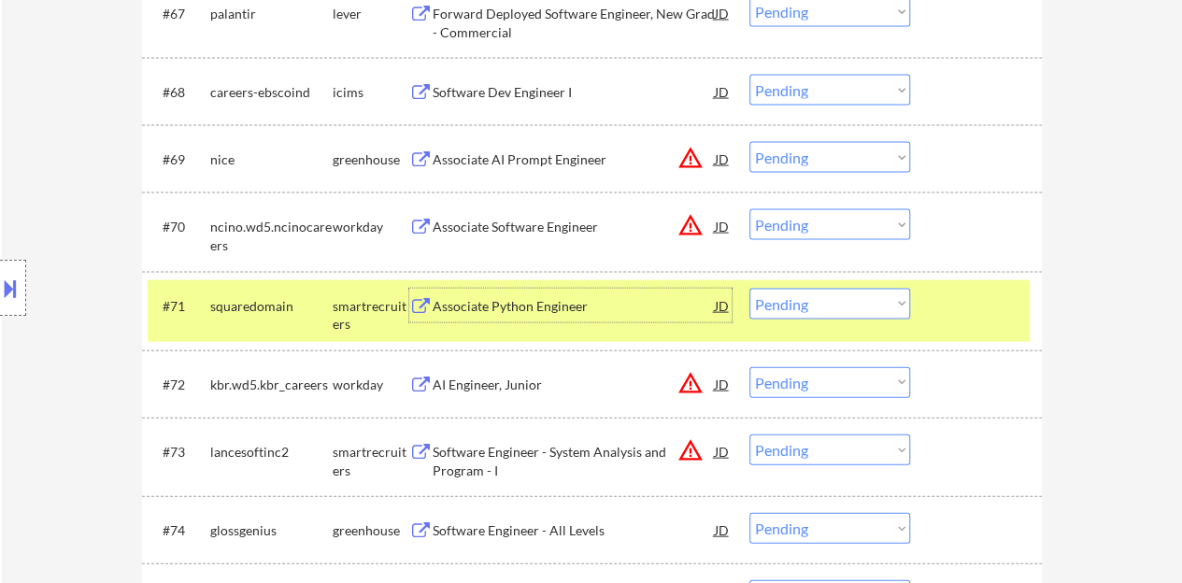
click at [856, 306] on select "Choose an option... Pending Applied Excluded (Questions) Excluded (Expired) Exc…" at bounding box center [829, 304] width 161 height 31
click at [749, 289] on select "Choose an option... Pending Applied Excluded (Questions) Excluded (Expired) Exc…" at bounding box center [829, 304] width 161 height 31
select select ""pending""
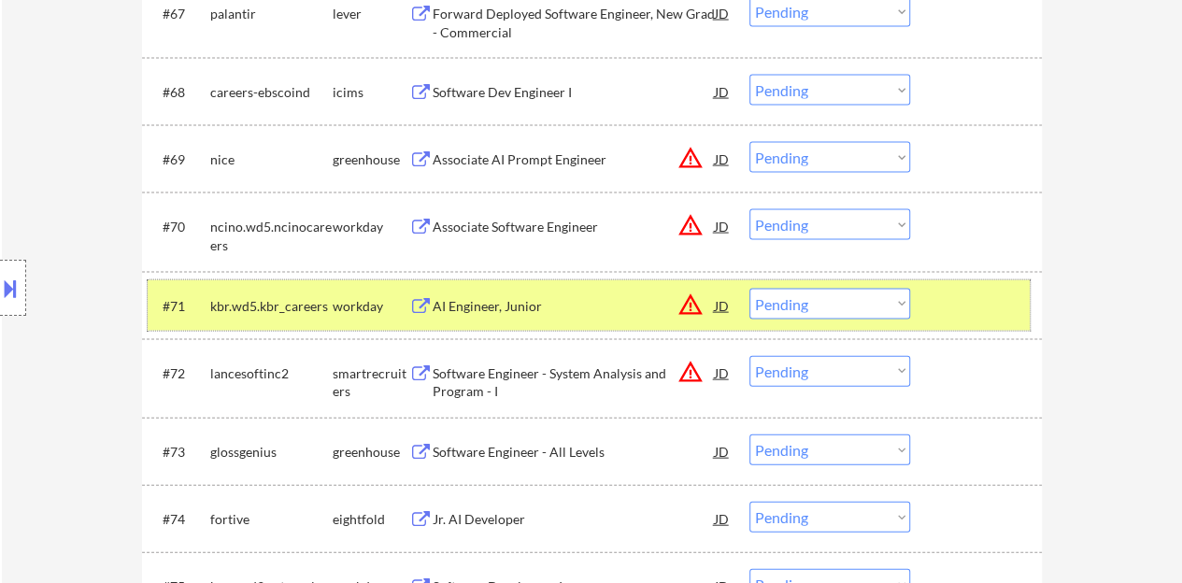
click at [972, 298] on div at bounding box center [978, 306] width 82 height 34
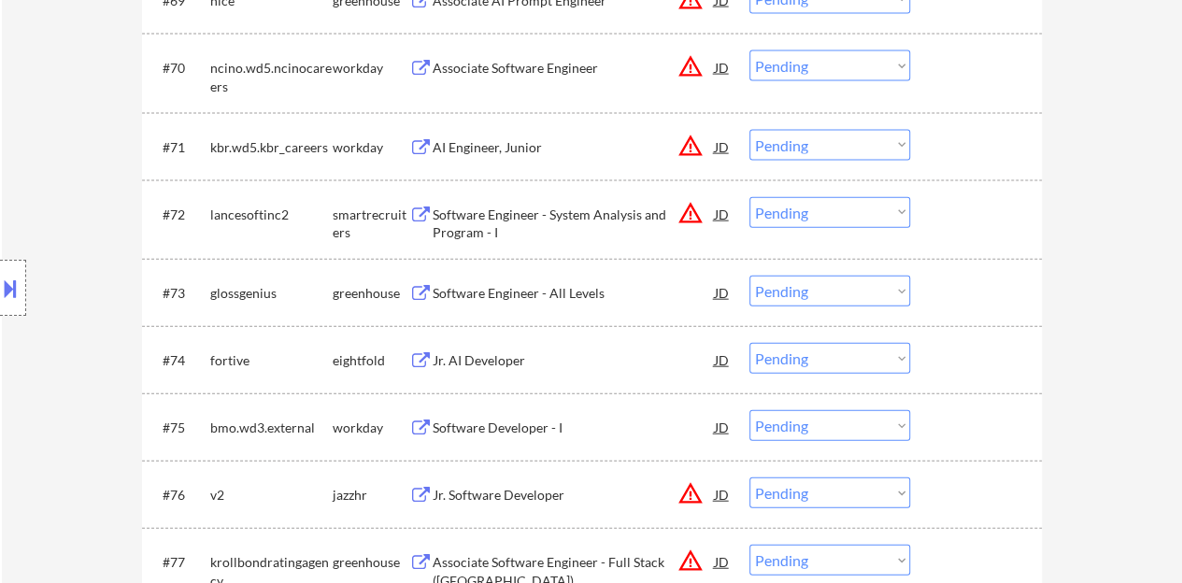
scroll to position [5605, 0]
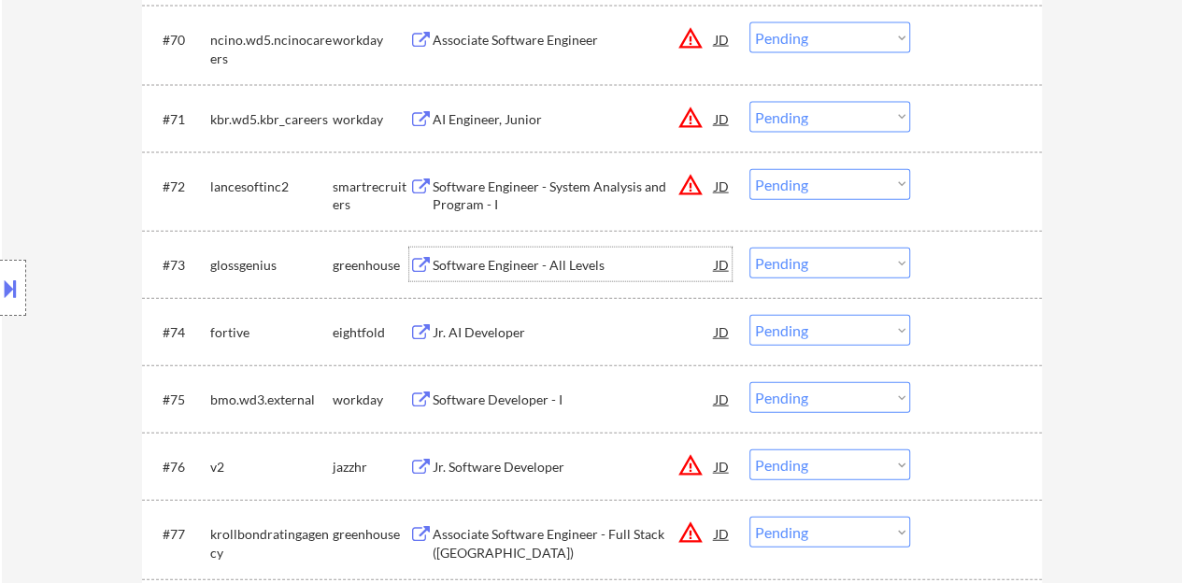
click at [520, 257] on div "Software Engineer - All Levels" at bounding box center [574, 265] width 282 height 19
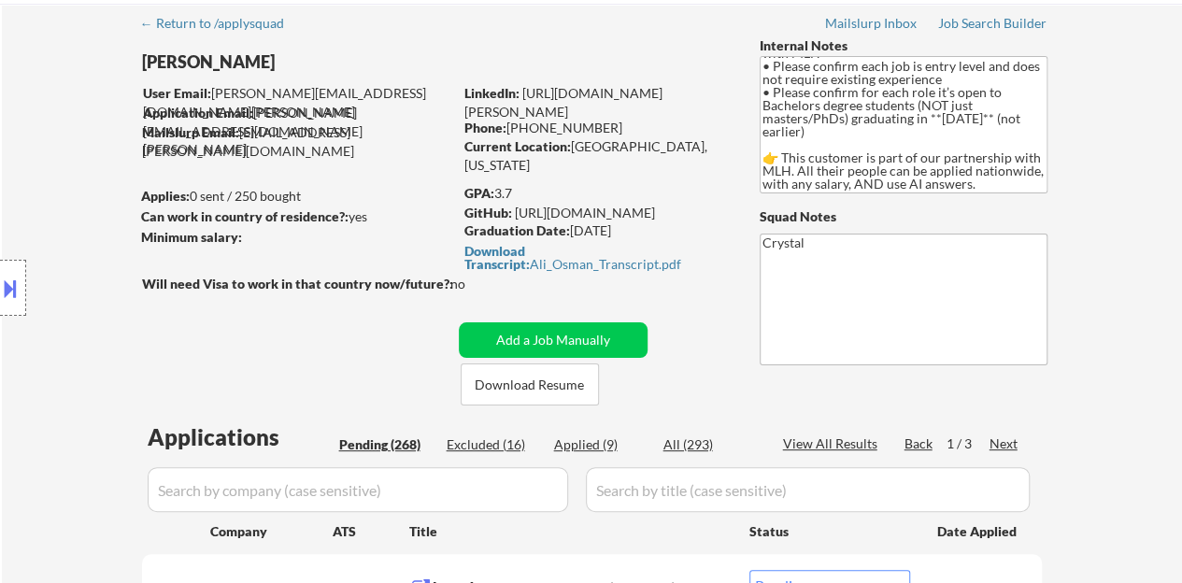
scroll to position [93, 0]
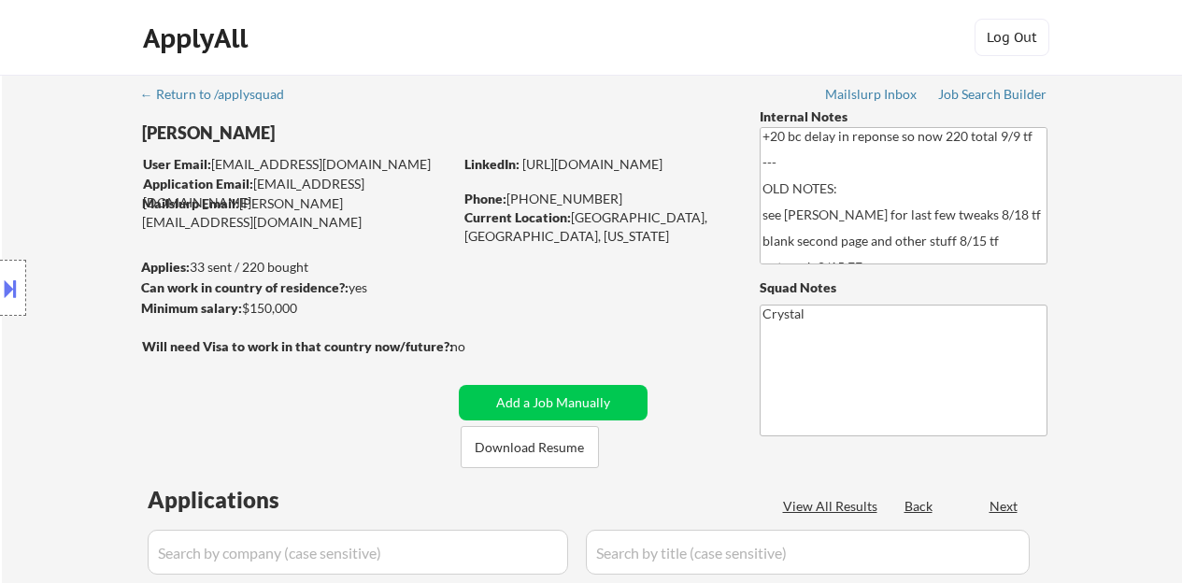
select select ""pending""
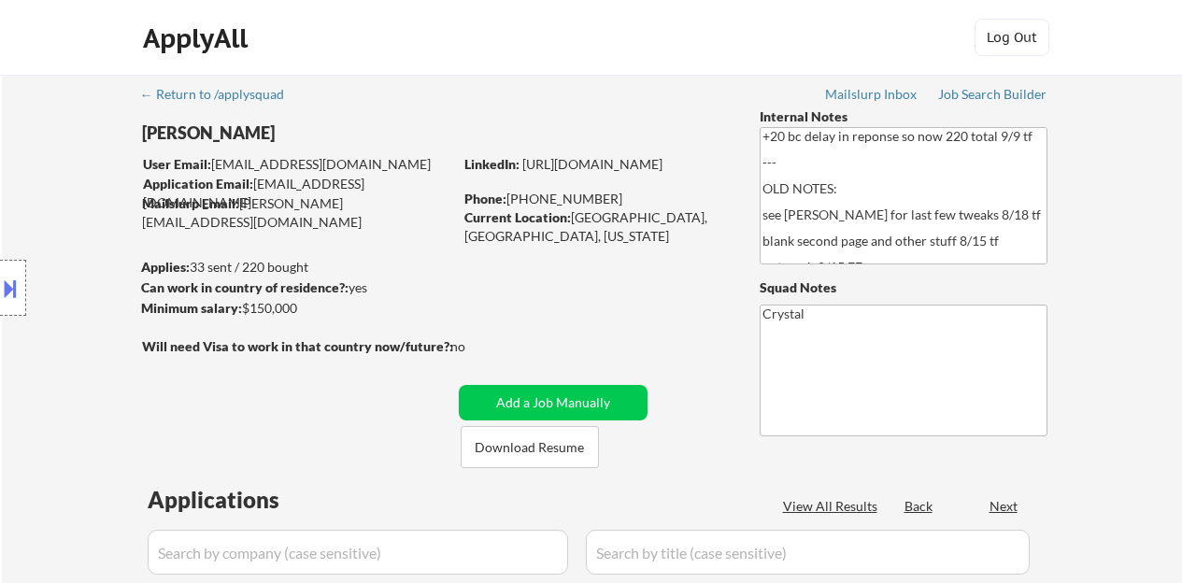
select select ""pending""
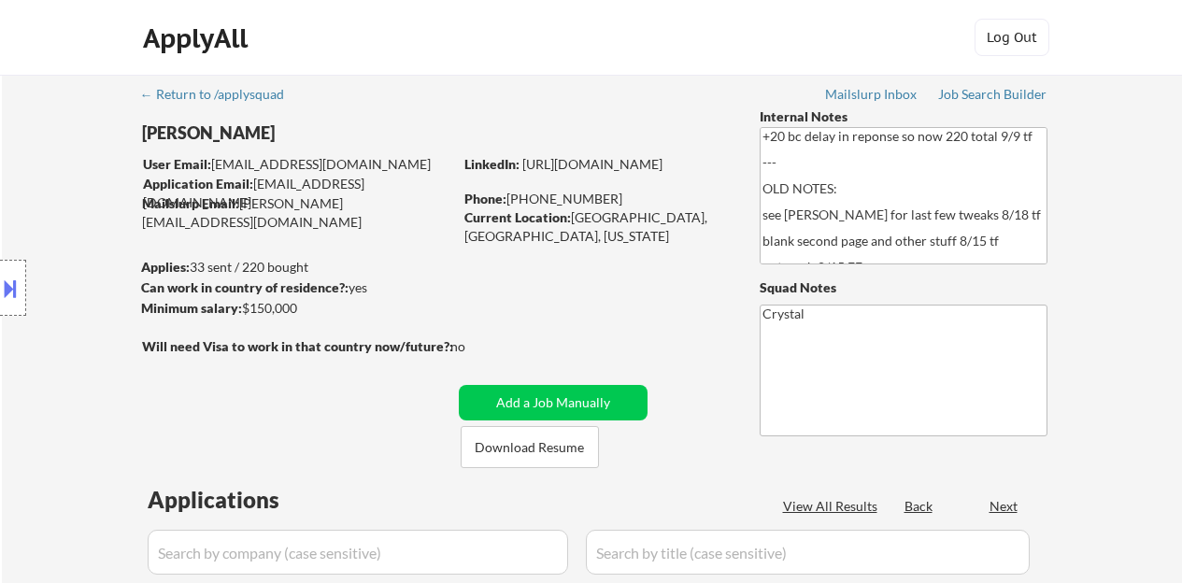
select select ""pending""
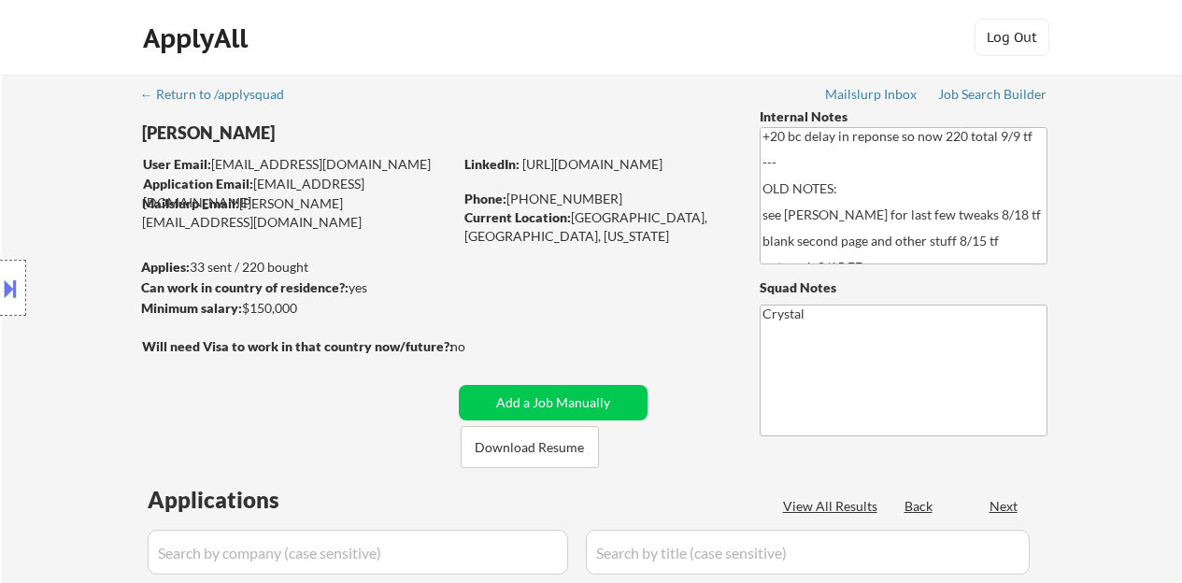
select select ""pending""
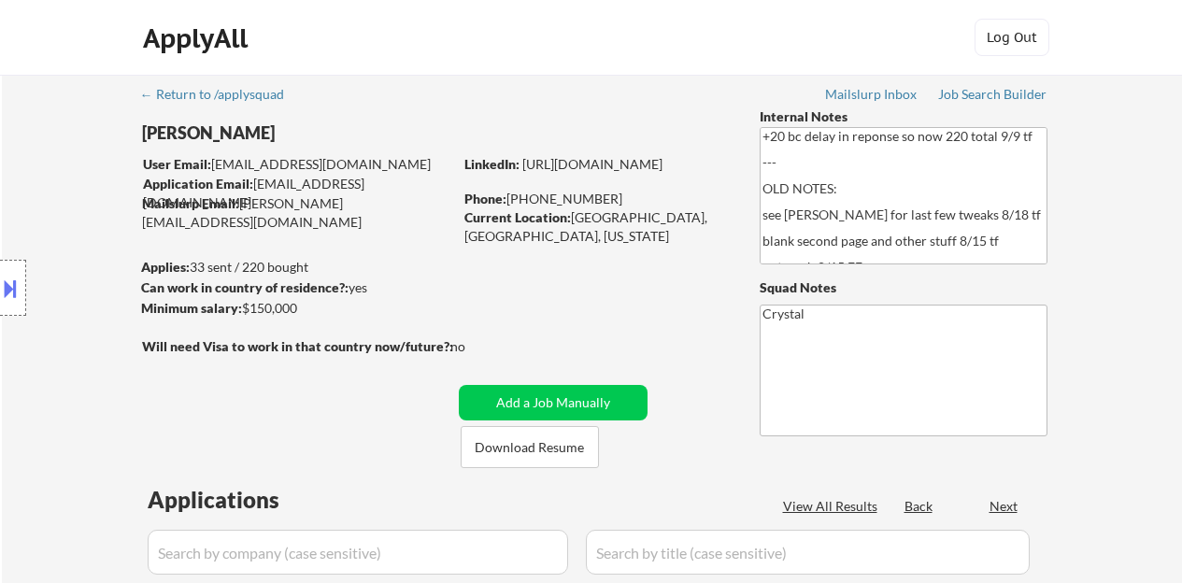
select select ""pending""
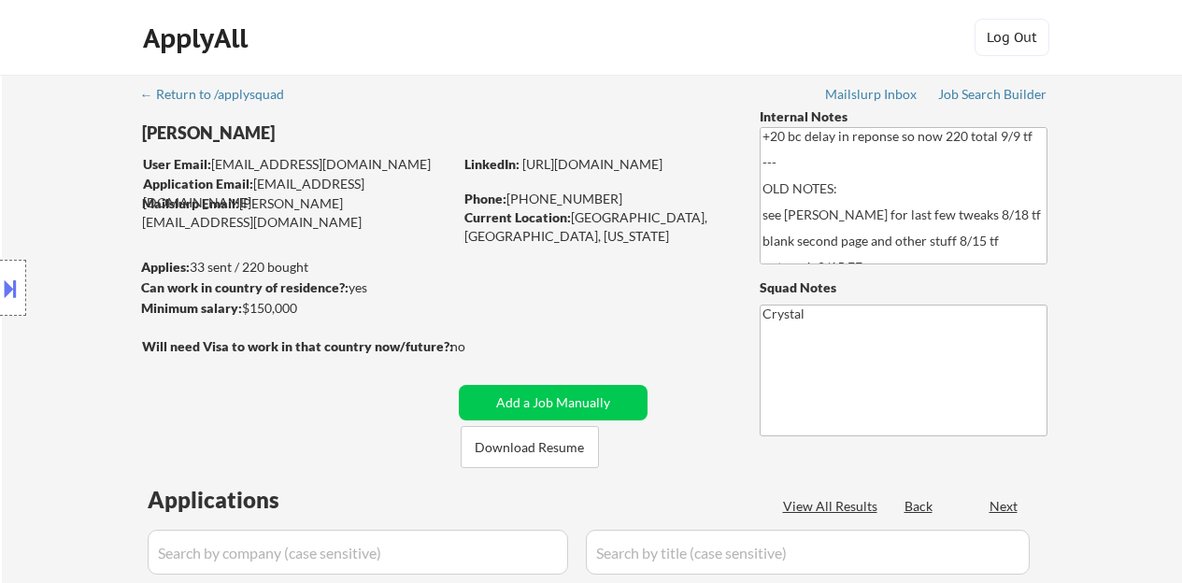
select select ""pending""
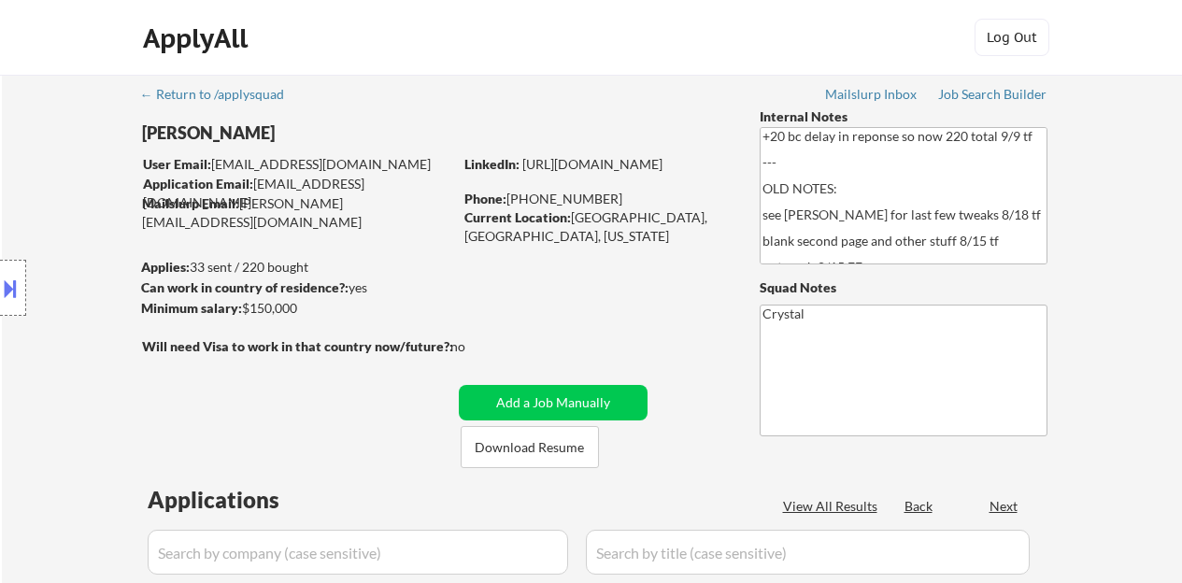
select select ""pending""
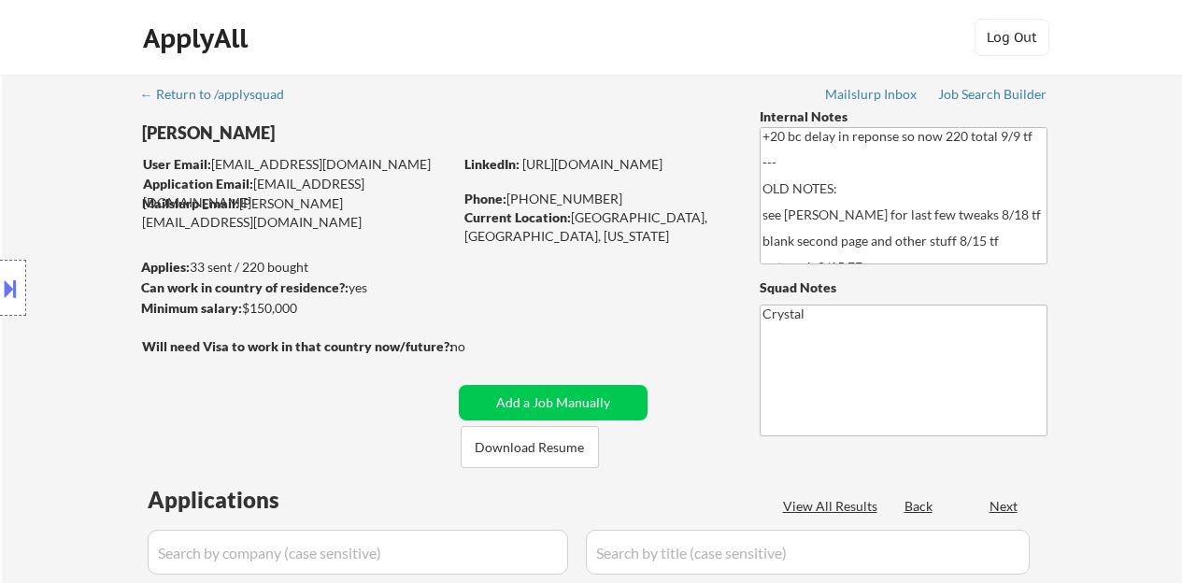
select select ""pending""
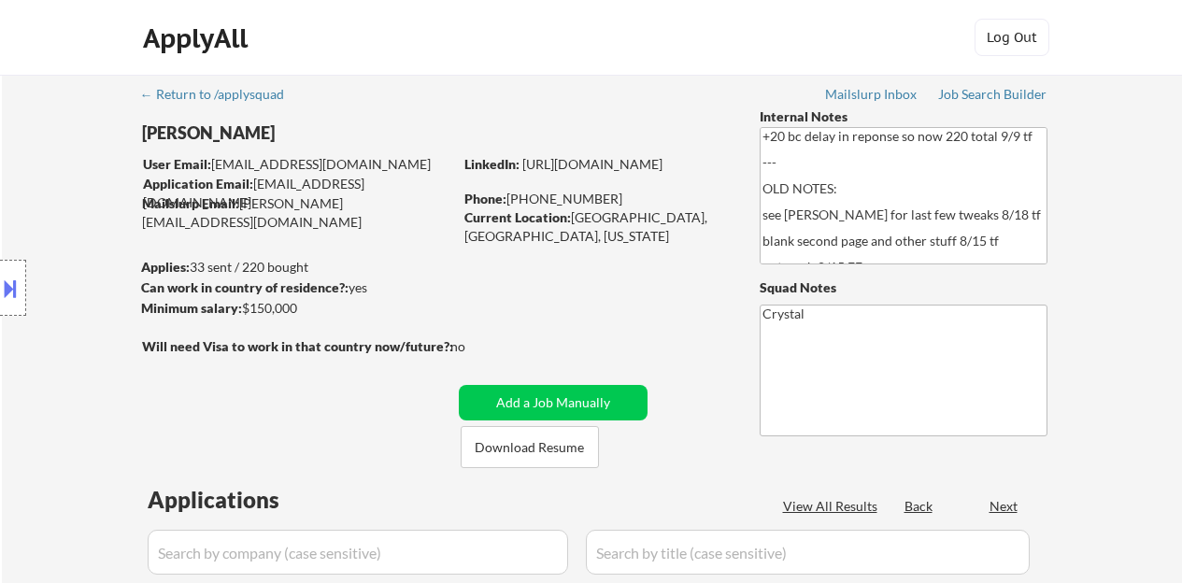
select select ""pending""
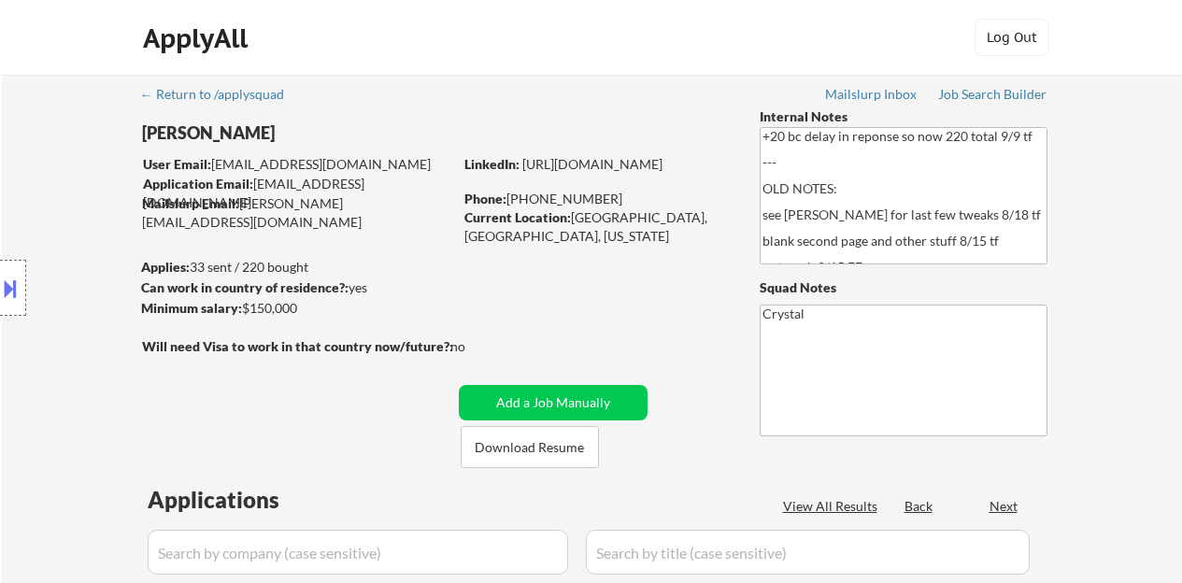
select select ""pending""
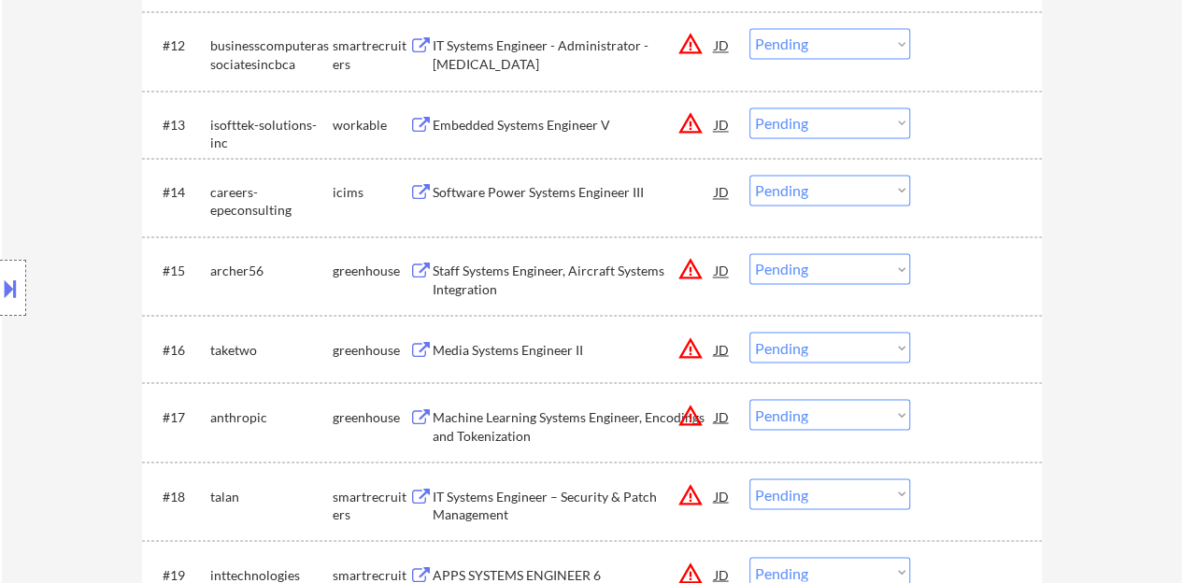
scroll to position [1495, 0]
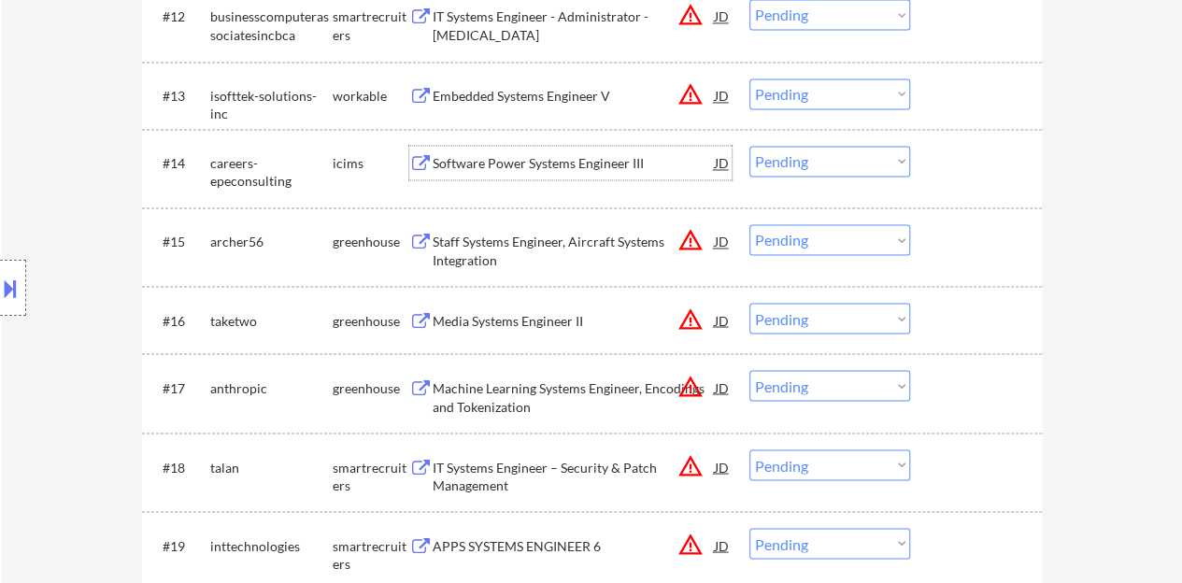
click at [559, 160] on div "Software Power Systems Engineer III" at bounding box center [574, 163] width 282 height 19
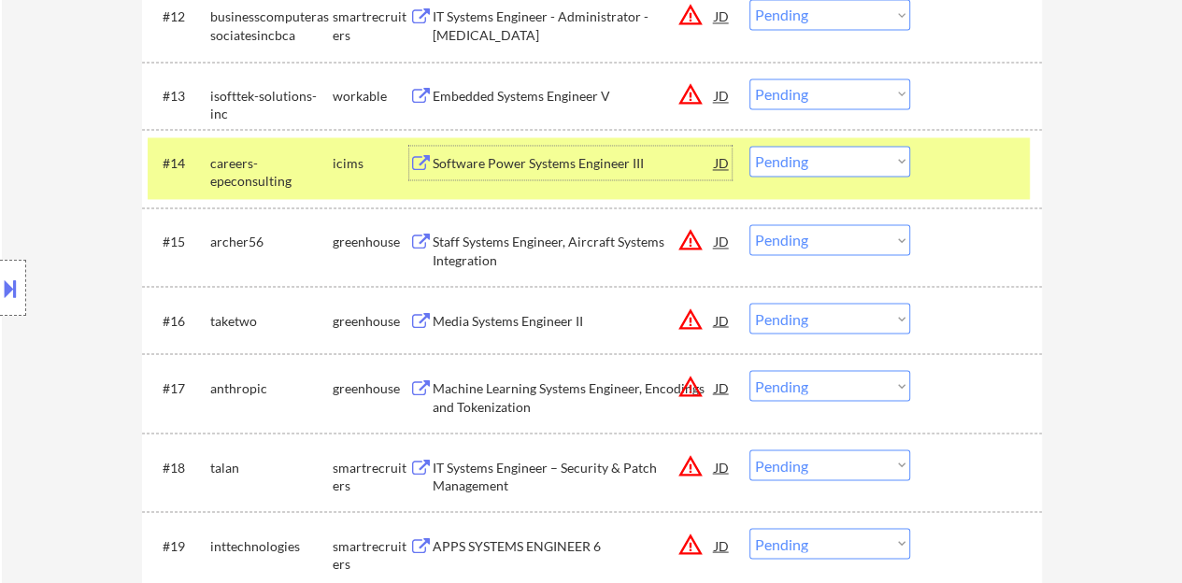
click at [28, 276] on div "Location Inclusions:" at bounding box center [167, 288] width 334 height 347
click at [0, 277] on button at bounding box center [10, 288] width 21 height 31
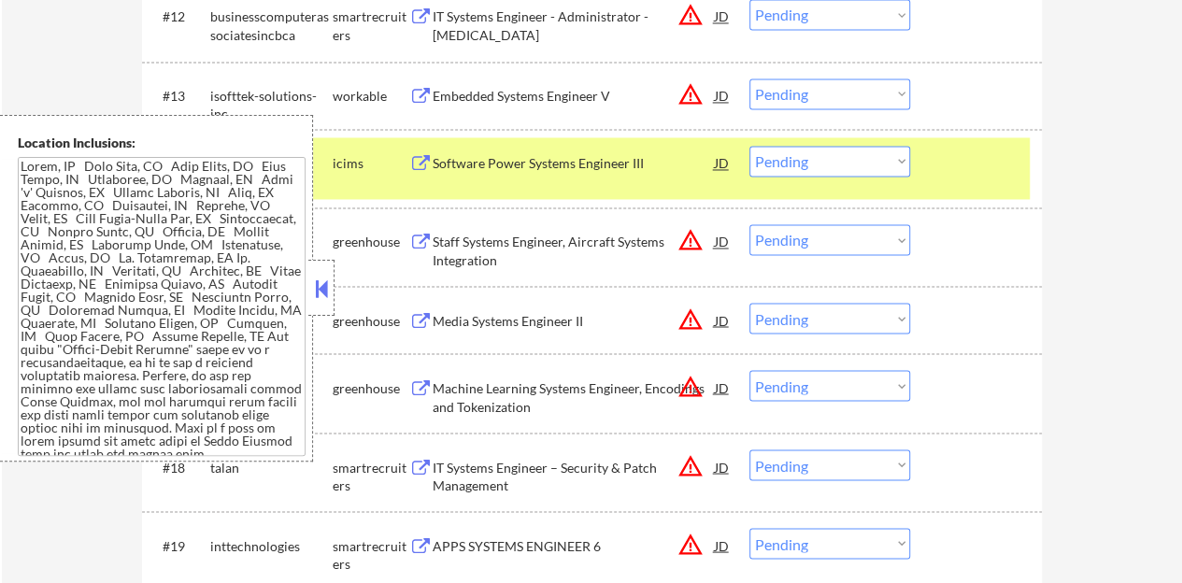
drag, startPoint x: 318, startPoint y: 302, endPoint x: 460, endPoint y: 229, distance: 159.6
click at [319, 302] on button at bounding box center [321, 289] width 21 height 28
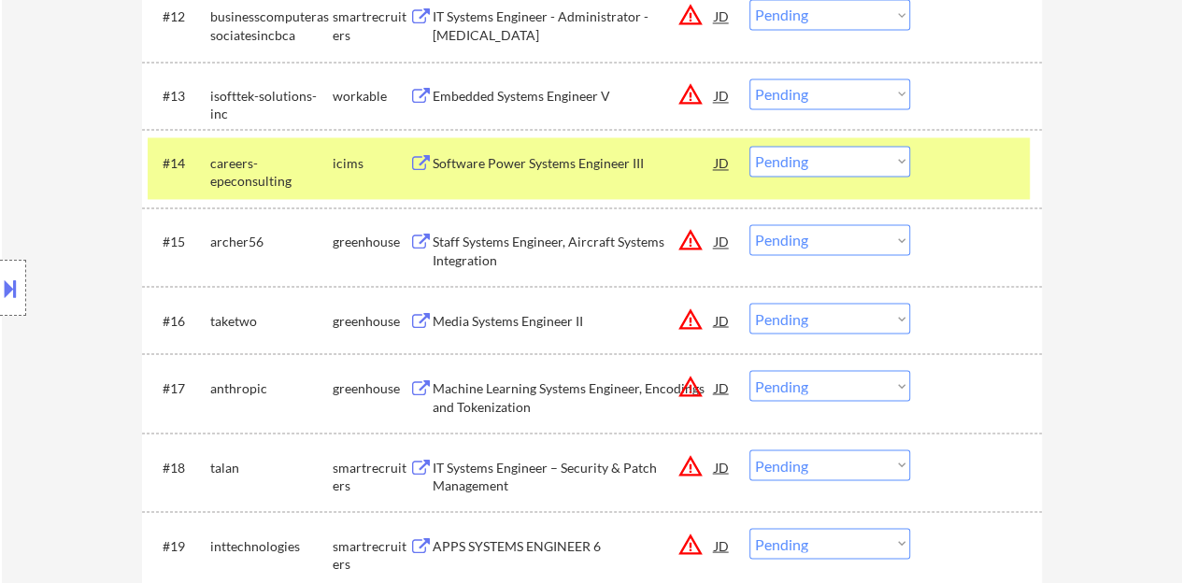
click at [806, 167] on select "Choose an option... Pending Applied Excluded (Questions) Excluded (Expired) Exc…" at bounding box center [829, 161] width 161 height 31
click at [749, 146] on select "Choose an option... Pending Applied Excluded (Questions) Excluded (Expired) Exc…" at bounding box center [829, 161] width 161 height 31
select select ""pending""
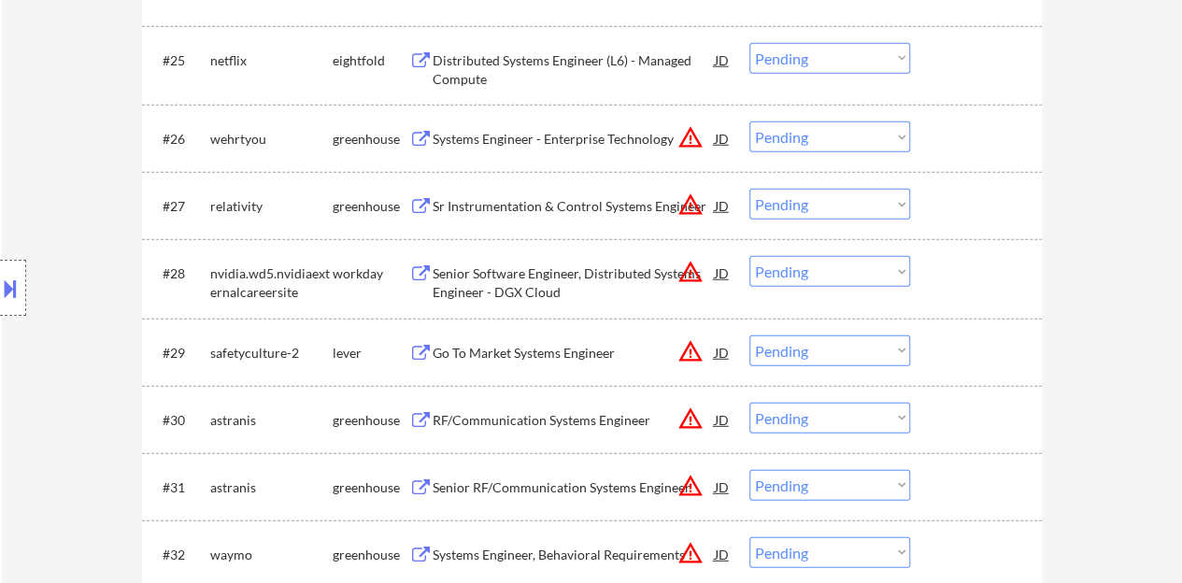
scroll to position [2616, 0]
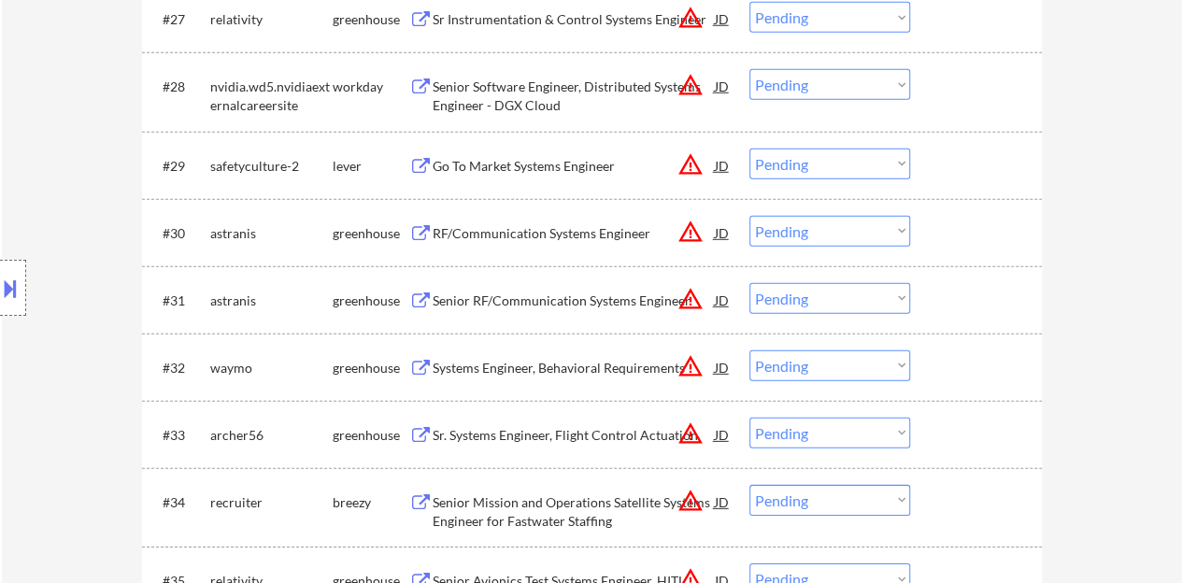
click at [721, 236] on div "JD" at bounding box center [722, 233] width 19 height 34
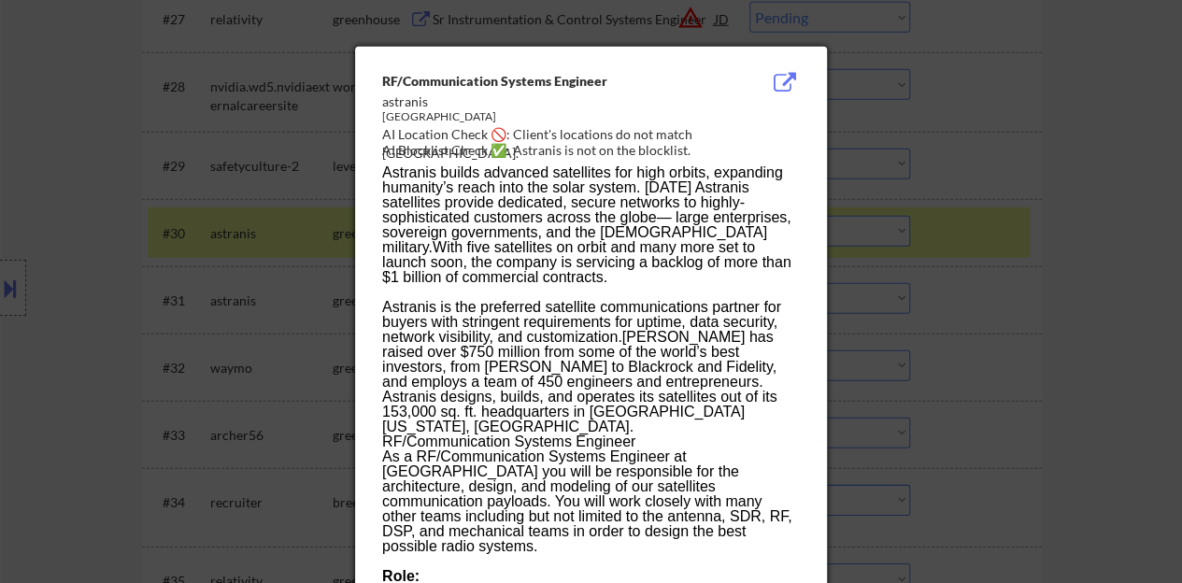
click at [235, 321] on div at bounding box center [591, 291] width 1182 height 583
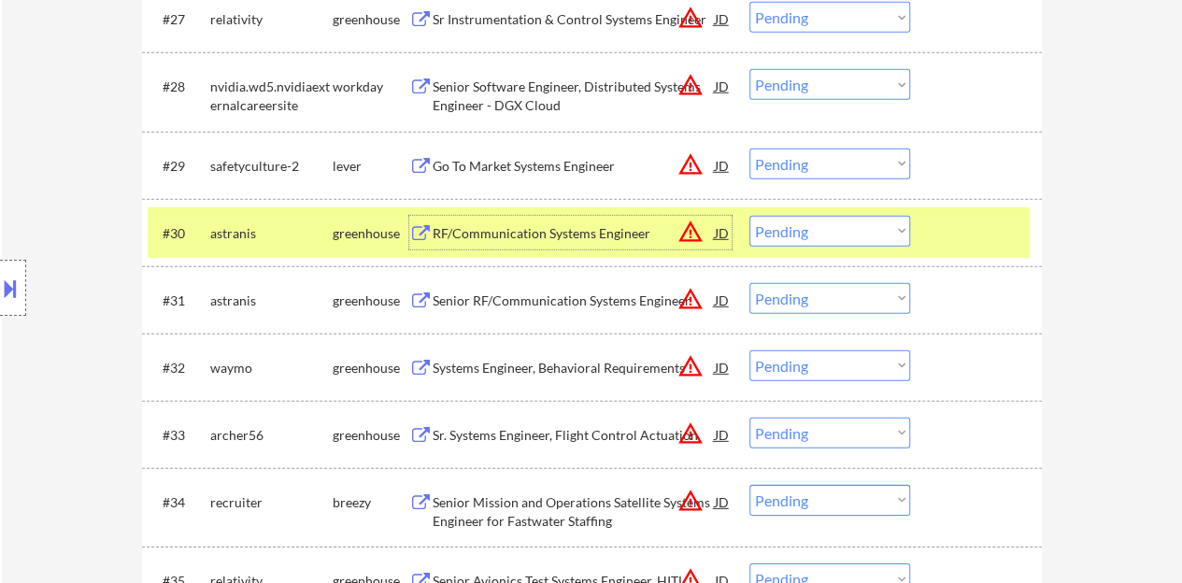
click at [546, 232] on div "RF/Communication Systems Engineer" at bounding box center [574, 233] width 282 height 19
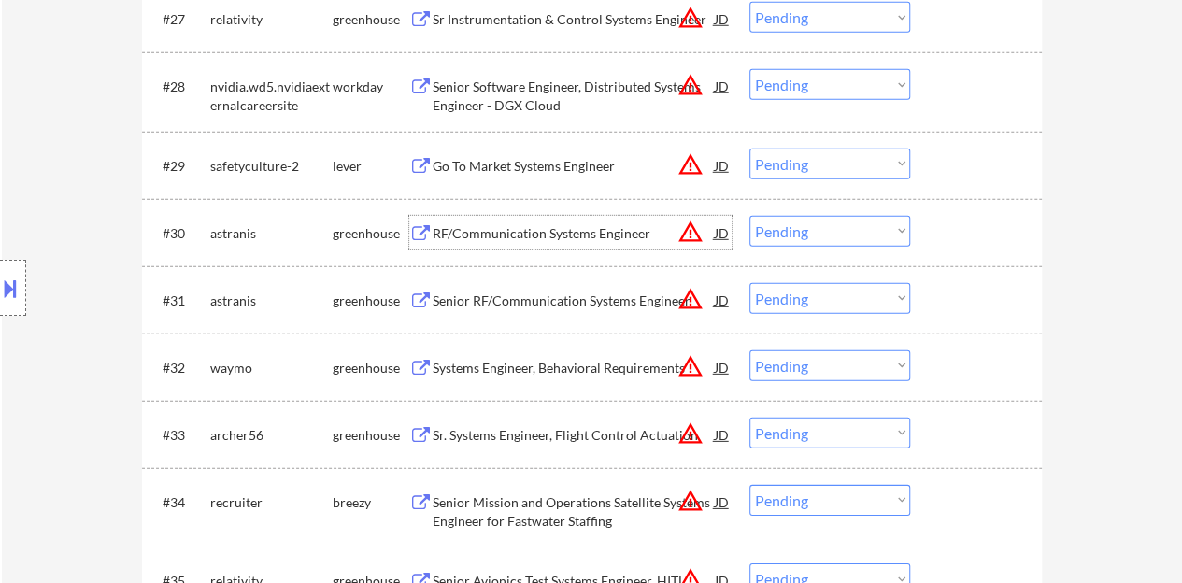
click at [966, 235] on div at bounding box center [978, 233] width 82 height 34
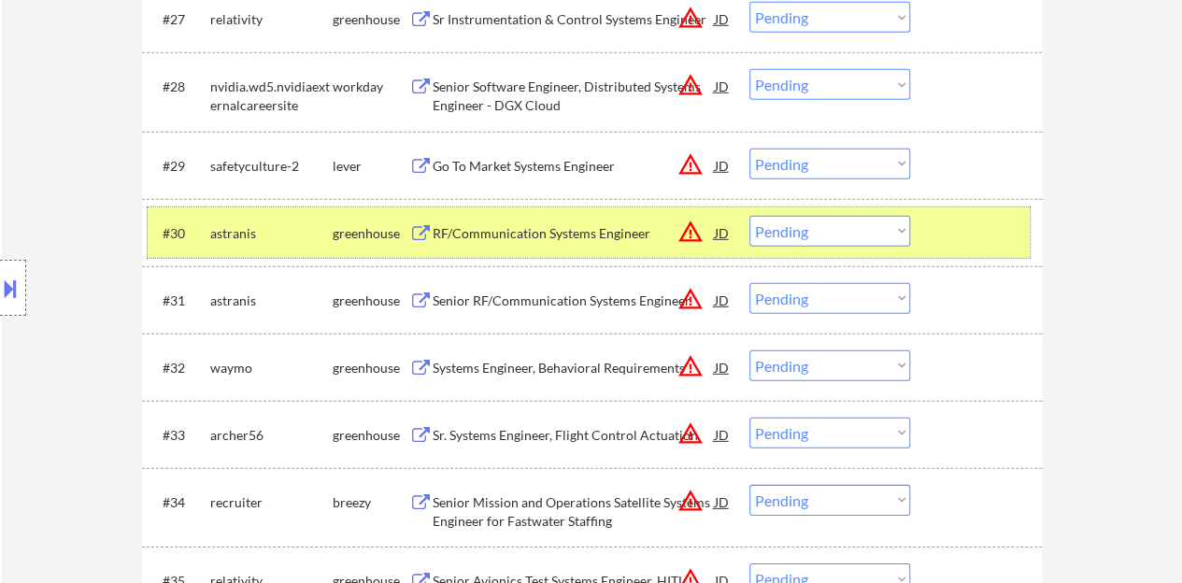
click at [782, 242] on select "Choose an option... Pending Applied Excluded (Questions) Excluded (Expired) Exc…" at bounding box center [829, 231] width 161 height 31
click at [749, 216] on select "Choose an option... Pending Applied Excluded (Questions) Excluded (Expired) Exc…" at bounding box center [829, 231] width 161 height 31
select select ""pending""
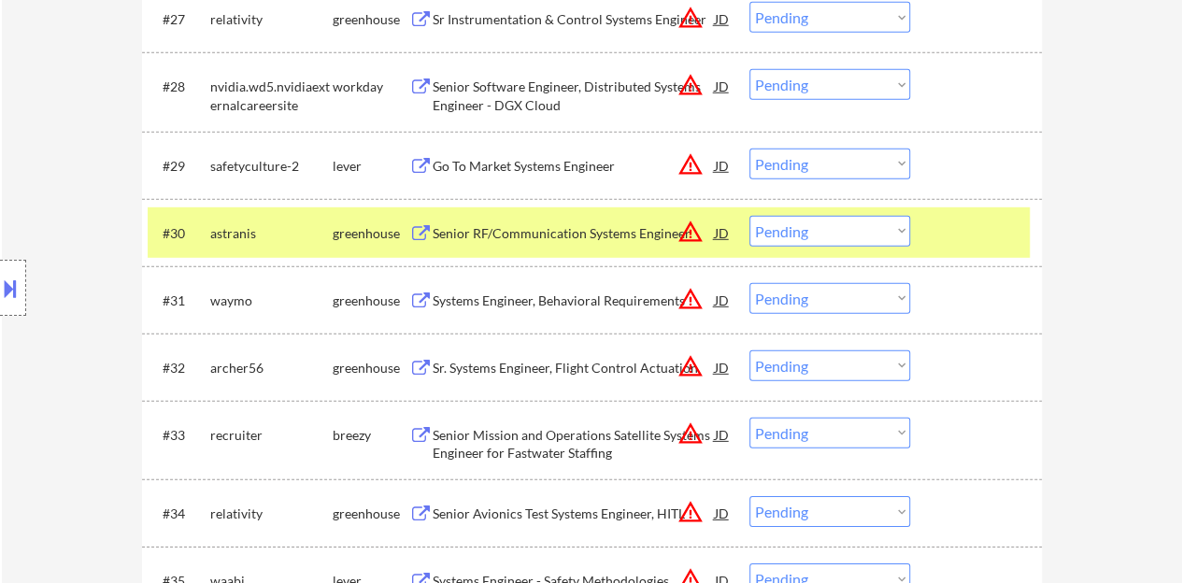
click at [1022, 232] on div "#30 astranis greenhouse Senior RF/Communication Systems Engineer JD warning_amb…" at bounding box center [589, 232] width 882 height 50
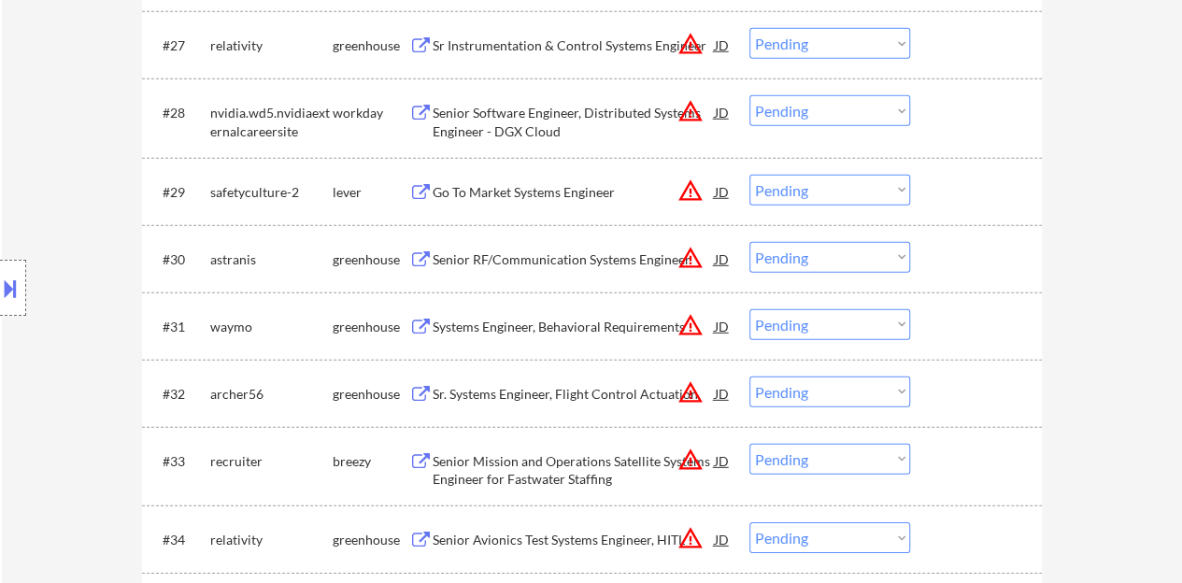
scroll to position [2522, 0]
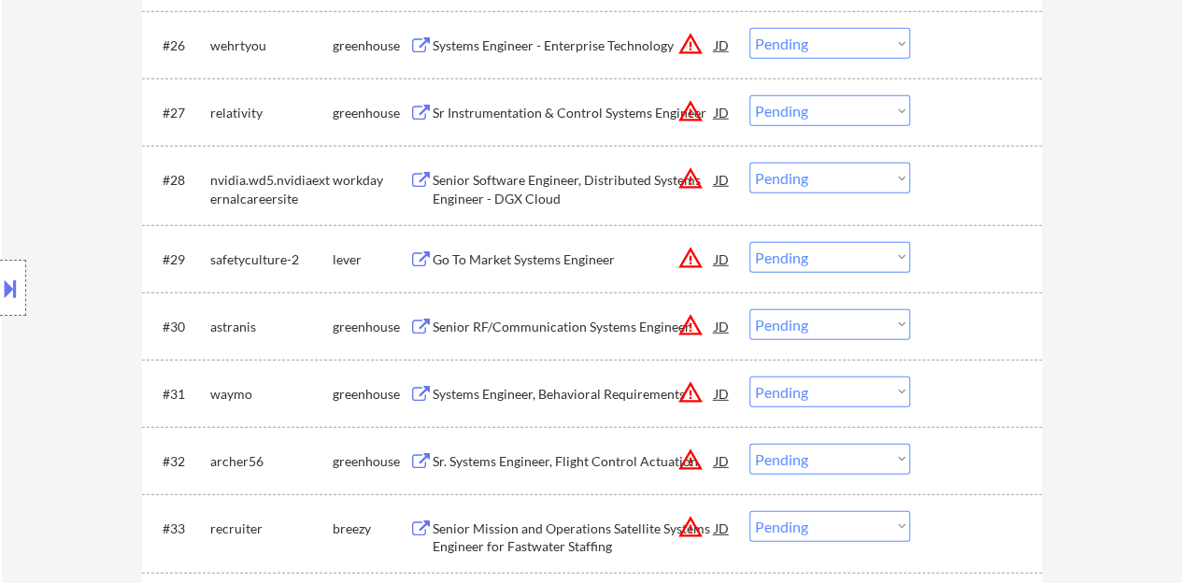
click at [546, 253] on div "Go To Market Systems Engineer" at bounding box center [574, 259] width 282 height 19
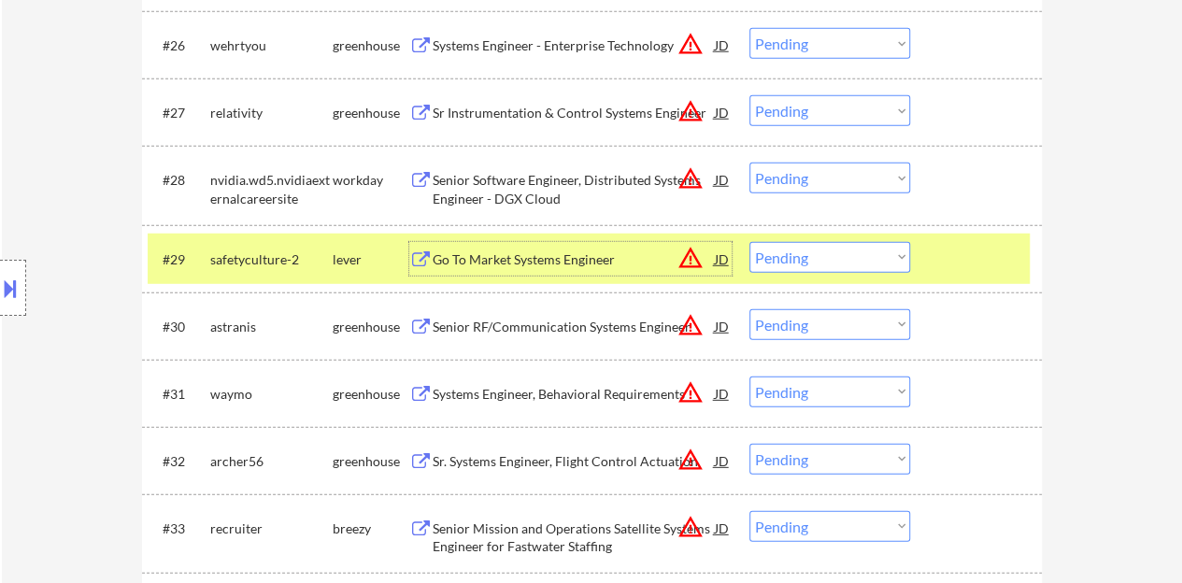
click at [581, 266] on div "Go To Market Systems Engineer" at bounding box center [574, 259] width 282 height 19
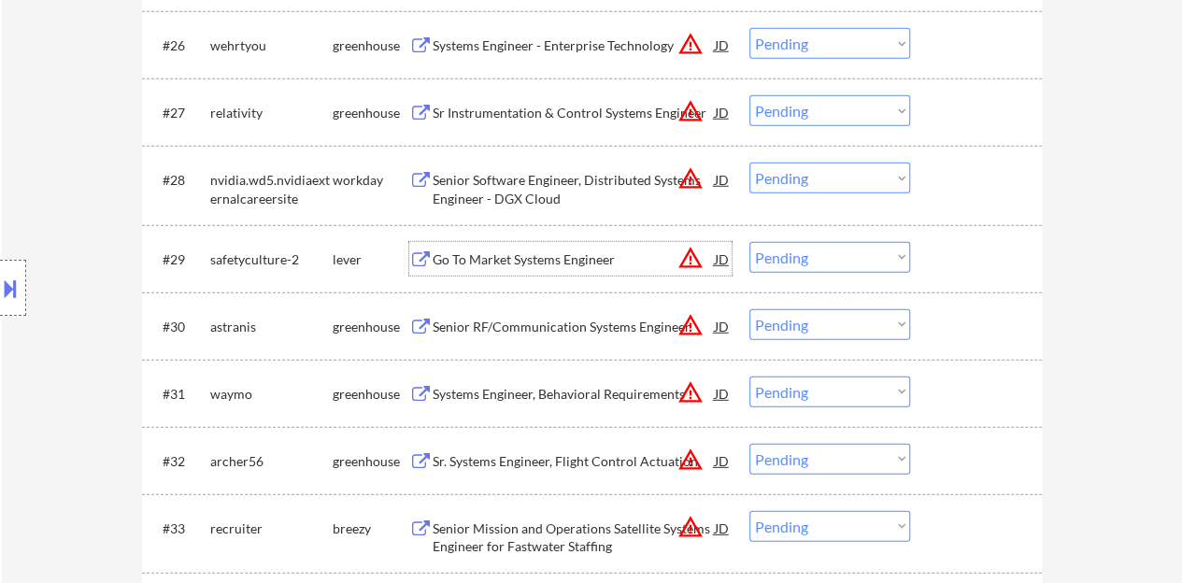
click at [946, 264] on div at bounding box center [978, 259] width 82 height 34
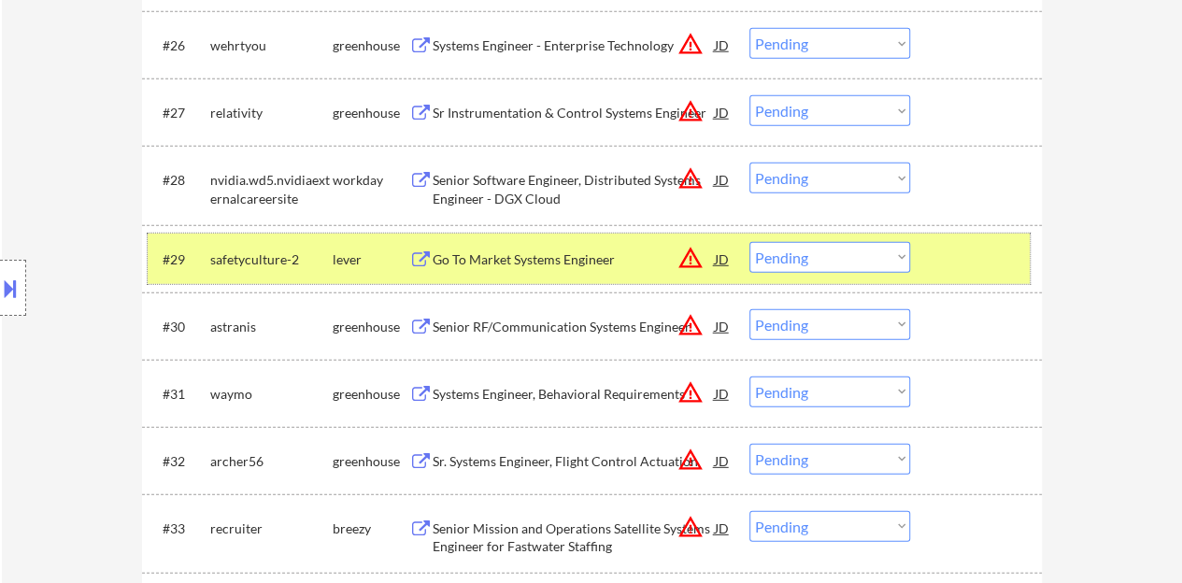
click at [788, 248] on select "Choose an option... Pending Applied Excluded (Questions) Excluded (Expired) Exc…" at bounding box center [829, 257] width 161 height 31
click at [749, 242] on select "Choose an option... Pending Applied Excluded (Questions) Excluded (Expired) Exc…" at bounding box center [829, 257] width 161 height 31
select select ""pending""
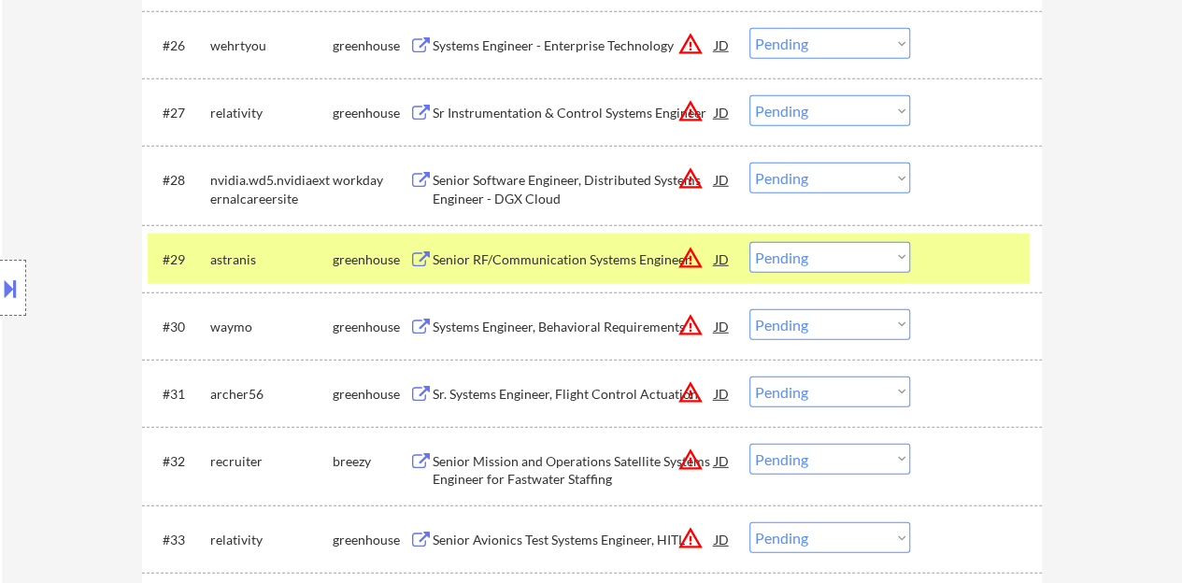
click at [969, 264] on div at bounding box center [978, 259] width 82 height 34
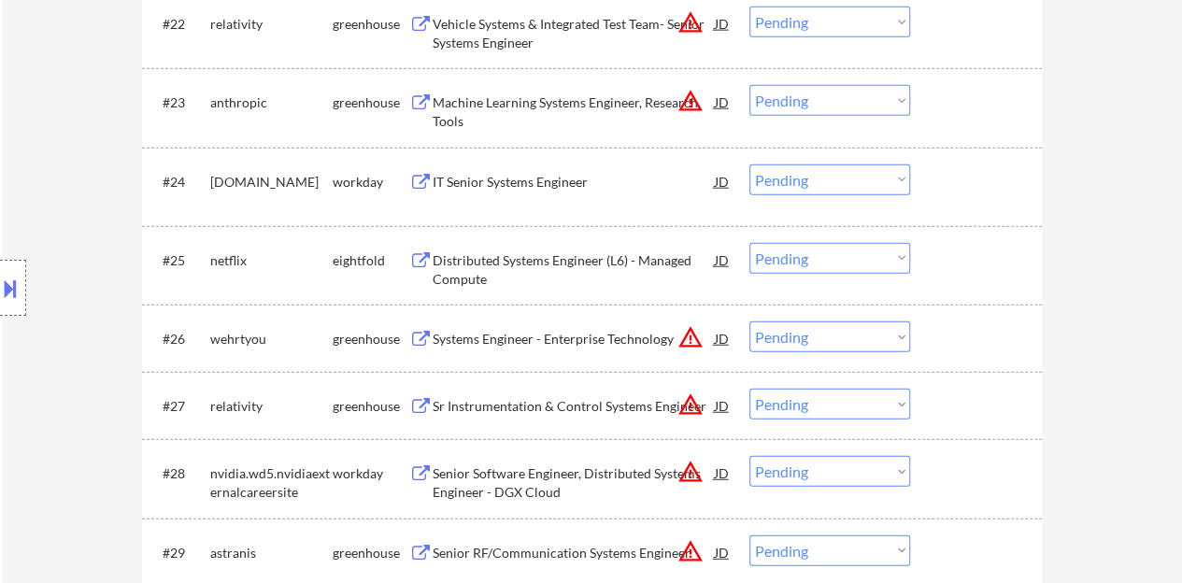
scroll to position [2149, 0]
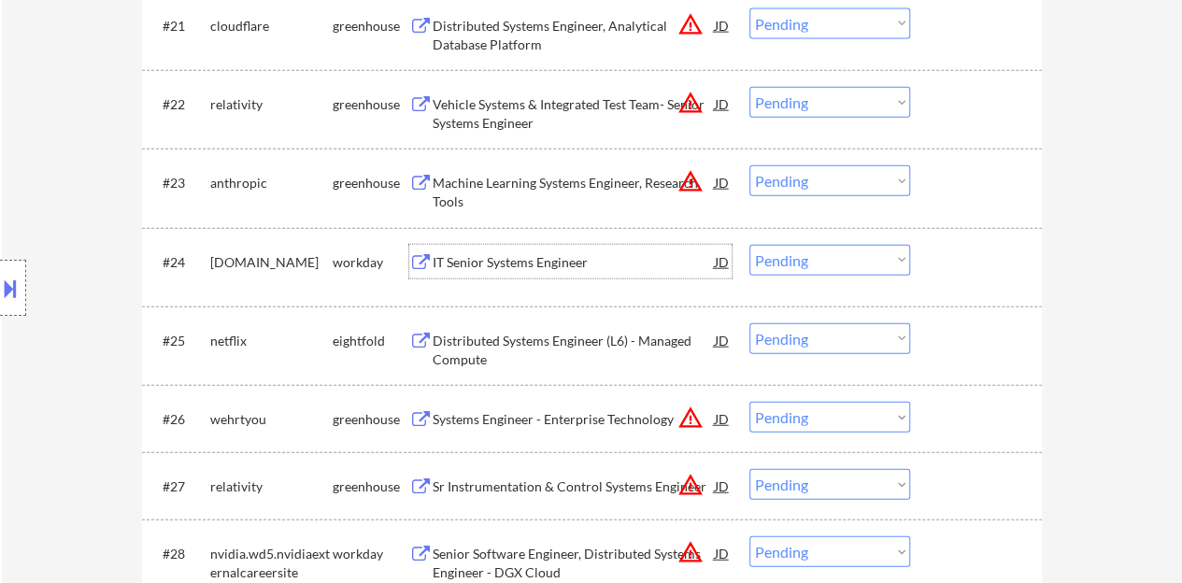
click at [531, 271] on div "IT Senior Systems Engineer" at bounding box center [574, 262] width 282 height 34
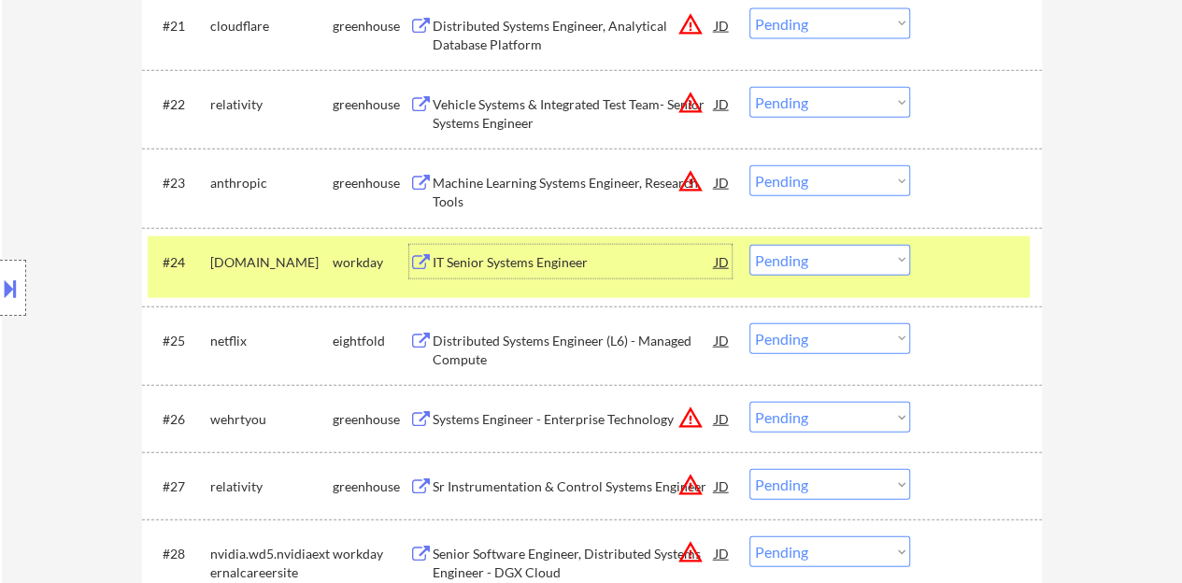
click at [537, 251] on div "IT Senior Systems Engineer" at bounding box center [574, 262] width 282 height 34
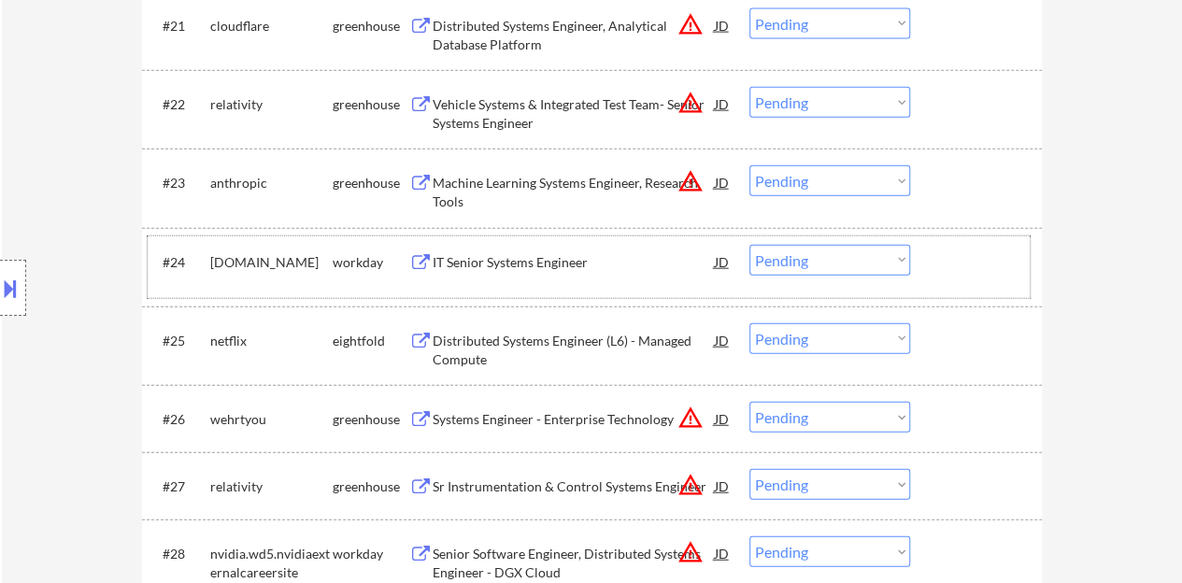
click at [950, 284] on div "#24 whitecap.wd1.careers workday IT Senior Systems Engineer JD warning_amber Ch…" at bounding box center [589, 267] width 882 height 62
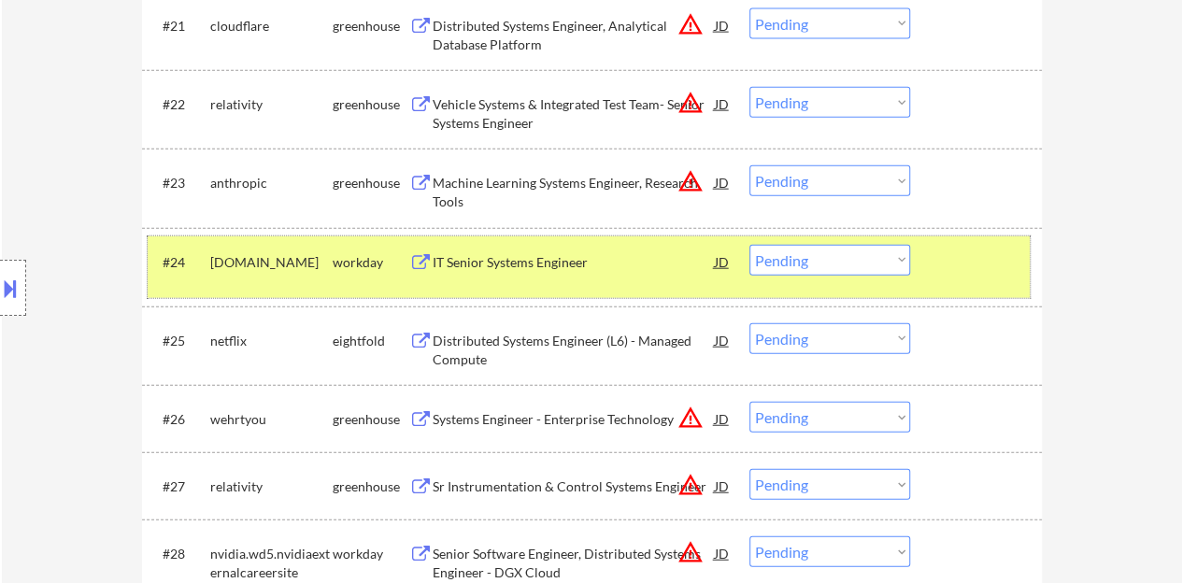
click at [827, 256] on select "Choose an option... Pending Applied Excluded (Questions) Excluded (Expired) Exc…" at bounding box center [829, 260] width 161 height 31
click at [749, 245] on select "Choose an option... Pending Applied Excluded (Questions) Excluded (Expired) Exc…" at bounding box center [829, 260] width 161 height 31
select select ""pending""
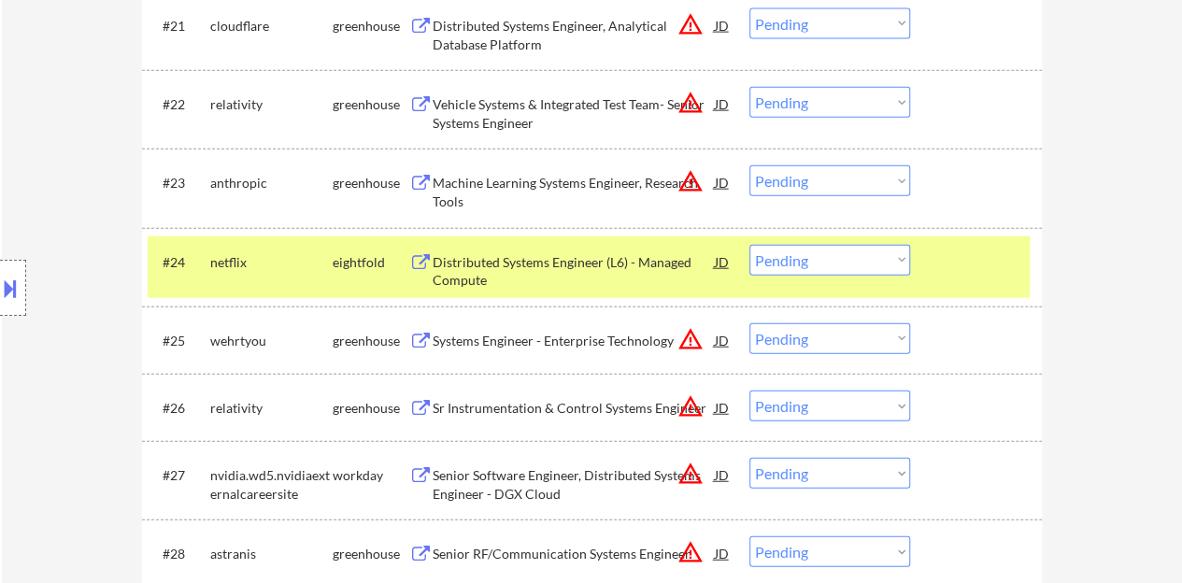
click at [979, 254] on div at bounding box center [978, 262] width 82 height 34
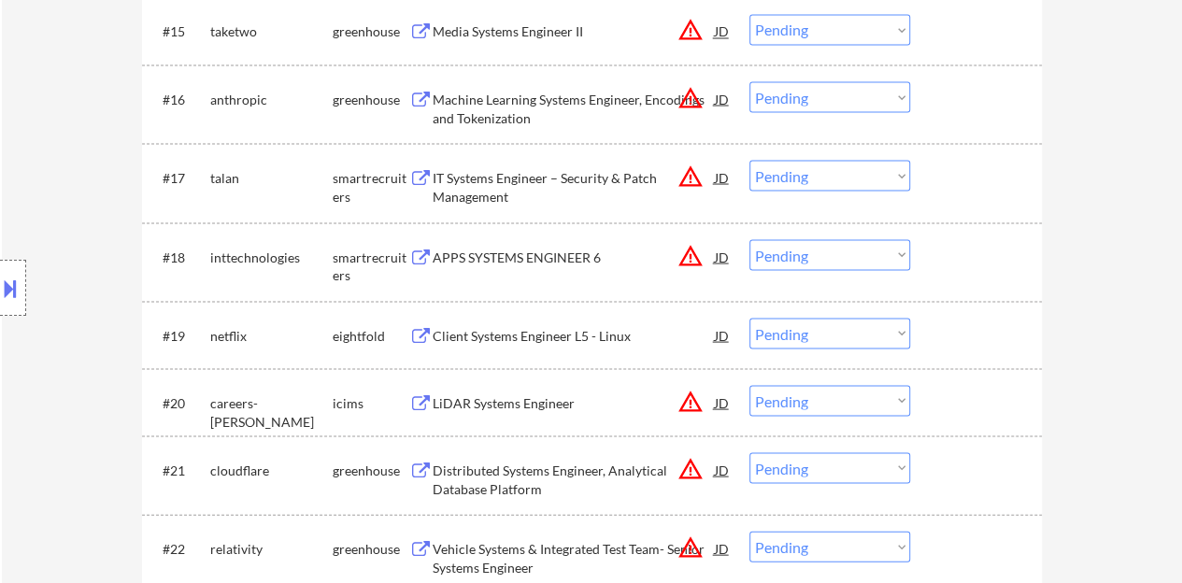
scroll to position [1682, 0]
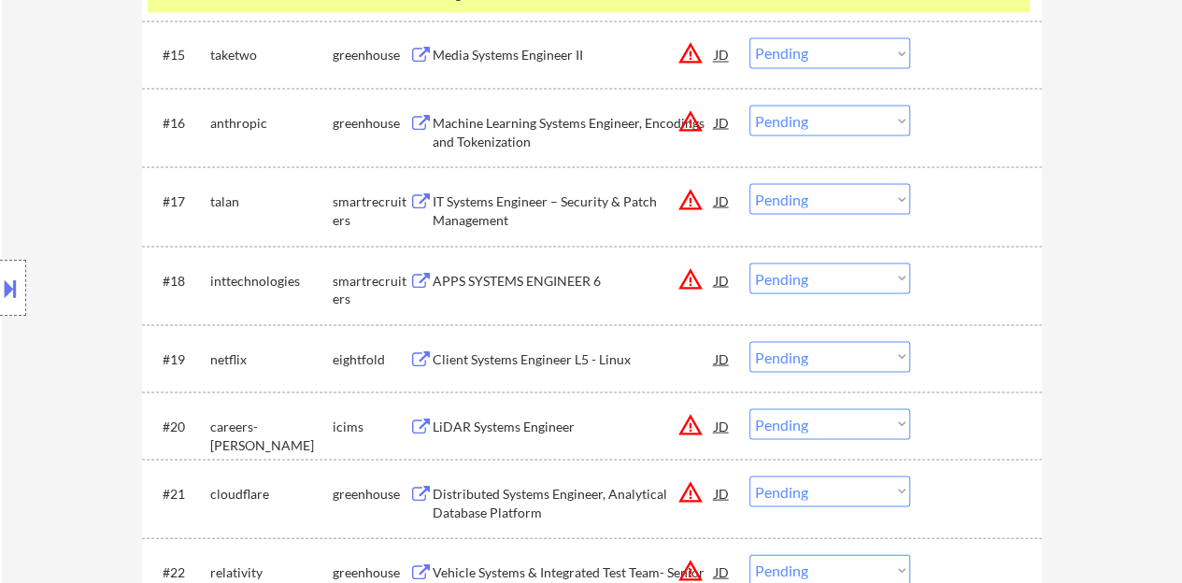
click at [533, 274] on div "APPS SYSTEMS ENGINEER 6" at bounding box center [574, 280] width 282 height 19
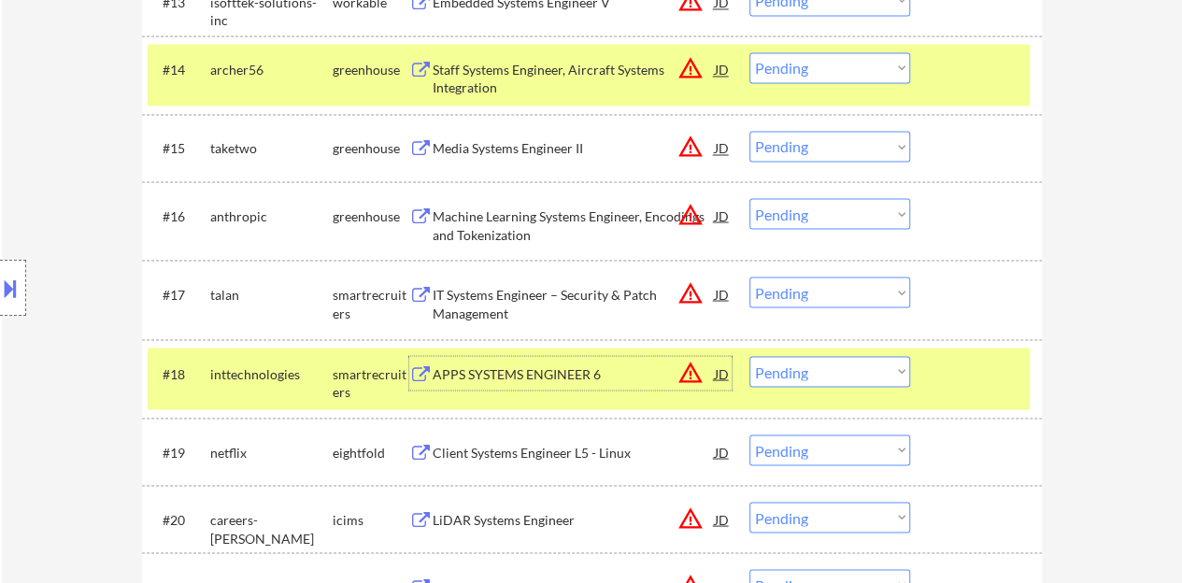
click at [937, 62] on div at bounding box center [978, 69] width 82 height 34
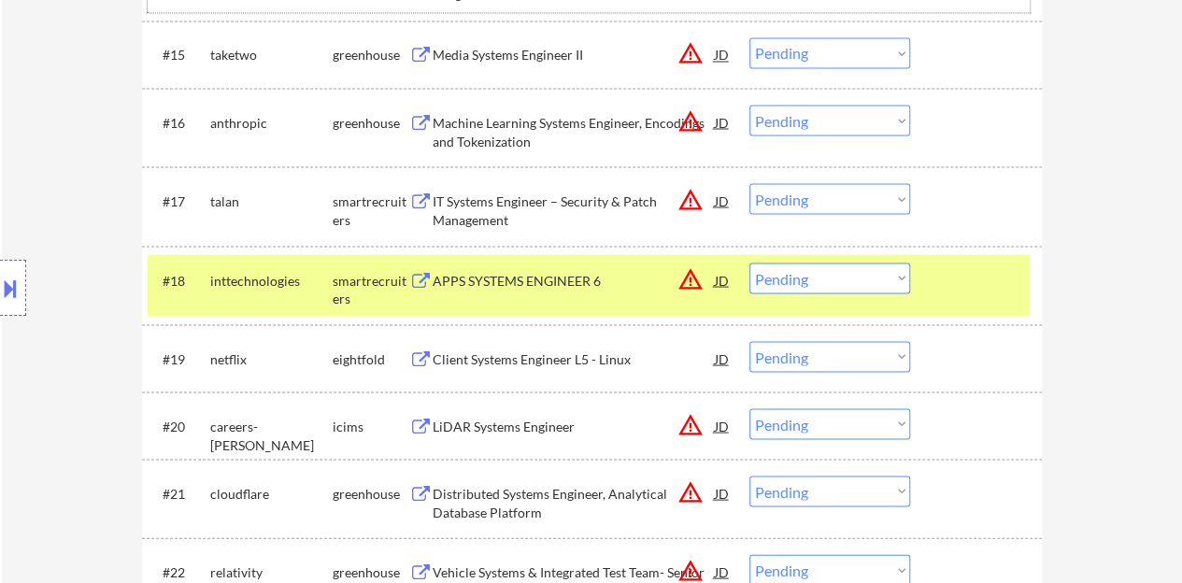
click at [796, 259] on div "#18 inttechnologies smartrecruiters APPS SYSTEMS ENGINEER 6 JD warning_amber Ch…" at bounding box center [589, 285] width 882 height 62
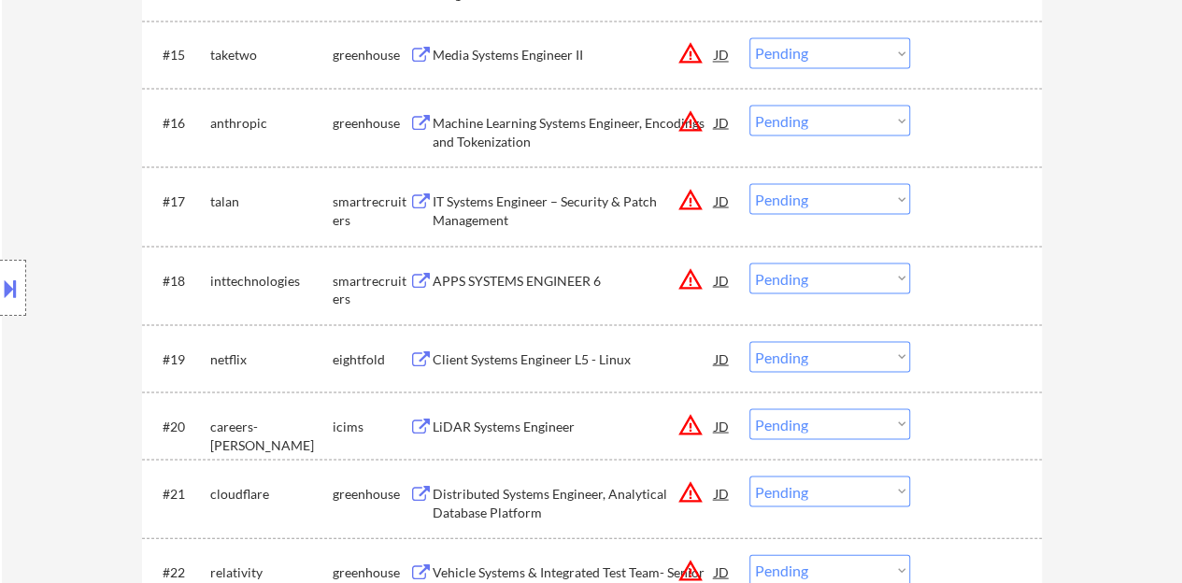
click at [804, 276] on select "Choose an option... Pending Applied Excluded (Questions) Excluded (Expired) Exc…" at bounding box center [829, 278] width 161 height 31
click at [749, 263] on select "Choose an option... Pending Applied Excluded (Questions) Excluded (Expired) Exc…" at bounding box center [829, 278] width 161 height 31
select select ""pending""
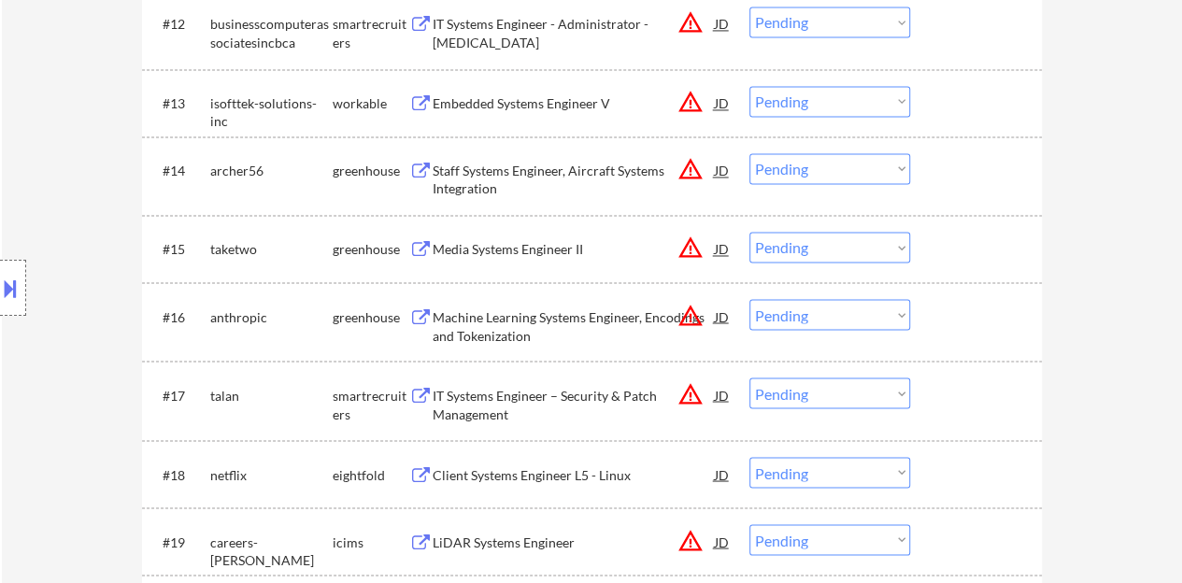
scroll to position [1495, 0]
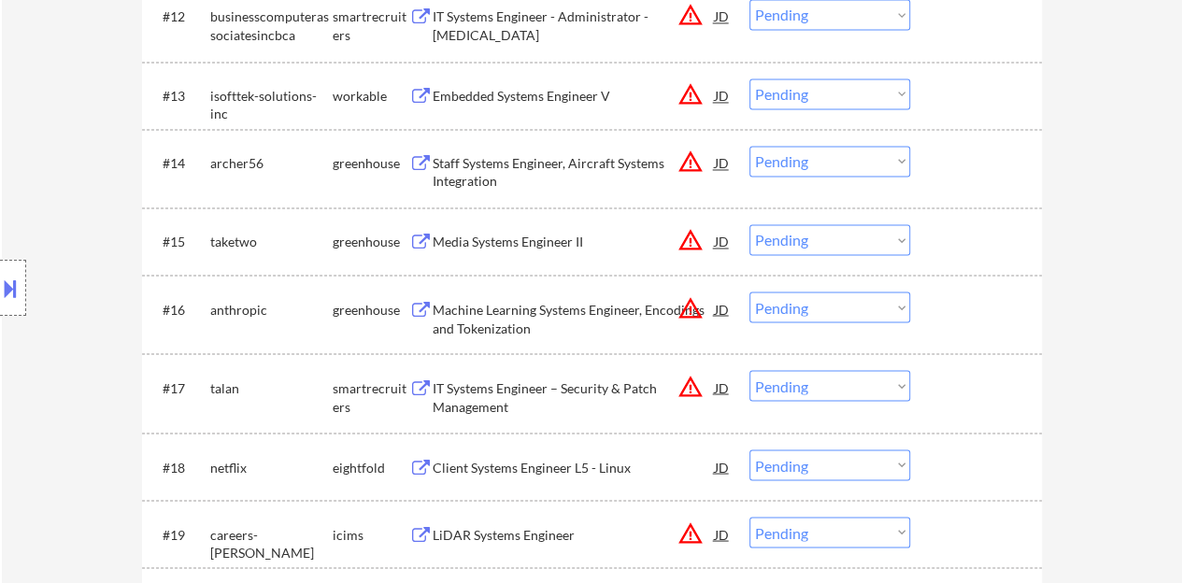
click at [491, 249] on div "Media Systems Engineer II" at bounding box center [574, 242] width 282 height 19
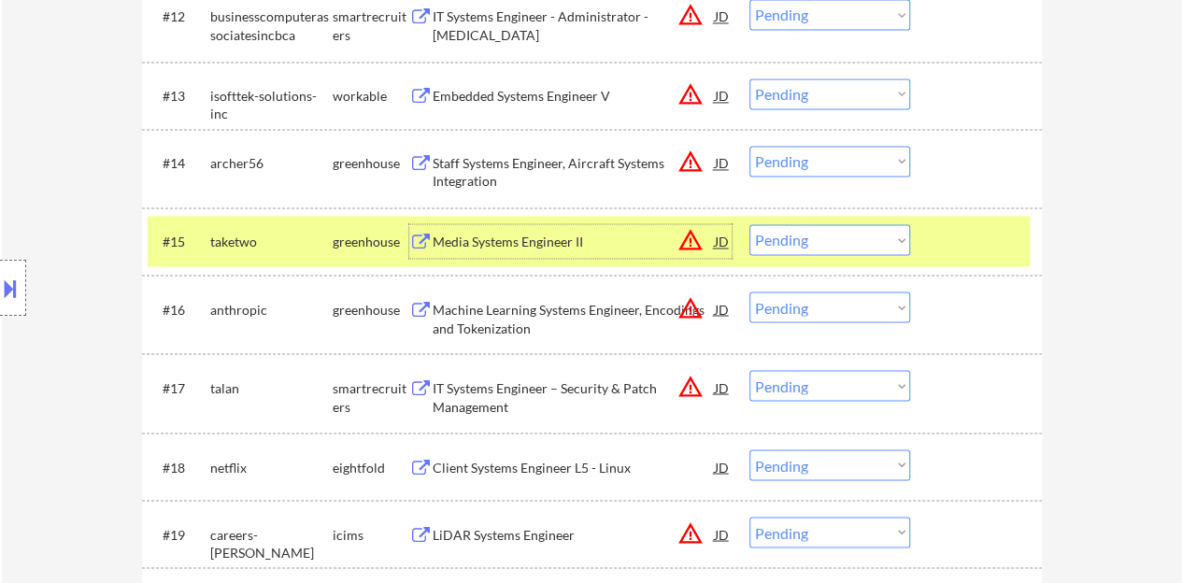
click at [787, 233] on select "Choose an option... Pending Applied Excluded (Questions) Excluded (Expired) Exc…" at bounding box center [829, 239] width 161 height 31
click at [749, 224] on select "Choose an option... Pending Applied Excluded (Questions) Excluded (Expired) Exc…" at bounding box center [829, 239] width 161 height 31
select select ""pending""
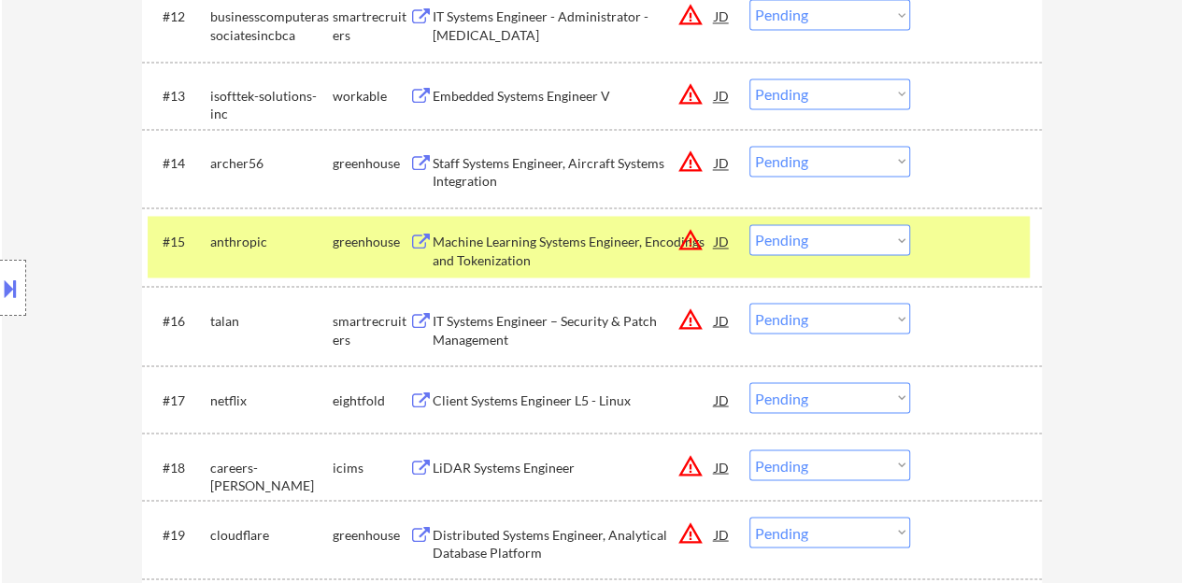
click at [982, 249] on div at bounding box center [978, 241] width 82 height 34
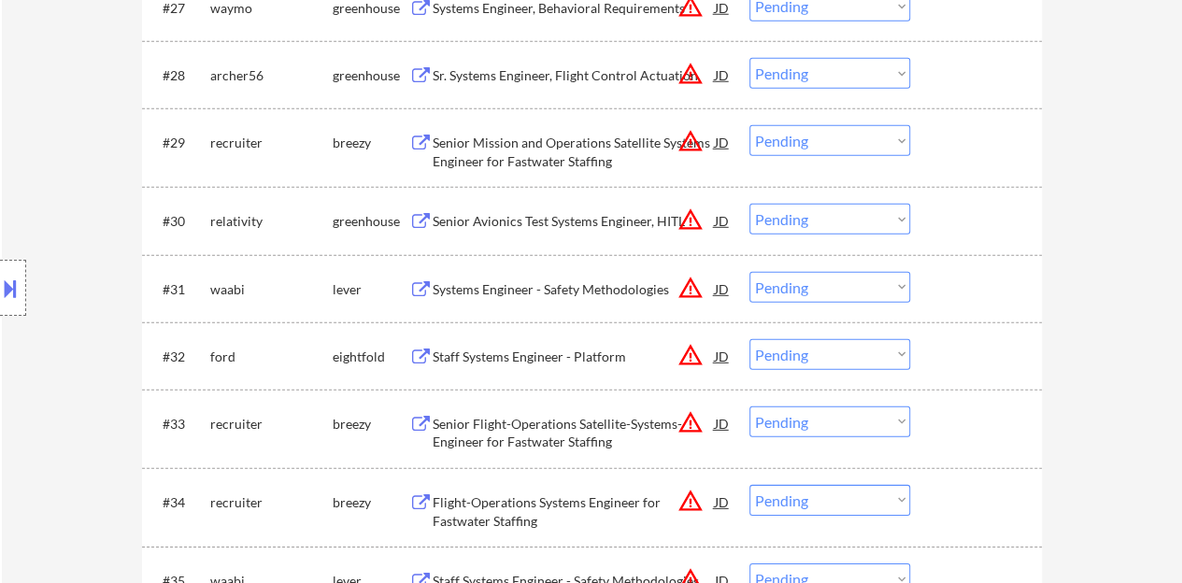
scroll to position [2709, 0]
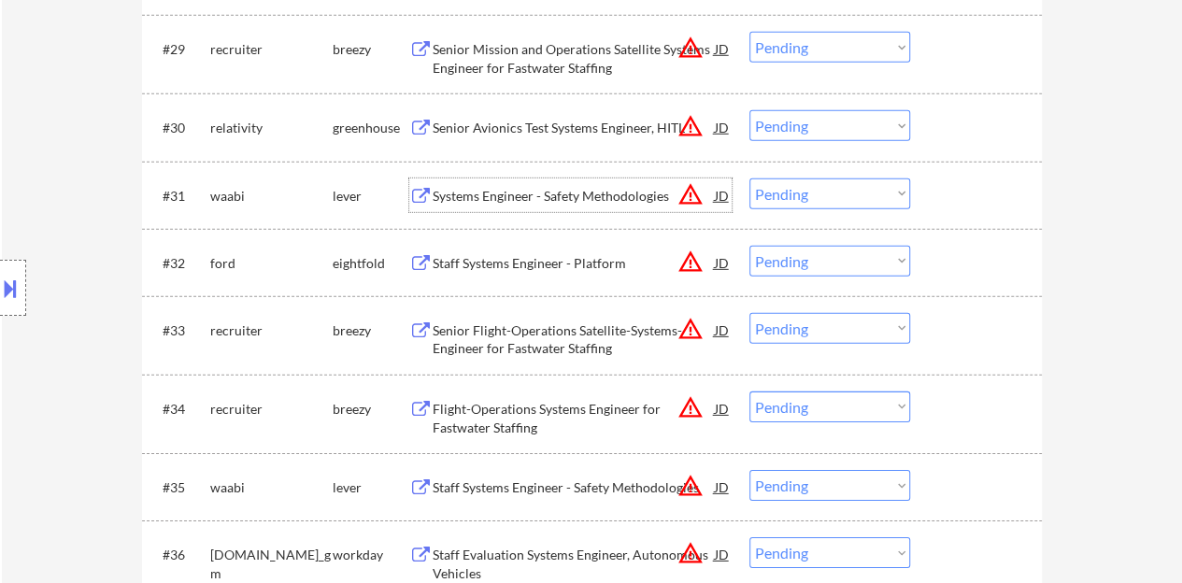
click at [532, 198] on div "Systems Engineer - Safety Methodologies" at bounding box center [574, 196] width 282 height 19
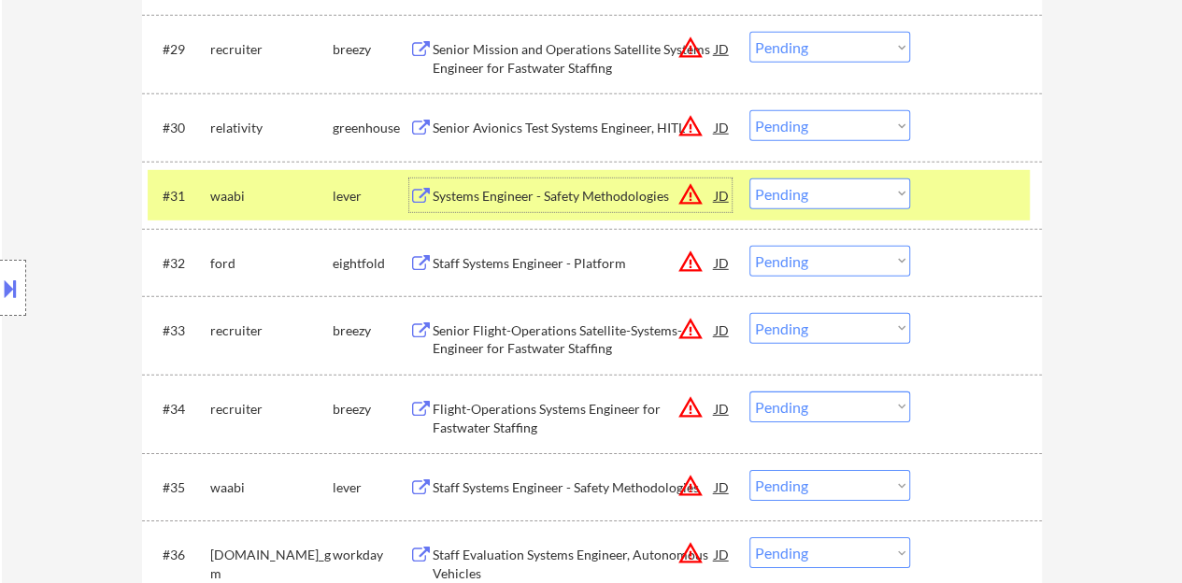
drag, startPoint x: 792, startPoint y: 188, endPoint x: 792, endPoint y: 205, distance: 16.8
click at [792, 188] on select "Choose an option... Pending Applied Excluded (Questions) Excluded (Expired) Exc…" at bounding box center [829, 193] width 161 height 31
click at [749, 178] on select "Choose an option... Pending Applied Excluded (Questions) Excluded (Expired) Exc…" at bounding box center [829, 193] width 161 height 31
select select ""pending""
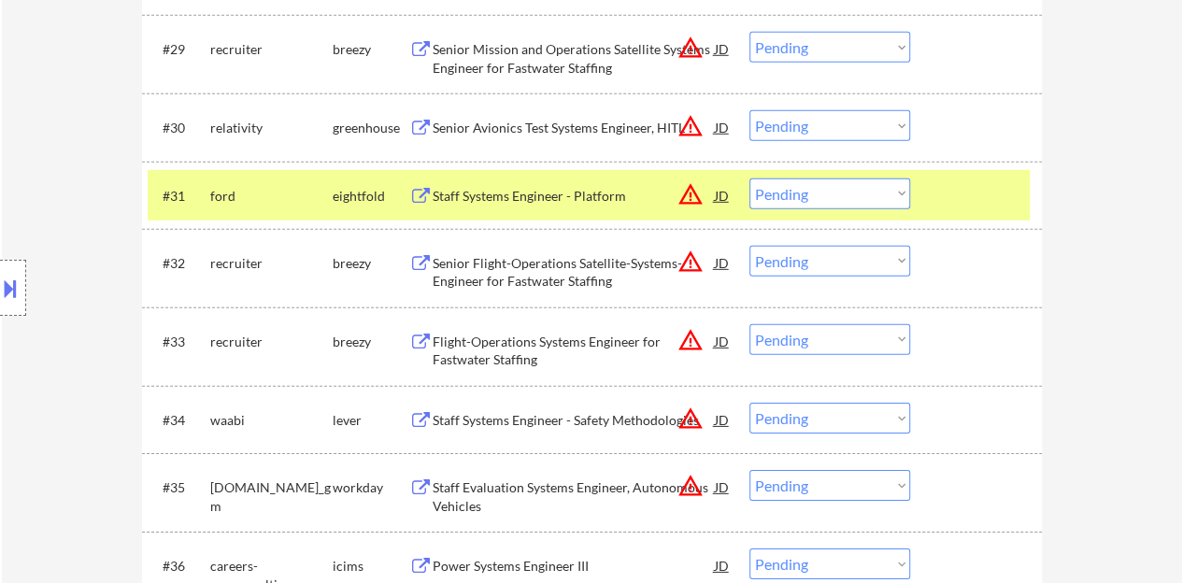
click at [992, 184] on div at bounding box center [978, 195] width 82 height 34
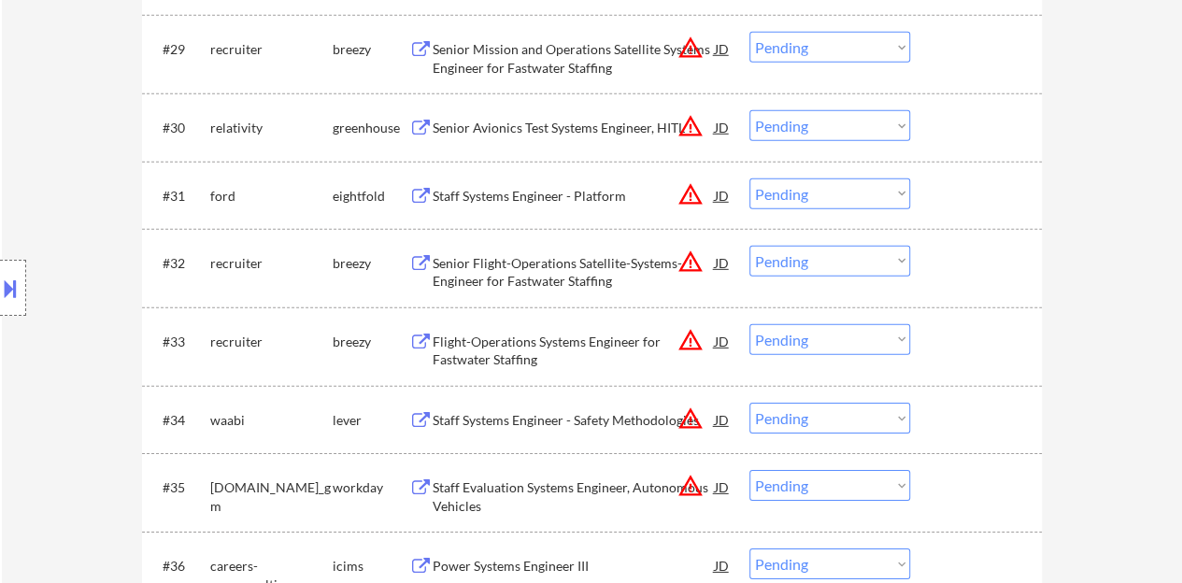
scroll to position [2803, 0]
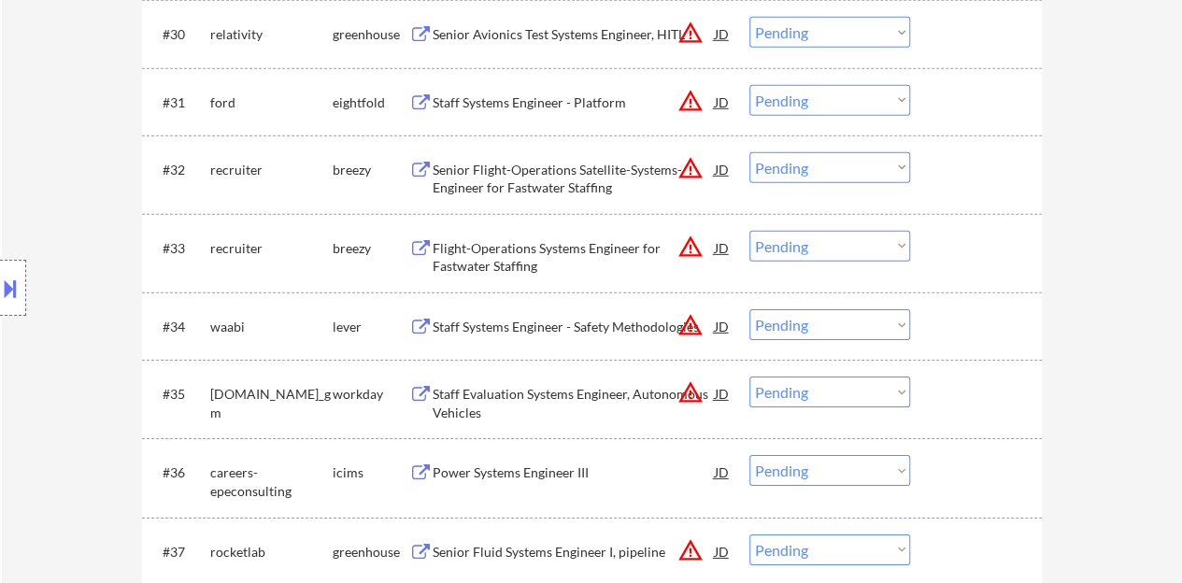
click at [599, 330] on div "Staff Systems Engineer - Safety Methodologies" at bounding box center [574, 327] width 282 height 19
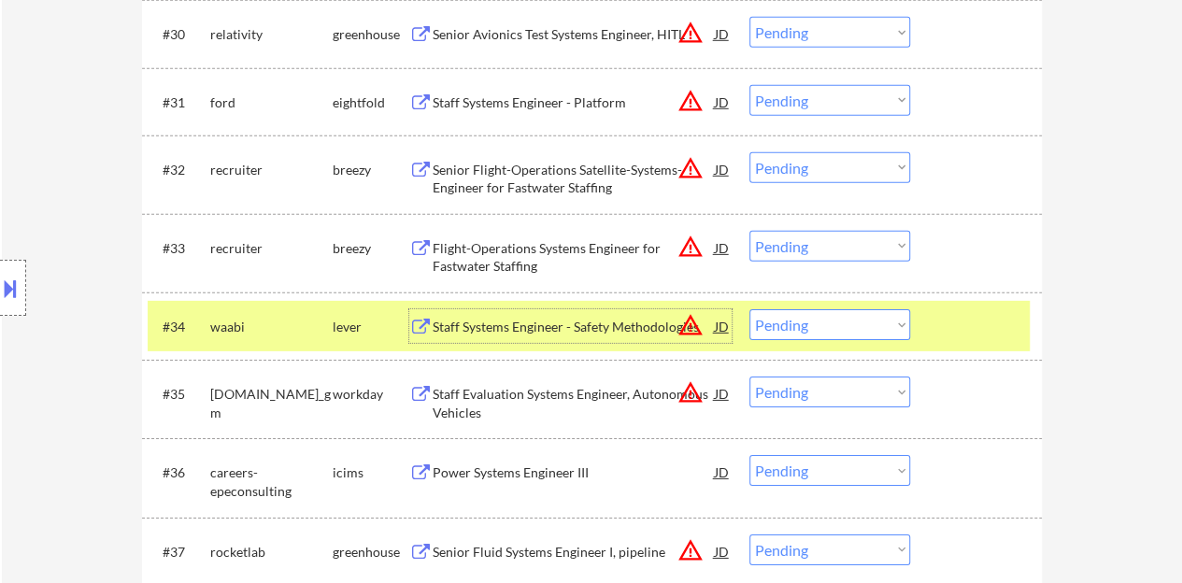
click at [845, 331] on select "Choose an option... Pending Applied Excluded (Questions) Excluded (Expired) Exc…" at bounding box center [829, 324] width 161 height 31
click at [749, 309] on select "Choose an option... Pending Applied Excluded (Questions) Excluded (Expired) Exc…" at bounding box center [829, 324] width 161 height 31
select select ""pending""
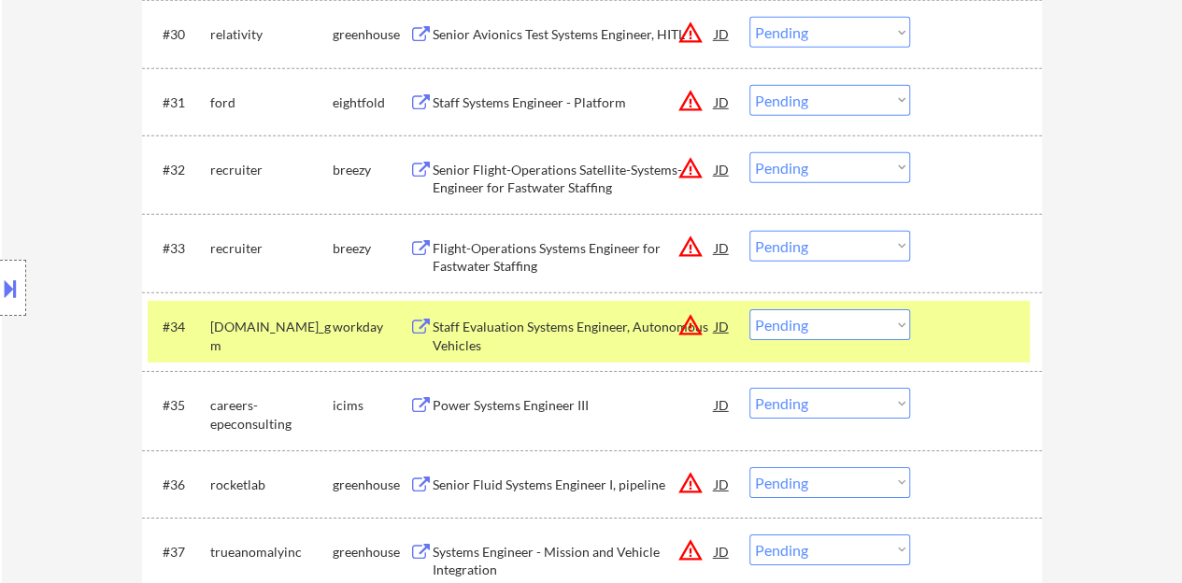
drag, startPoint x: 987, startPoint y: 352, endPoint x: 979, endPoint y: 348, distance: 9.6
click at [987, 351] on div "#34 generalmotors.wd5.careers_gm workday Staff Evaluation Systems Engineer, Aut…" at bounding box center [589, 332] width 882 height 62
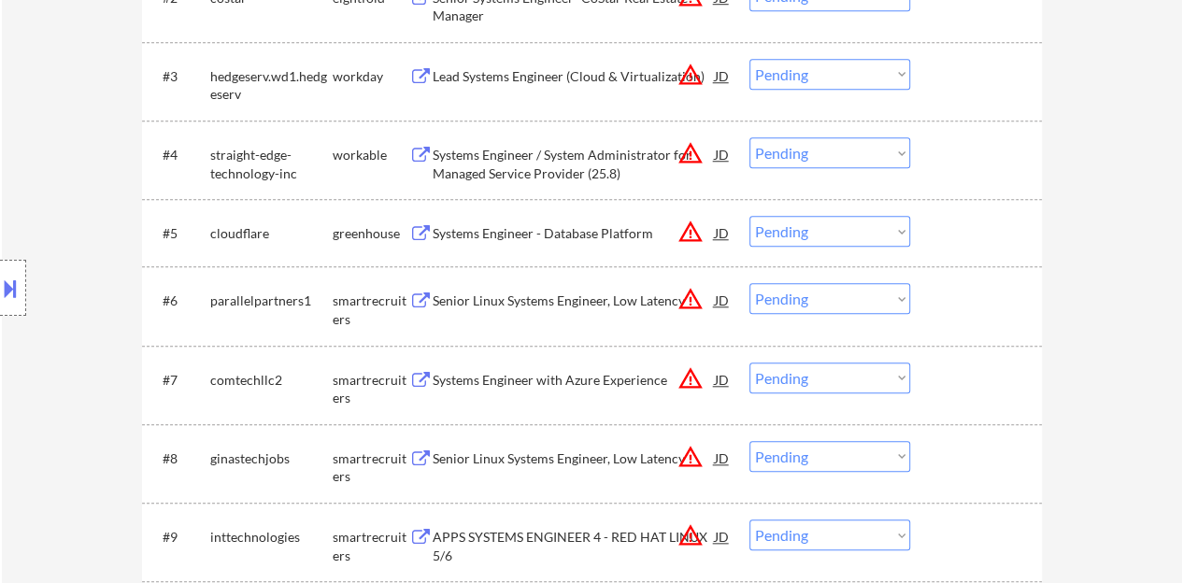
scroll to position [747, 0]
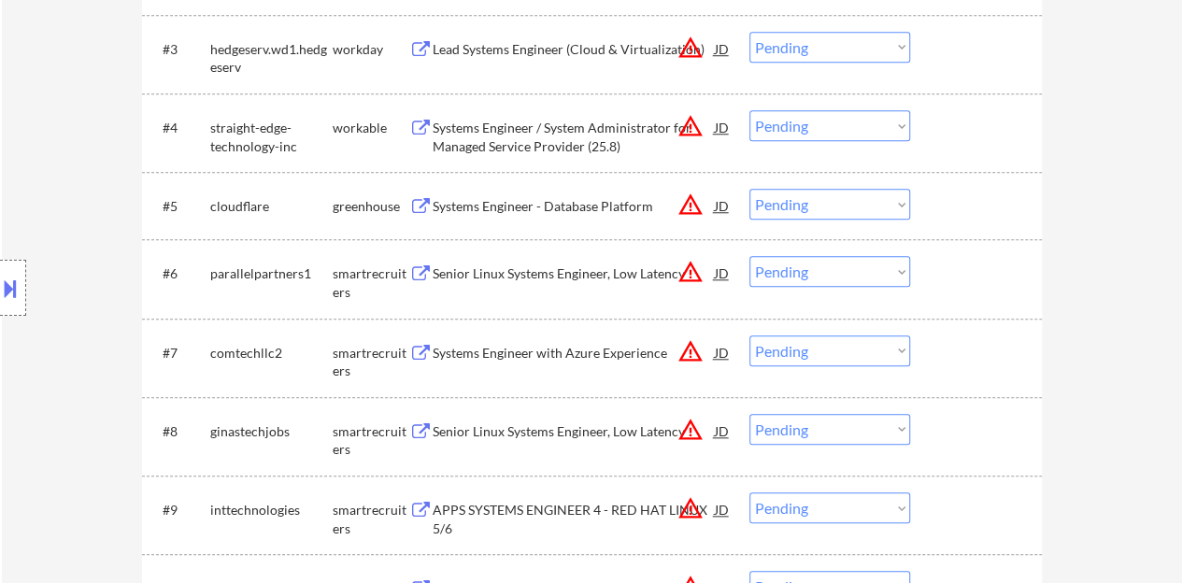
click at [556, 195] on div "Systems Engineer - Database Platform" at bounding box center [574, 206] width 282 height 34
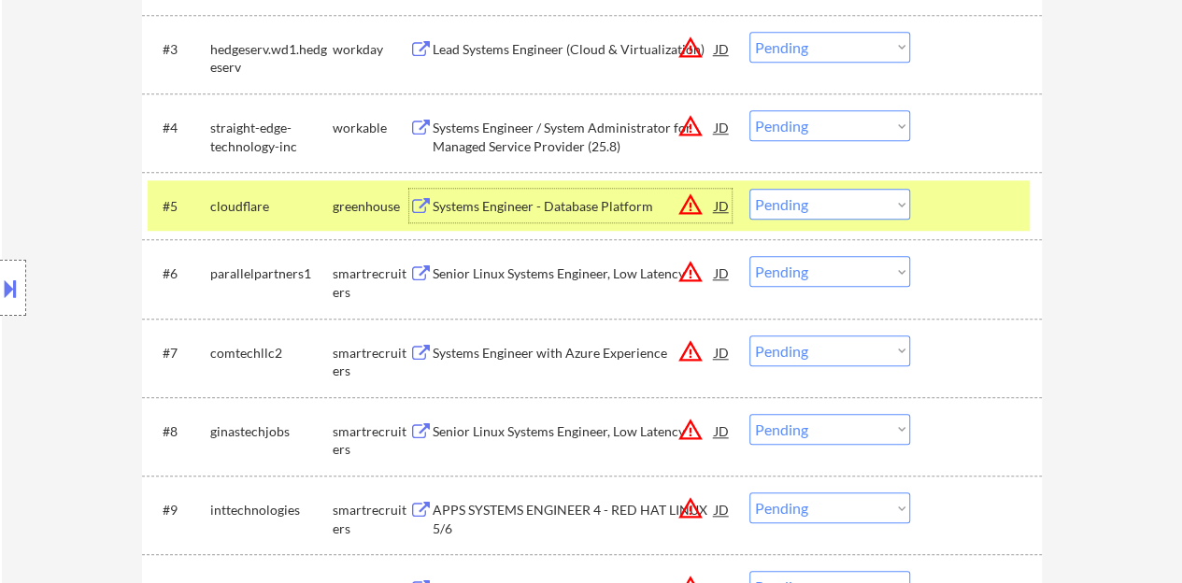
click at [868, 203] on select "Choose an option... Pending Applied Excluded (Questions) Excluded (Expired) Exc…" at bounding box center [829, 204] width 161 height 31
click at [749, 189] on select "Choose an option... Pending Applied Excluded (Questions) Excluded (Expired) Exc…" at bounding box center [829, 204] width 161 height 31
select select ""pending""
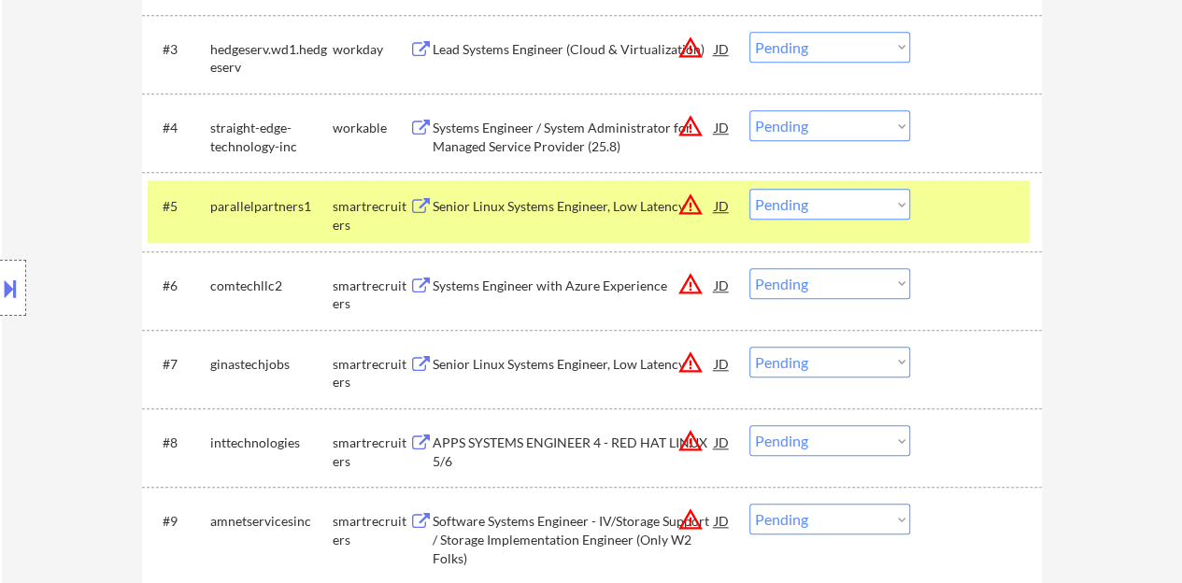
click at [975, 197] on div at bounding box center [978, 206] width 82 height 34
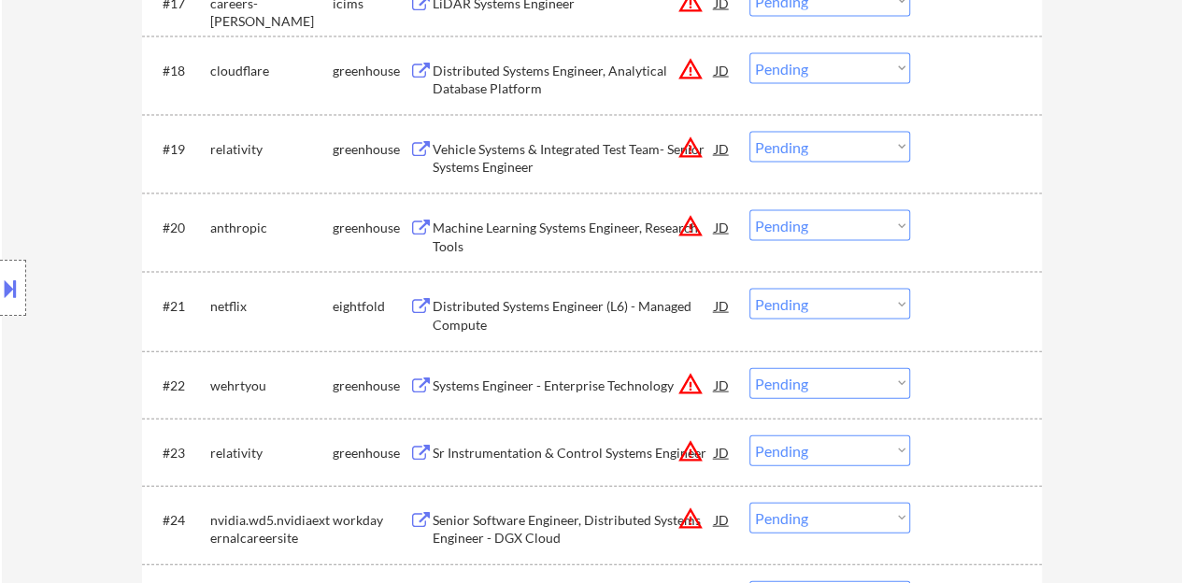
scroll to position [1868, 0]
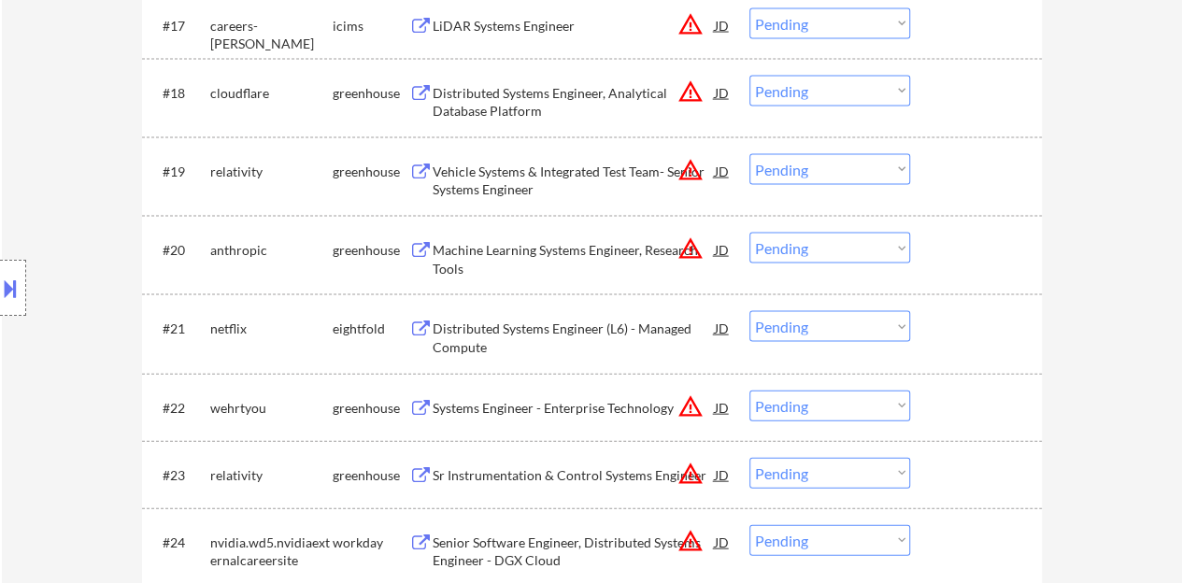
click at [548, 244] on div "Machine Learning Systems Engineer, Research Tools" at bounding box center [574, 259] width 282 height 36
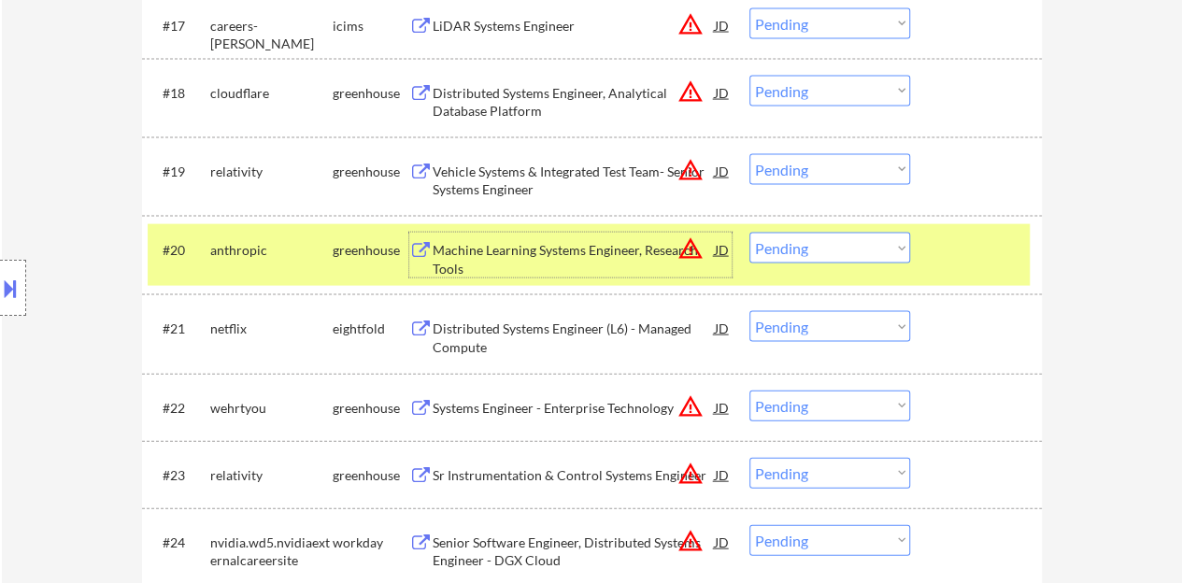
click at [895, 255] on select "Choose an option... Pending Applied Excluded (Questions) Excluded (Expired) Exc…" at bounding box center [829, 248] width 161 height 31
click at [749, 233] on select "Choose an option... Pending Applied Excluded (Questions) Excluded (Expired) Exc…" at bounding box center [829, 248] width 161 height 31
select select ""pending""
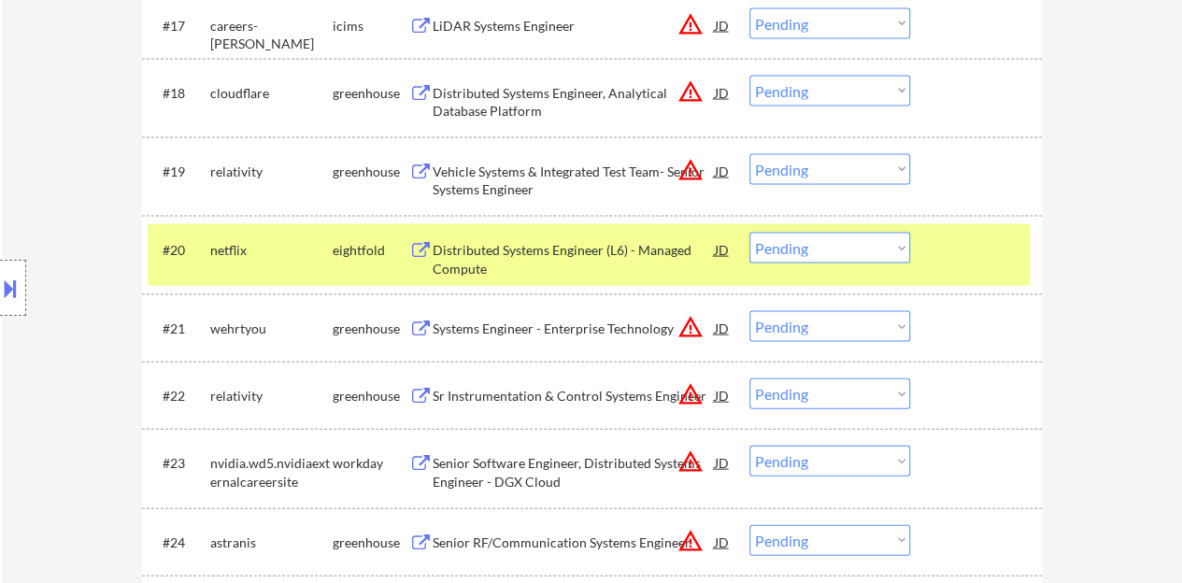
click at [982, 263] on div at bounding box center [978, 250] width 82 height 34
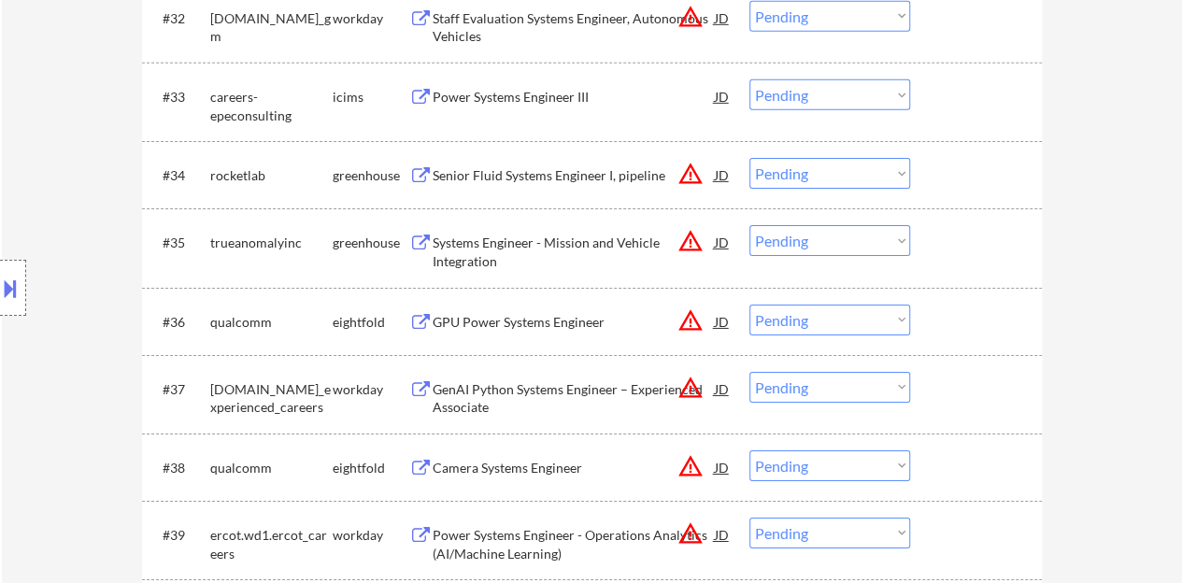
scroll to position [2990, 0]
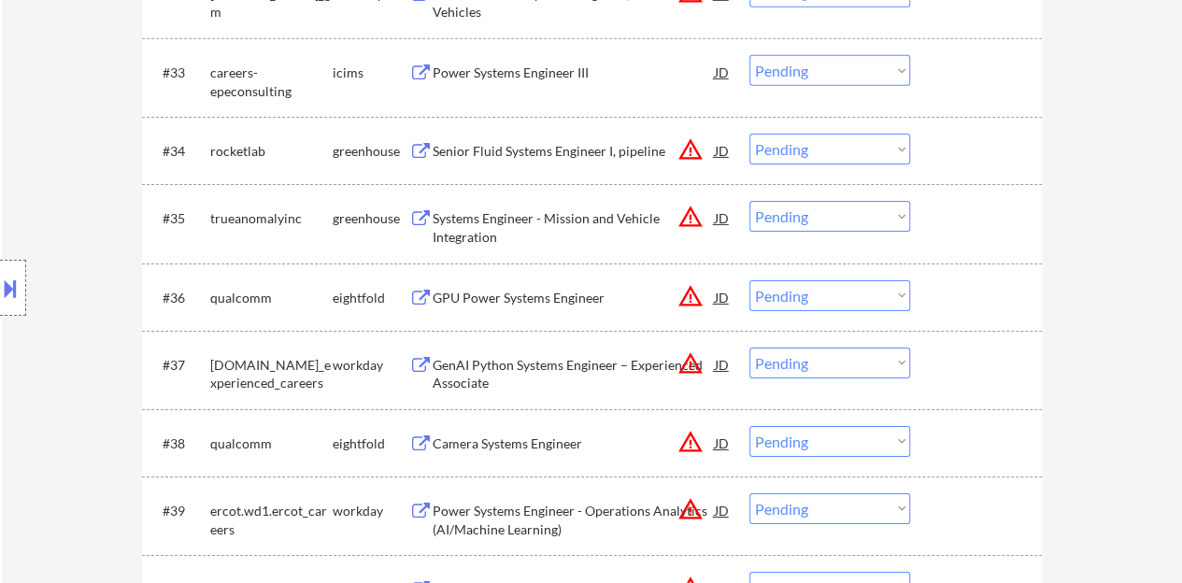
click at [576, 218] on div "Systems Engineer - Mission and Vehicle Integration" at bounding box center [574, 227] width 282 height 36
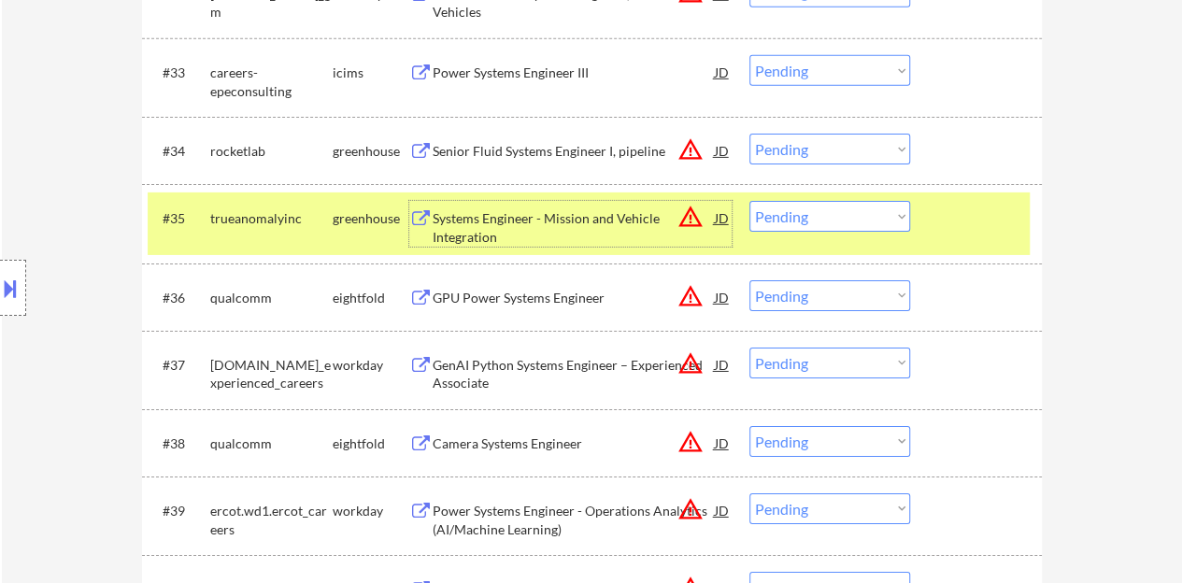
click at [800, 227] on select "Choose an option... Pending Applied Excluded (Questions) Excluded (Expired) Exc…" at bounding box center [829, 216] width 161 height 31
click at [966, 242] on div "#35 trueanomalyinc greenhouse Systems Engineer - Mission and Vehicle Integratio…" at bounding box center [589, 223] width 882 height 62
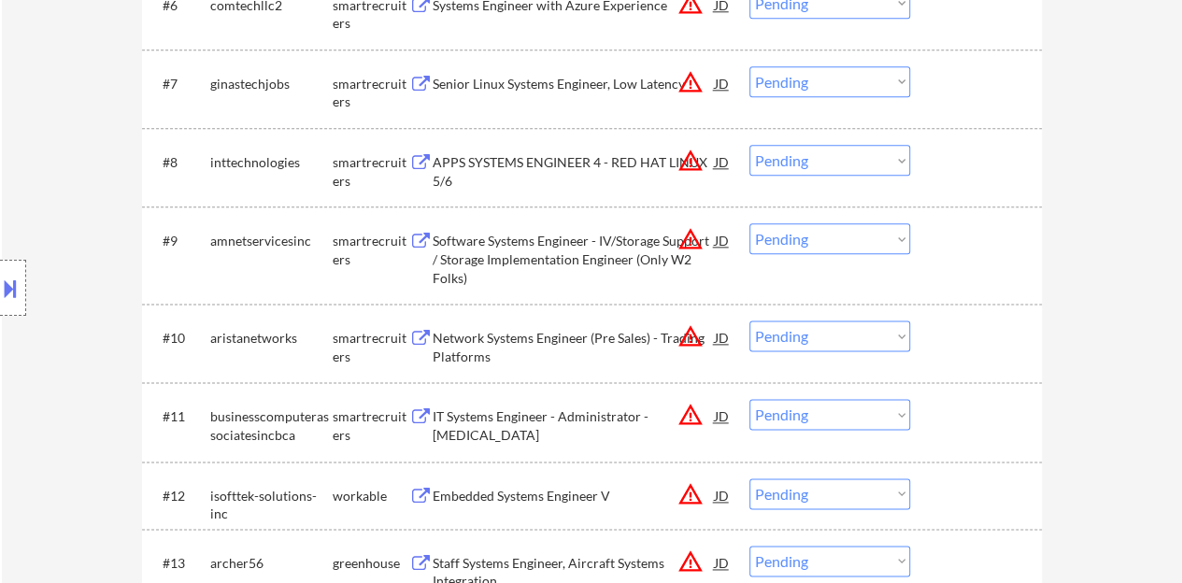
scroll to position [1121, 0]
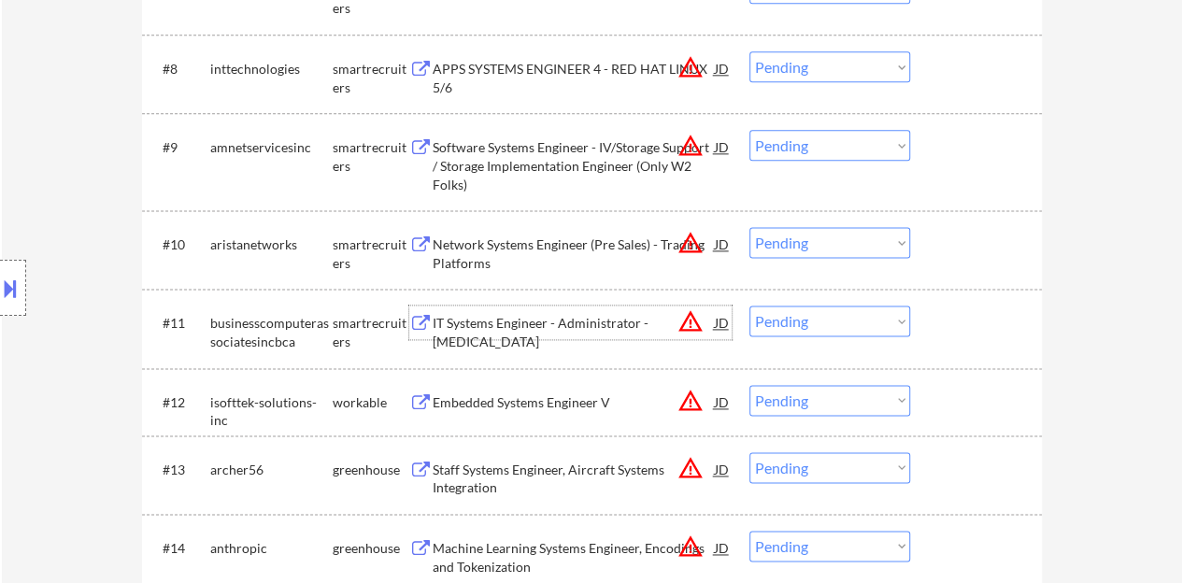
click at [523, 309] on div "IT Systems Engineer - Administrator - DORAL" at bounding box center [574, 322] width 282 height 34
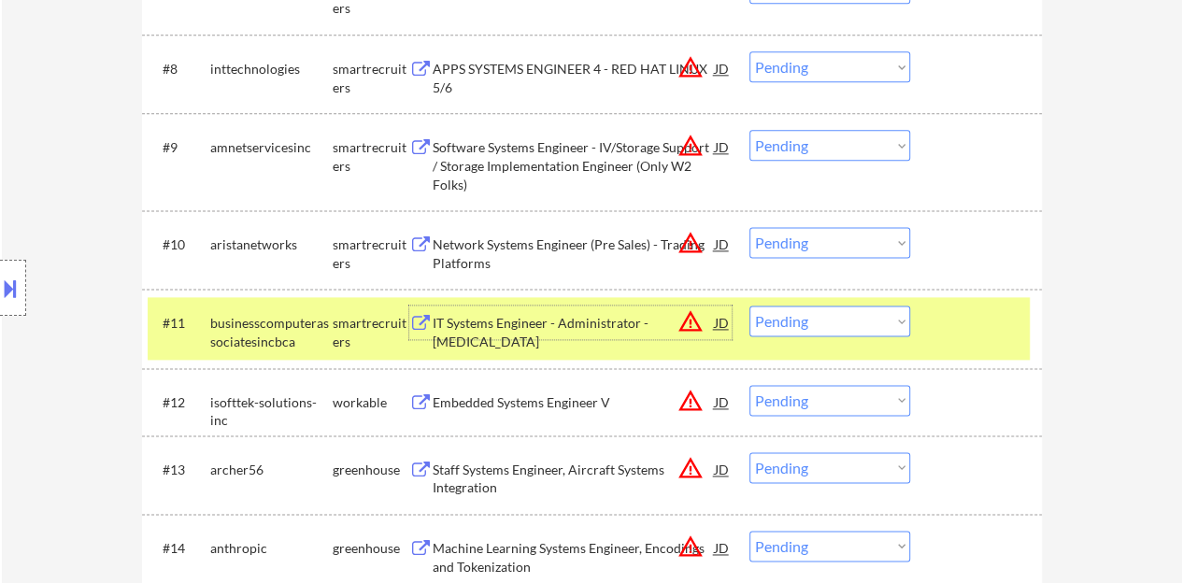
click at [848, 316] on select "Choose an option... Pending Applied Excluded (Questions) Excluded (Expired) Exc…" at bounding box center [829, 320] width 161 height 31
click at [749, 305] on select "Choose an option... Pending Applied Excluded (Questions) Excluded (Expired) Exc…" at bounding box center [829, 320] width 161 height 31
select select ""pending""
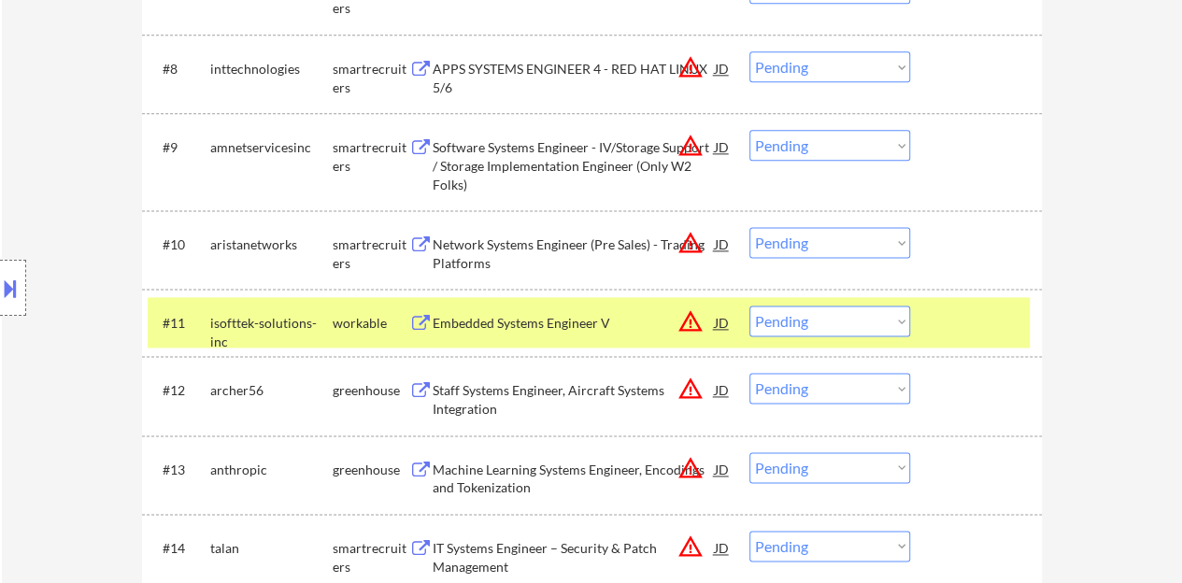
click at [1015, 336] on div at bounding box center [978, 322] width 82 height 34
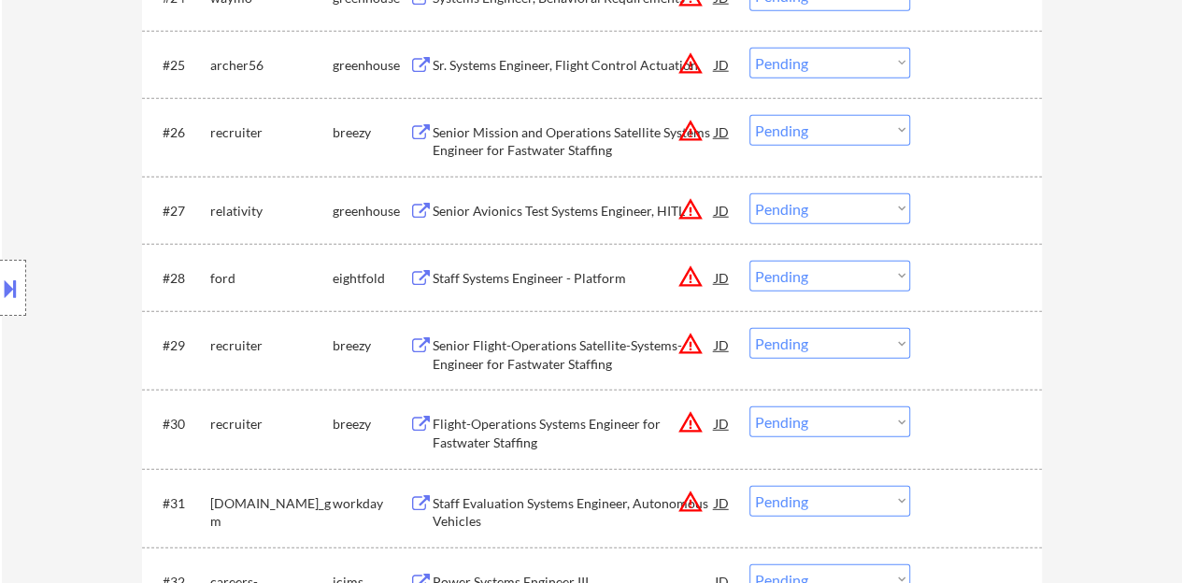
scroll to position [2429, 0]
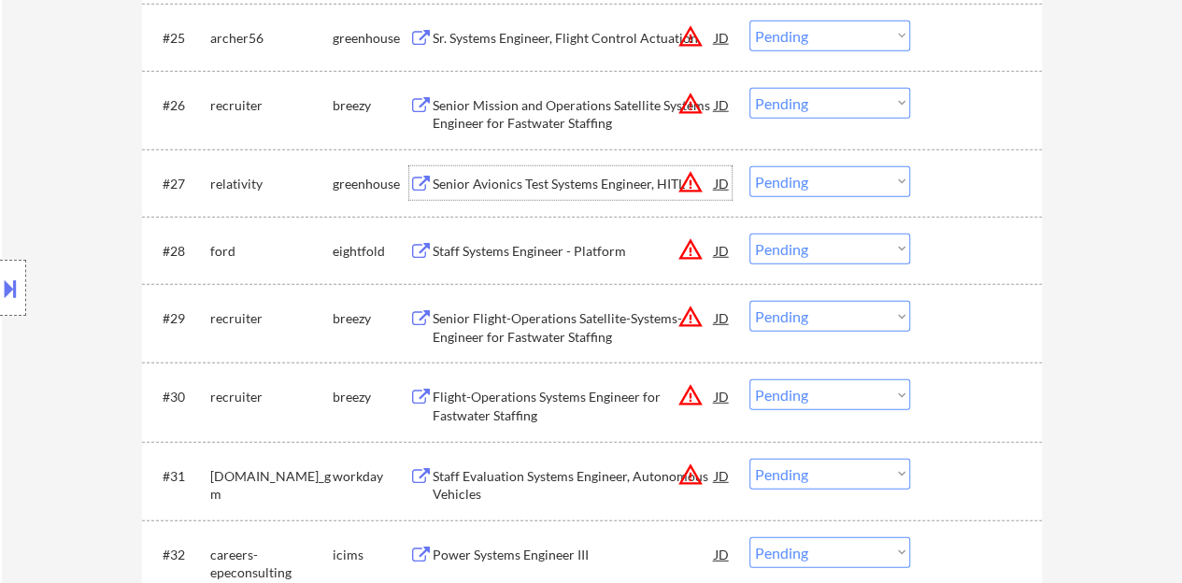
click at [494, 181] on div "Senior Avionics Test Systems Engineer, HITL" at bounding box center [574, 184] width 282 height 19
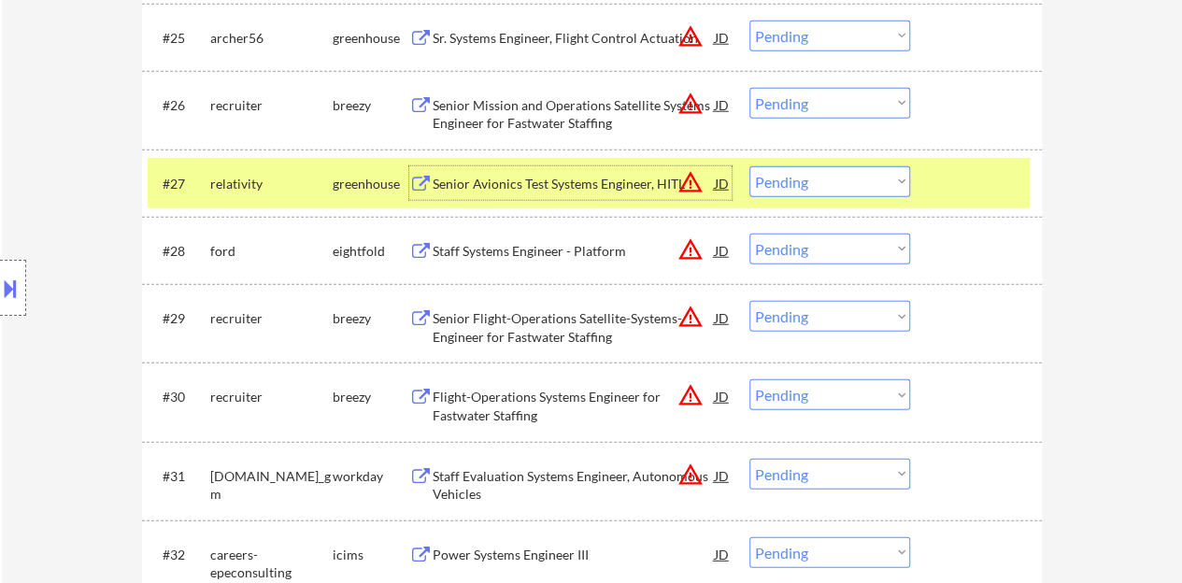
click at [817, 171] on select "Choose an option... Pending Applied Excluded (Questions) Excluded (Expired) Exc…" at bounding box center [829, 181] width 161 height 31
click at [749, 166] on select "Choose an option... Pending Applied Excluded (Questions) Excluded (Expired) Exc…" at bounding box center [829, 181] width 161 height 31
select select ""pending""
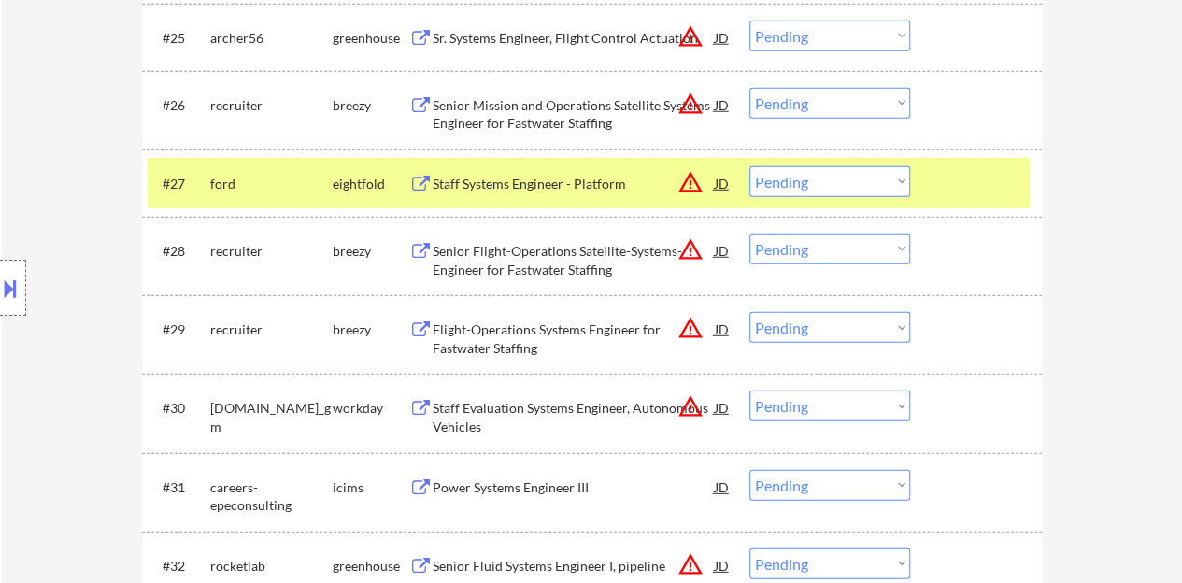
click at [763, 179] on select "Choose an option... Pending Applied Excluded (Questions) Excluded (Expired) Exc…" at bounding box center [829, 181] width 161 height 31
click at [994, 189] on div at bounding box center [978, 183] width 82 height 34
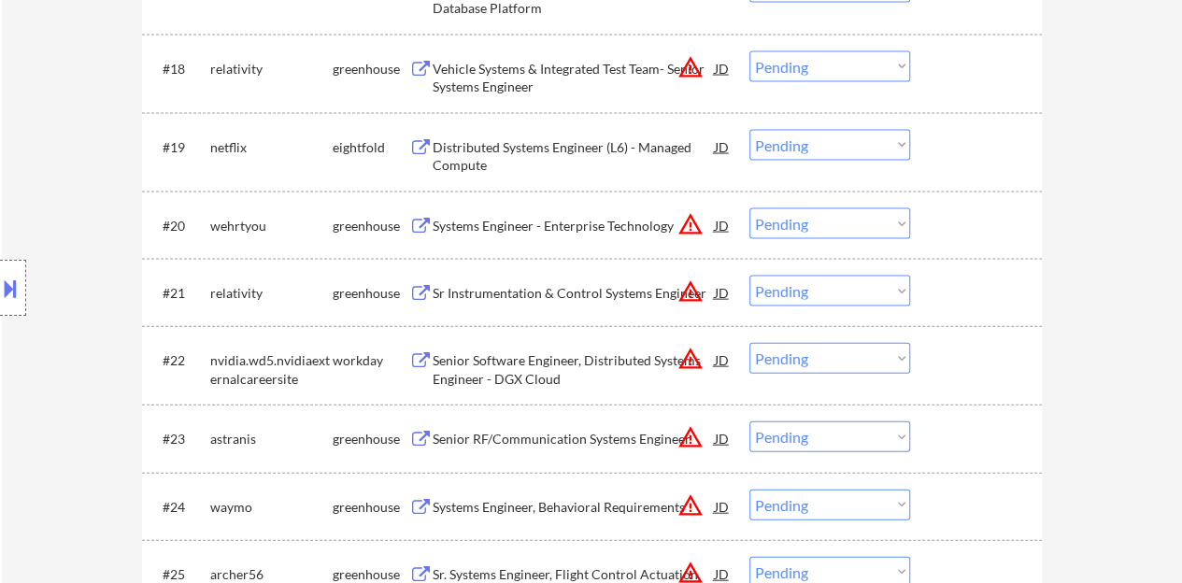
scroll to position [1868, 0]
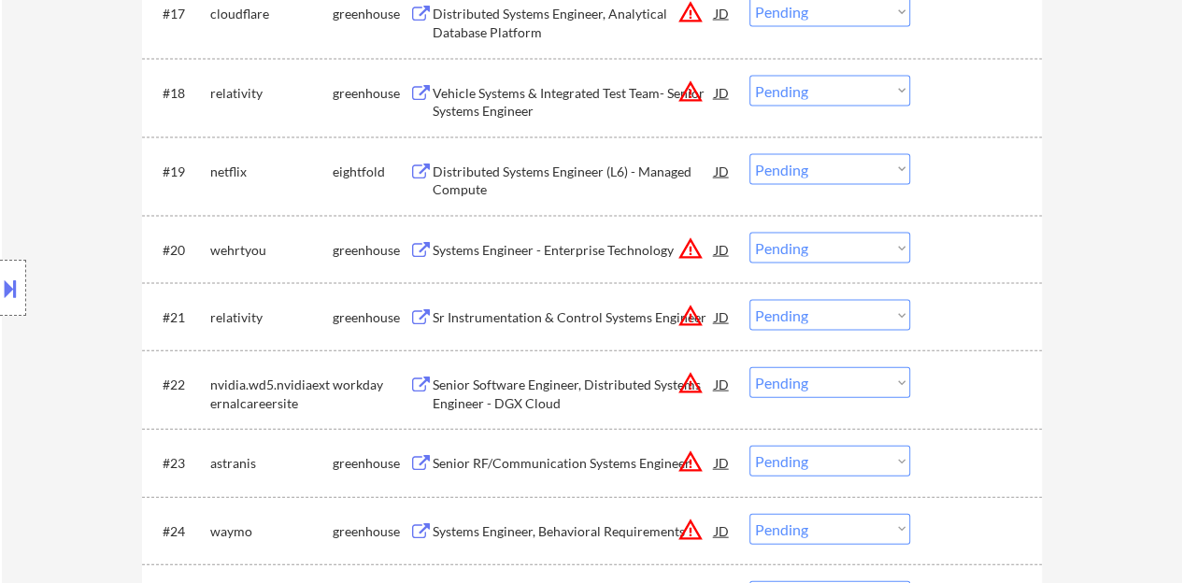
click at [490, 244] on div "Systems Engineer - Enterprise Technology" at bounding box center [574, 250] width 282 height 19
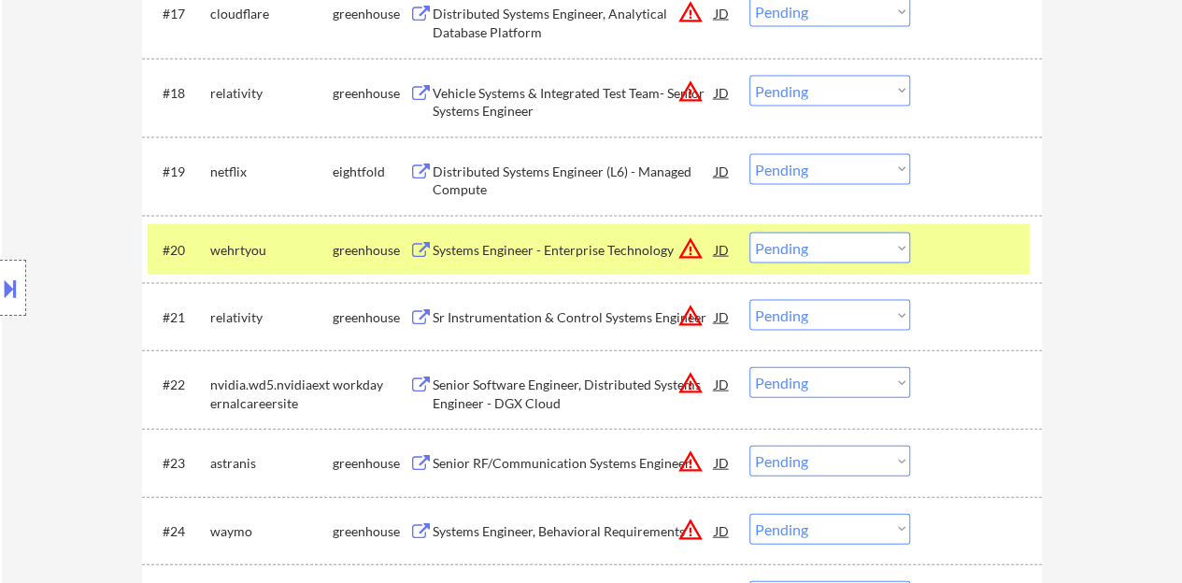
click at [0, 287] on button at bounding box center [10, 288] width 21 height 31
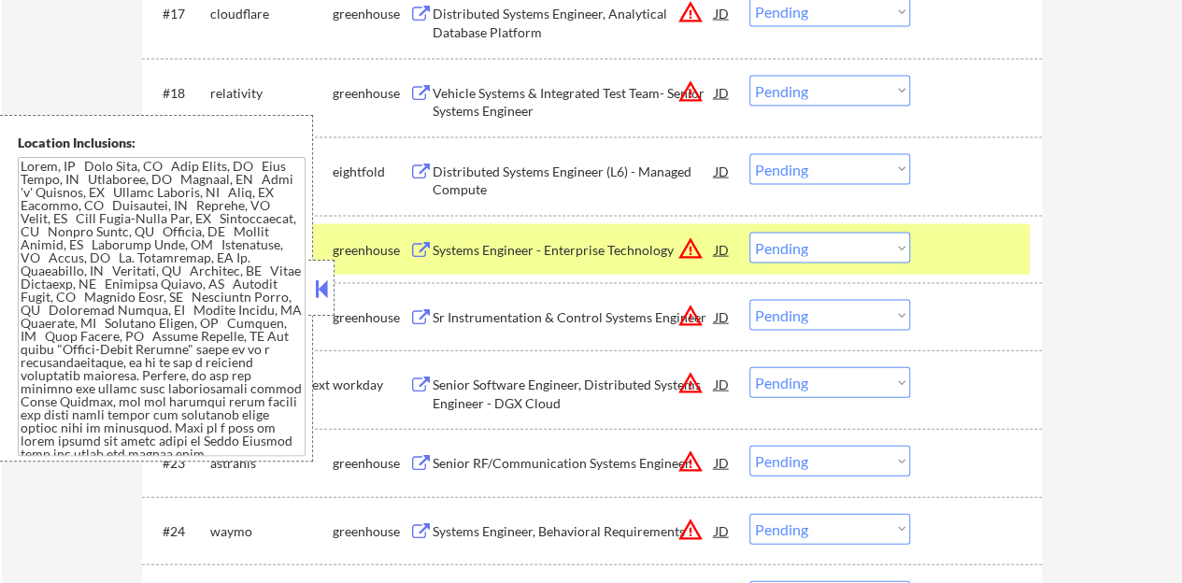
click at [324, 286] on button at bounding box center [321, 289] width 21 height 28
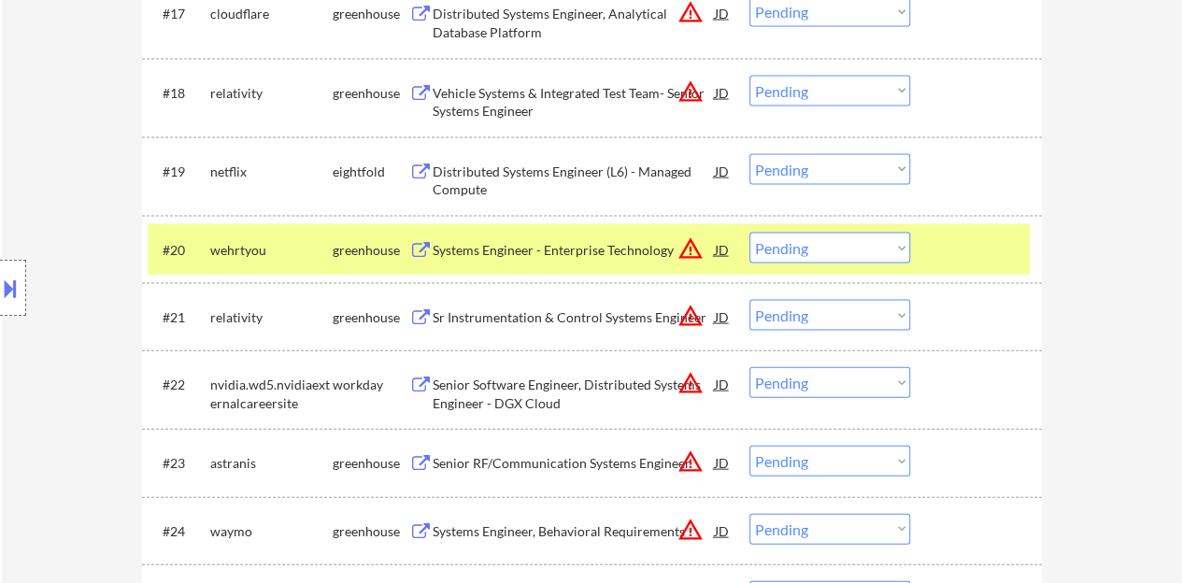
click at [867, 248] on select "Choose an option... Pending Applied Excluded (Questions) Excluded (Expired) Exc…" at bounding box center [829, 248] width 161 height 31
click at [749, 233] on select "Choose an option... Pending Applied Excluded (Questions) Excluded (Expired) Exc…" at bounding box center [829, 248] width 161 height 31
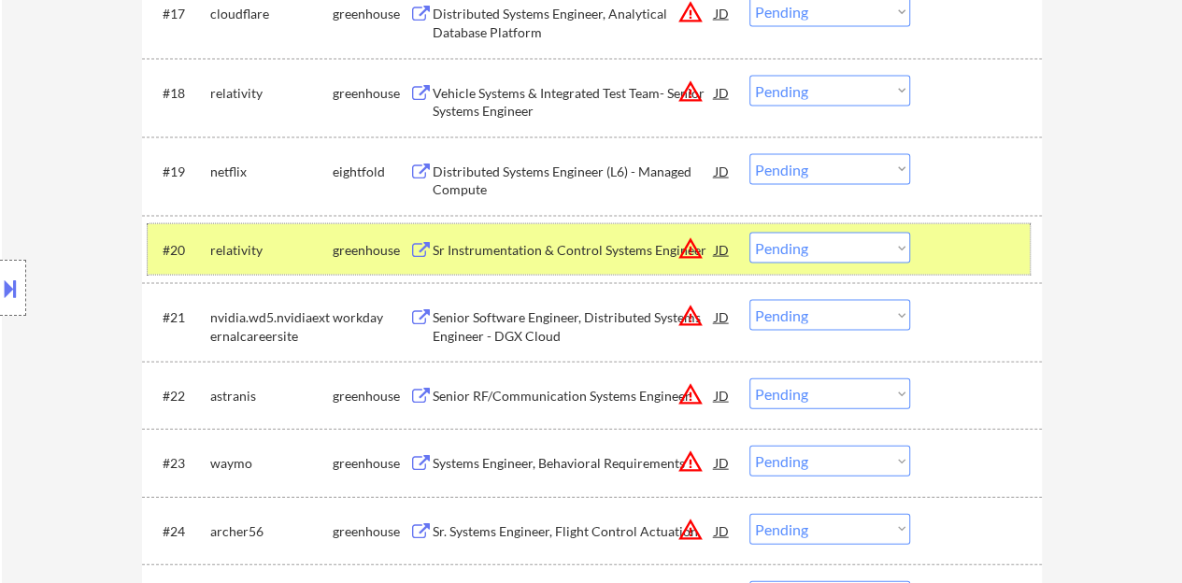
click at [997, 227] on div "#20 relativity greenhouse Sr Instrumentation & Control Systems Engineer JD warn…" at bounding box center [589, 249] width 882 height 50
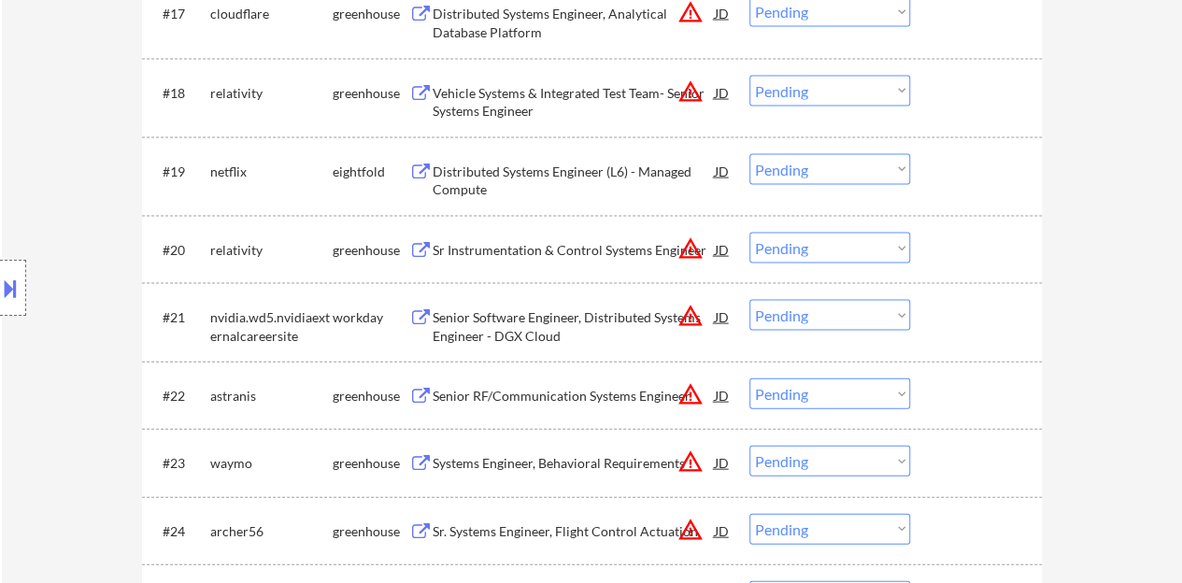
click at [589, 253] on div "Sr Instrumentation & Control Systems Engineer" at bounding box center [574, 250] width 282 height 19
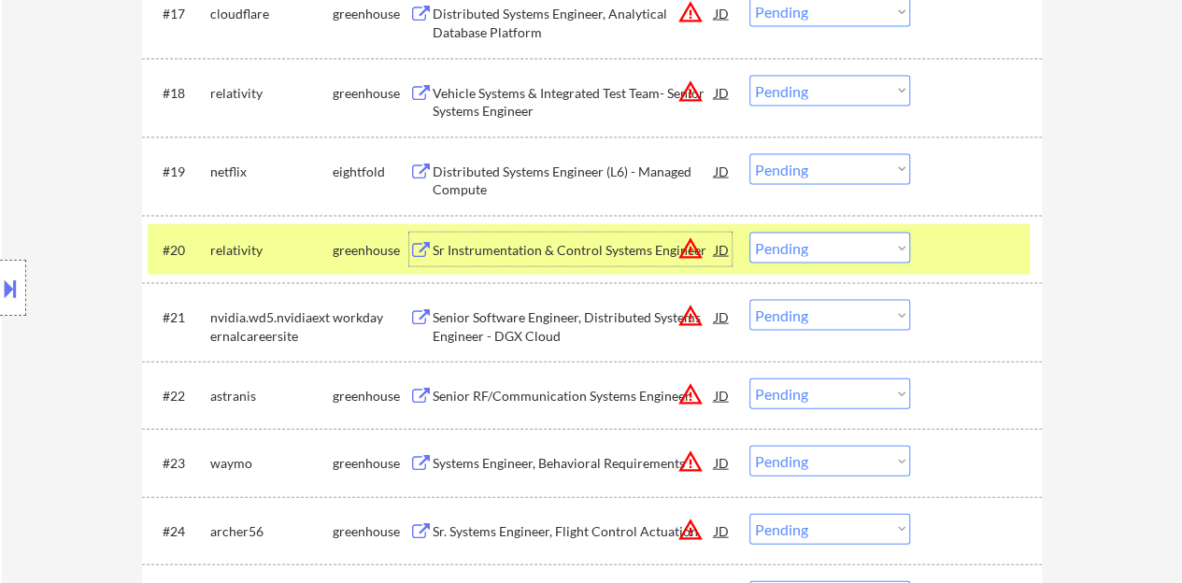
click at [781, 246] on select "Choose an option... Pending Applied Excluded (Questions) Excluded (Expired) Exc…" at bounding box center [829, 248] width 161 height 31
click at [749, 233] on select "Choose an option... Pending Applied Excluded (Questions) Excluded (Expired) Exc…" at bounding box center [829, 248] width 161 height 31
select select ""pending""
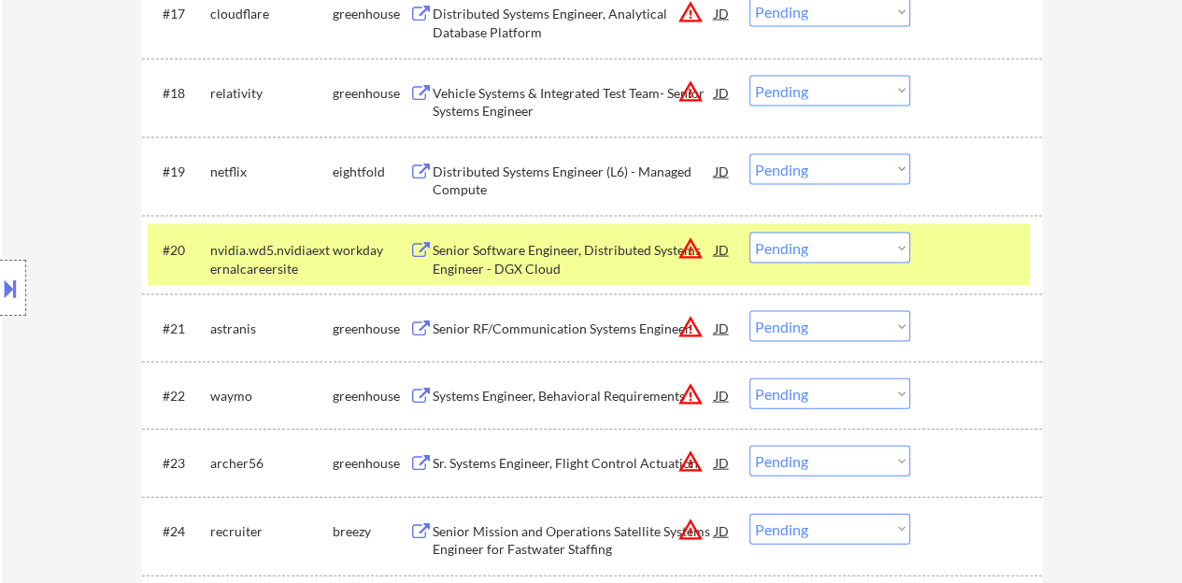
click at [968, 246] on div at bounding box center [978, 250] width 82 height 34
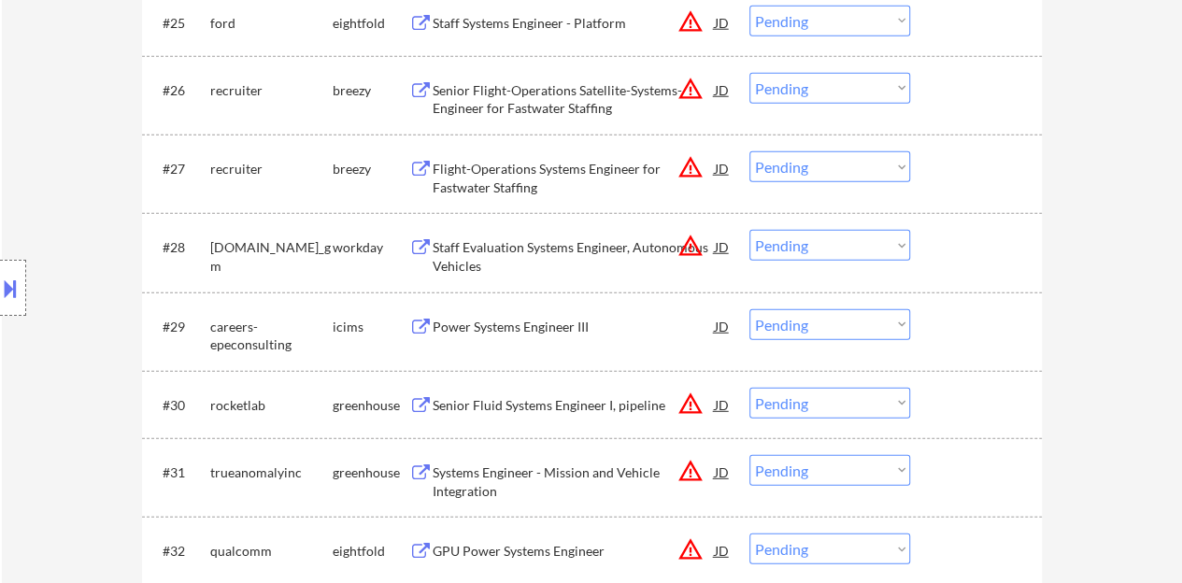
scroll to position [2429, 0]
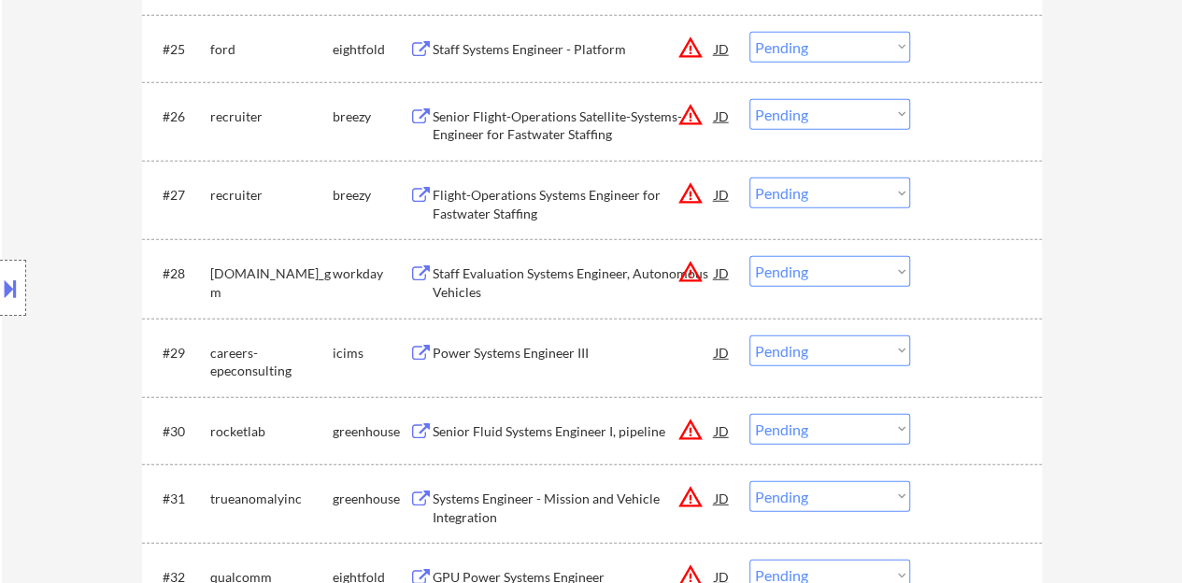
click at [481, 268] on div "Staff Evaluation Systems Engineer, Autonomous Vehicles" at bounding box center [574, 282] width 282 height 36
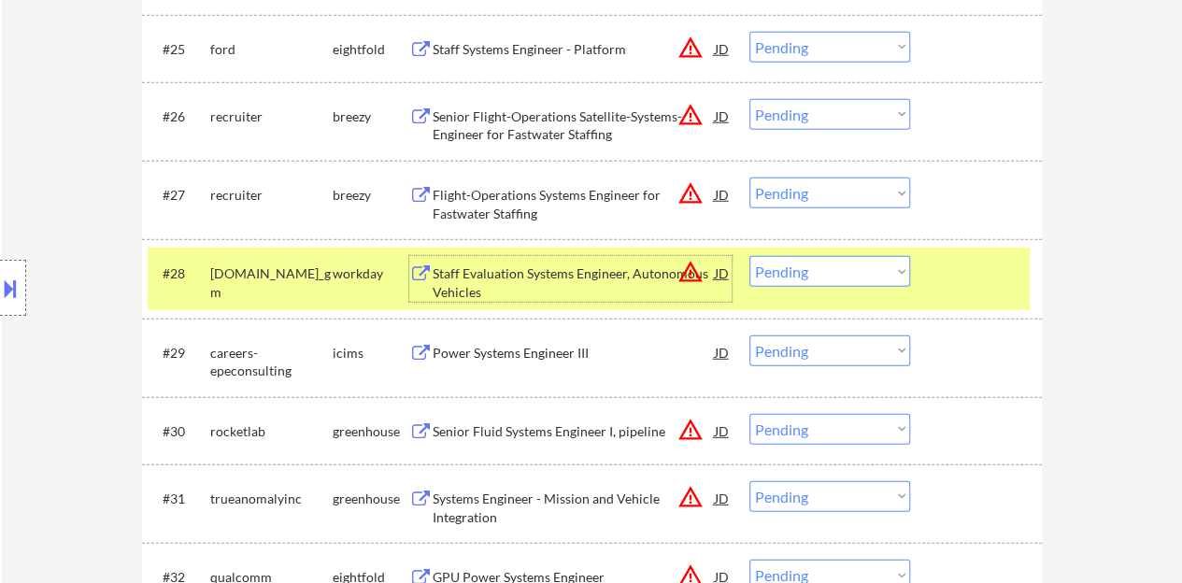
click at [831, 274] on select "Choose an option... Pending Applied Excluded (Questions) Excluded (Expired) Exc…" at bounding box center [829, 271] width 161 height 31
click at [749, 256] on select "Choose an option... Pending Applied Excluded (Questions) Excluded (Expired) Exc…" at bounding box center [829, 271] width 161 height 31
select select ""pending""
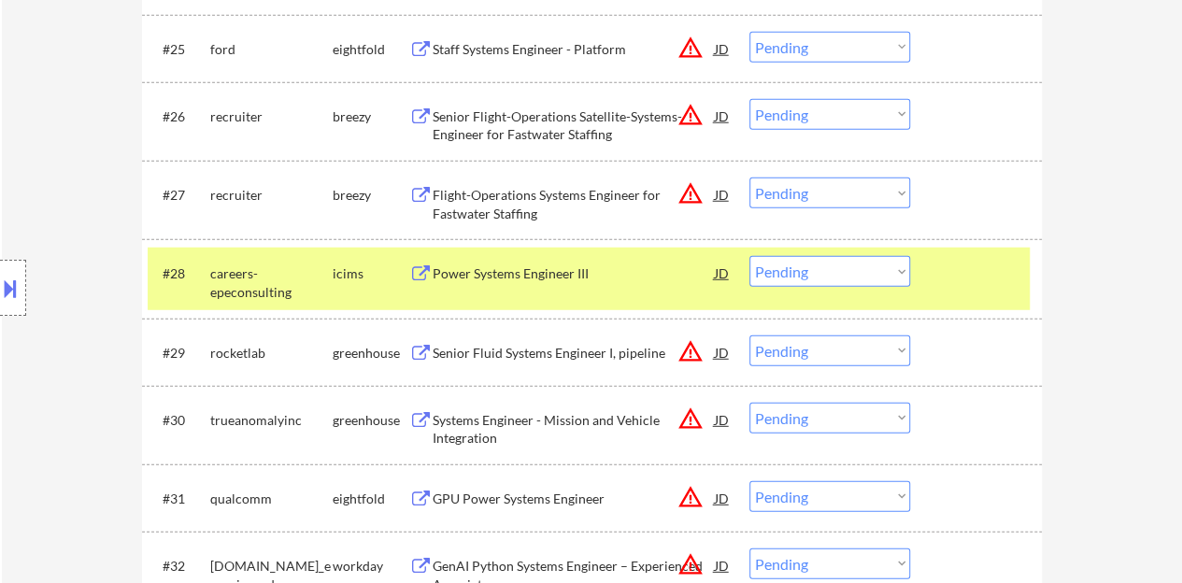
click at [952, 279] on div at bounding box center [978, 273] width 82 height 34
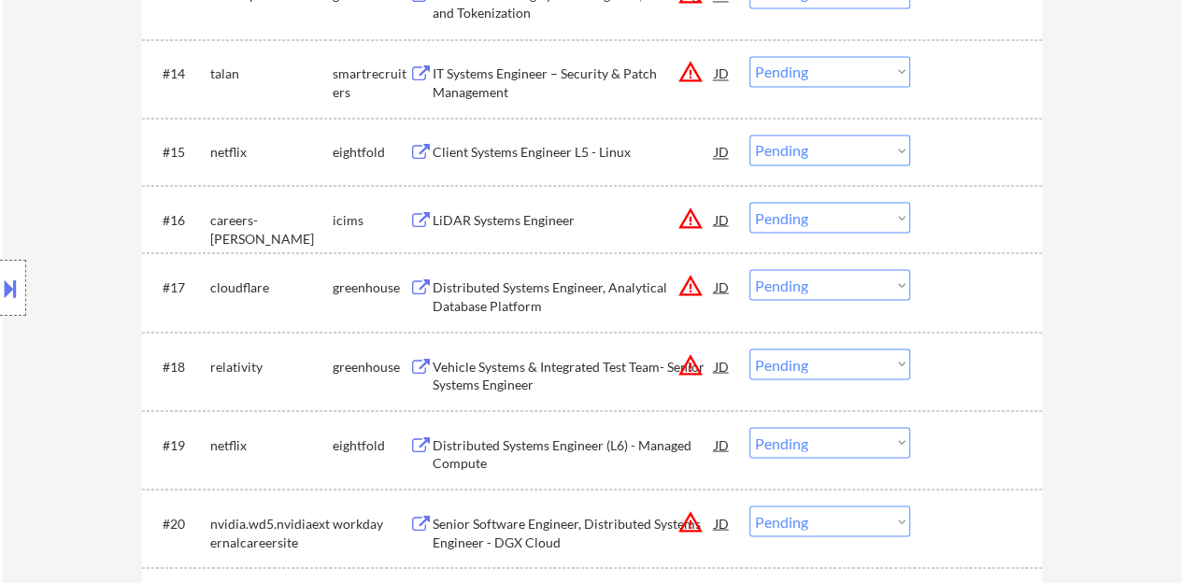
scroll to position [1588, 0]
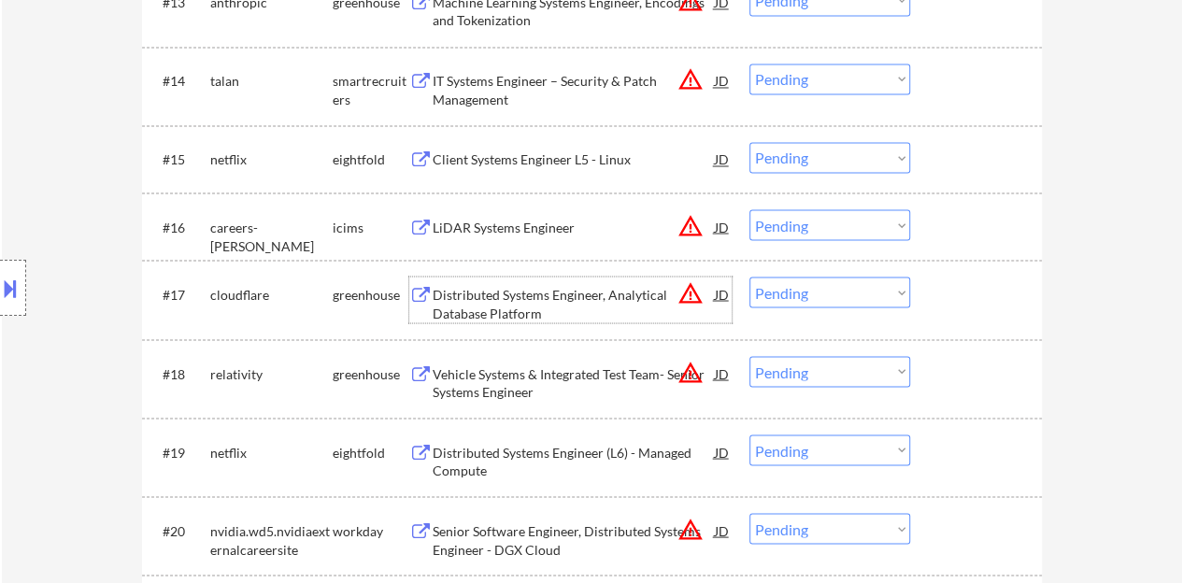
click at [579, 297] on div "Distributed Systems Engineer, Analytical Database Platform" at bounding box center [574, 303] width 282 height 36
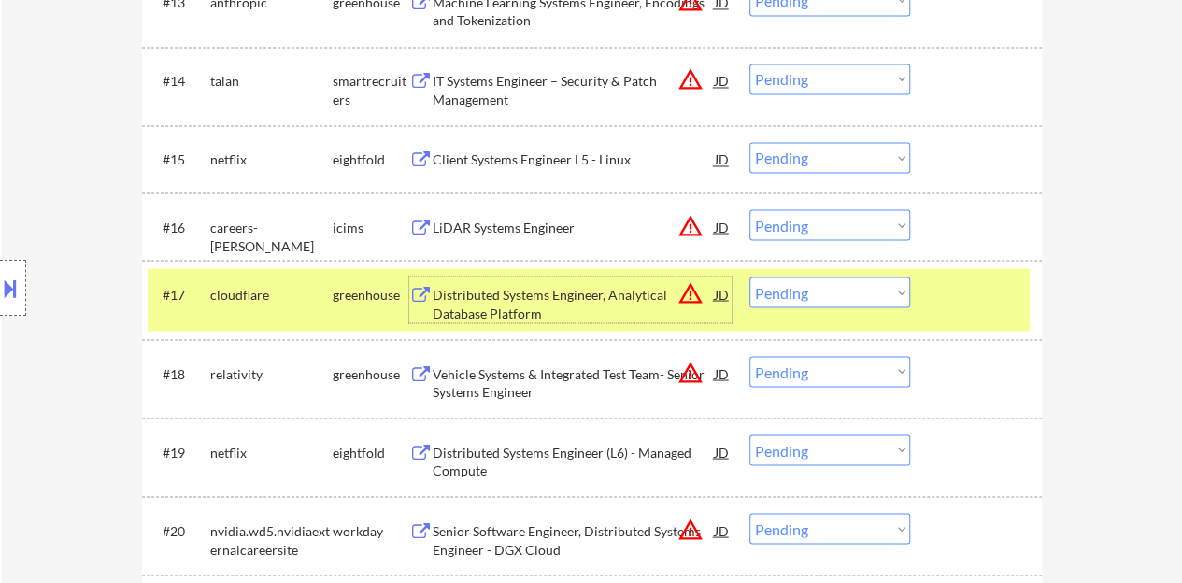
click at [837, 300] on select "Choose an option... Pending Applied Excluded (Questions) Excluded (Expired) Exc…" at bounding box center [829, 292] width 161 height 31
click at [749, 277] on select "Choose an option... Pending Applied Excluded (Questions) Excluded (Expired) Exc…" at bounding box center [829, 292] width 161 height 31
select select ""pending""
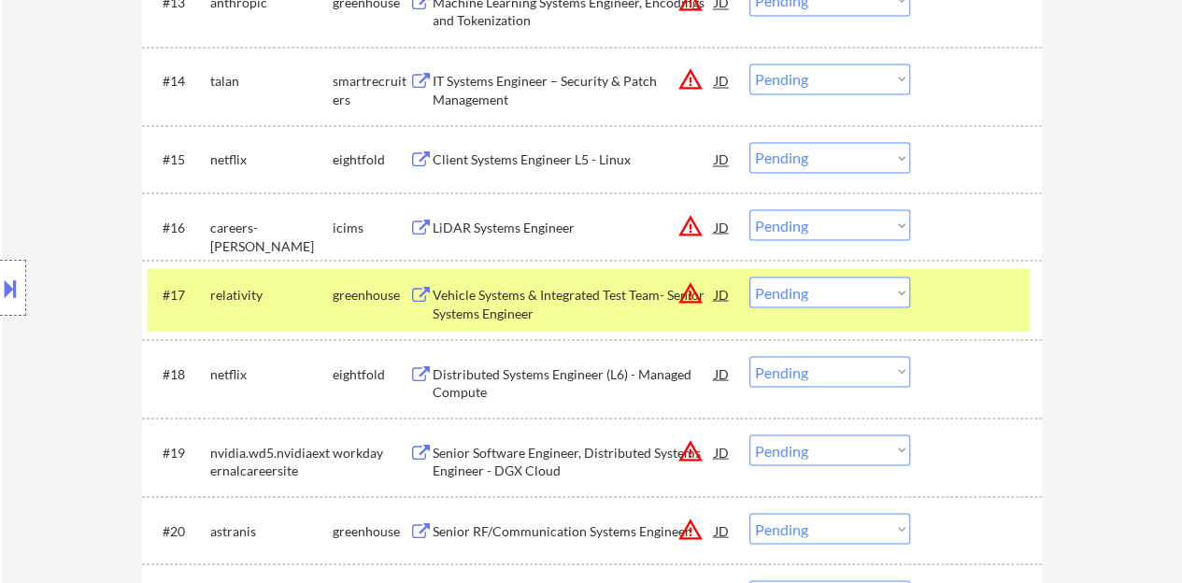
click at [1003, 297] on div at bounding box center [978, 294] width 82 height 34
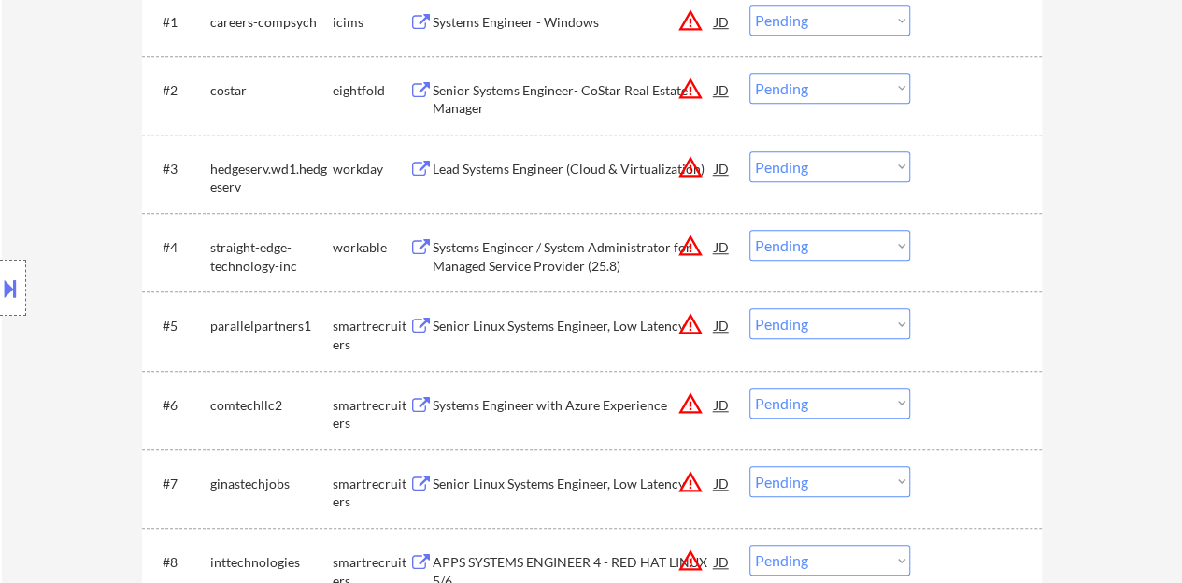
scroll to position [654, 0]
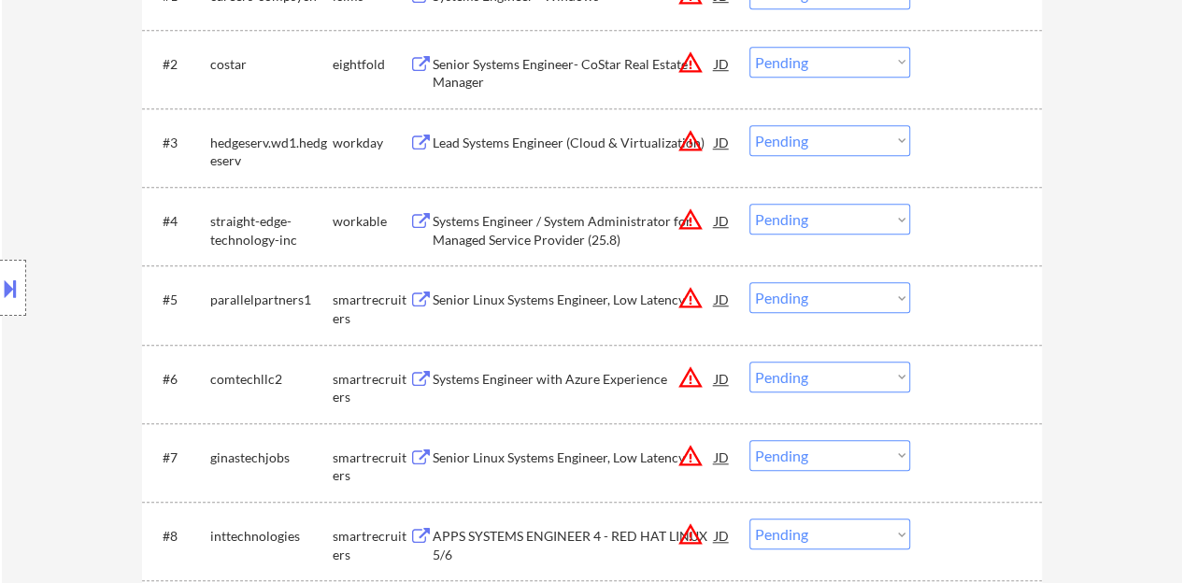
click at [587, 296] on div "Senior Linux Systems Engineer, Low Latency" at bounding box center [574, 300] width 282 height 19
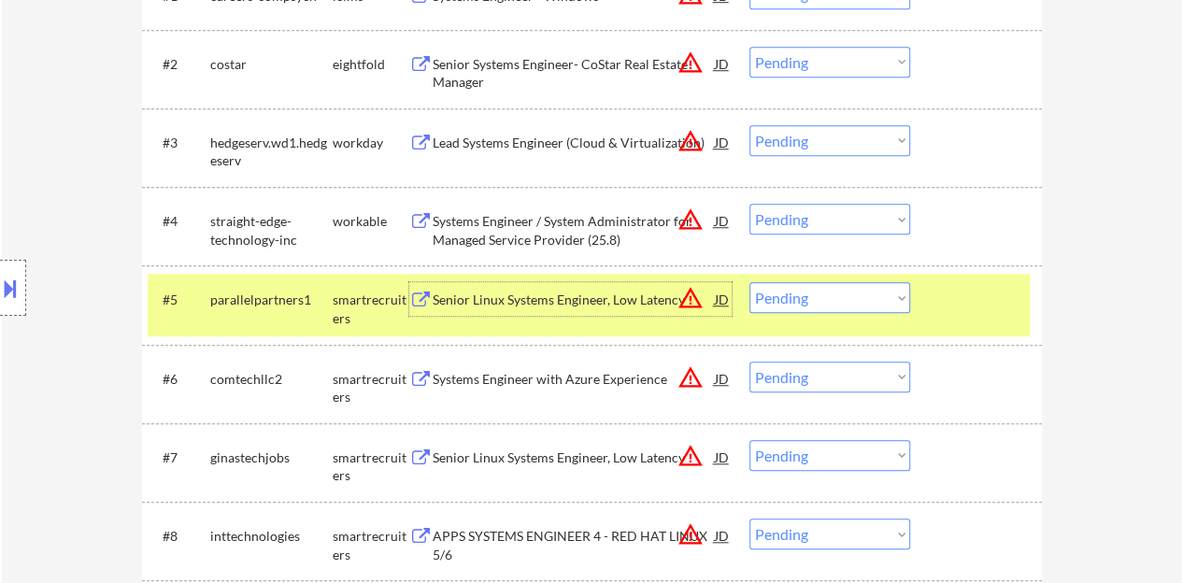
click at [830, 311] on select "Choose an option... Pending Applied Excluded (Questions) Excluded (Expired) Exc…" at bounding box center [829, 297] width 161 height 31
click at [749, 282] on select "Choose an option... Pending Applied Excluded (Questions) Excluded (Expired) Exc…" at bounding box center [829, 297] width 161 height 31
select select ""pending""
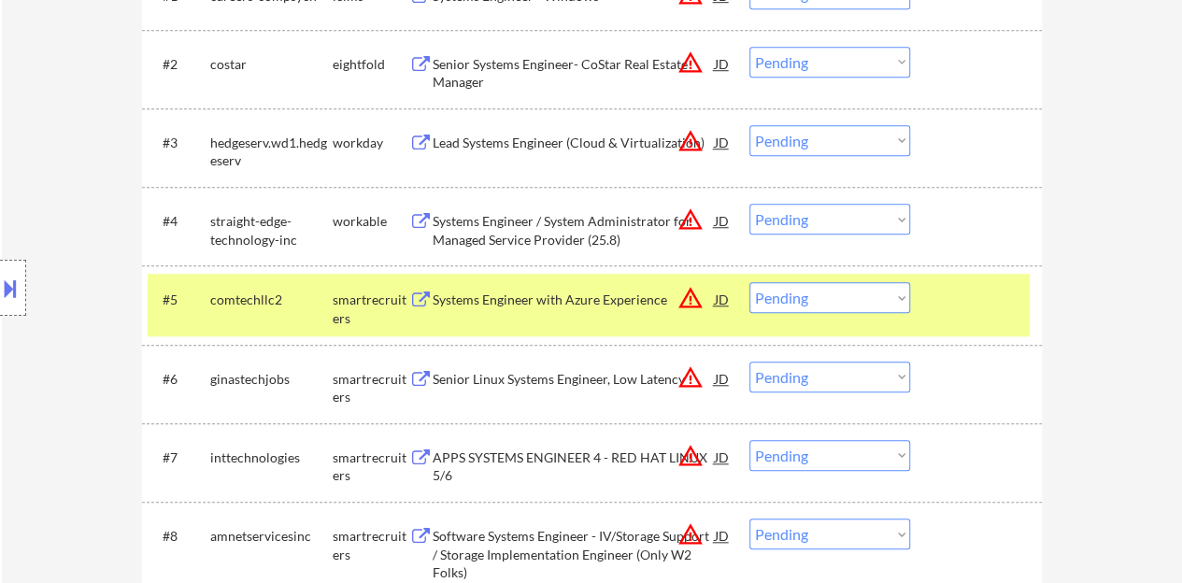
click at [1006, 297] on div at bounding box center [978, 299] width 82 height 34
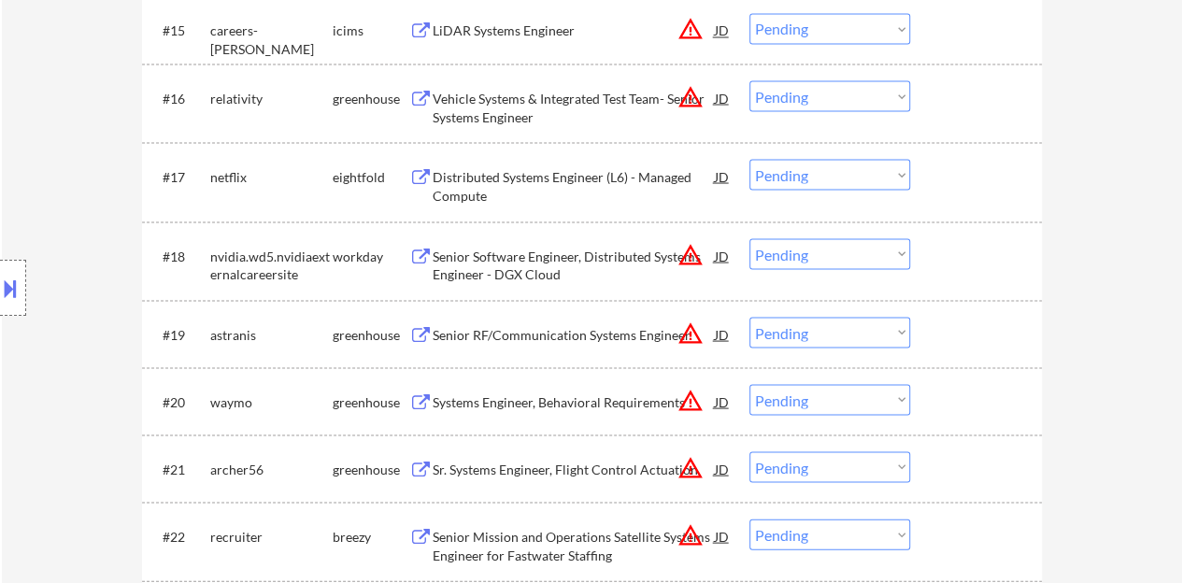
scroll to position [1775, 0]
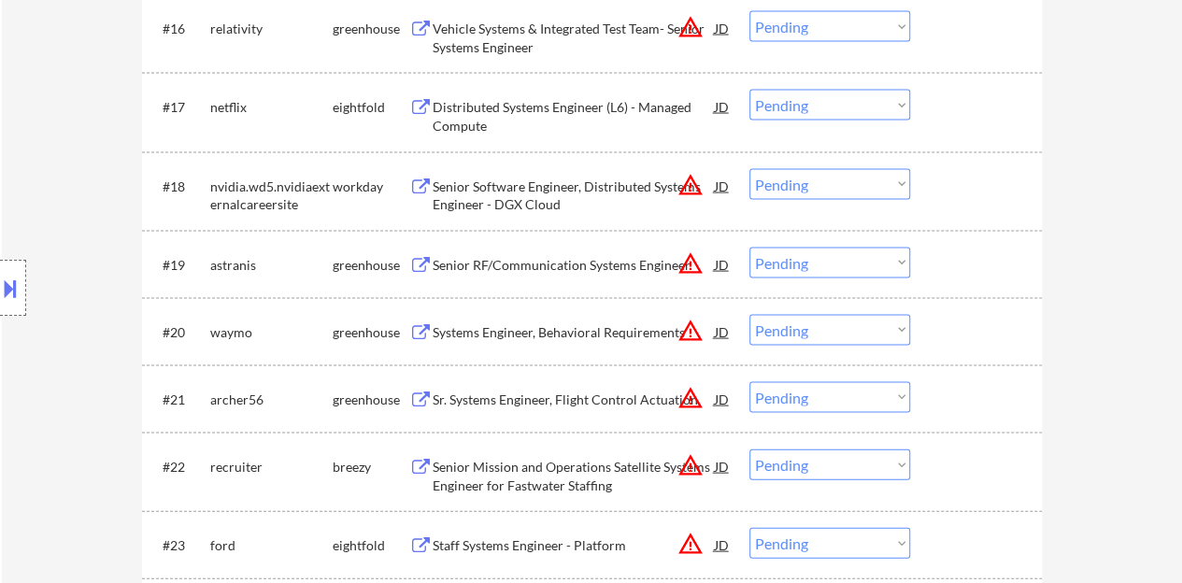
click at [535, 206] on div "Senior Software Engineer, Distributed Systems Engineer - DGX Cloud" at bounding box center [574, 196] width 282 height 36
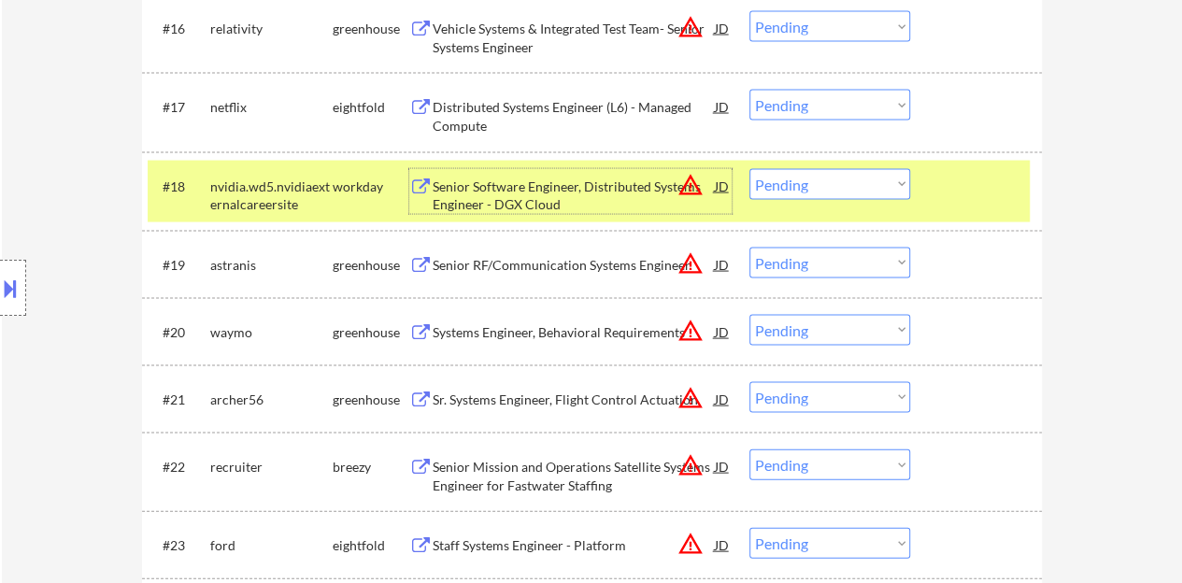
click at [533, 187] on div "Senior Software Engineer, Distributed Systems Engineer - DGX Cloud" at bounding box center [574, 196] width 282 height 36
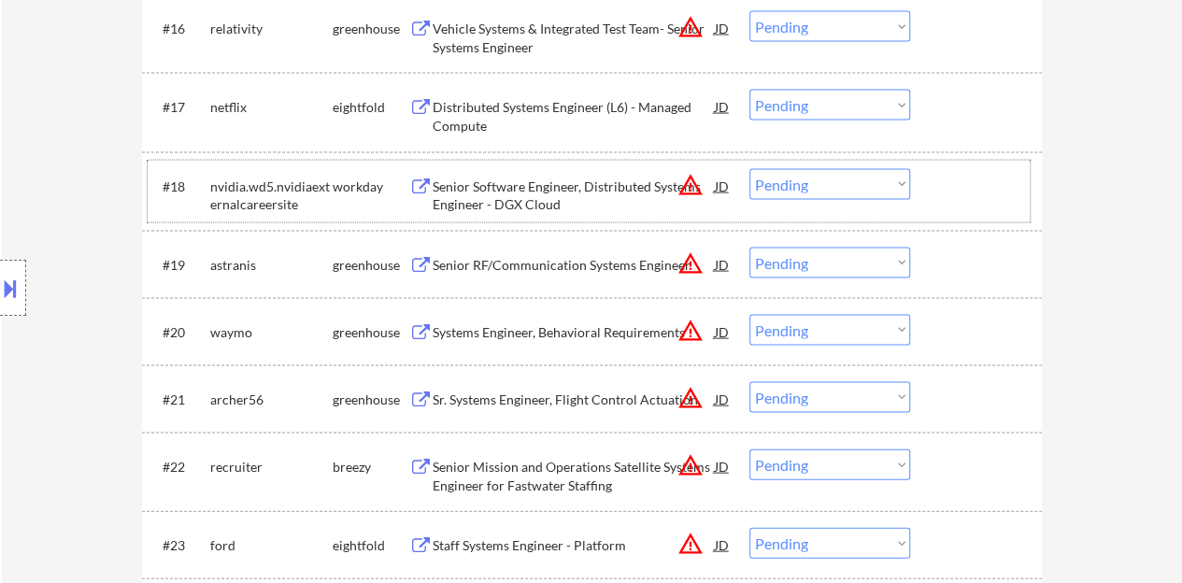
click at [971, 196] on div at bounding box center [978, 186] width 82 height 34
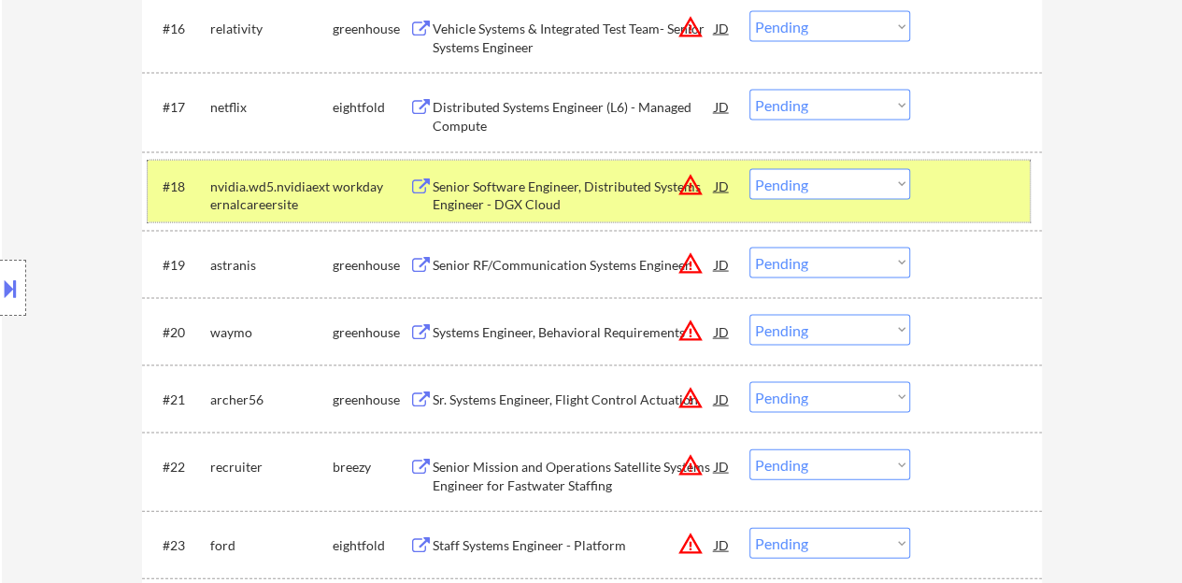
click at [815, 192] on select "Choose an option... Pending Applied Excluded (Questions) Excluded (Expired) Exc…" at bounding box center [829, 184] width 161 height 31
click at [749, 169] on select "Choose an option... Pending Applied Excluded (Questions) Excluded (Expired) Exc…" at bounding box center [829, 184] width 161 height 31
select select ""pending""
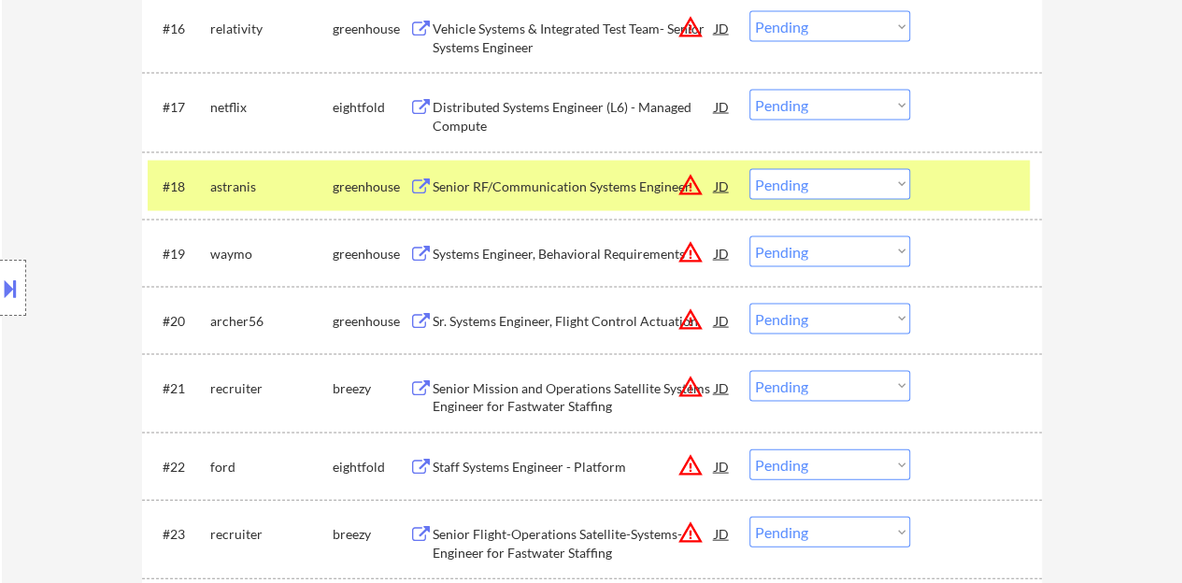
click at [972, 202] on div "#18 astranis greenhouse Senior RF/Communication Systems Engineer JD warning_amb…" at bounding box center [589, 186] width 882 height 50
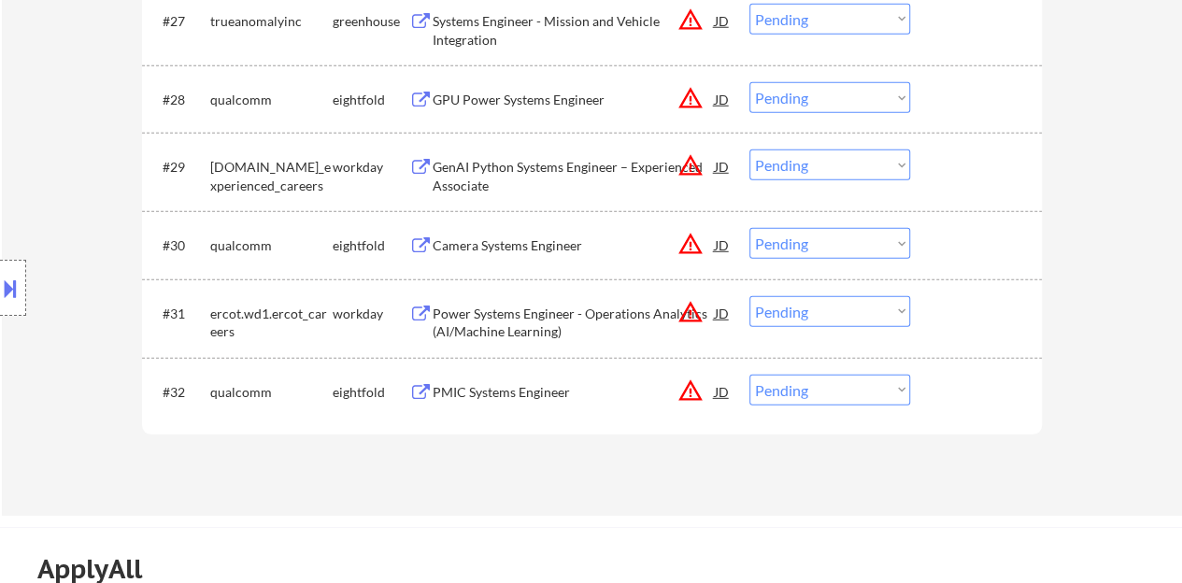
scroll to position [2616, 0]
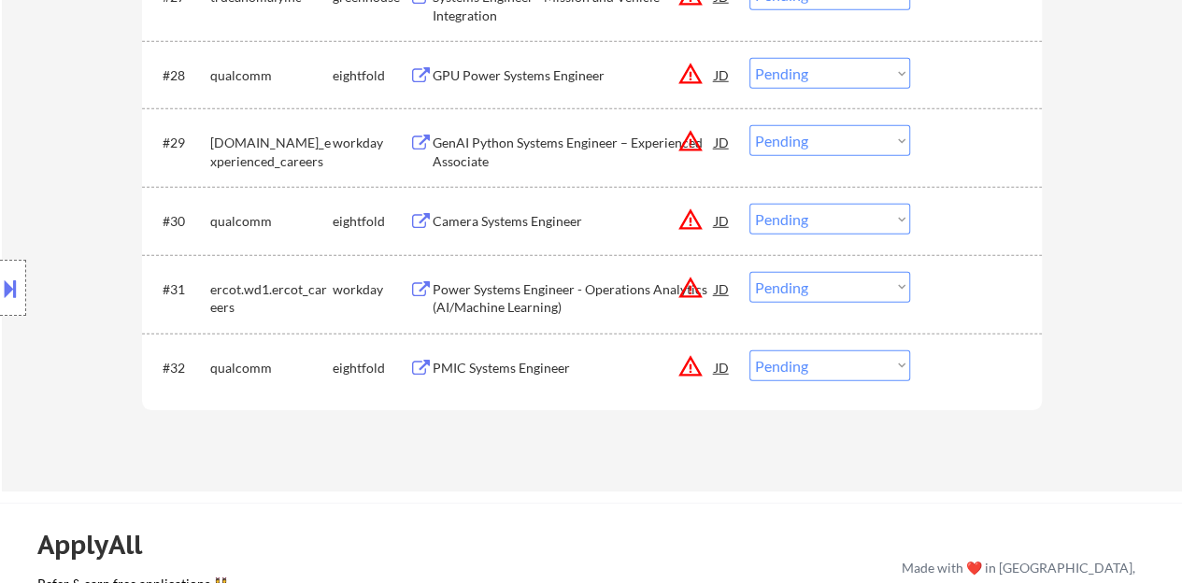
click at [478, 283] on div "Power Systems Engineer - Operations Analytics (AI/Machine Learning)" at bounding box center [574, 298] width 282 height 36
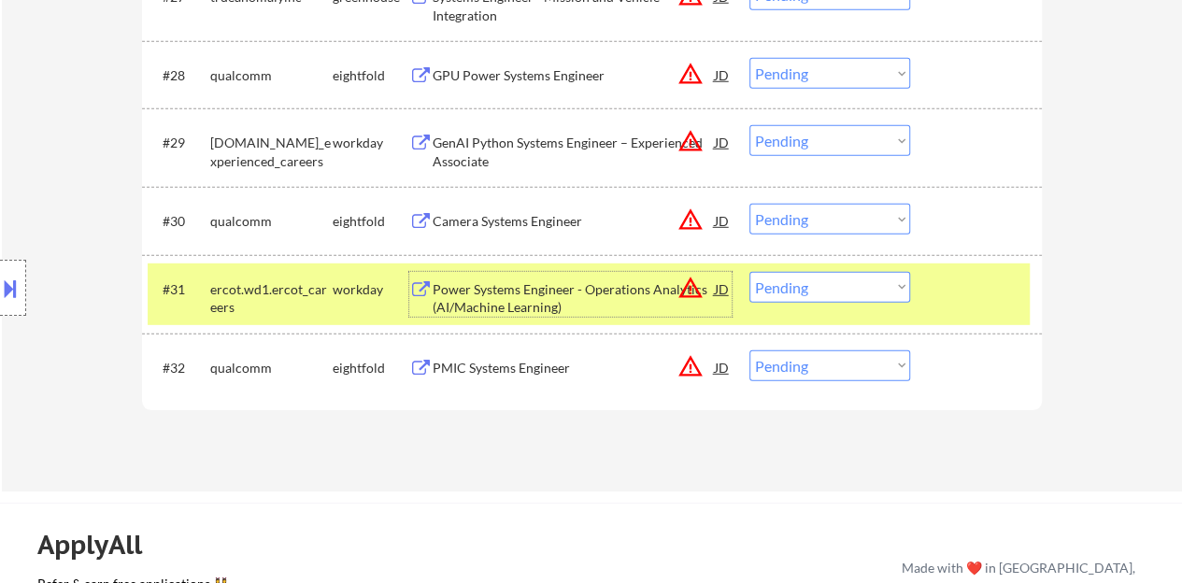
click at [855, 294] on select "Choose an option... Pending Applied Excluded (Questions) Excluded (Expired) Exc…" at bounding box center [829, 287] width 161 height 31
click at [851, 285] on select "Choose an option... Pending Applied Excluded (Questions) Excluded (Expired) Exc…" at bounding box center [829, 287] width 161 height 31
click at [749, 272] on select "Choose an option... Pending Applied Excluded (Questions) Excluded (Expired) Exc…" at bounding box center [829, 287] width 161 height 31
select select ""pending""
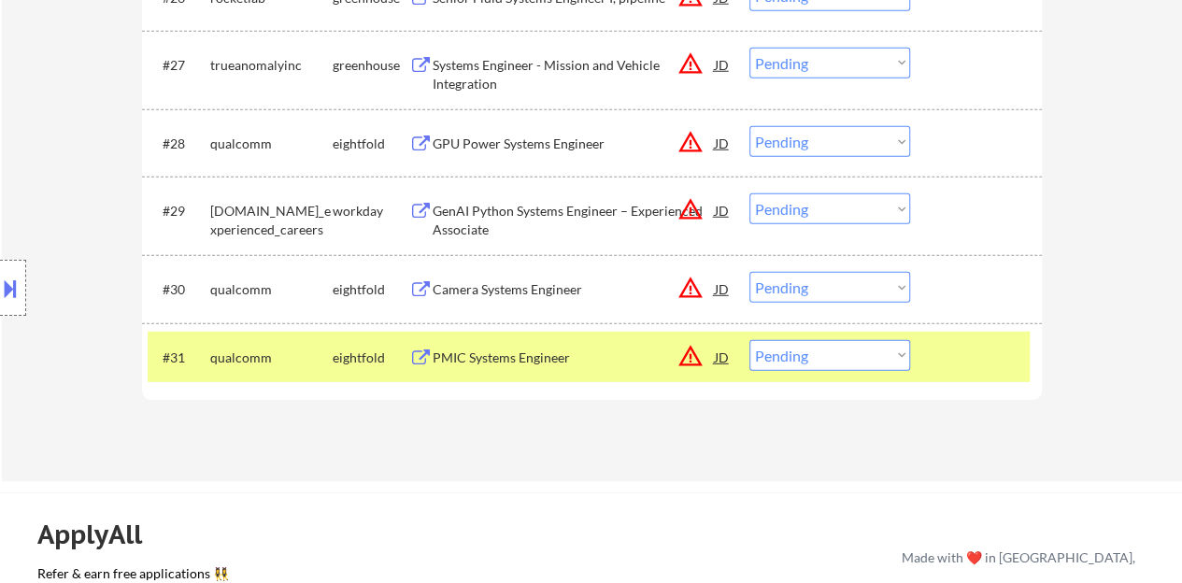
scroll to position [2522, 0]
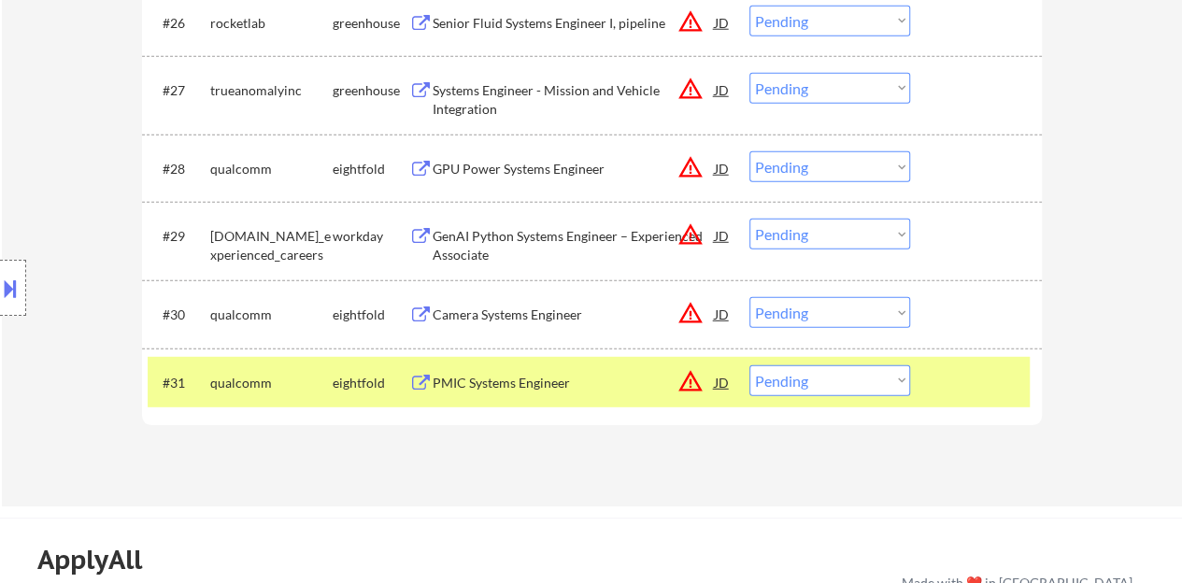
click at [988, 388] on div at bounding box center [978, 382] width 82 height 34
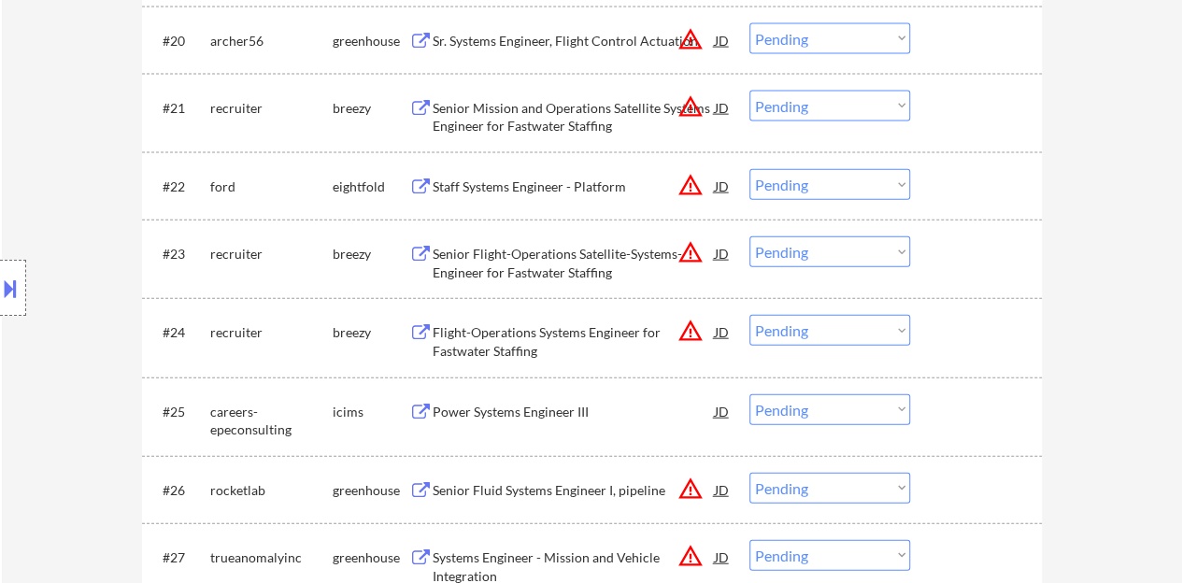
scroll to position [1868, 0]
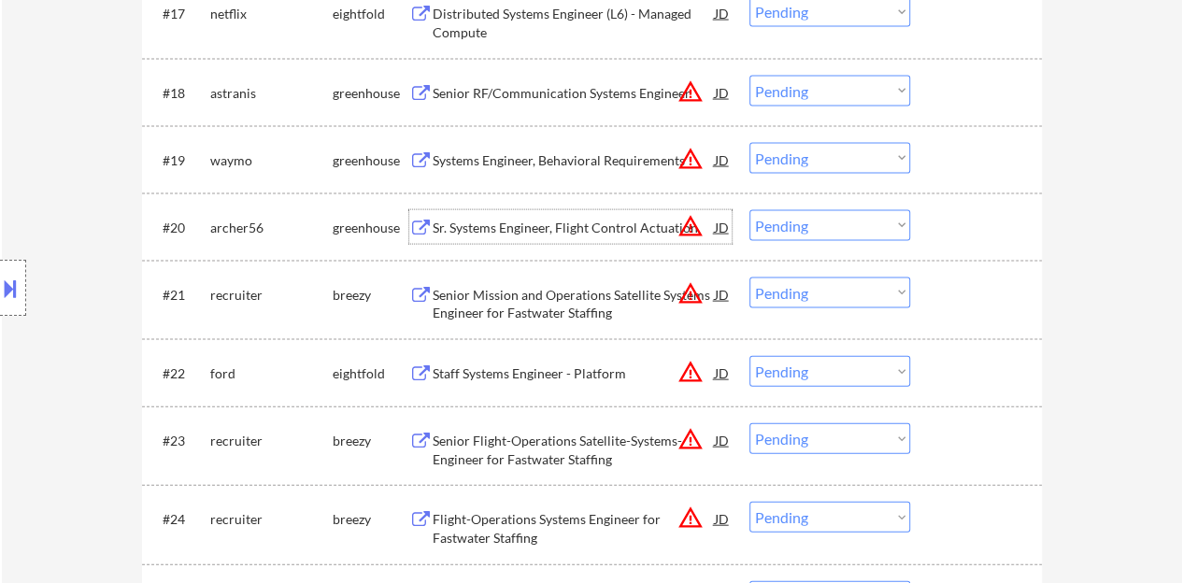
click at [537, 228] on div "Sr. Systems Engineer, Flight Control Actuation" at bounding box center [574, 228] width 282 height 19
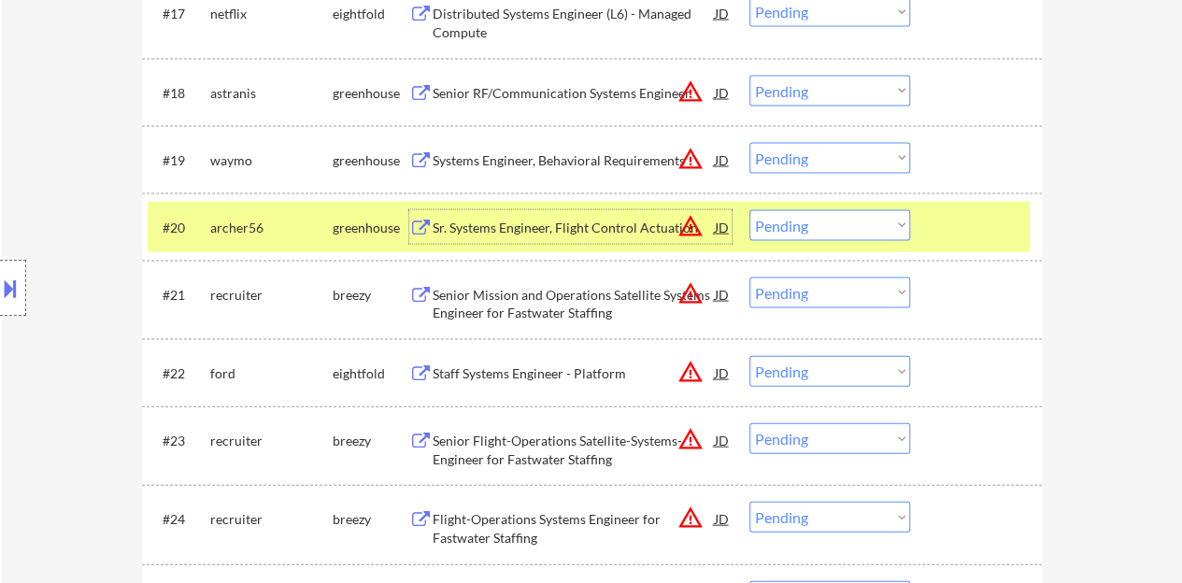
click at [809, 225] on select "Choose an option... Pending Applied Excluded (Questions) Excluded (Expired) Exc…" at bounding box center [829, 225] width 161 height 31
click at [795, 231] on select "Choose an option... Pending Applied Excluded (Questions) Excluded (Expired) Exc…" at bounding box center [829, 225] width 161 height 31
click at [850, 226] on select "Choose an option... Pending Applied Excluded (Questions) Excluded (Expired) Exc…" at bounding box center [829, 225] width 161 height 31
click at [813, 228] on select "Choose an option... Pending Applied Excluded (Questions) Excluded (Expired) Exc…" at bounding box center [829, 225] width 161 height 31
click at [749, 210] on select "Choose an option... Pending Applied Excluded (Questions) Excluded (Expired) Exc…" at bounding box center [829, 225] width 161 height 31
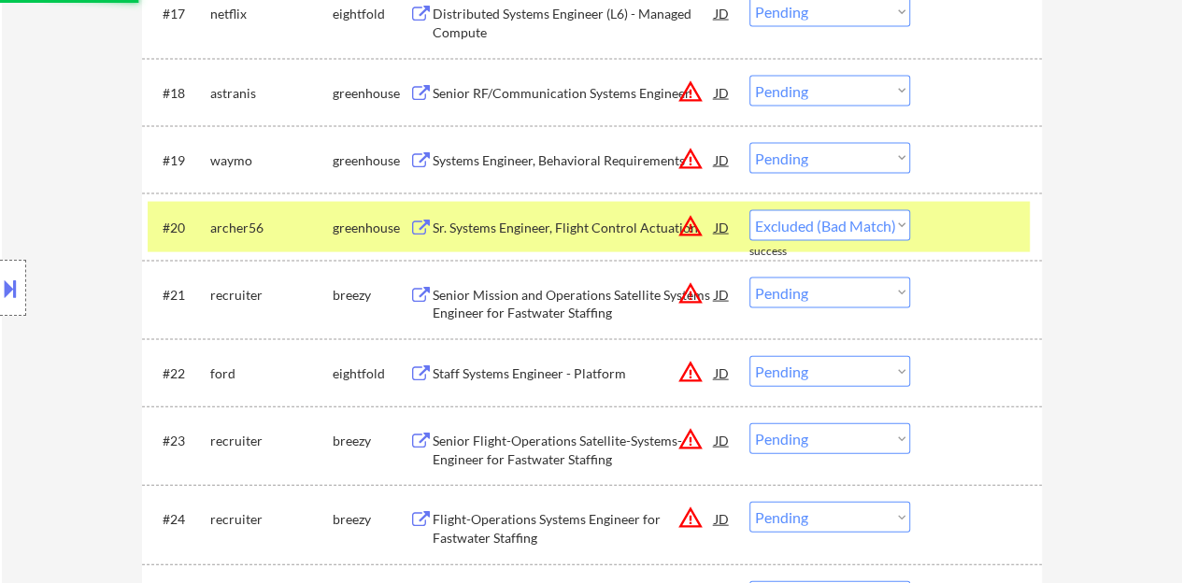
select select ""pending""
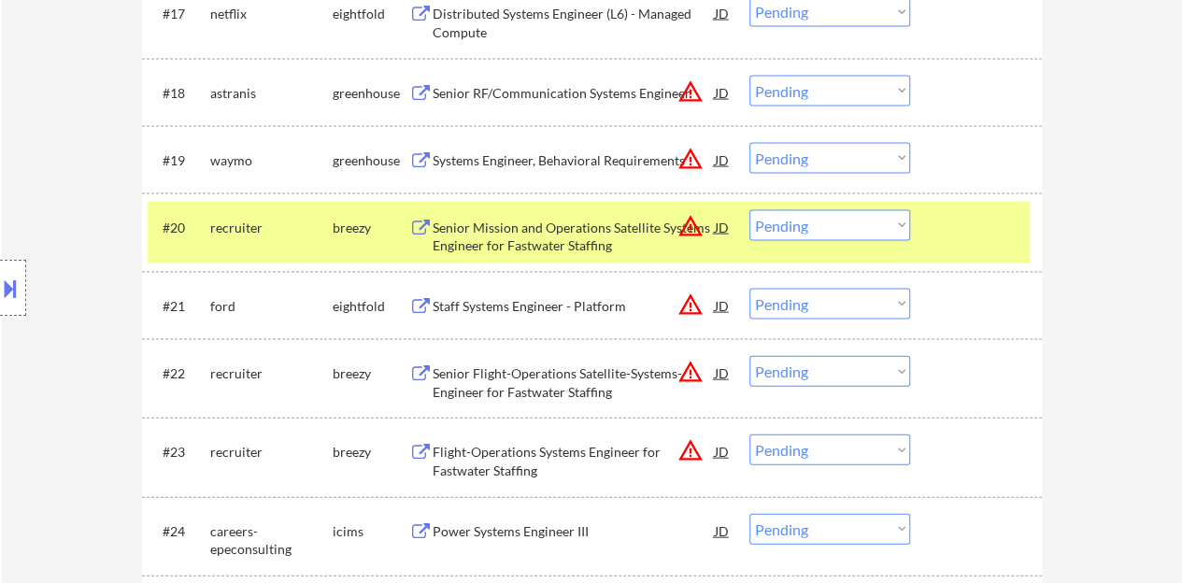
click at [989, 240] on div at bounding box center [978, 227] width 82 height 34
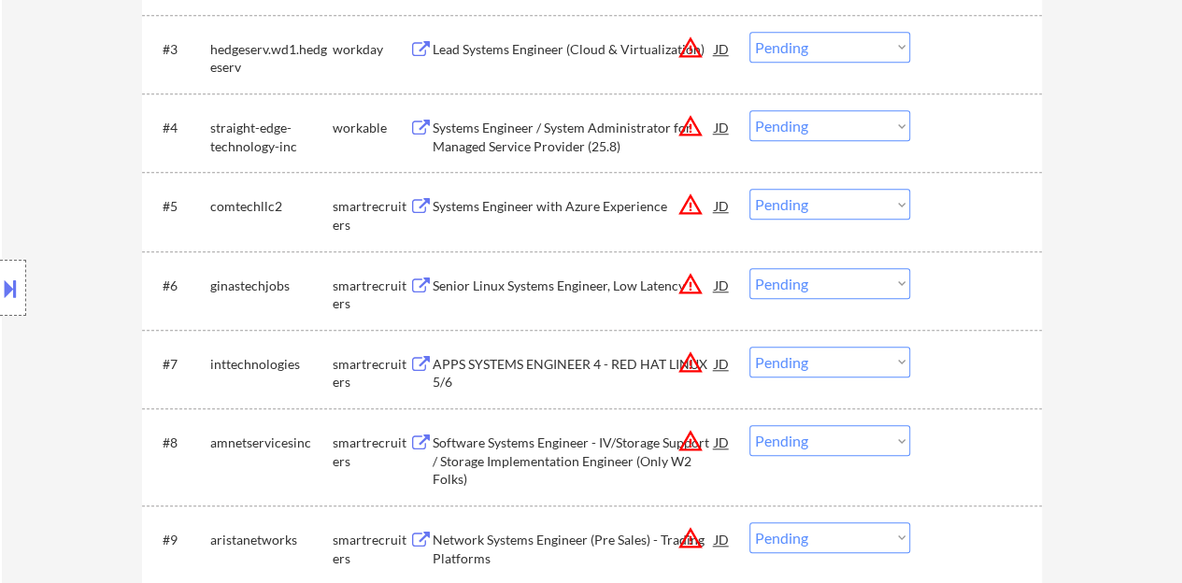
scroll to position [561, 0]
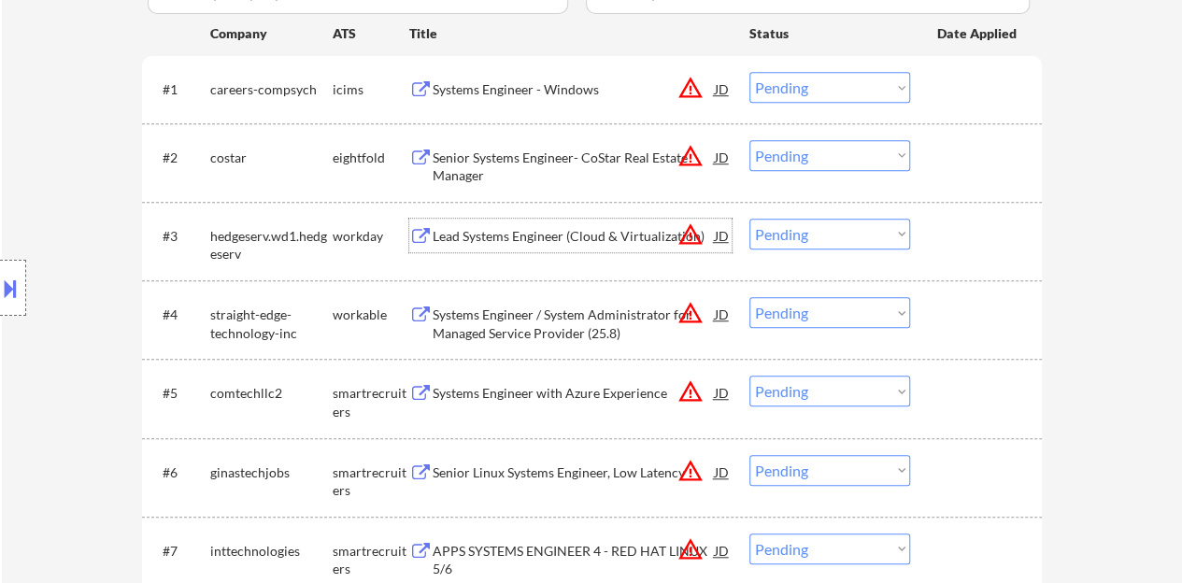
click at [521, 238] on div "Lead Systems Engineer (Cloud & Virtualization)" at bounding box center [574, 236] width 282 height 19
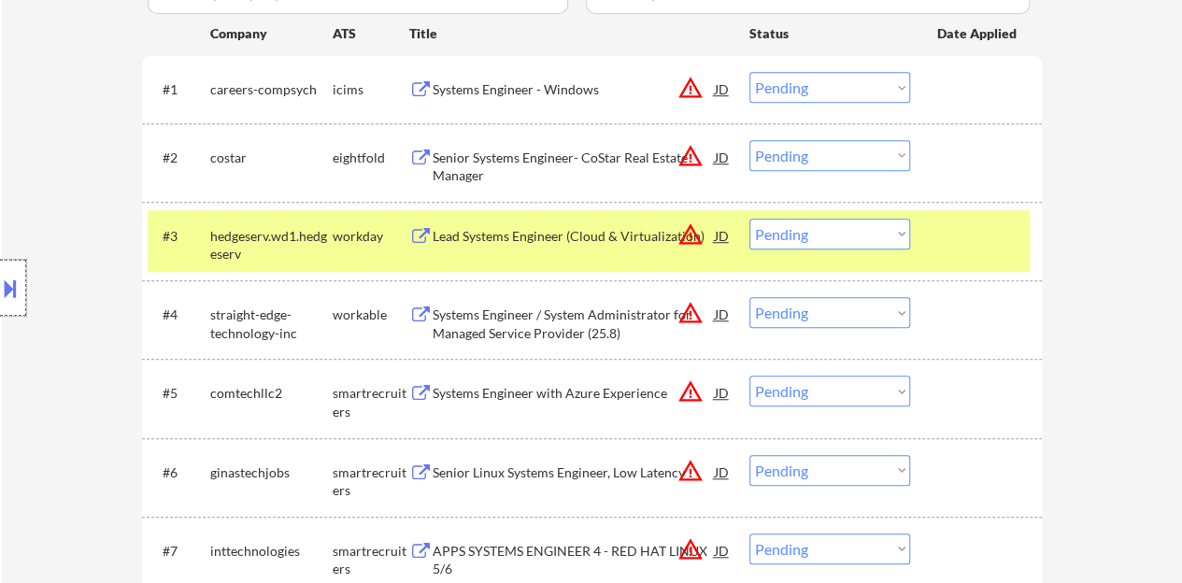
click at [0, 264] on div at bounding box center [13, 288] width 26 height 56
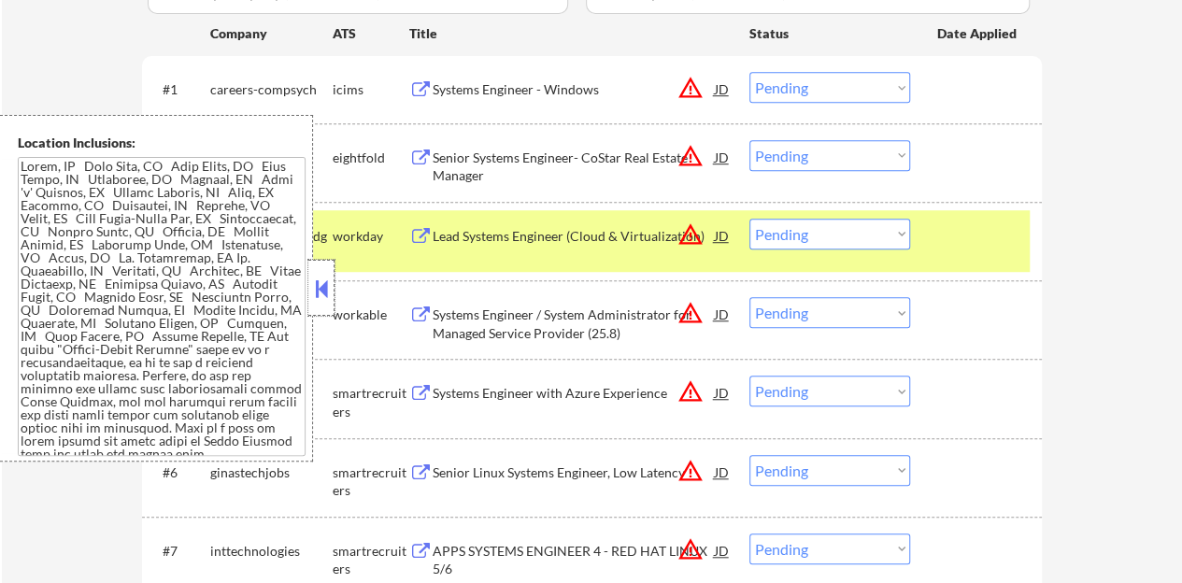
click at [325, 306] on div at bounding box center [321, 288] width 26 height 56
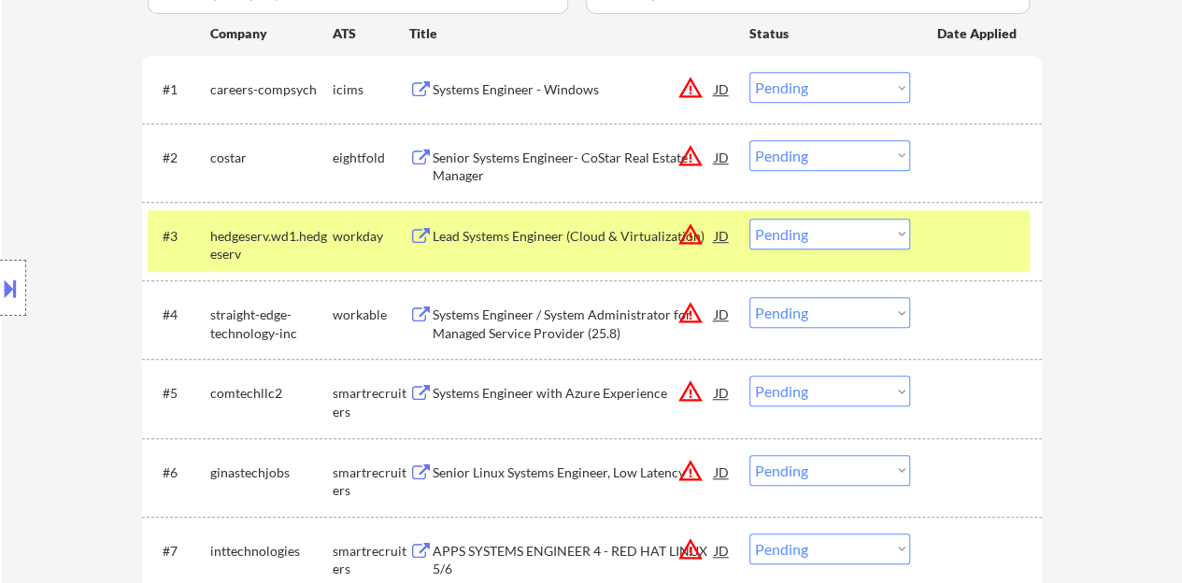
click at [791, 239] on select "Choose an option... Pending Applied Excluded (Questions) Excluded (Expired) Exc…" at bounding box center [829, 234] width 161 height 31
click at [749, 219] on select "Choose an option... Pending Applied Excluded (Questions) Excluded (Expired) Exc…" at bounding box center [829, 234] width 161 height 31
select select ""pending""
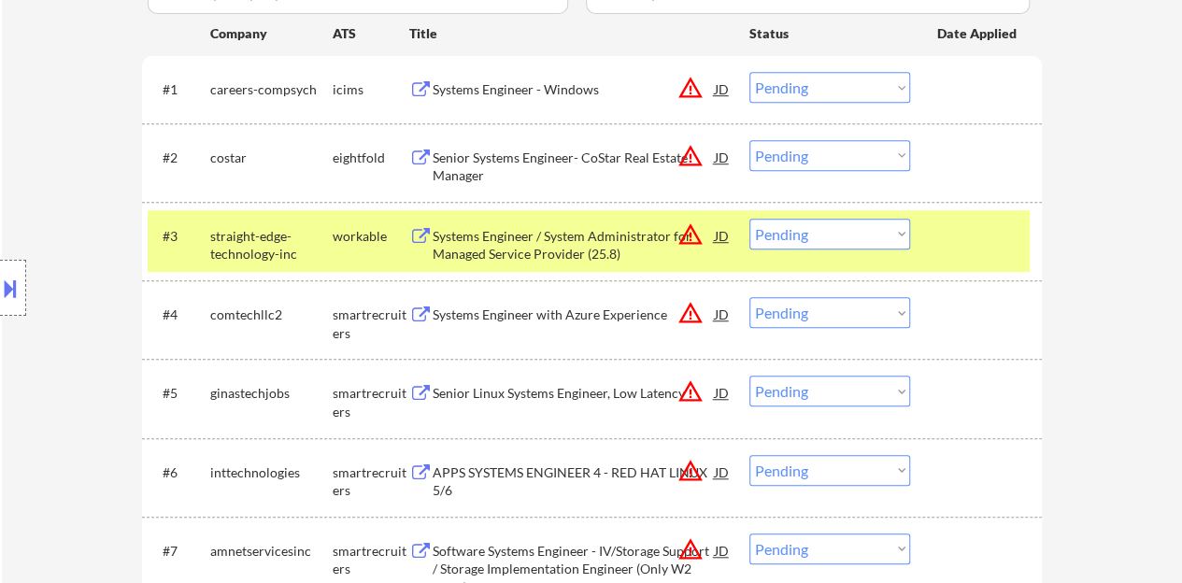
click at [937, 244] on div at bounding box center [978, 236] width 82 height 34
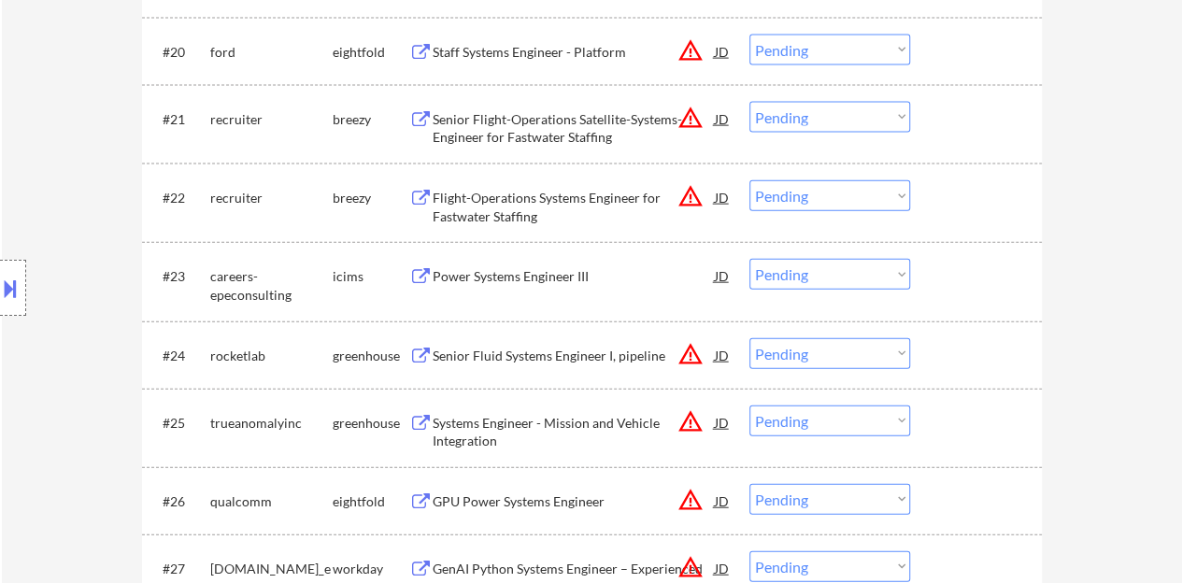
scroll to position [2149, 0]
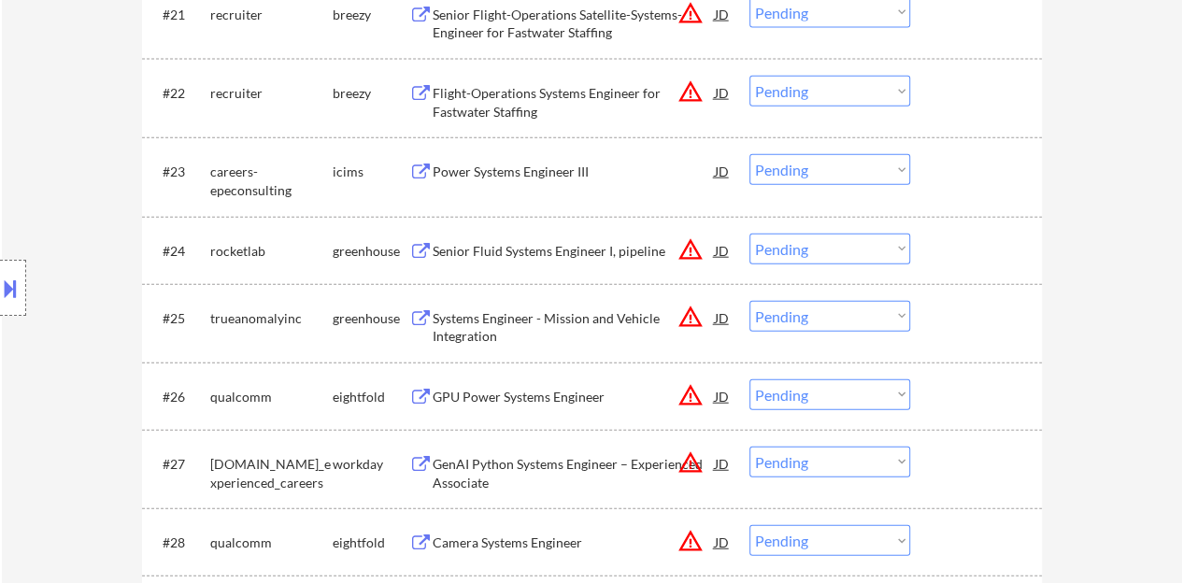
click at [467, 255] on div "Senior Fluid Systems Engineer I, pipeline" at bounding box center [574, 251] width 282 height 19
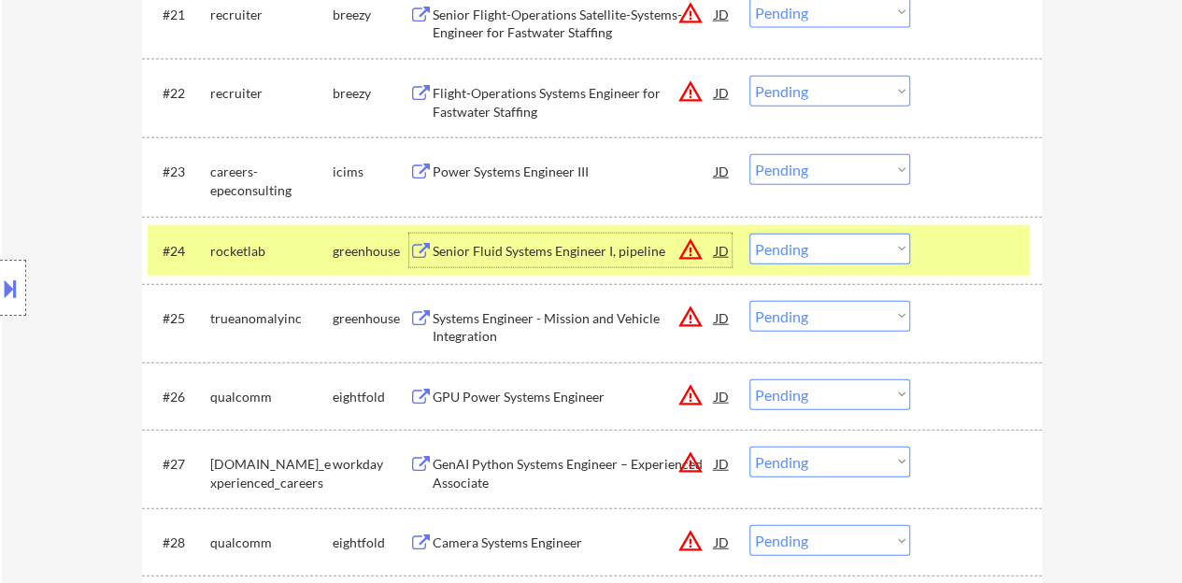
click at [824, 244] on select "Choose an option... Pending Applied Excluded (Questions) Excluded (Expired) Exc…" at bounding box center [829, 249] width 161 height 31
click at [749, 234] on select "Choose an option... Pending Applied Excluded (Questions) Excluded (Expired) Exc…" at bounding box center [829, 249] width 161 height 31
select select ""pending""
